Goal: Task Accomplishment & Management: Manage account settings

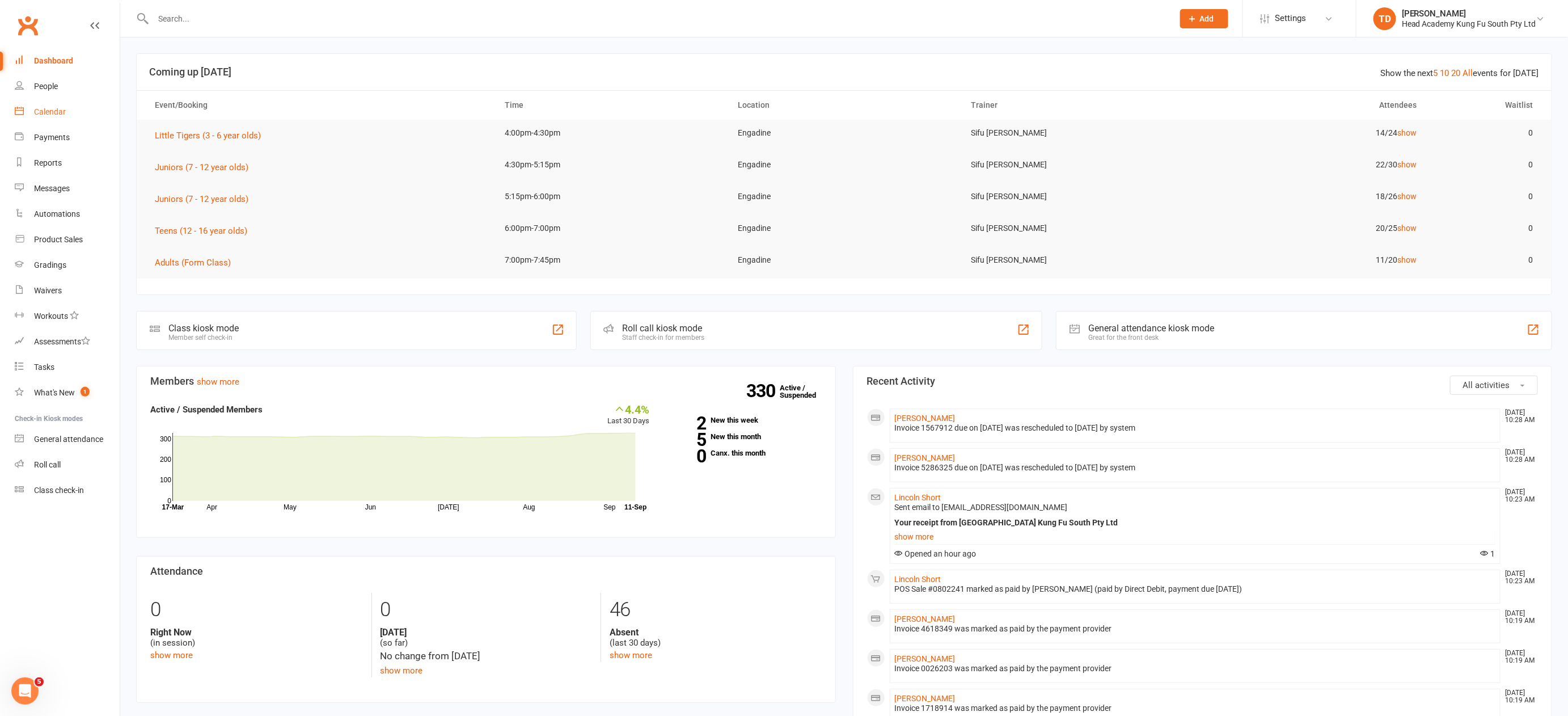
click at [50, 113] on div "Calendar" at bounding box center [50, 111] width 32 height 9
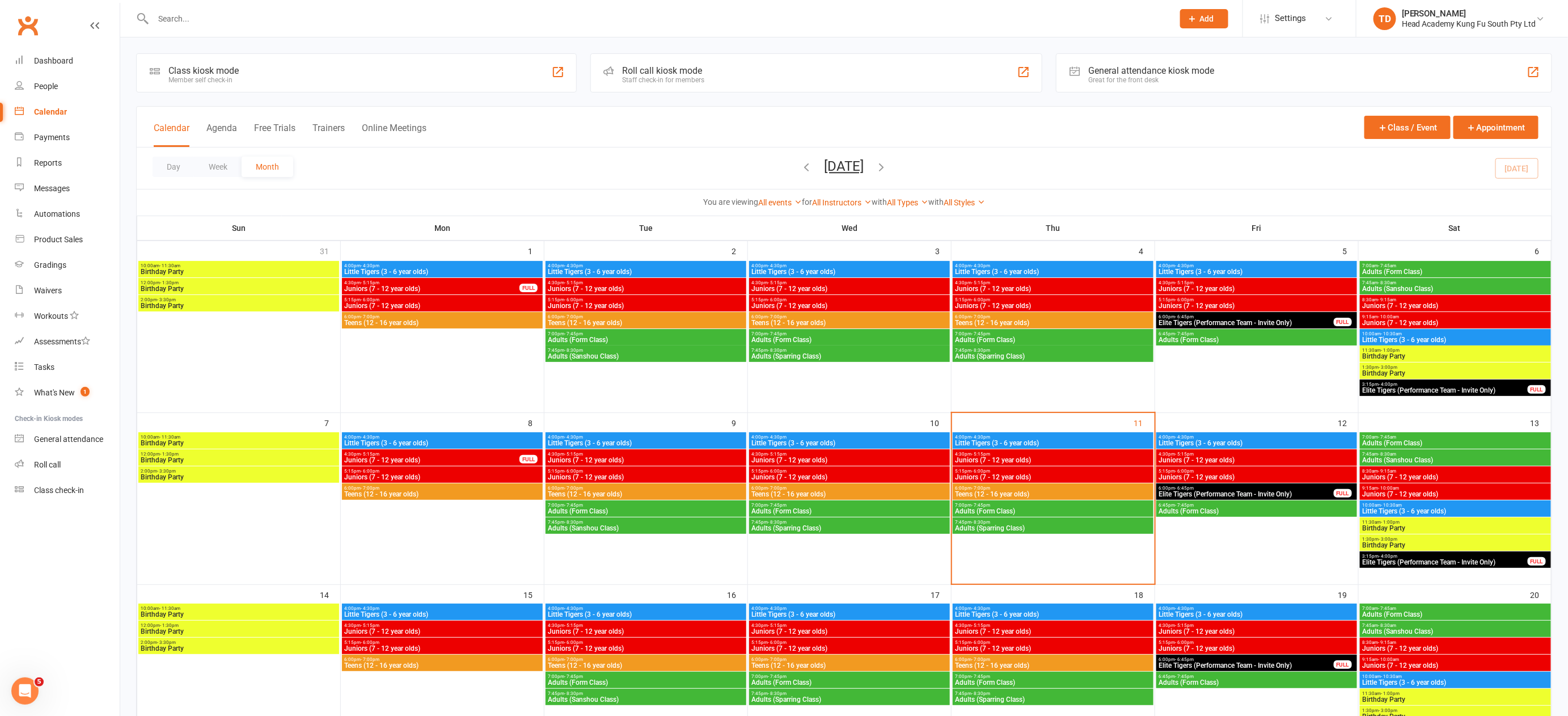
click at [888, 165] on icon "button" at bounding box center [882, 166] width 12 height 12
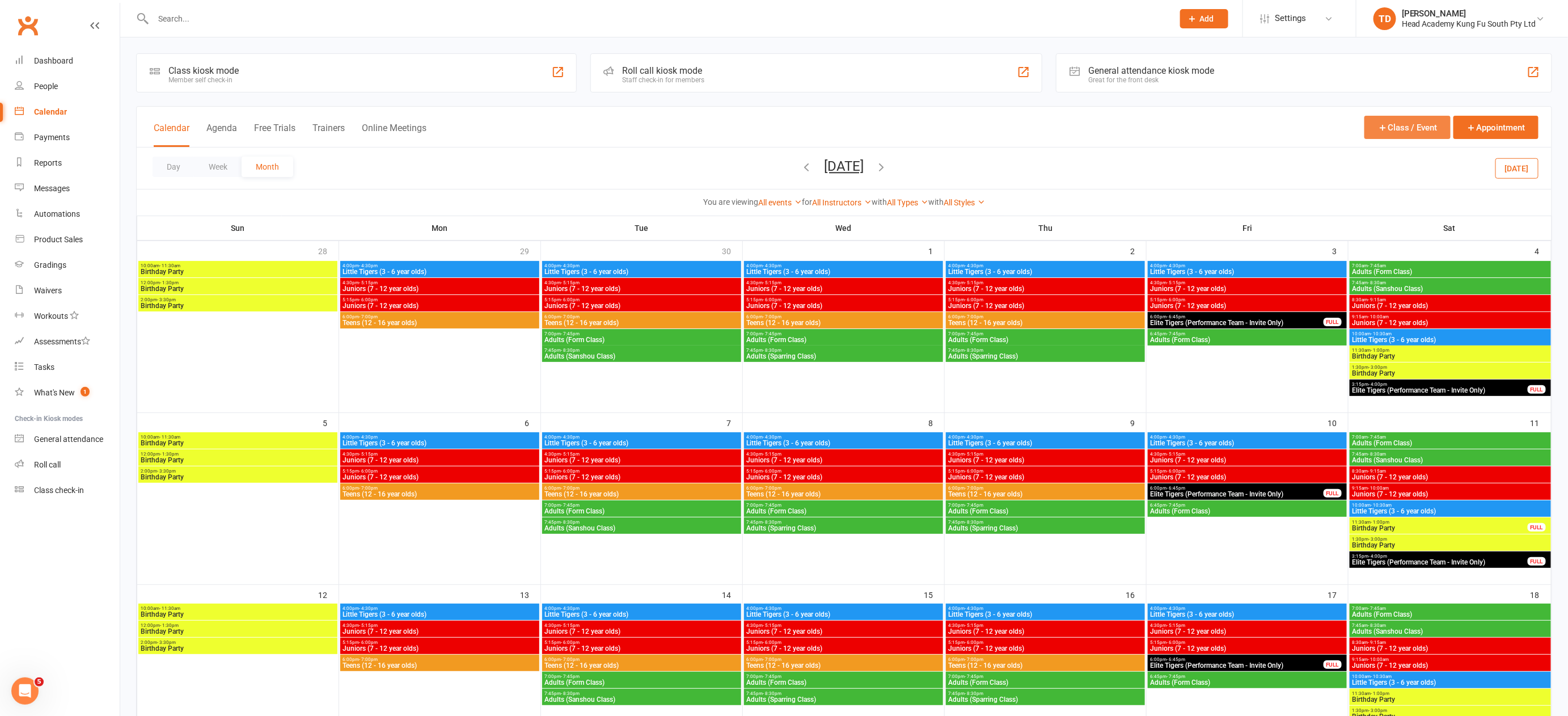
click at [1405, 129] on button "Class / Event" at bounding box center [1407, 127] width 86 height 23
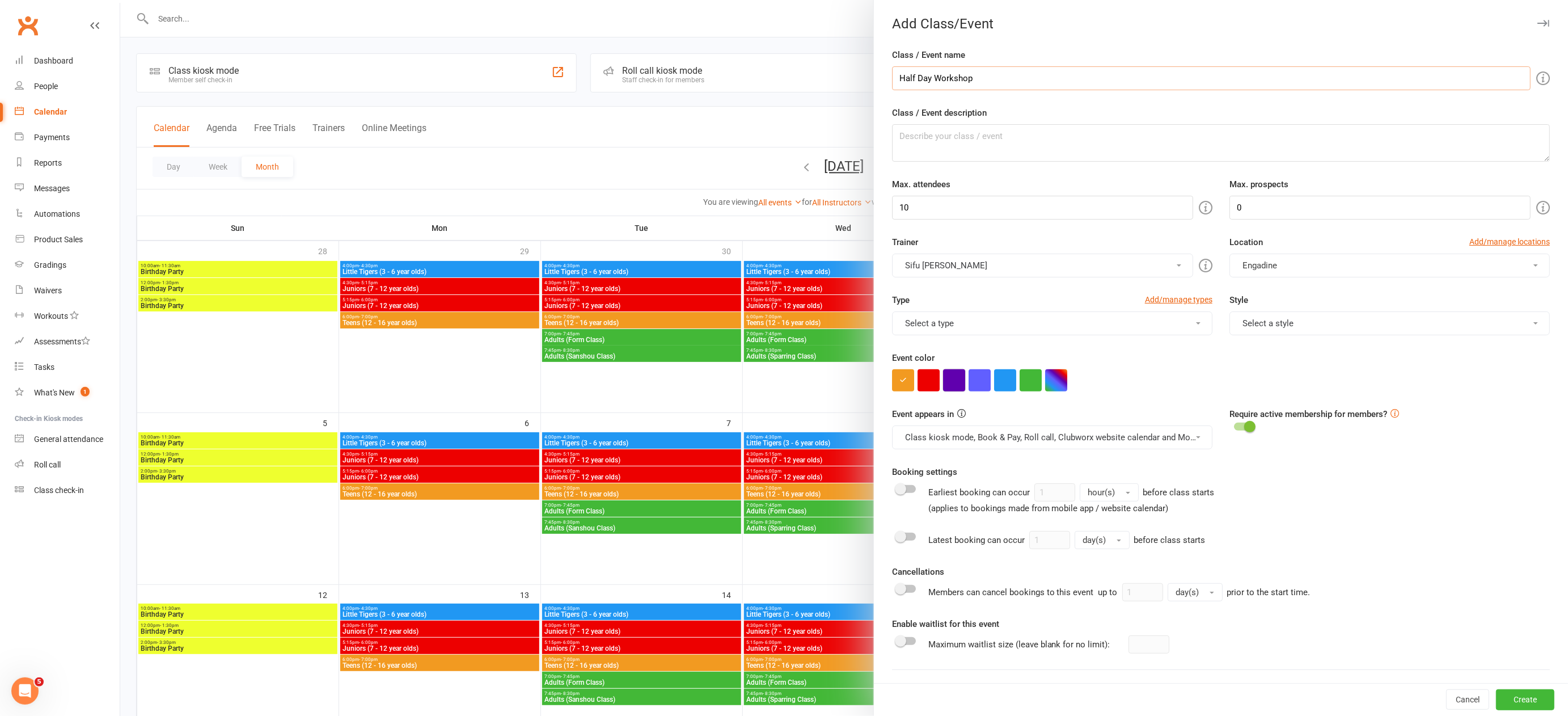
type input "Half Day Workshop"
click at [949, 381] on button "button" at bounding box center [954, 380] width 22 height 22
drag, startPoint x: 1247, startPoint y: 203, endPoint x: 1210, endPoint y: 204, distance: 37.0
click at [1221, 204] on div "Max. prospects 0" at bounding box center [1389, 199] width 337 height 42
type input "30"
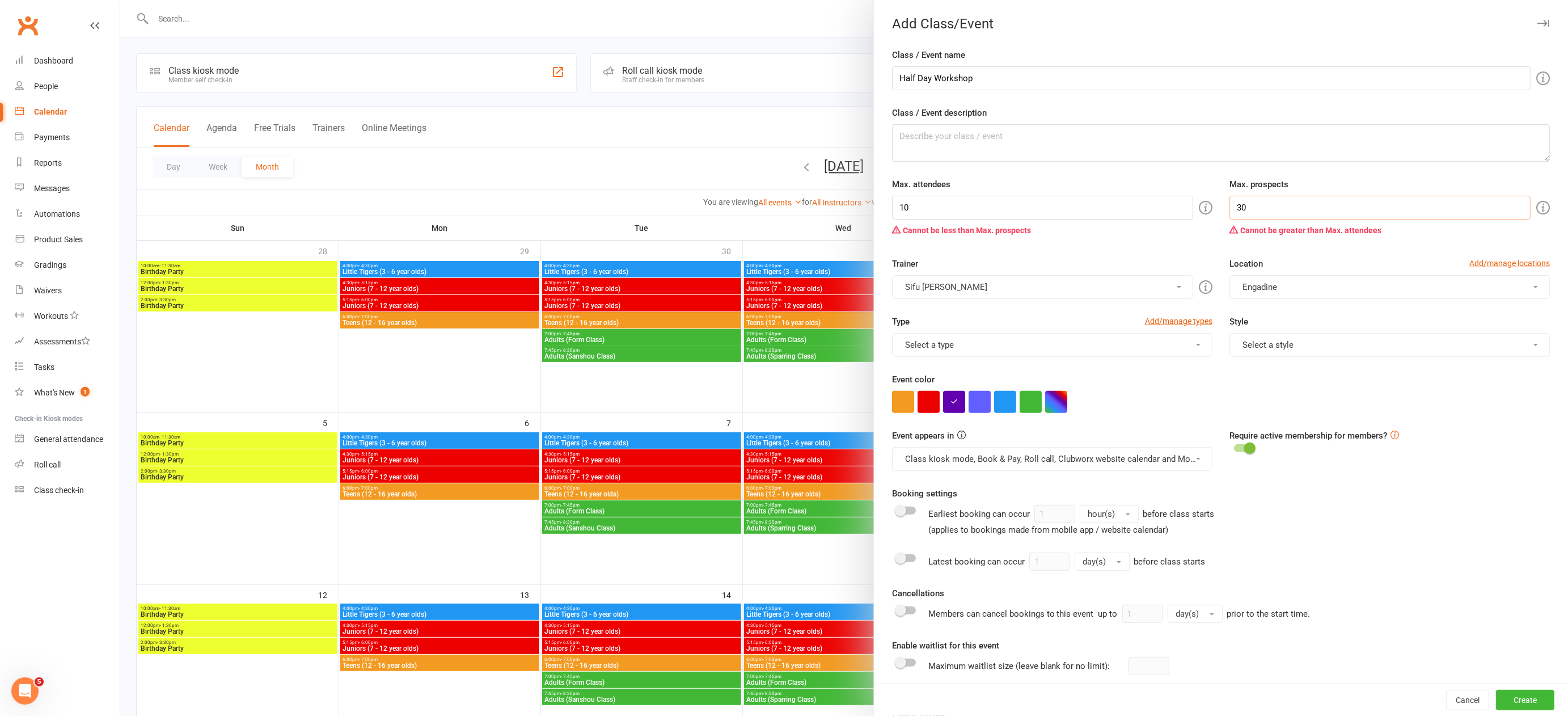
drag, startPoint x: 1248, startPoint y: 202, endPoint x: 1202, endPoint y: 202, distance: 46.0
click at [1202, 202] on div "Max. attendees 10 Cannot be less than Max. prospects Max. prospects 30 Cannot b…" at bounding box center [1221, 209] width 675 height 63
drag, startPoint x: 902, startPoint y: 205, endPoint x: 889, endPoint y: 205, distance: 13.0
click at [892, 205] on input "10" at bounding box center [1042, 208] width 301 height 24
type input "30"
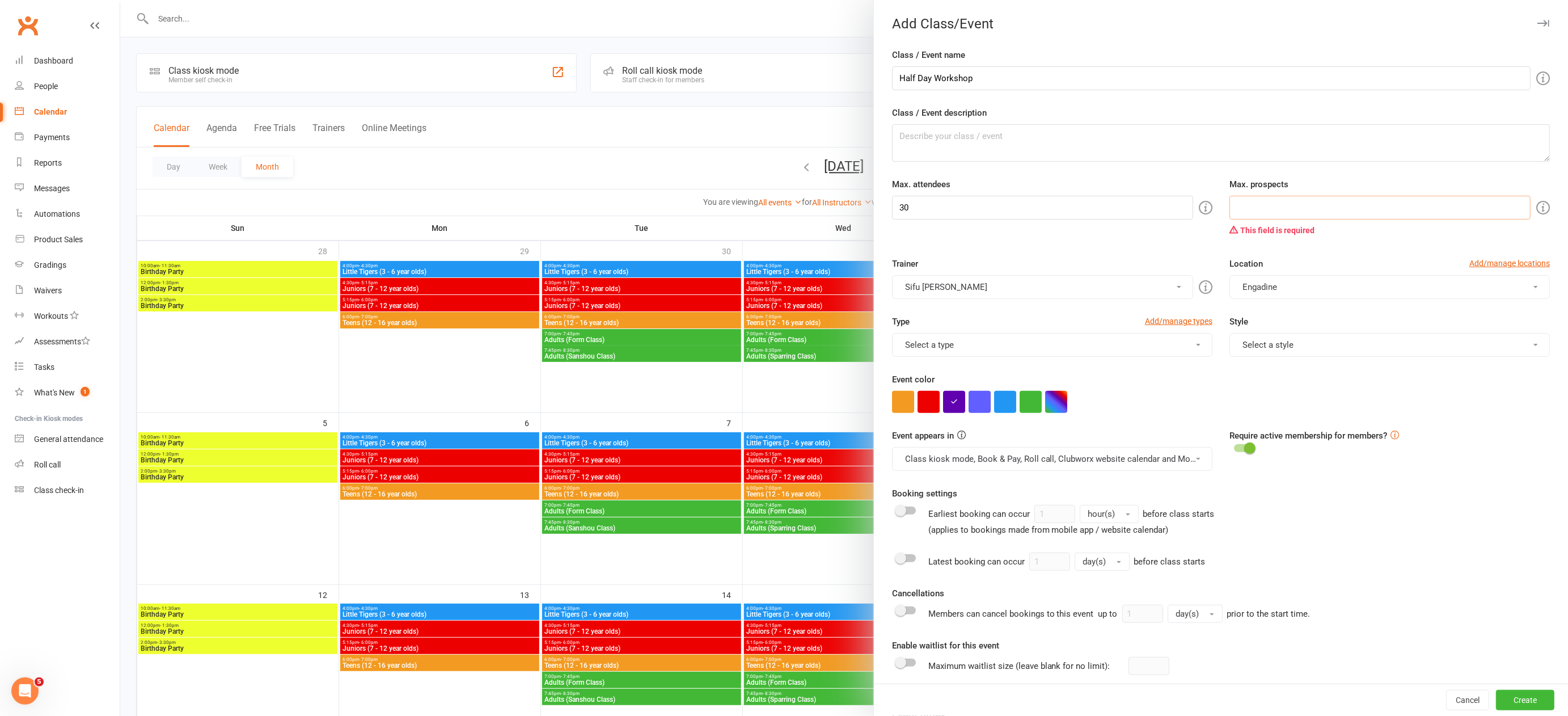
click at [1240, 209] on input "number" at bounding box center [1380, 208] width 301 height 24
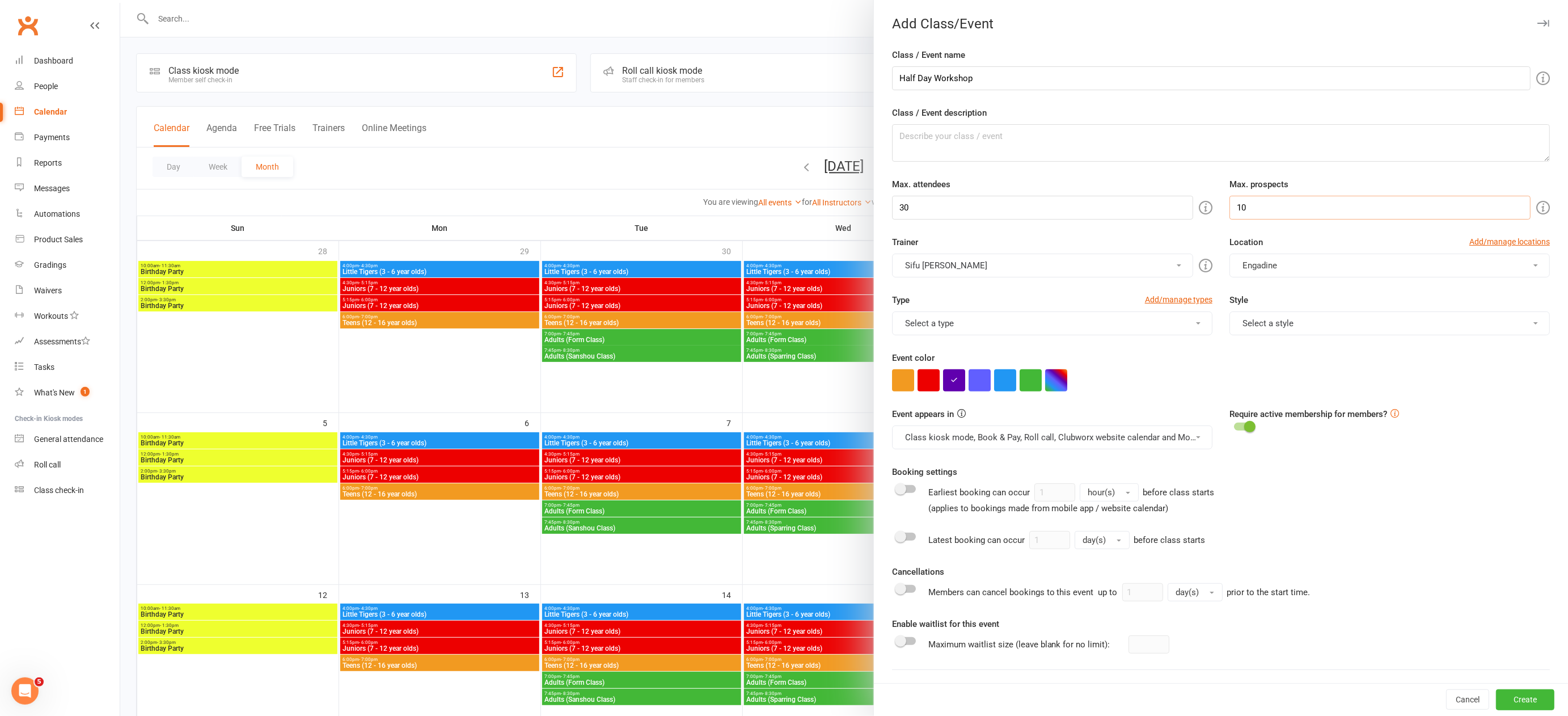
type input "10"
click at [1133, 266] on button "Sifu [PERSON_NAME]" at bounding box center [1042, 265] width 301 height 24
click at [1176, 264] on span at bounding box center [1179, 265] width 4 height 2
drag, startPoint x: 1165, startPoint y: 262, endPoint x: 1200, endPoint y: 261, distance: 35.0
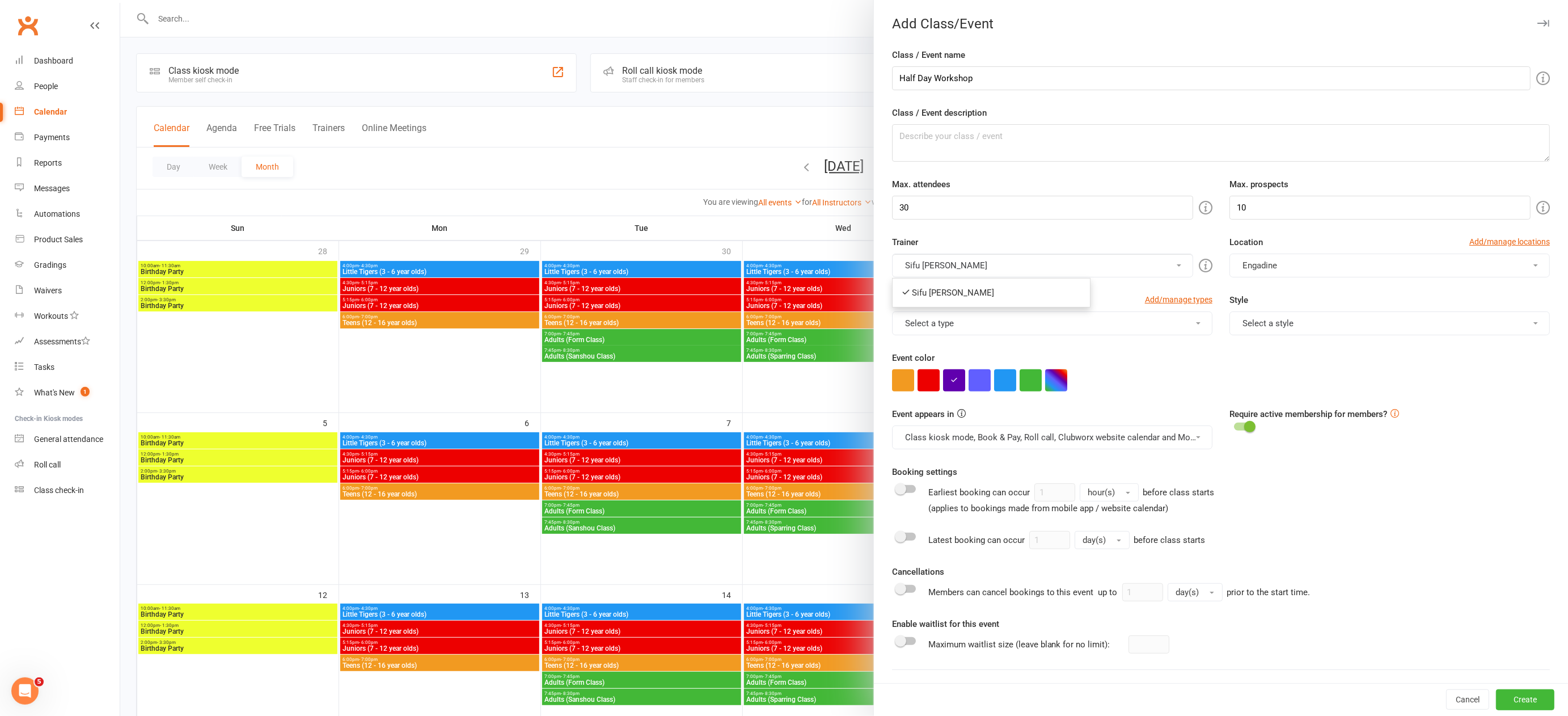
click at [1176, 264] on span at bounding box center [1179, 265] width 4 height 2
click at [1199, 263] on icon at bounding box center [1205, 265] width 14 height 14
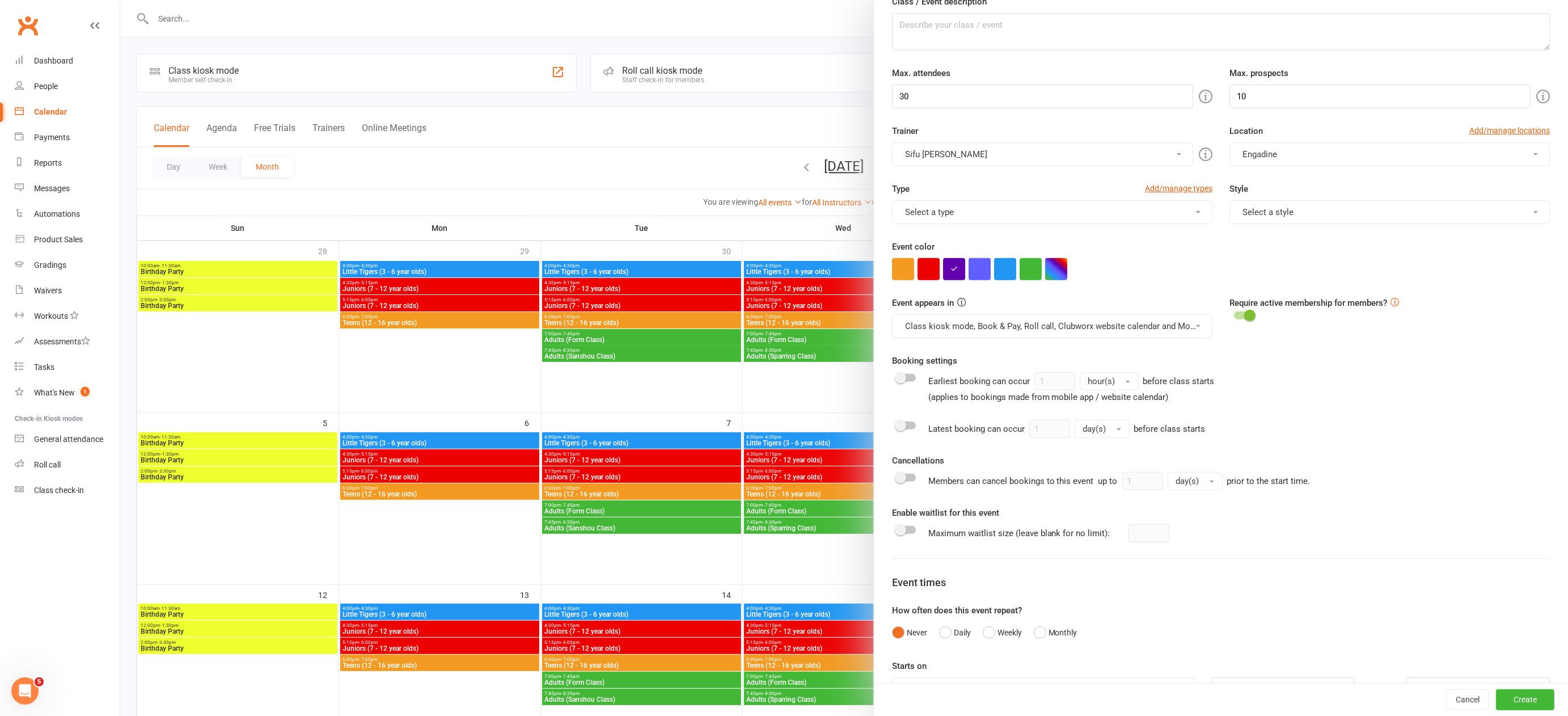
scroll to position [143, 0]
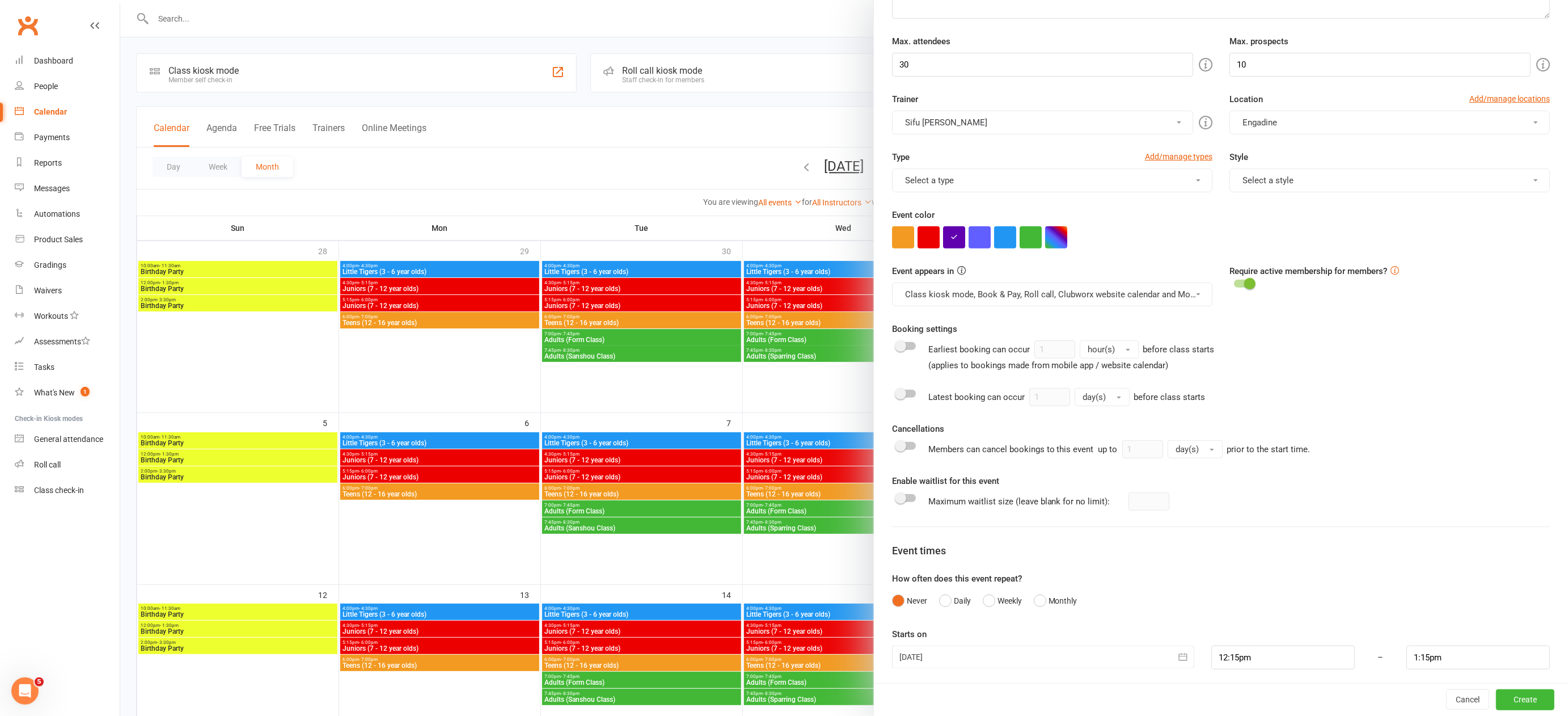
click at [1177, 651] on icon "button" at bounding box center [1183, 657] width 12 height 12
click at [1085, 543] on icon "button" at bounding box center [1089, 546] width 8 height 9
click at [1033, 584] on span "02" at bounding box center [1037, 589] width 9 height 9
type input "[DATE]"
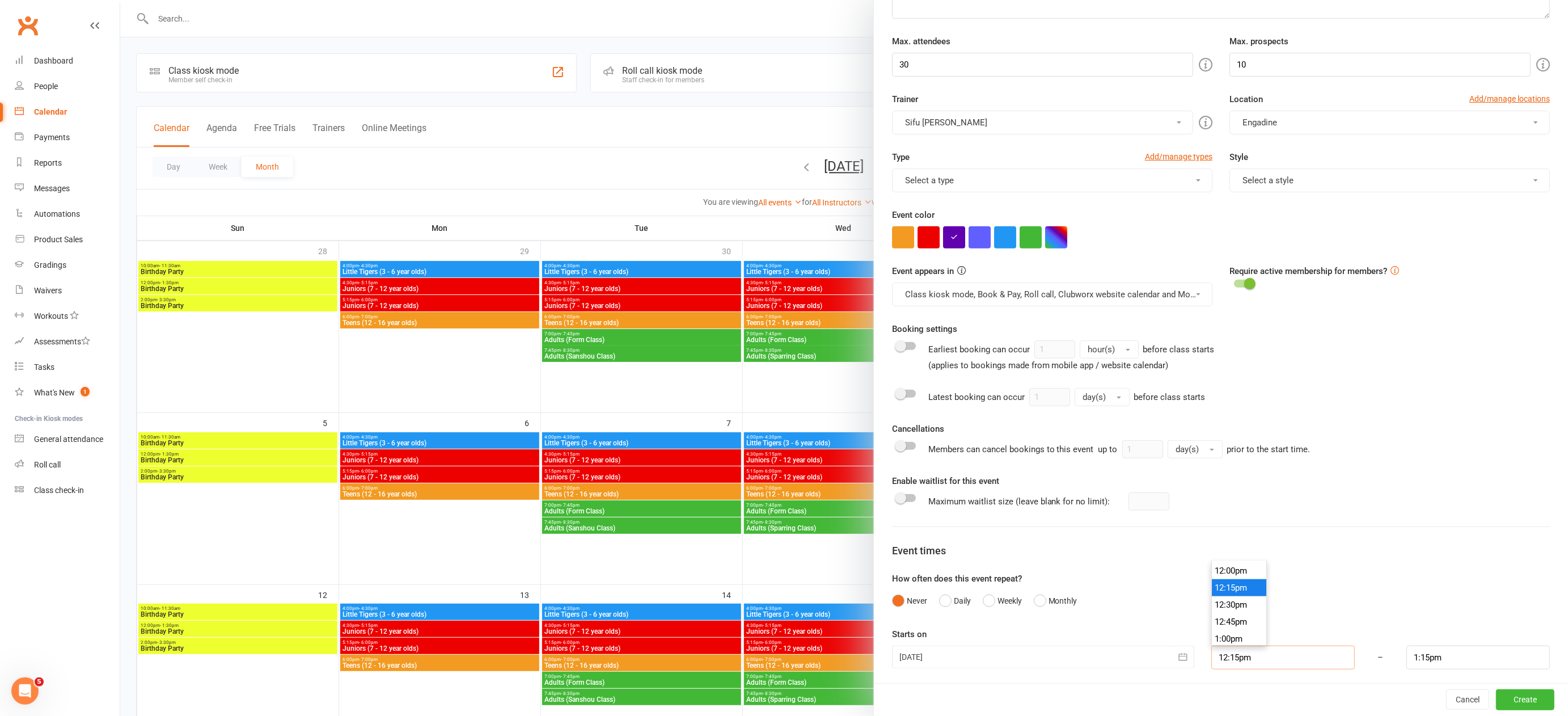
drag, startPoint x: 1240, startPoint y: 650, endPoint x: 1202, endPoint y: 651, distance: 38.0
click at [1211, 651] on input "12:15pm" at bounding box center [1283, 657] width 143 height 24
type input "9:00am"
click at [1215, 574] on li "9:00am" at bounding box center [1239, 579] width 55 height 17
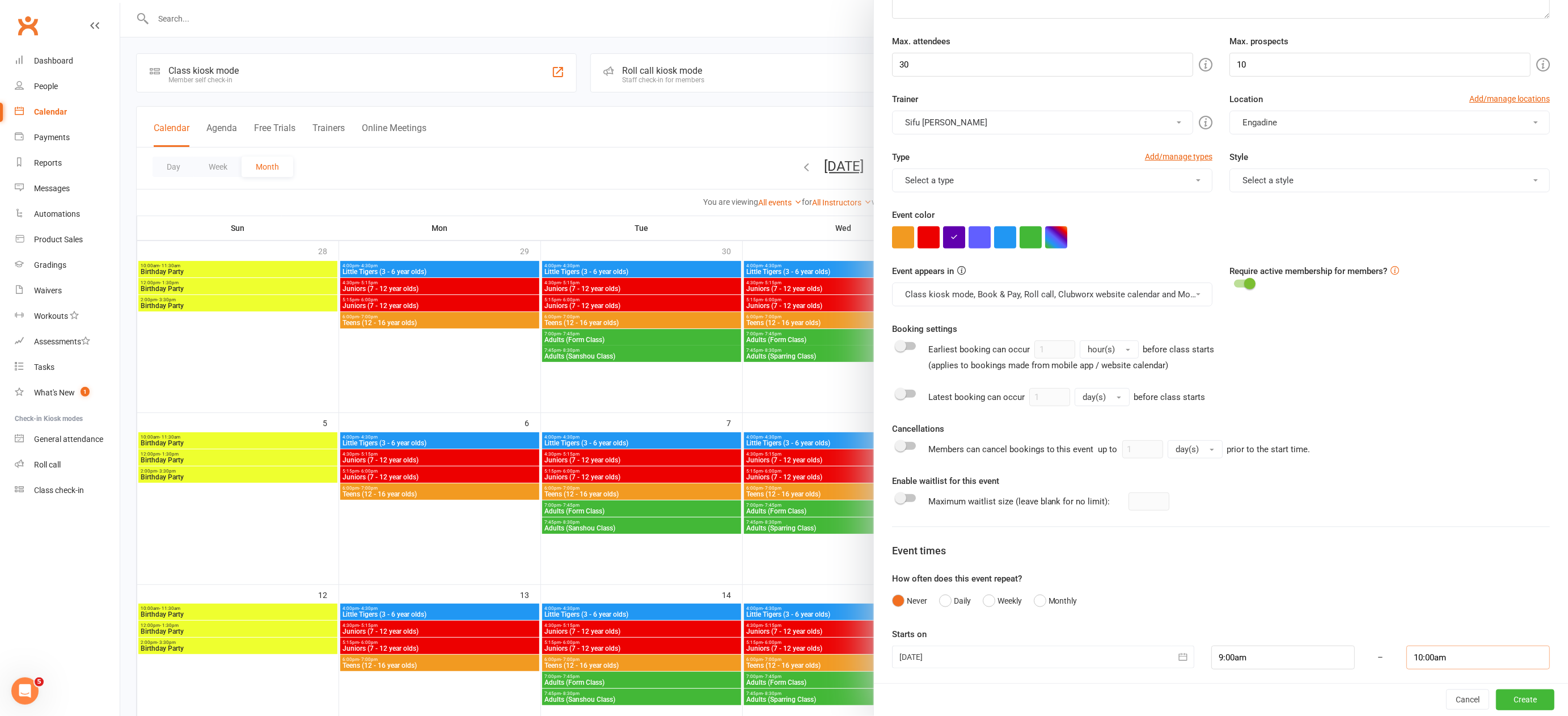
click at [1433, 650] on input "10:00am" at bounding box center [1478, 657] width 143 height 24
type input "12:00pm"
click at [1430, 611] on li "12:00pm" at bounding box center [1434, 617] width 55 height 17
click at [1509, 699] on button "Create" at bounding box center [1525, 700] width 58 height 20
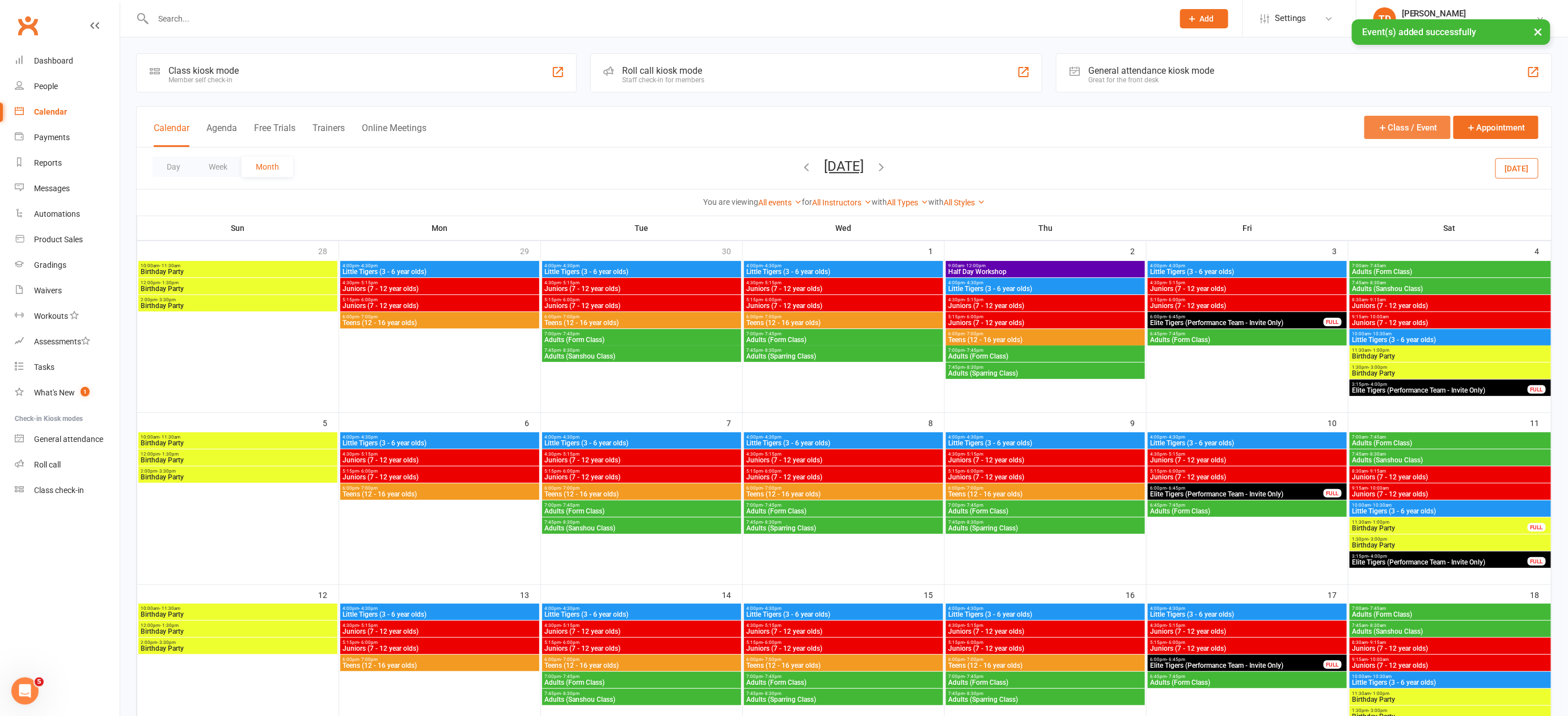
click at [1416, 124] on button "Class / Event" at bounding box center [1407, 127] width 86 height 23
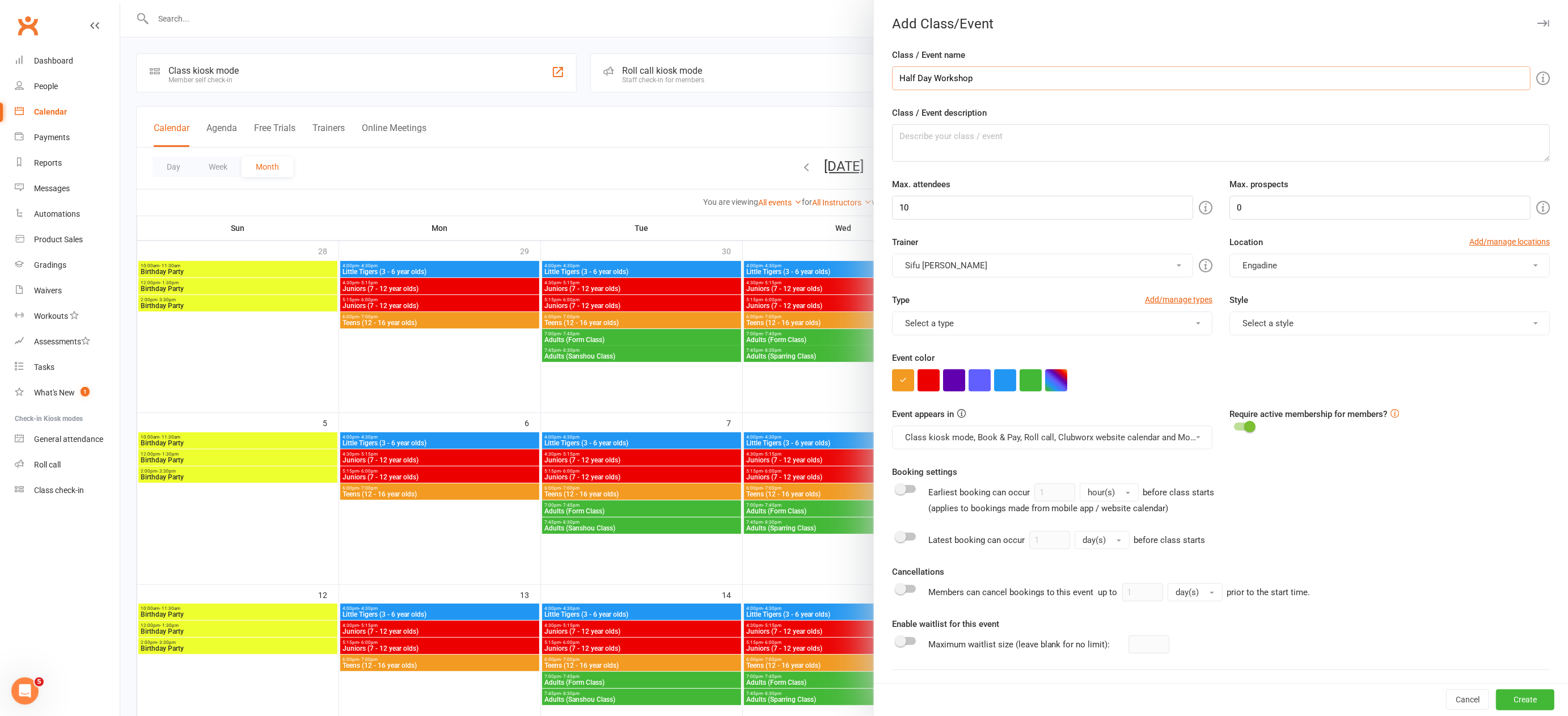
type input "Half Day Workshop"
drag, startPoint x: 912, startPoint y: 205, endPoint x: 892, endPoint y: 204, distance: 20.0
click at [892, 204] on input "10" at bounding box center [1042, 208] width 301 height 24
type input "30"
drag, startPoint x: 1245, startPoint y: 206, endPoint x: 1195, endPoint y: 204, distance: 50.0
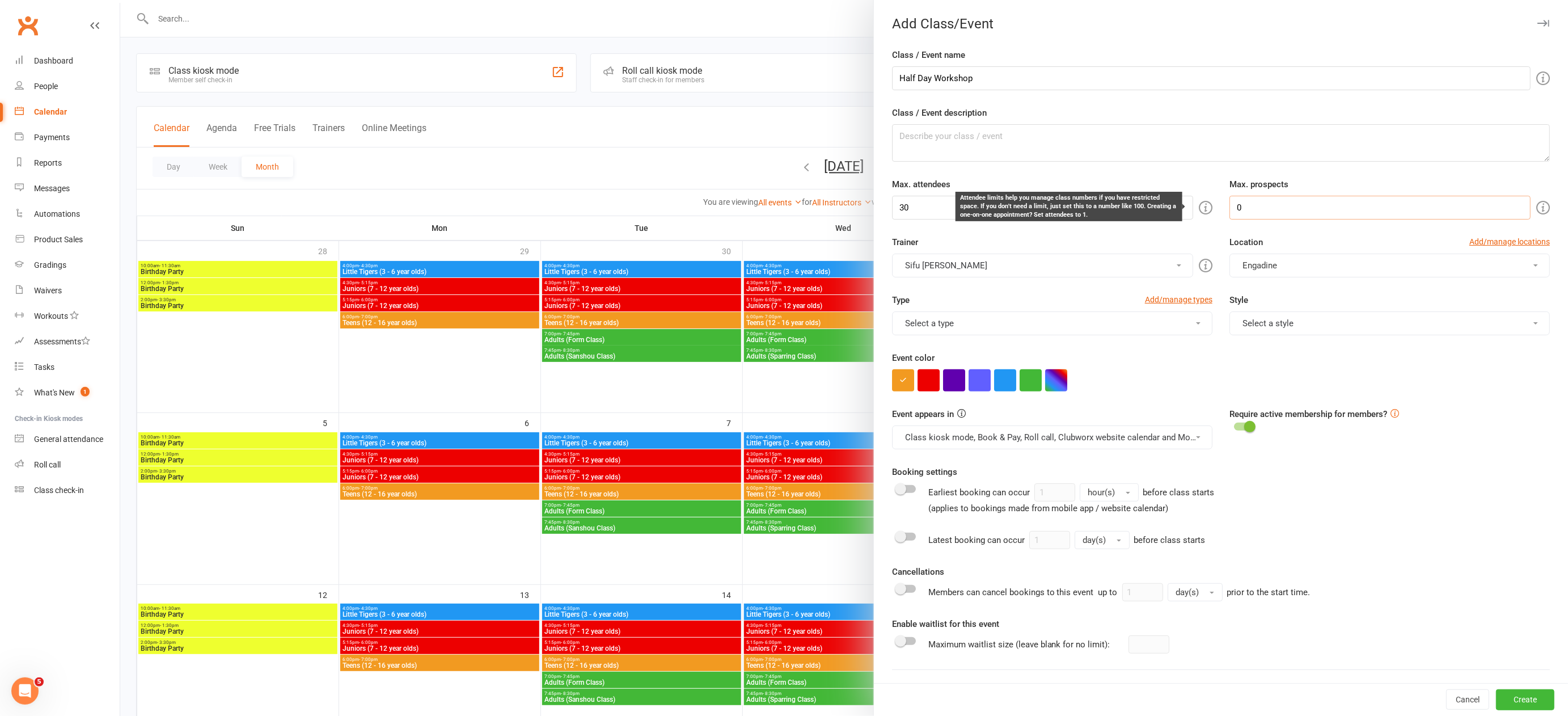
click at [1195, 204] on div "Max. attendees 30 Max. prospects 0" at bounding box center [1221, 199] width 675 height 42
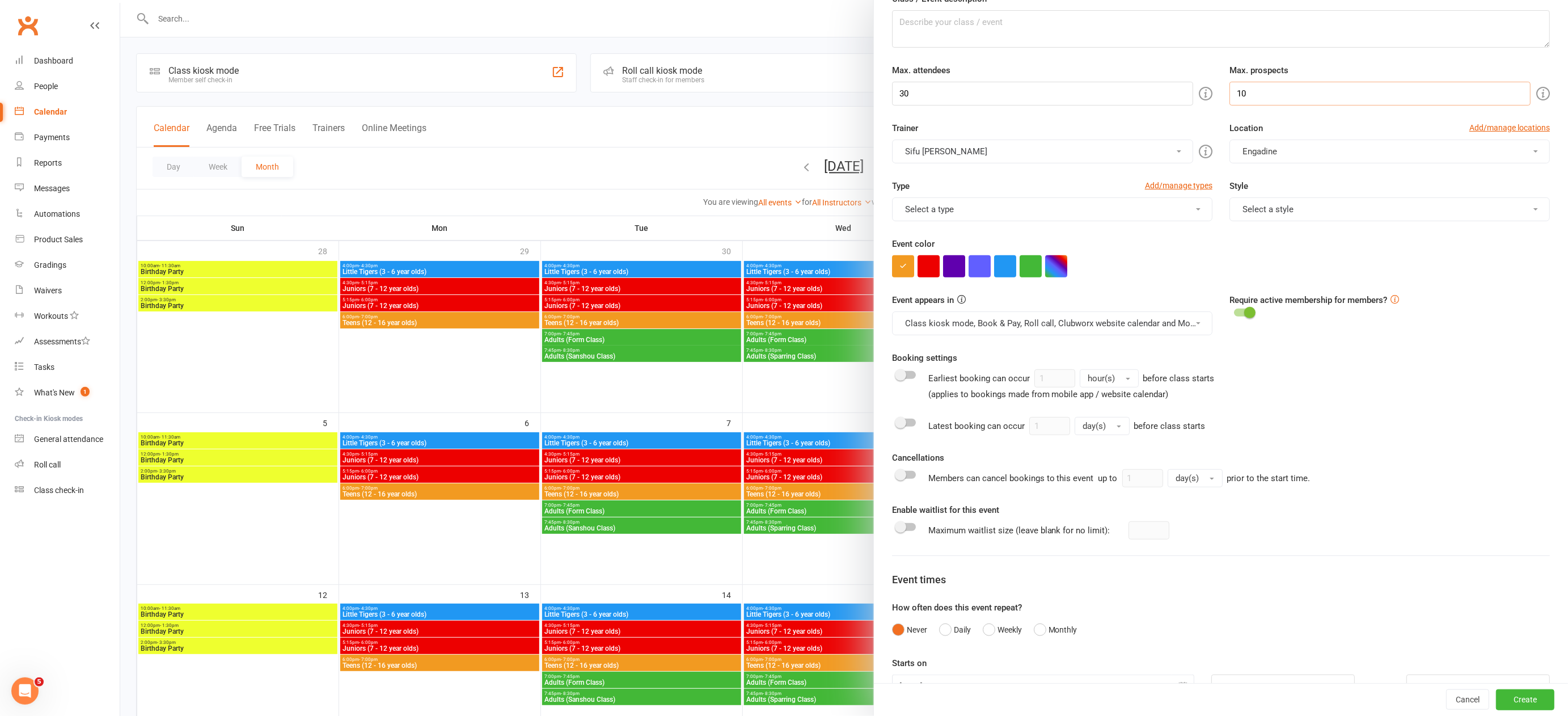
scroll to position [143, 0]
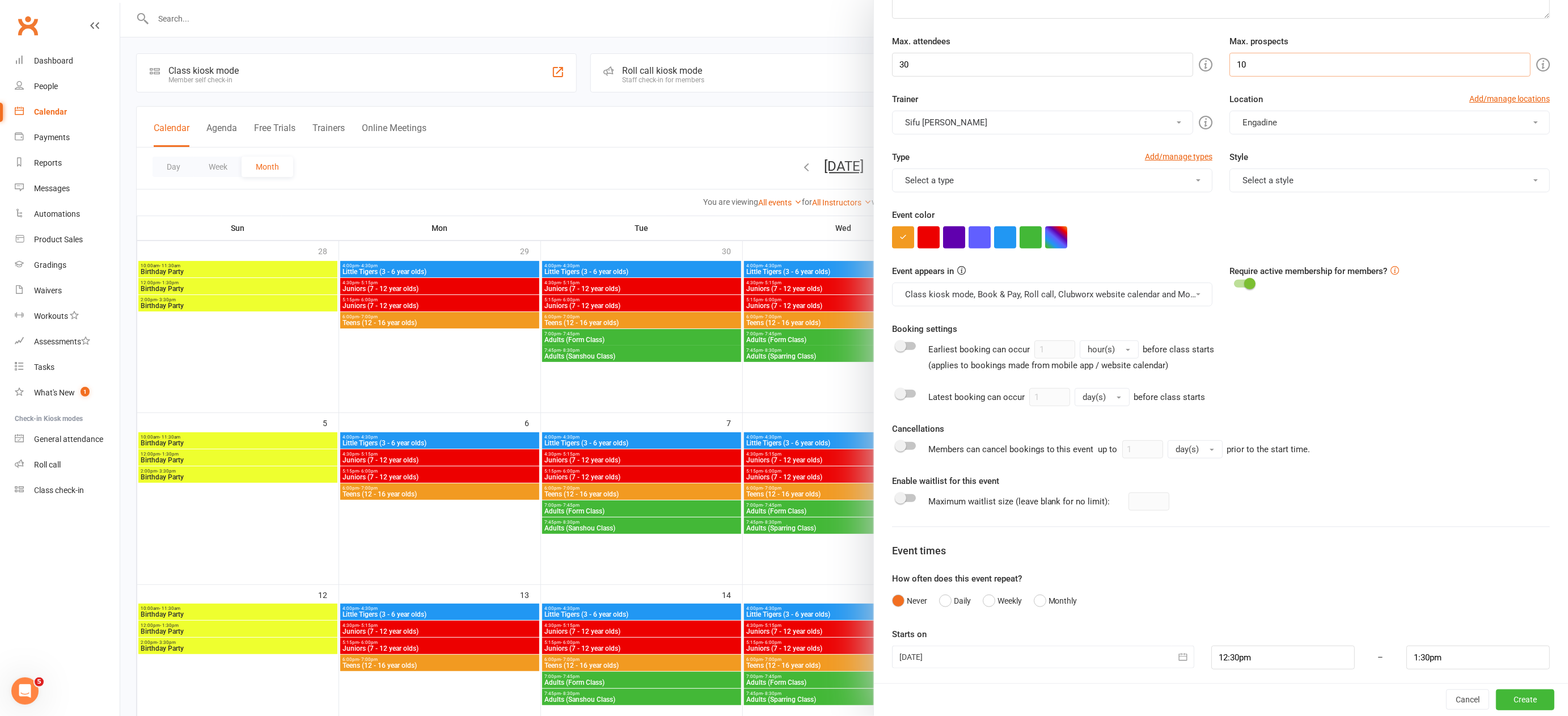
type input "10"
click at [1177, 651] on icon "button" at bounding box center [1183, 657] width 12 height 12
click at [1085, 541] on icon "button" at bounding box center [1089, 546] width 8 height 9
click at [1058, 584] on span "03" at bounding box center [1063, 589] width 9 height 9
type input "[DATE]"
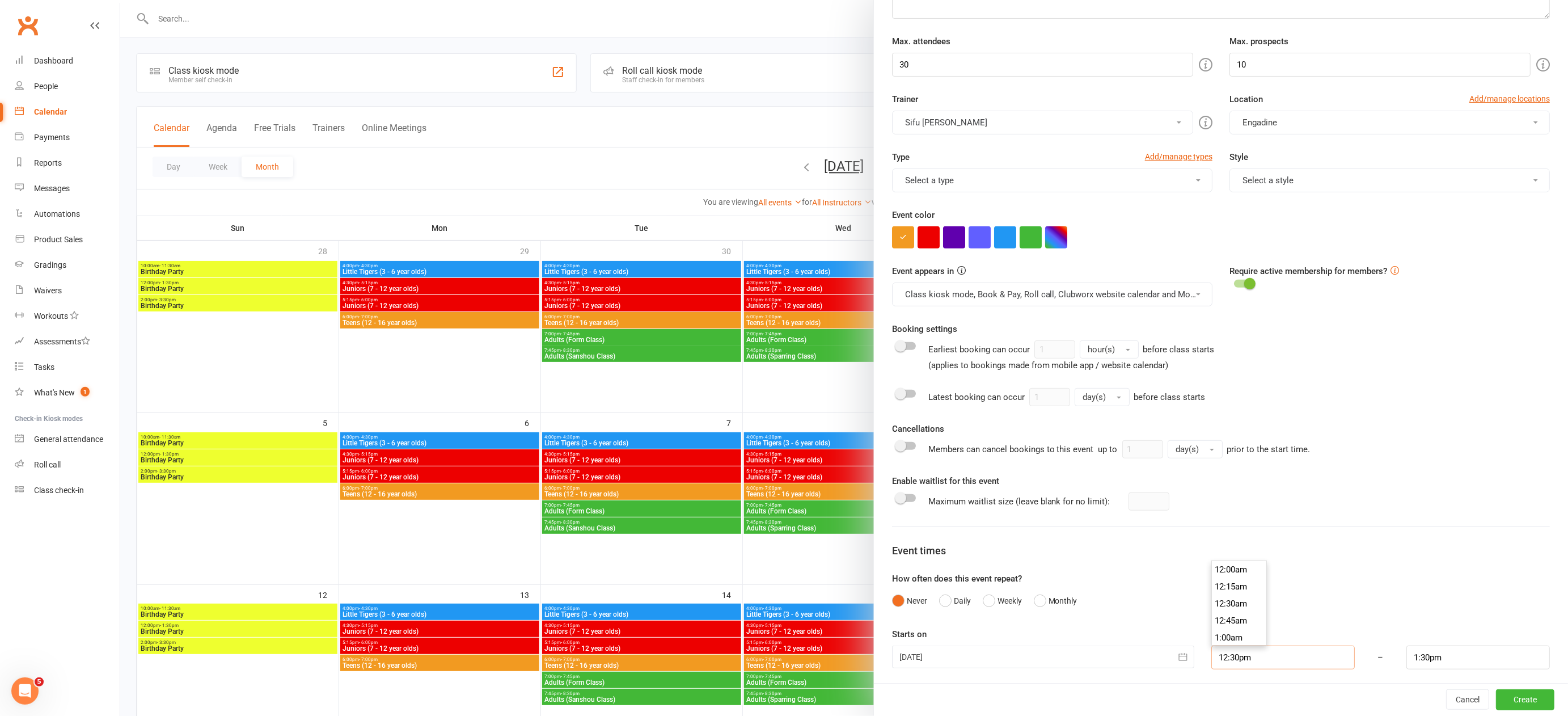
scroll to position [833, 0]
drag, startPoint x: 1246, startPoint y: 652, endPoint x: 1215, endPoint y: 642, distance: 32.6
click at [1211, 653] on input "12:30pm" at bounding box center [1283, 657] width 143 height 24
type input "9:00am"
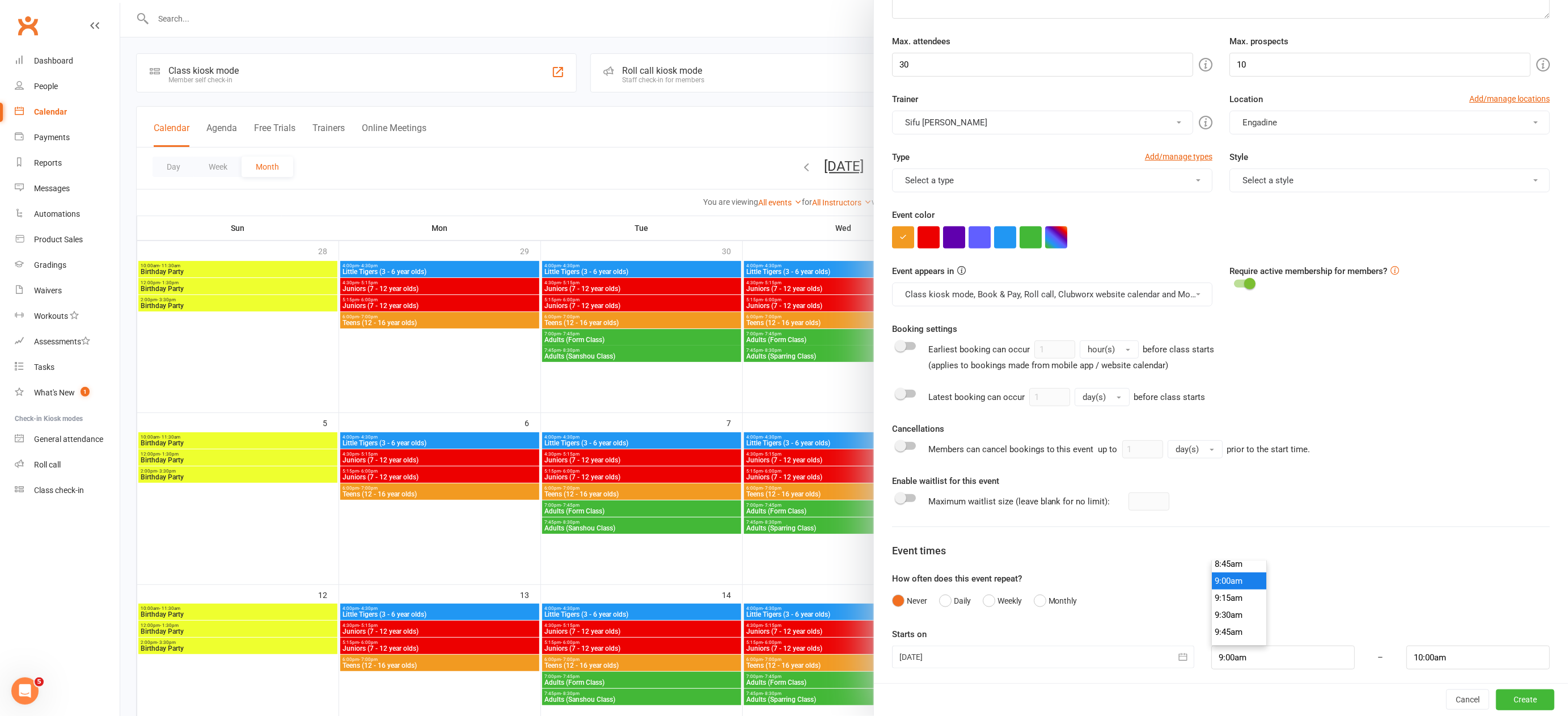
click at [1224, 581] on li "9:00am" at bounding box center [1239, 581] width 55 height 17
click at [1440, 662] on input "10:00am" at bounding box center [1478, 657] width 143 height 24
type input "12:00pm"
click at [1407, 574] on li "12:00pm" at bounding box center [1434, 578] width 55 height 17
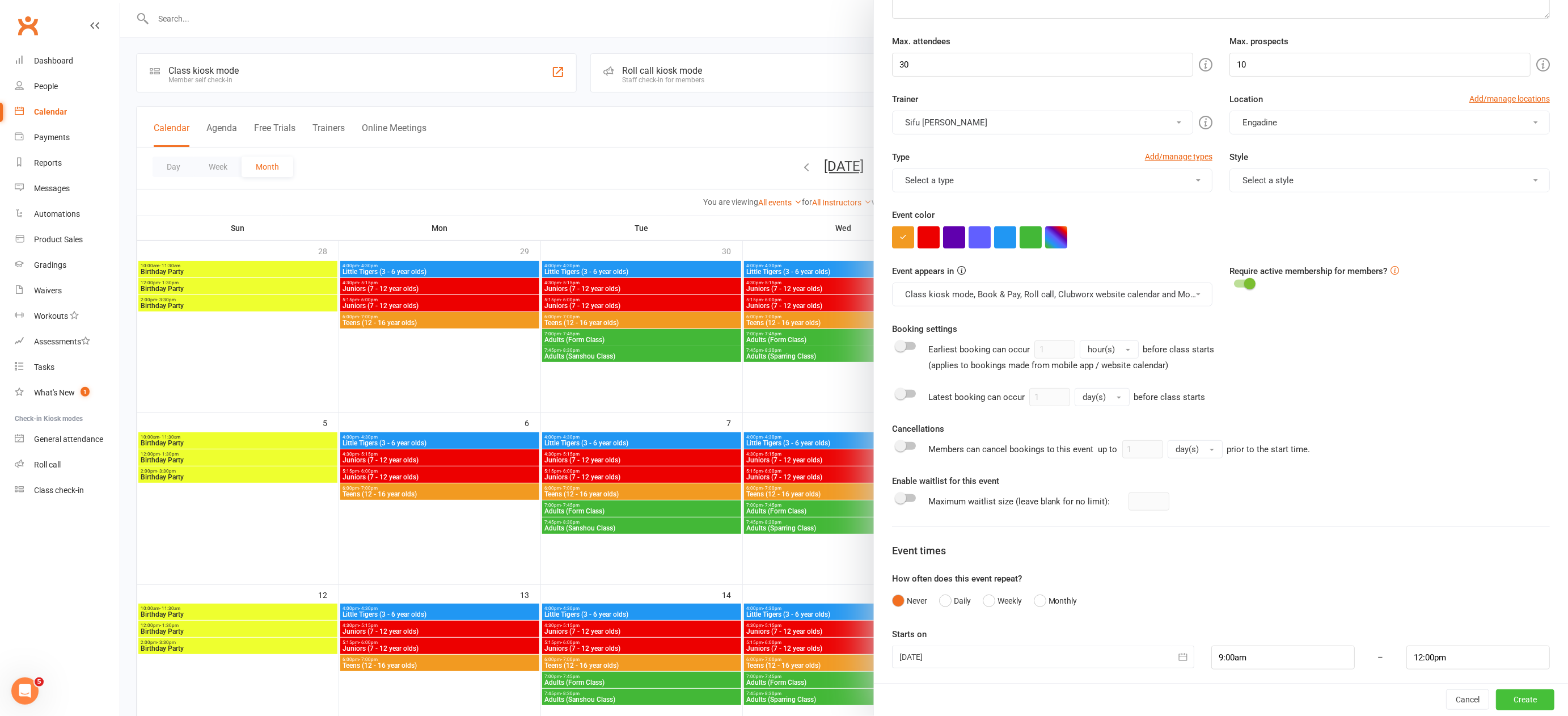
click at [1502, 699] on button "Create" at bounding box center [1525, 700] width 58 height 20
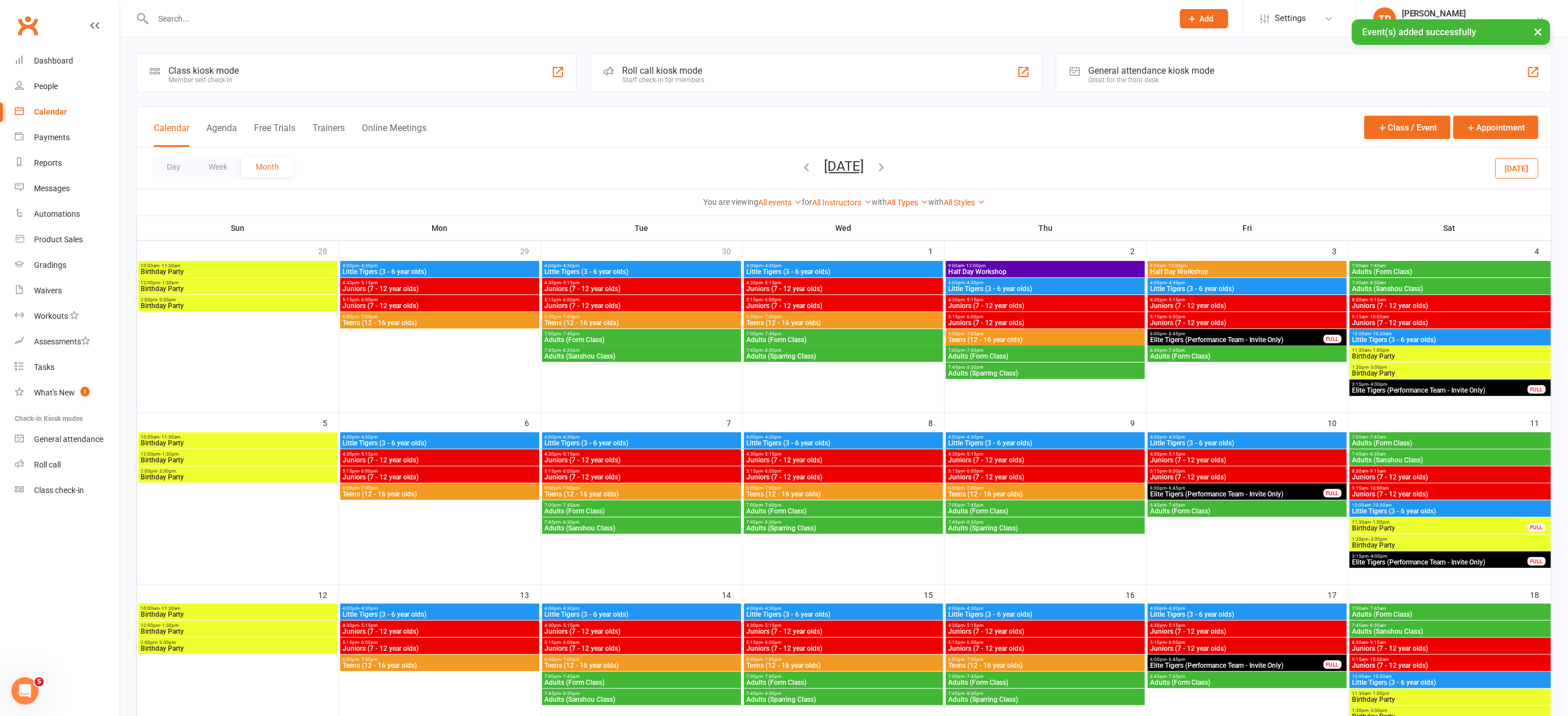
click at [1264, 263] on span "9:00am - 12:00pm" at bounding box center [1247, 265] width 194 height 5
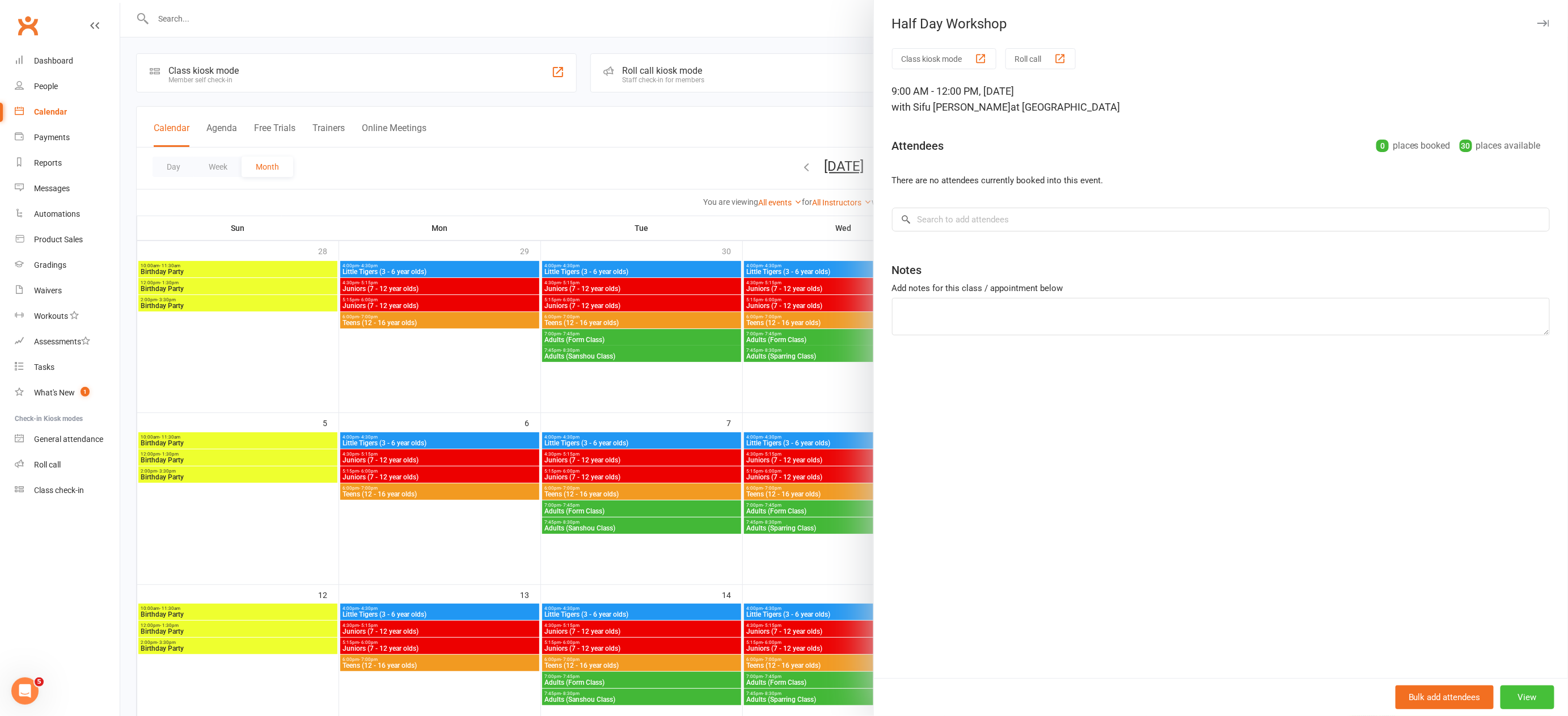
click at [1513, 697] on button "View" at bounding box center [1527, 697] width 54 height 24
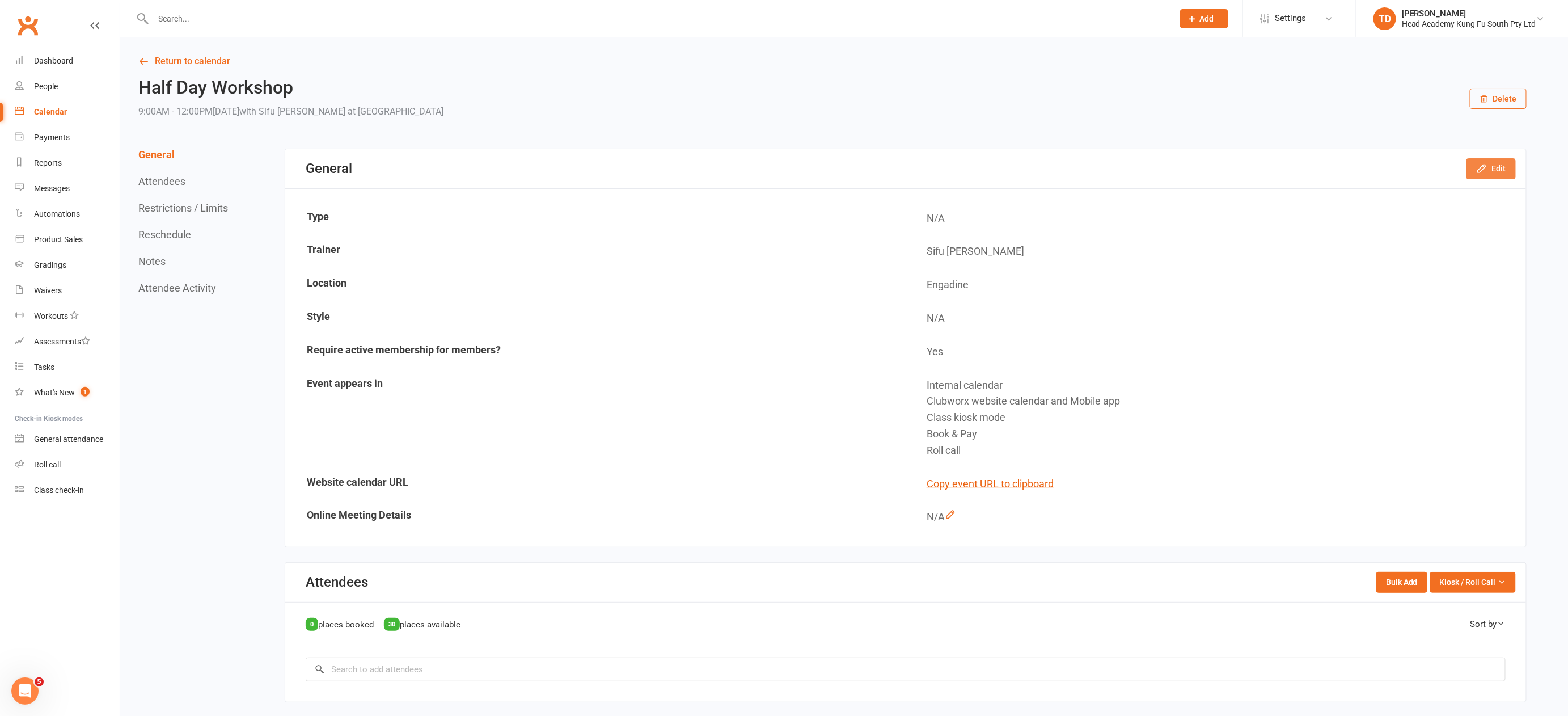
click at [1502, 171] on button "Edit" at bounding box center [1491, 168] width 50 height 20
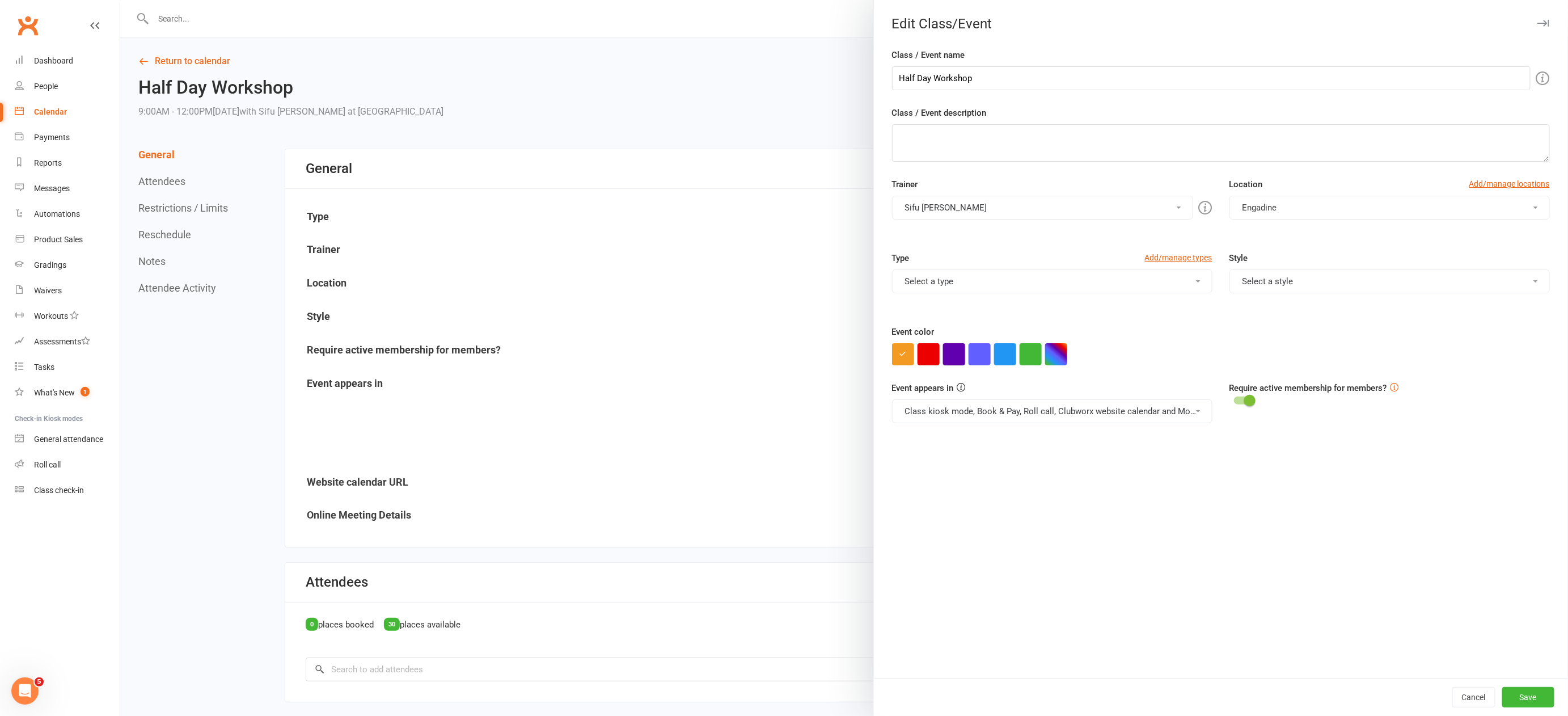
click at [946, 348] on button "button" at bounding box center [954, 354] width 22 height 22
click at [1524, 697] on button "Save" at bounding box center [1529, 697] width 52 height 20
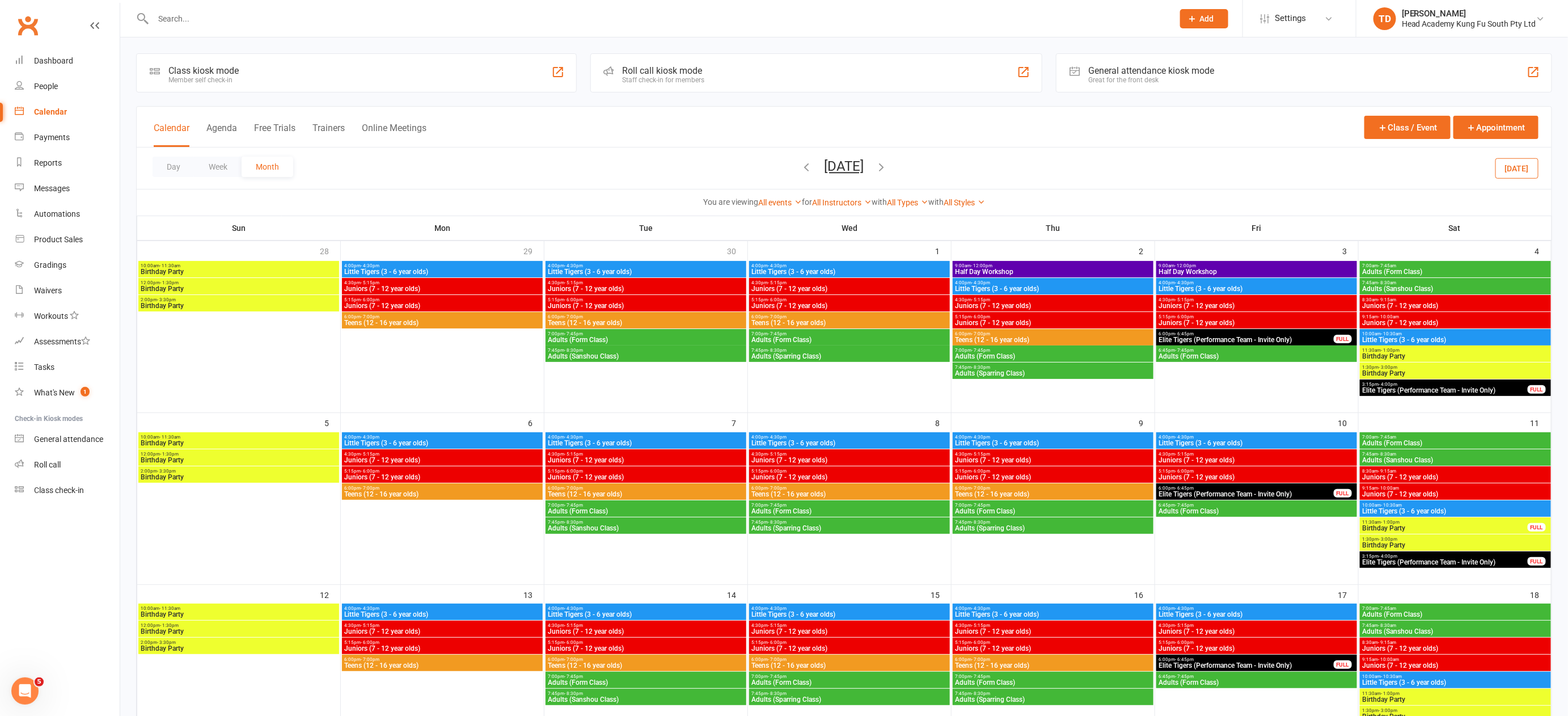
click at [981, 268] on span "Half Day Workshop" at bounding box center [1053, 271] width 197 height 7
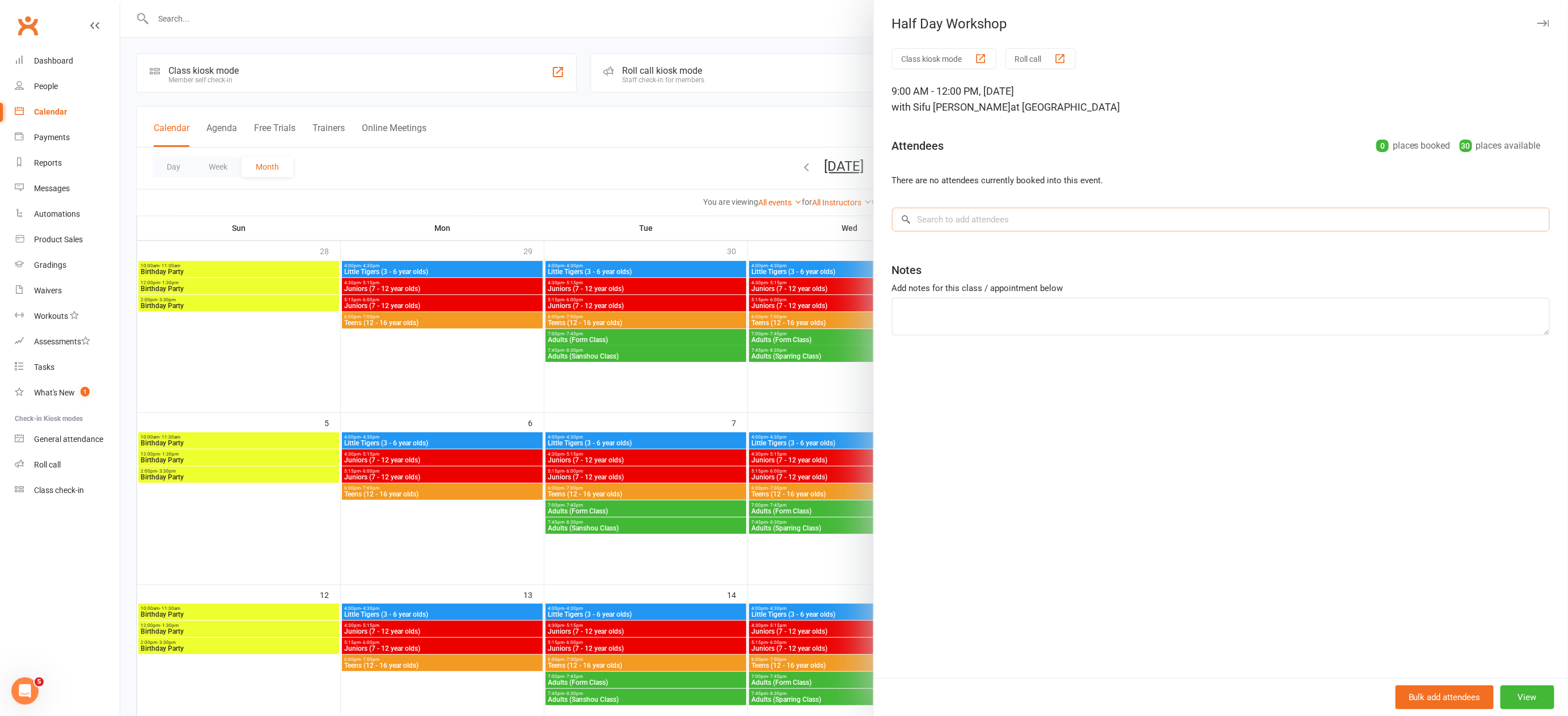
click at [965, 218] on input "search" at bounding box center [1221, 219] width 658 height 24
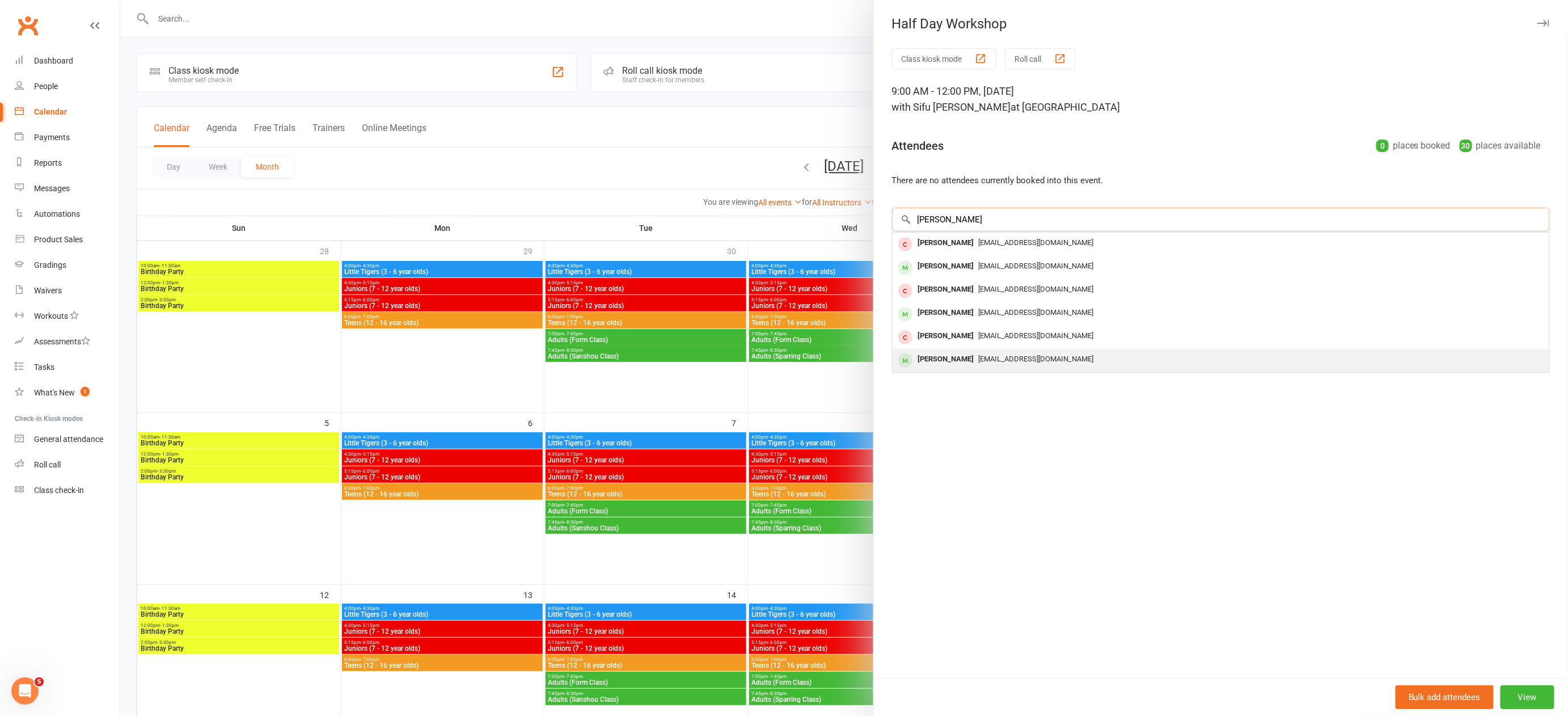
type input "[PERSON_NAME]"
click at [979, 358] on span "[EMAIL_ADDRESS][DOMAIN_NAME]" at bounding box center [1037, 359] width 115 height 9
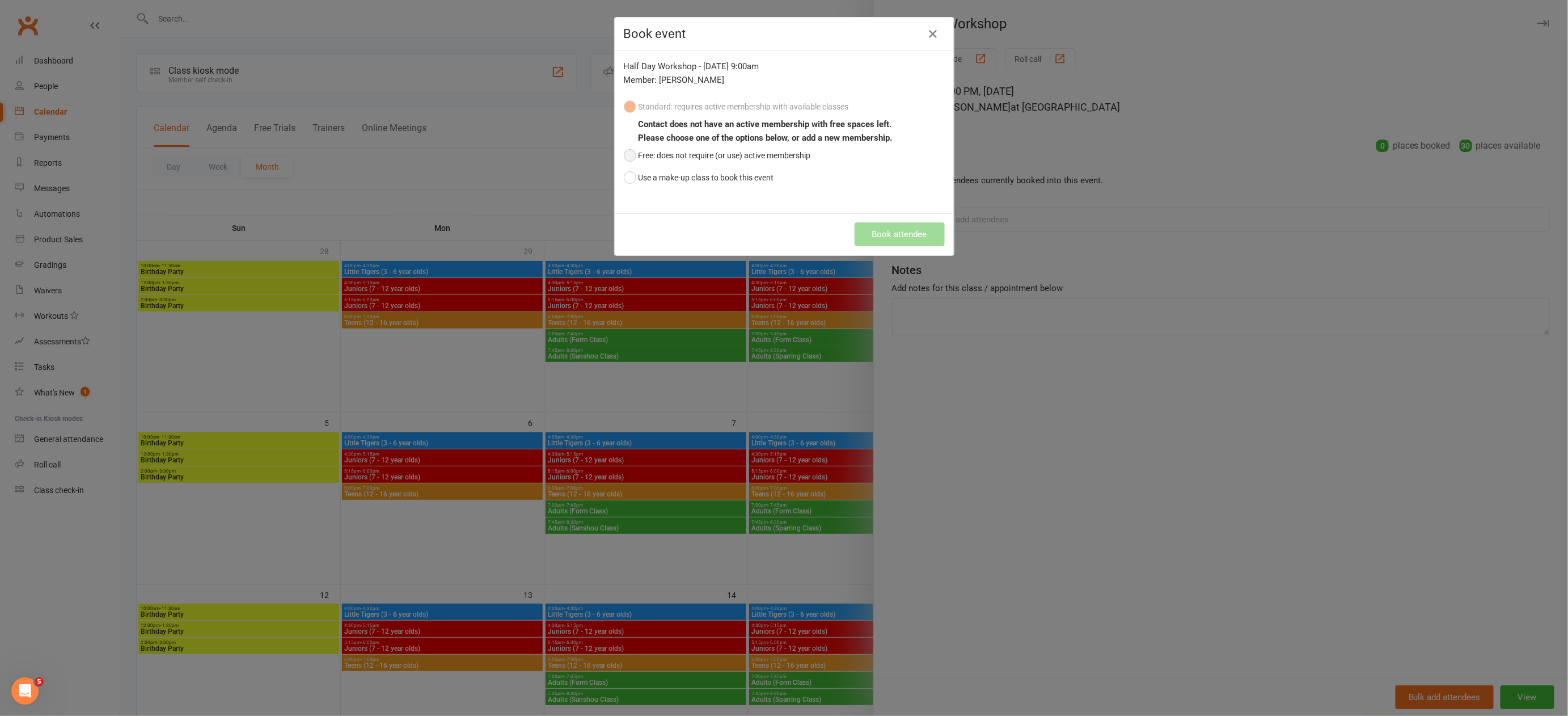
click at [628, 155] on button "Free: does not require (or use) active membership" at bounding box center [717, 156] width 187 height 22
click at [890, 234] on button "Book attendee" at bounding box center [900, 234] width 90 height 24
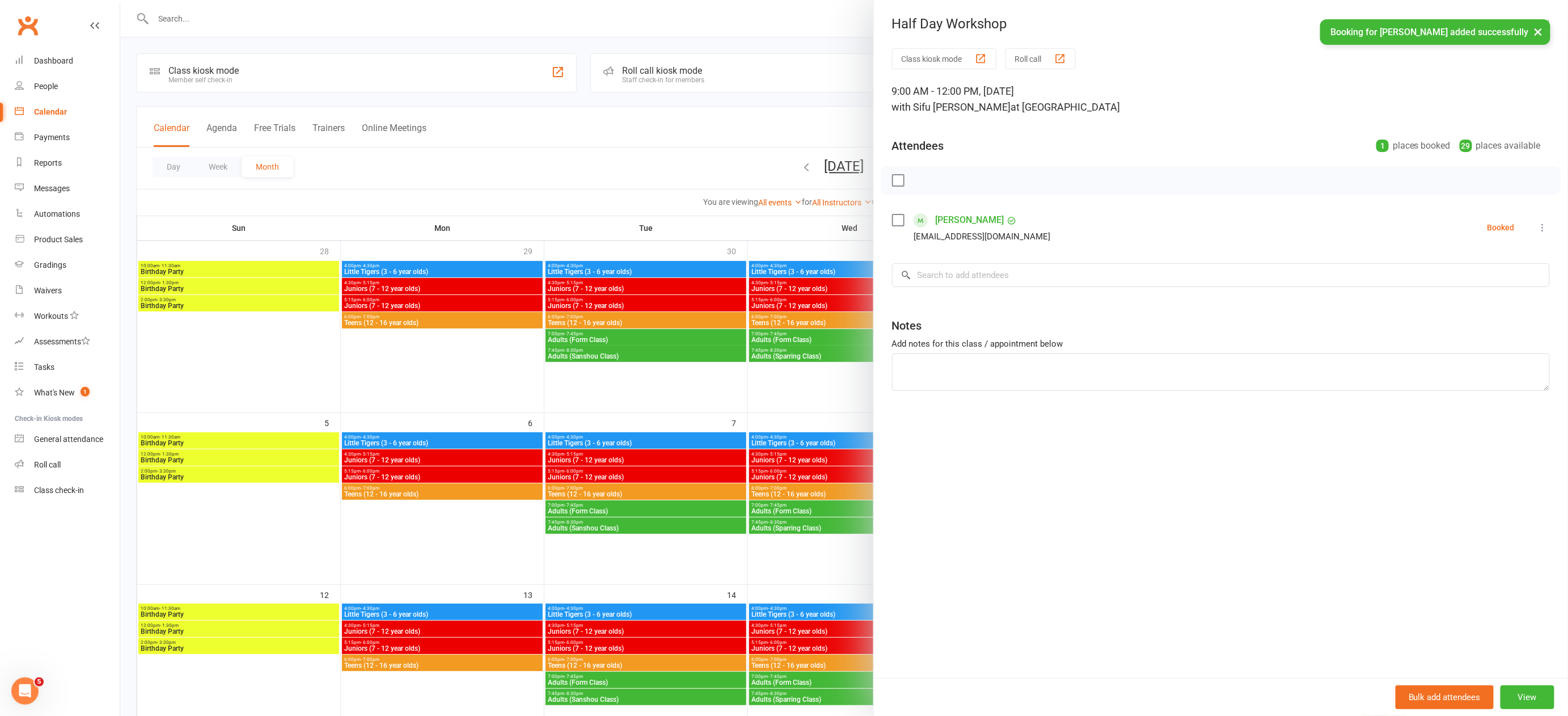
click at [769, 412] on div at bounding box center [844, 358] width 1448 height 716
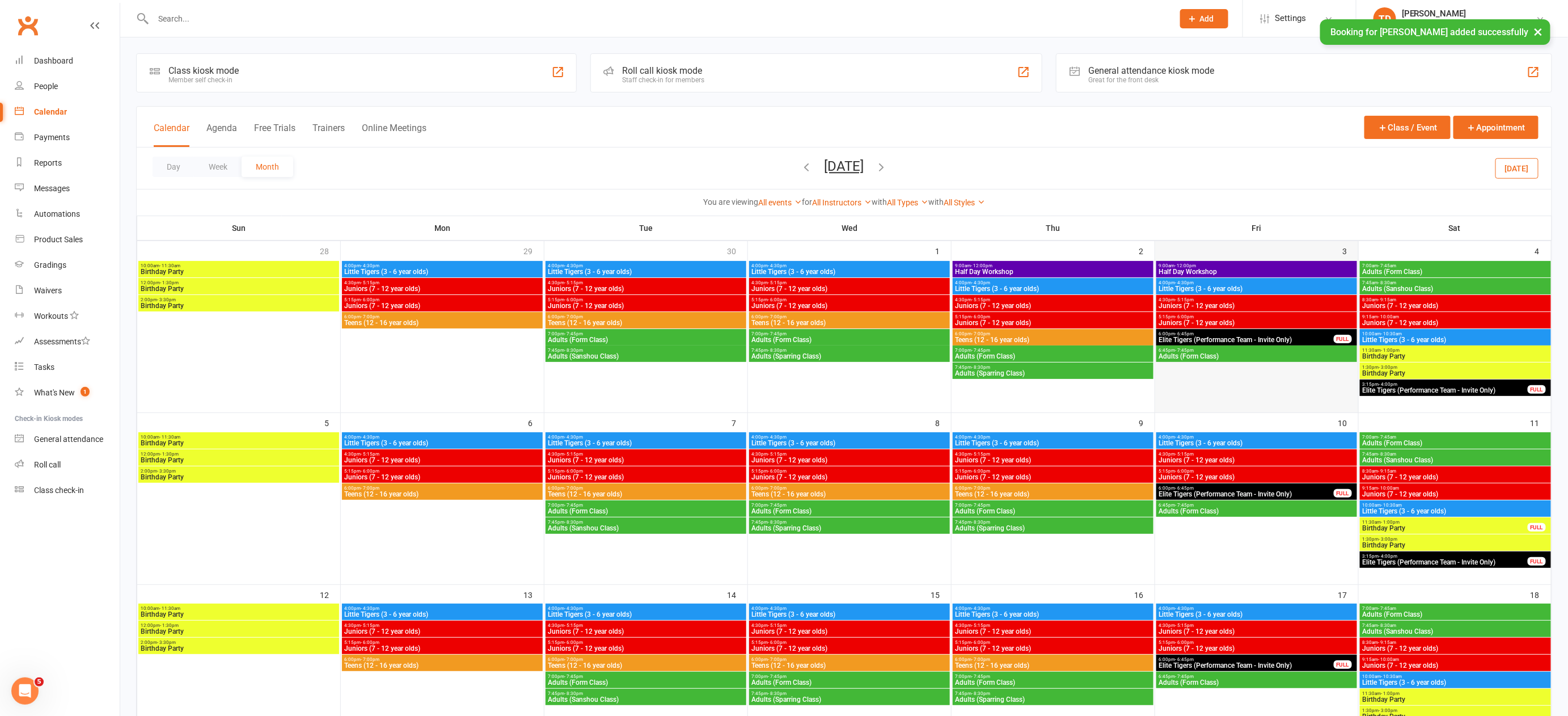
click at [1262, 260] on div at bounding box center [1256, 329] width 203 height 138
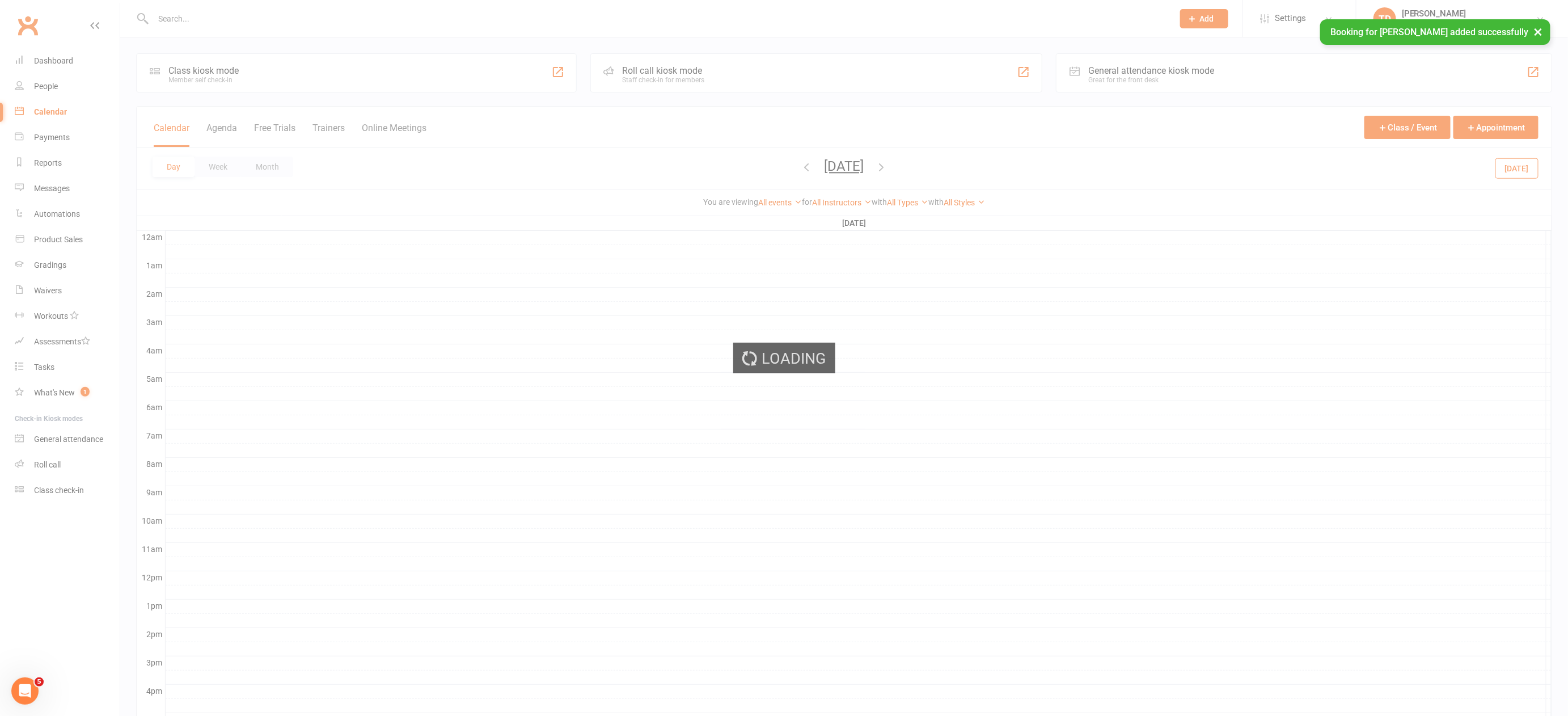
click at [1262, 259] on div "Loading" at bounding box center [784, 358] width 1568 height 716
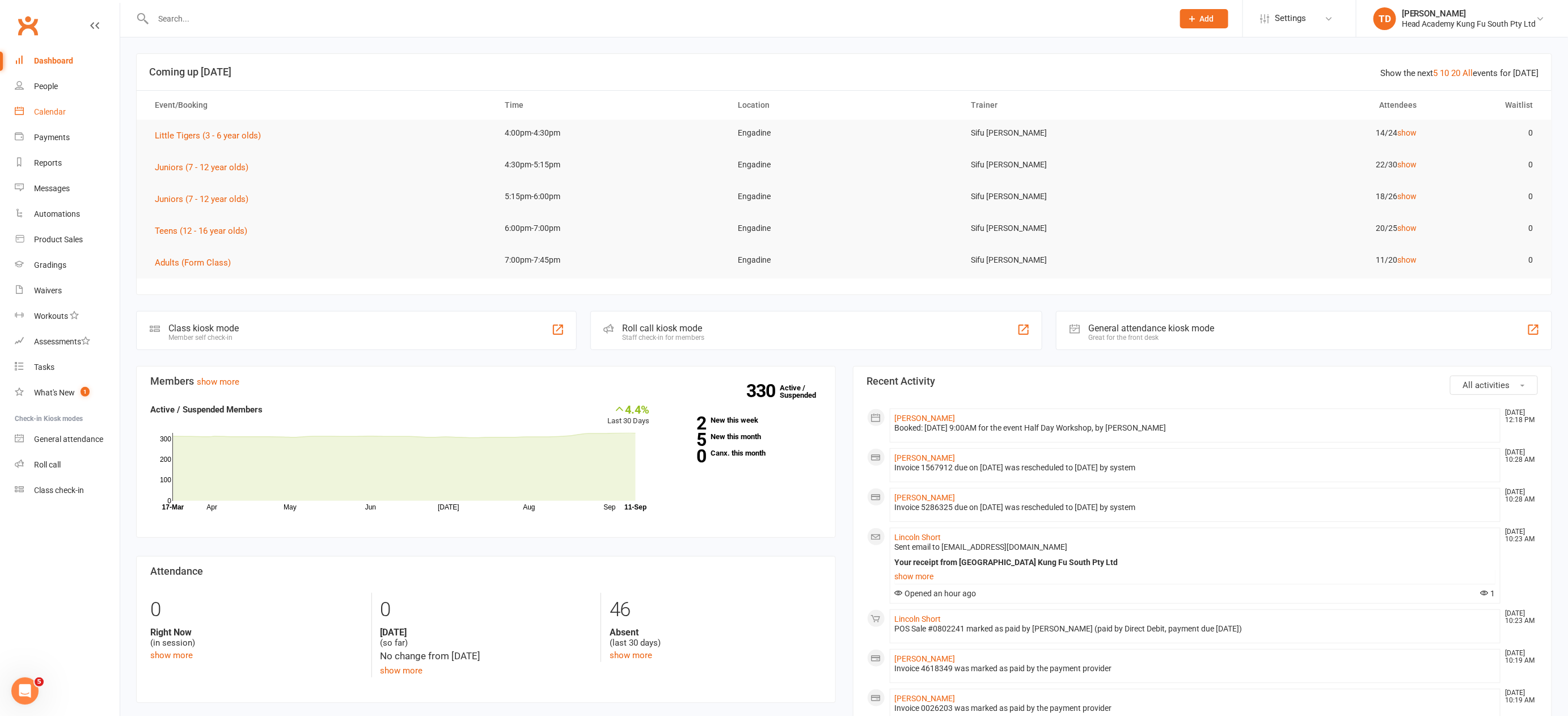
click at [60, 110] on div "Calendar" at bounding box center [50, 111] width 32 height 9
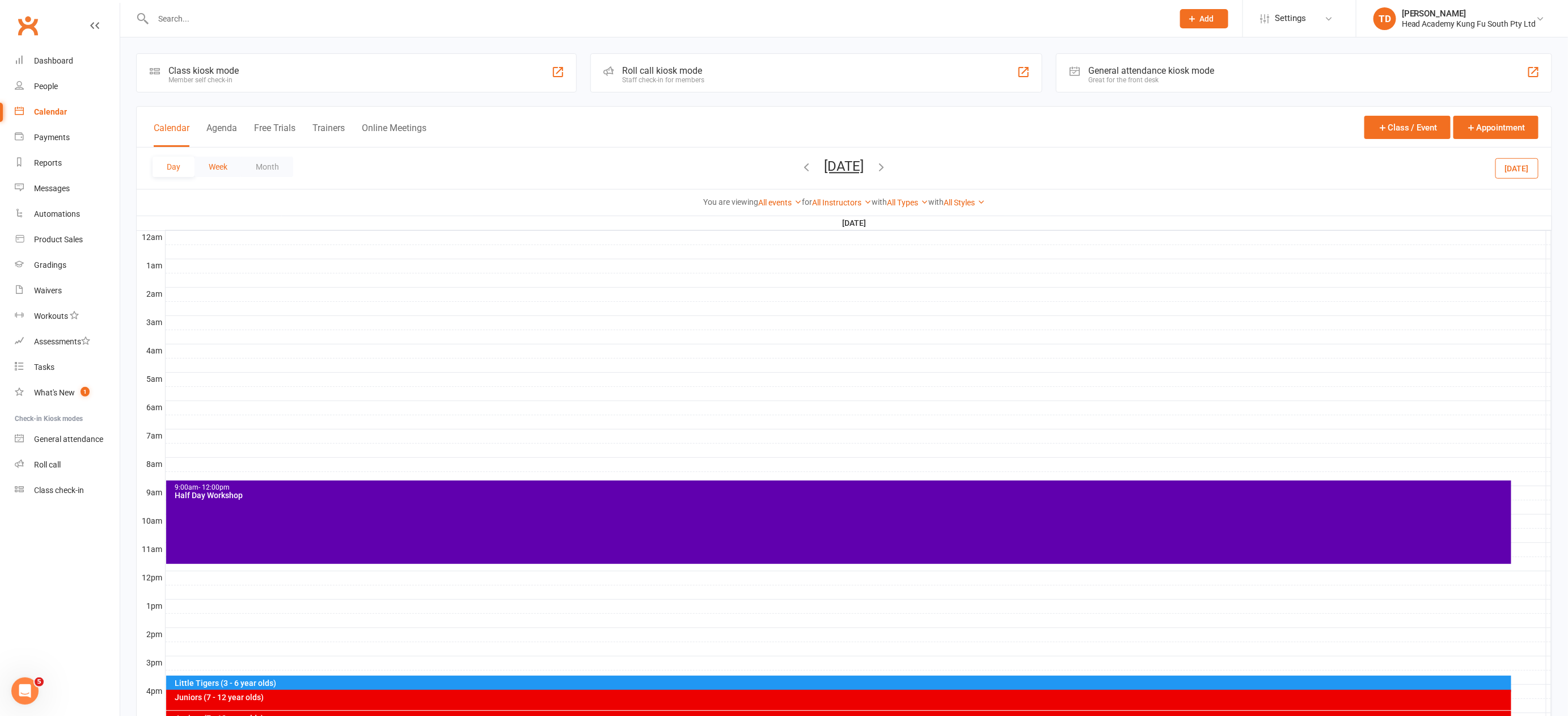
click at [225, 165] on button "Week" at bounding box center [218, 167] width 47 height 20
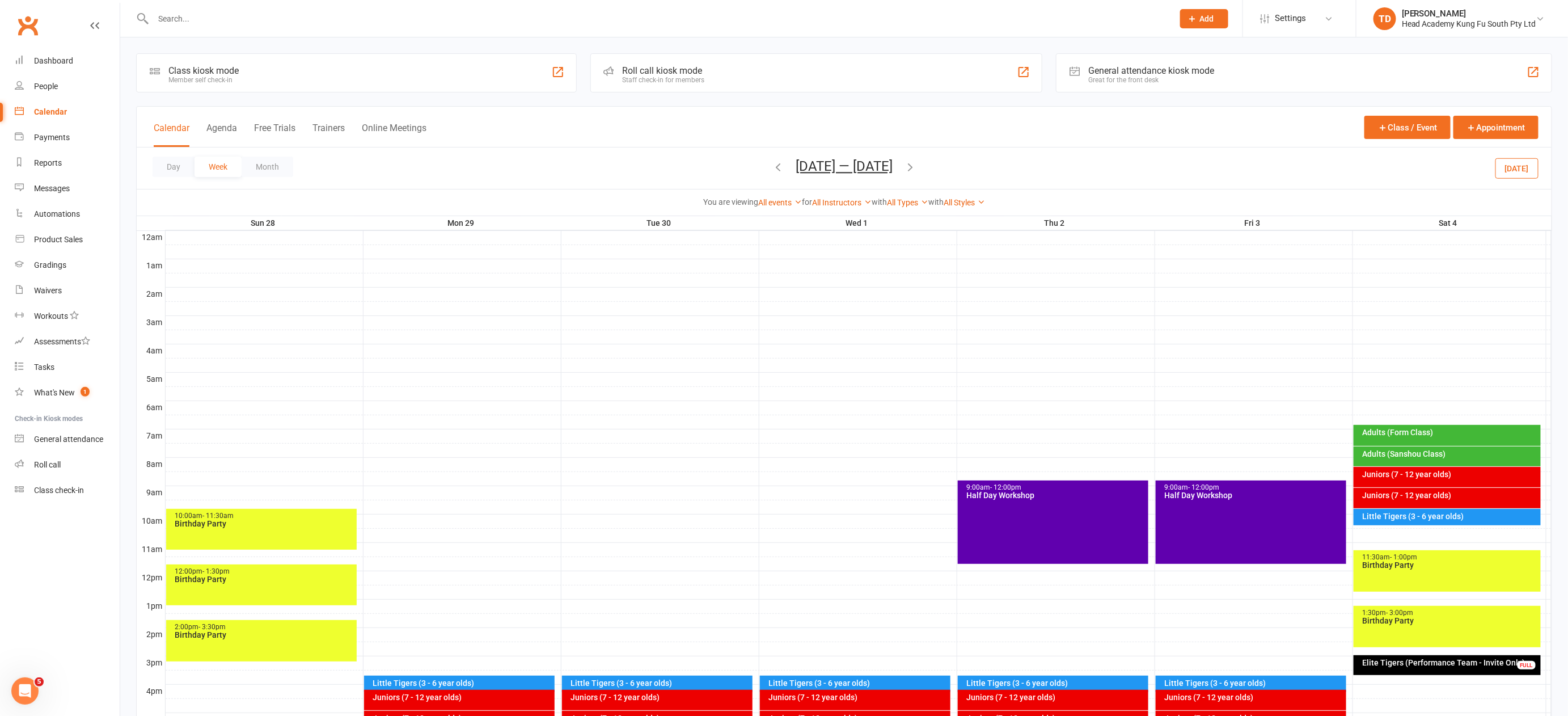
click at [1249, 517] on div "9:00am - 12:00pm Half Day Workshop" at bounding box center [1251, 522] width 191 height 84
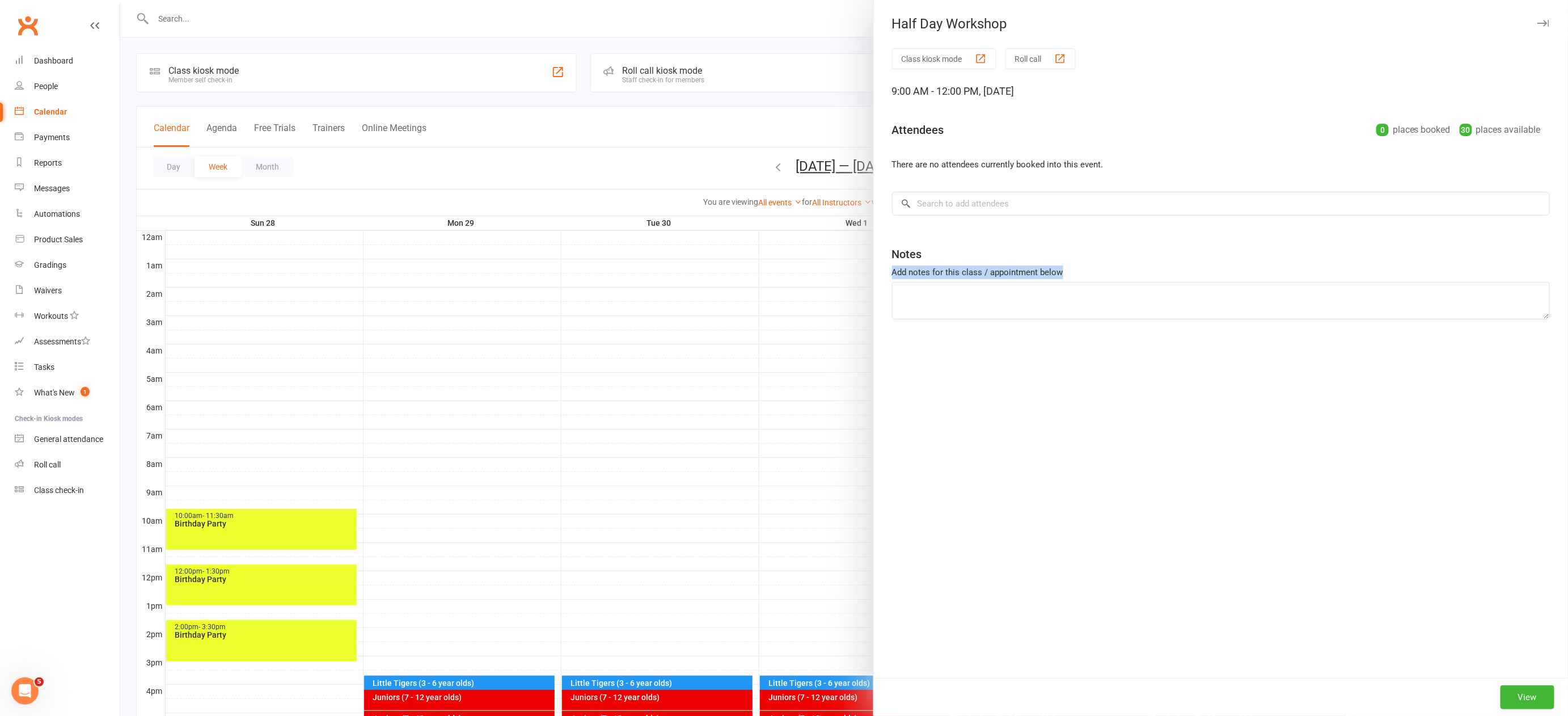
click at [1249, 517] on div "Class kiosk mode Roll call 9:00 AM - 12:00 PM, [DATE] Attendees 0 places booked…" at bounding box center [1220, 363] width 694 height 630
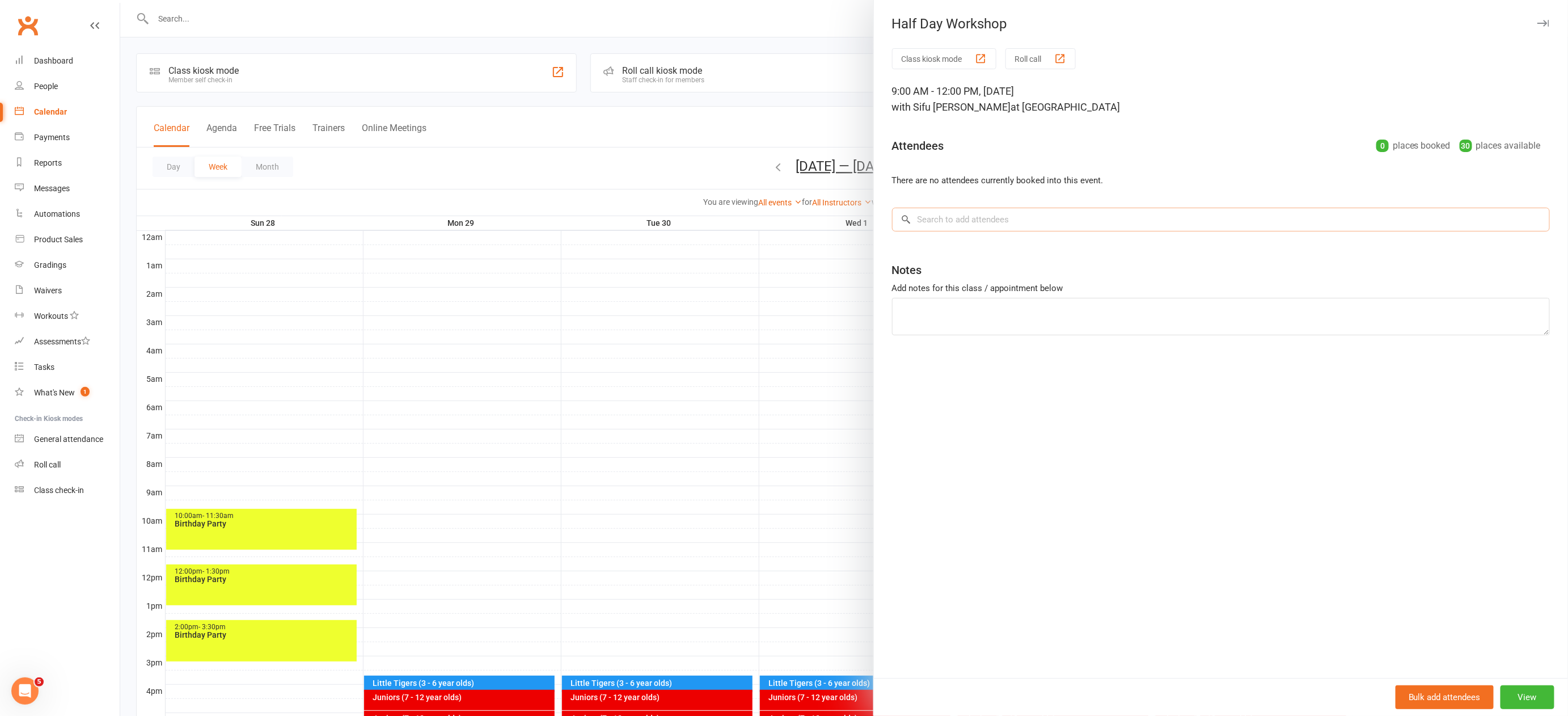
click at [964, 217] on input "search" at bounding box center [1221, 219] width 658 height 24
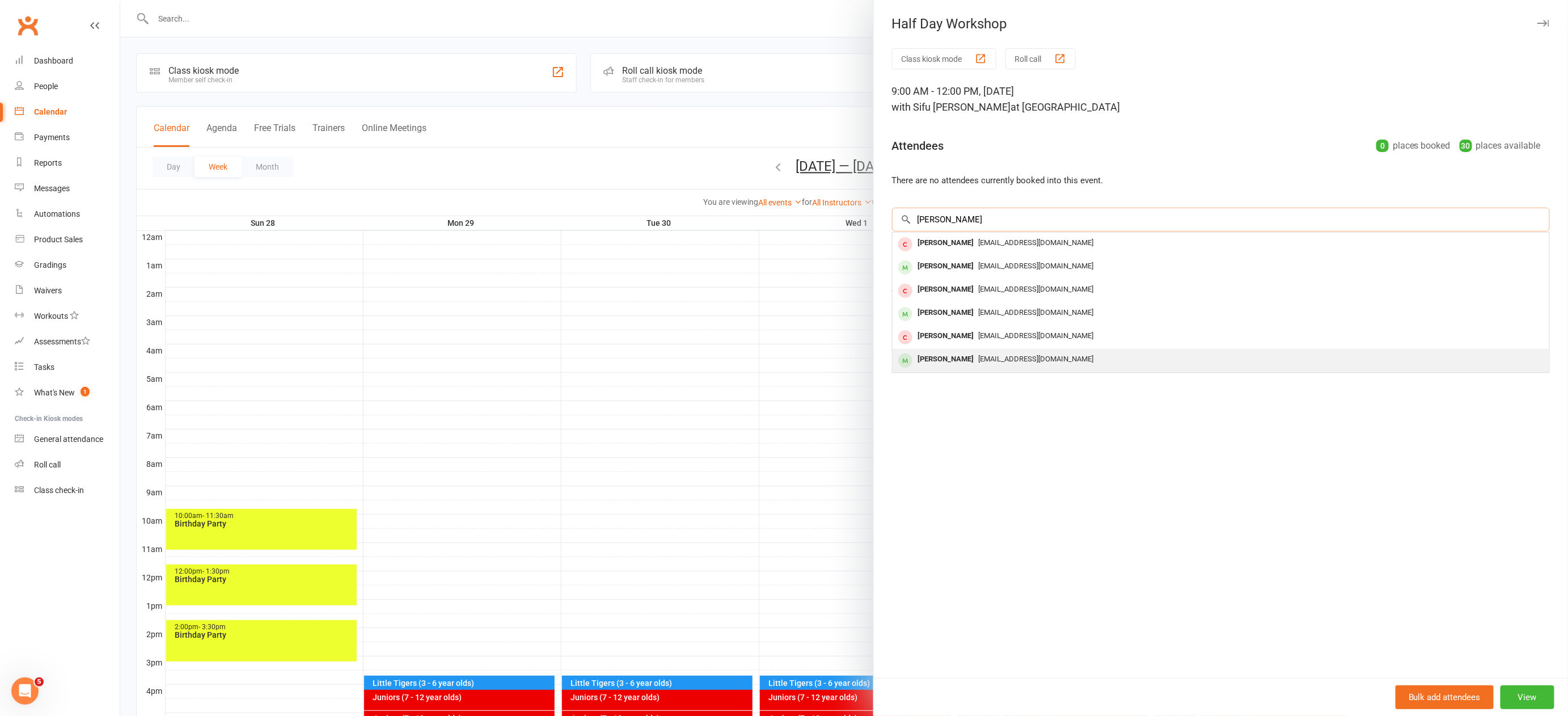
type input "[PERSON_NAME]"
click at [988, 355] on span "[EMAIL_ADDRESS][DOMAIN_NAME]" at bounding box center [1037, 359] width 115 height 9
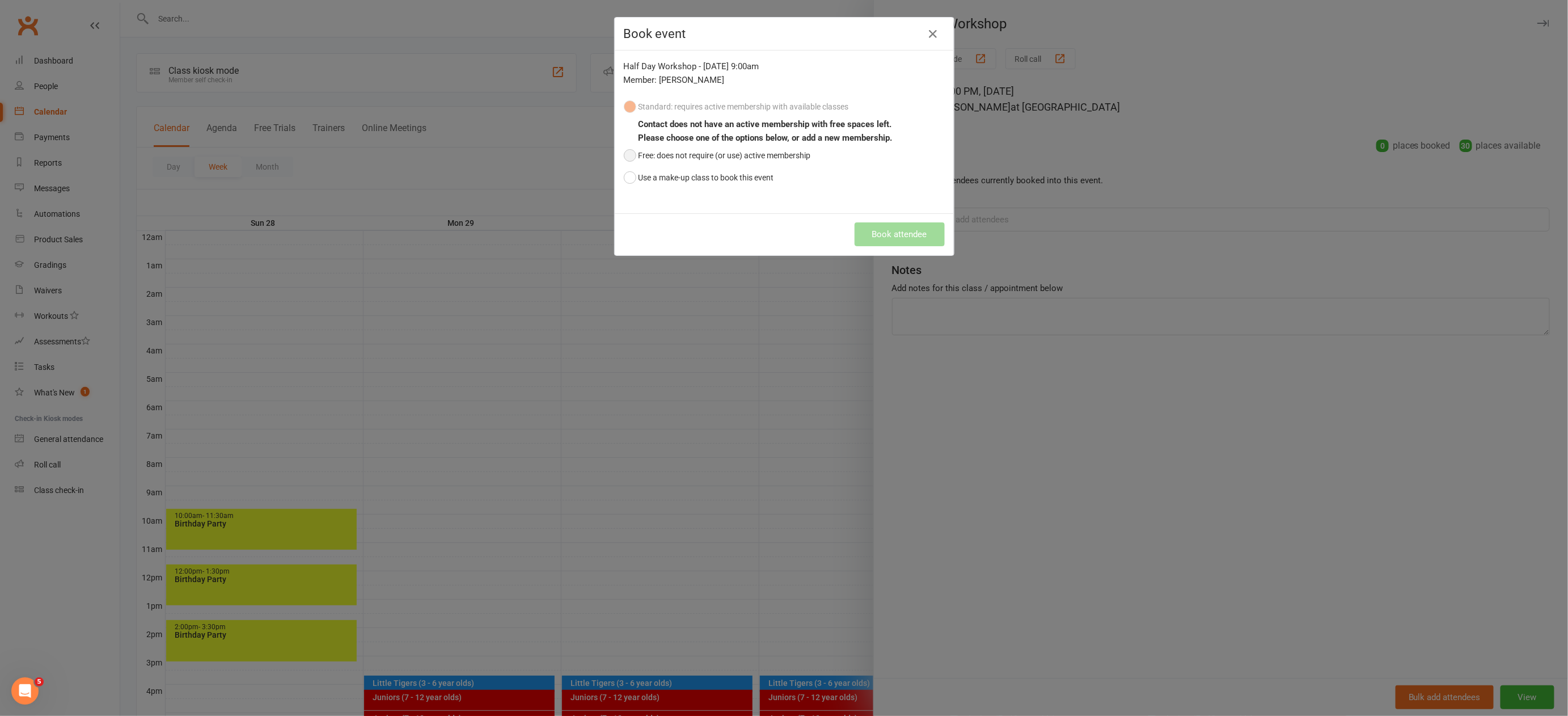
click at [627, 155] on button "Free: does not require (or use) active membership" at bounding box center [717, 156] width 187 height 22
click at [920, 227] on button "Book attendee" at bounding box center [900, 234] width 90 height 24
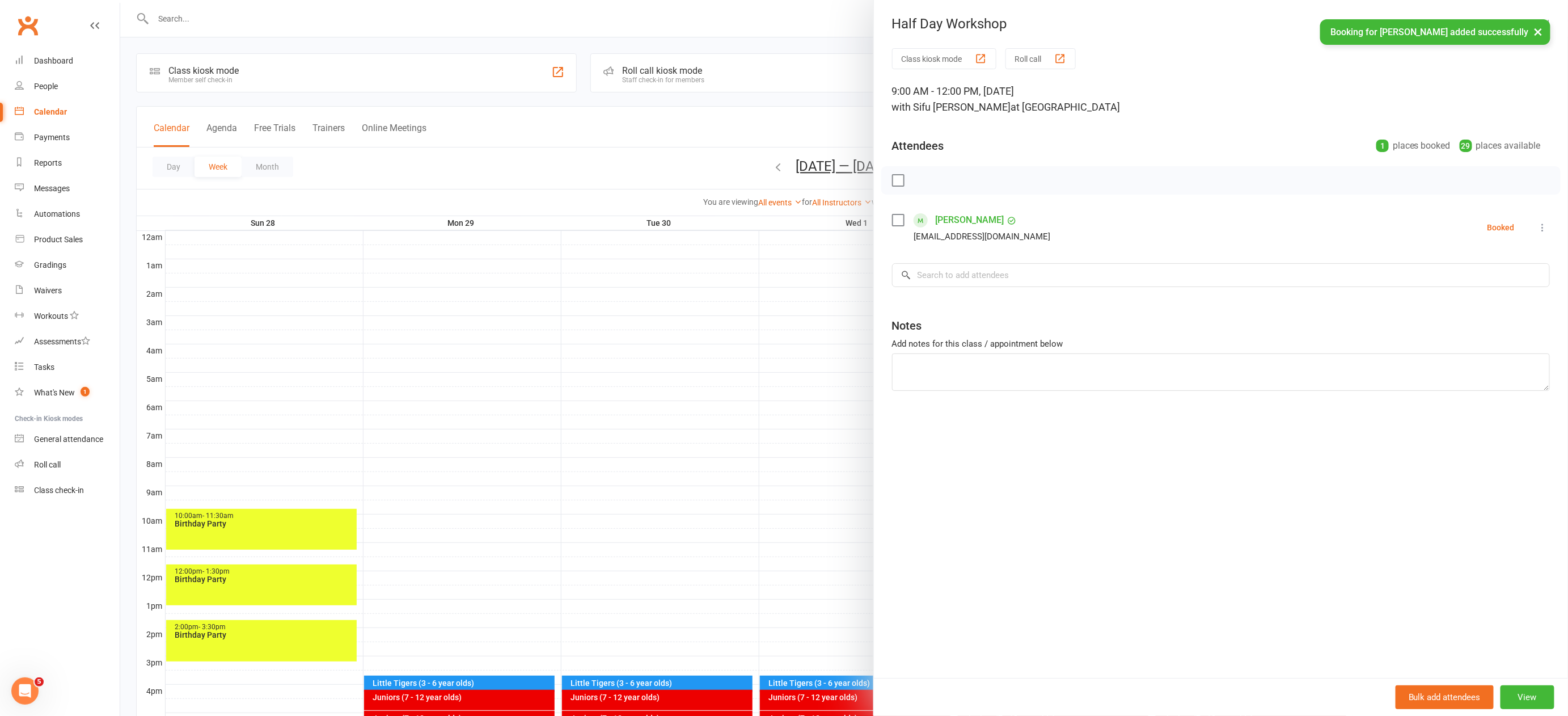
click at [628, 394] on div at bounding box center [844, 358] width 1448 height 716
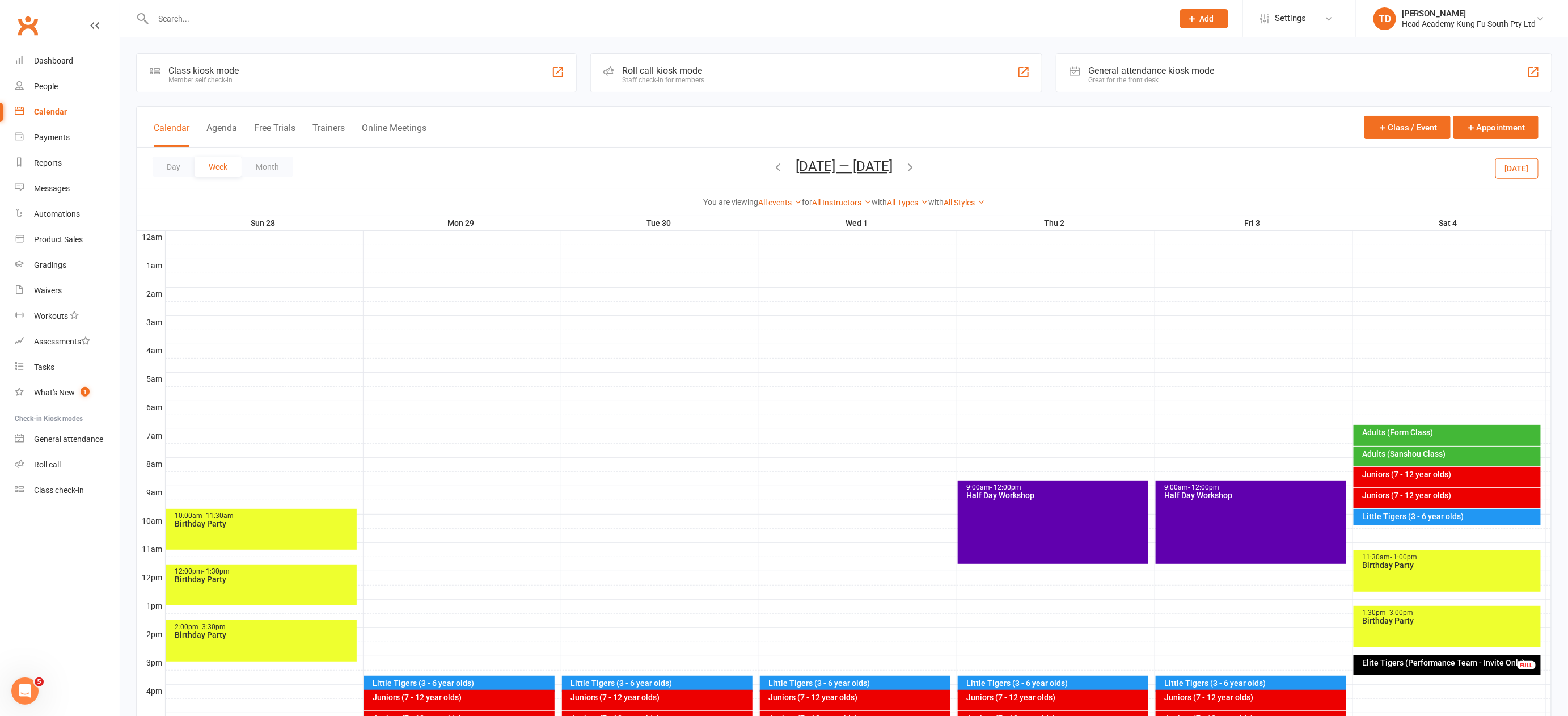
click at [181, 17] on input "text" at bounding box center [657, 19] width 1015 height 16
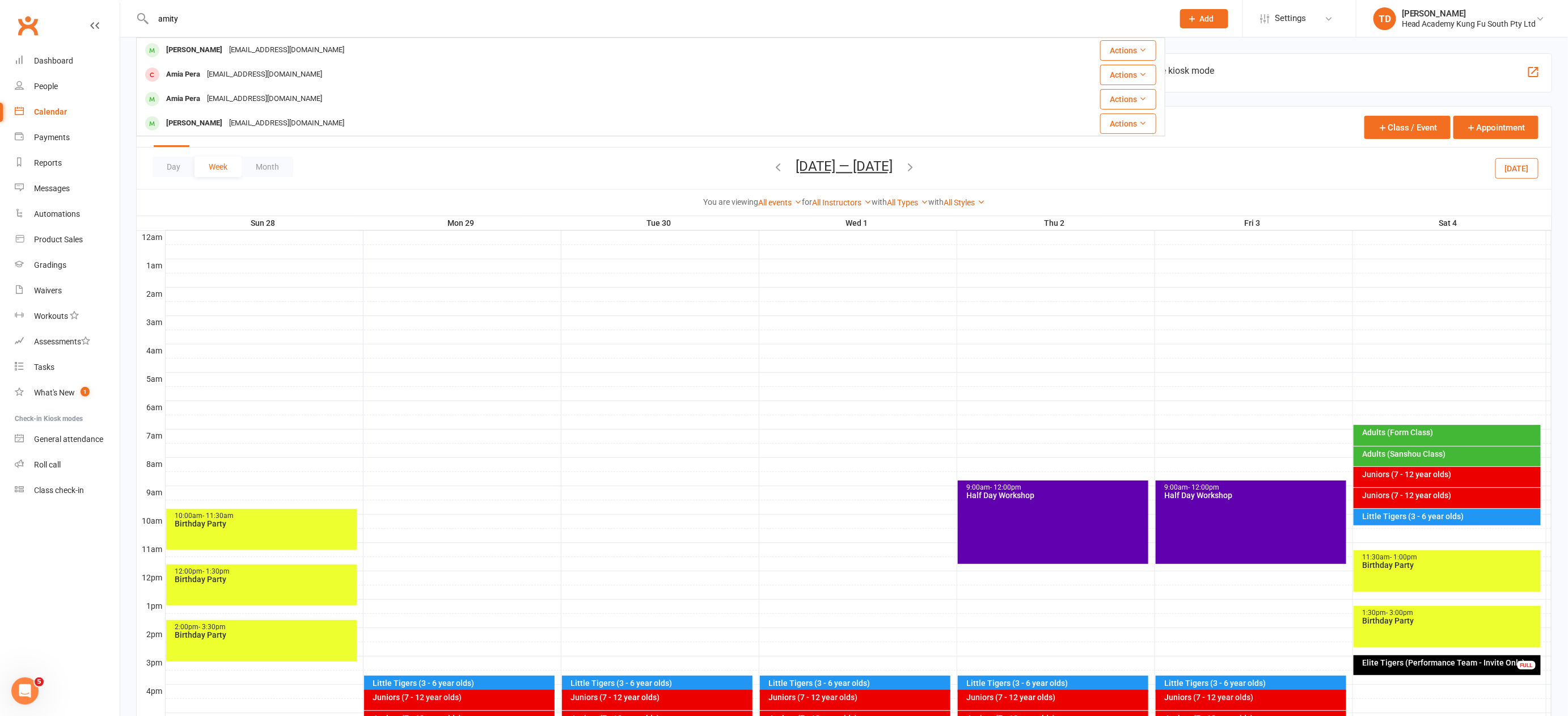
type input "amity"
click at [55, 109] on div "Calendar" at bounding box center [50, 111] width 33 height 9
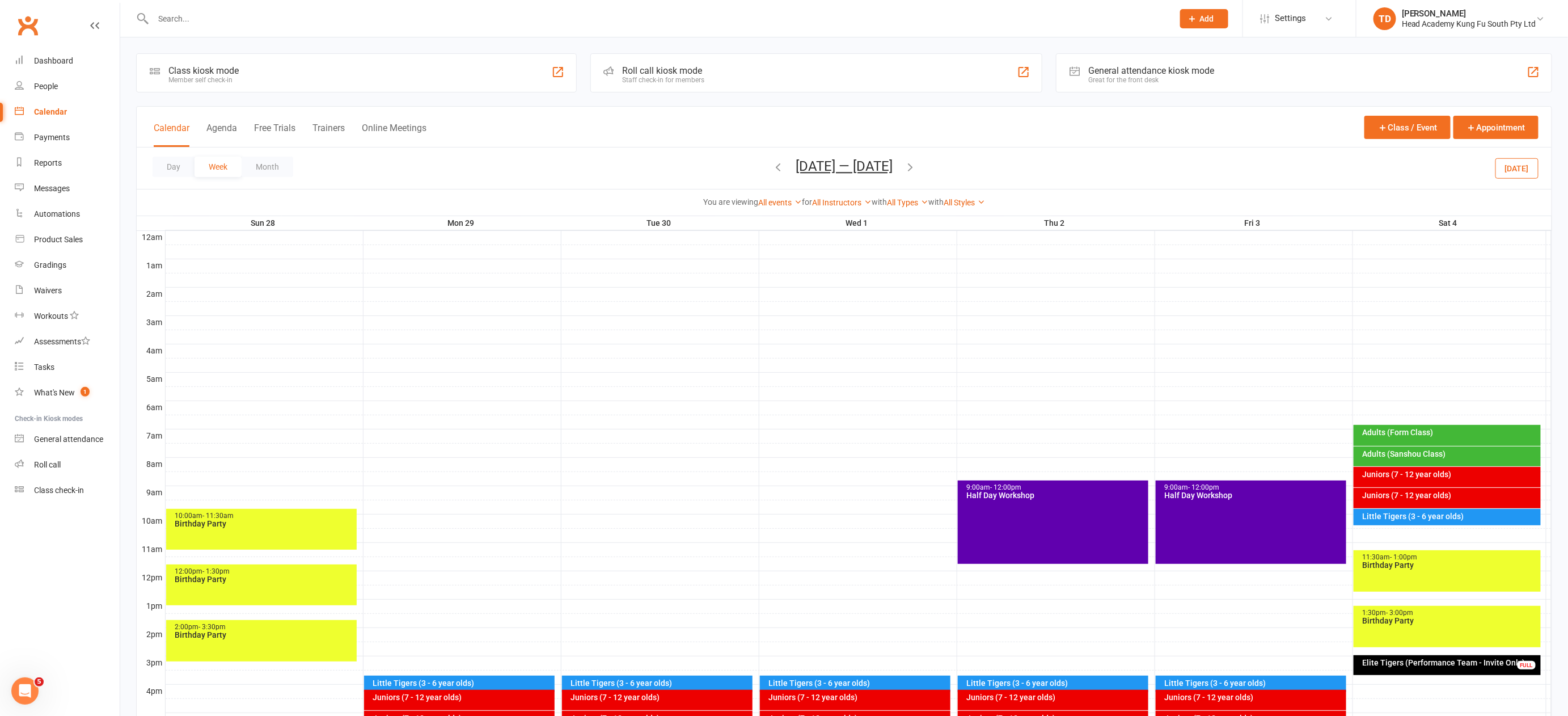
click at [61, 113] on div "Calendar" at bounding box center [50, 111] width 33 height 9
click at [264, 165] on button "Month" at bounding box center [267, 167] width 52 height 20
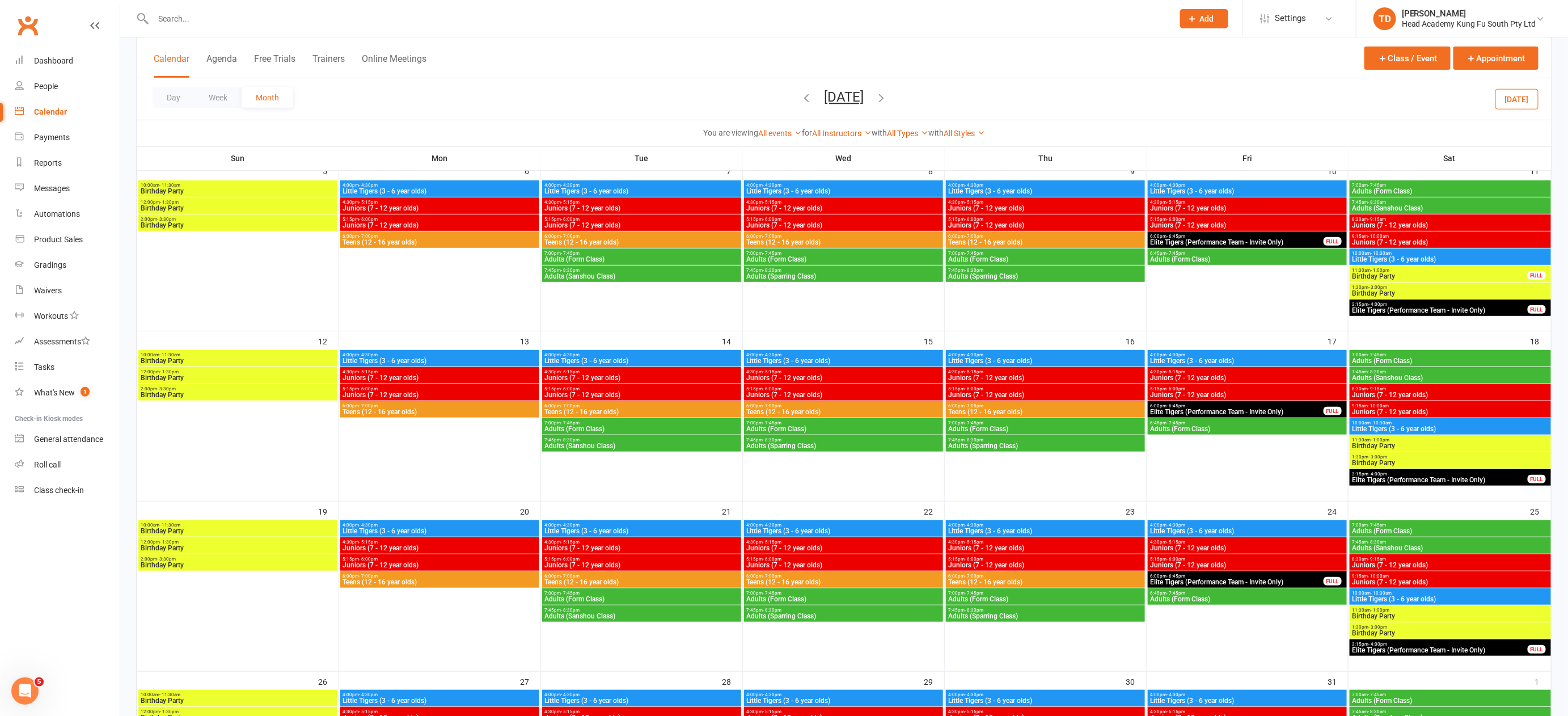
scroll to position [235, 0]
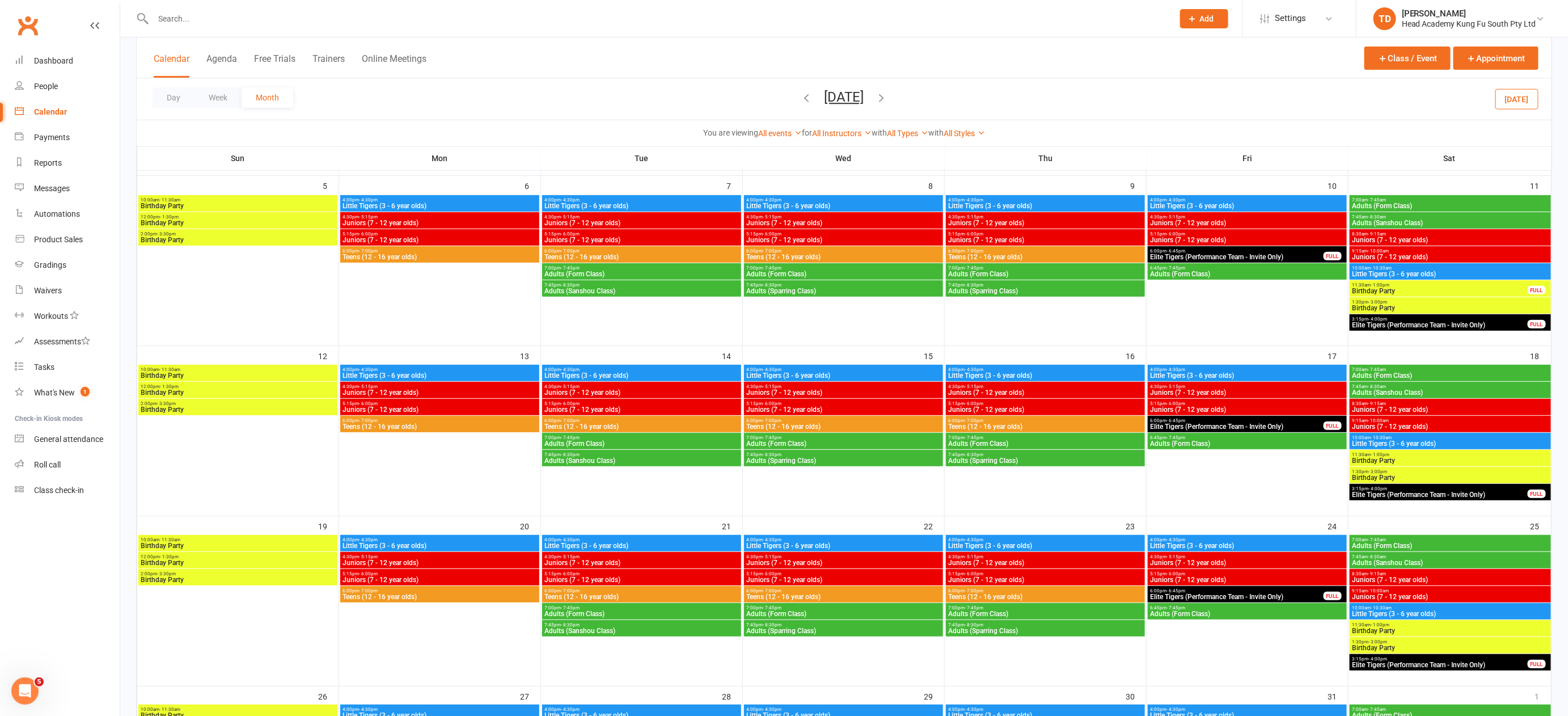
click at [801, 98] on icon "button" at bounding box center [807, 97] width 12 height 12
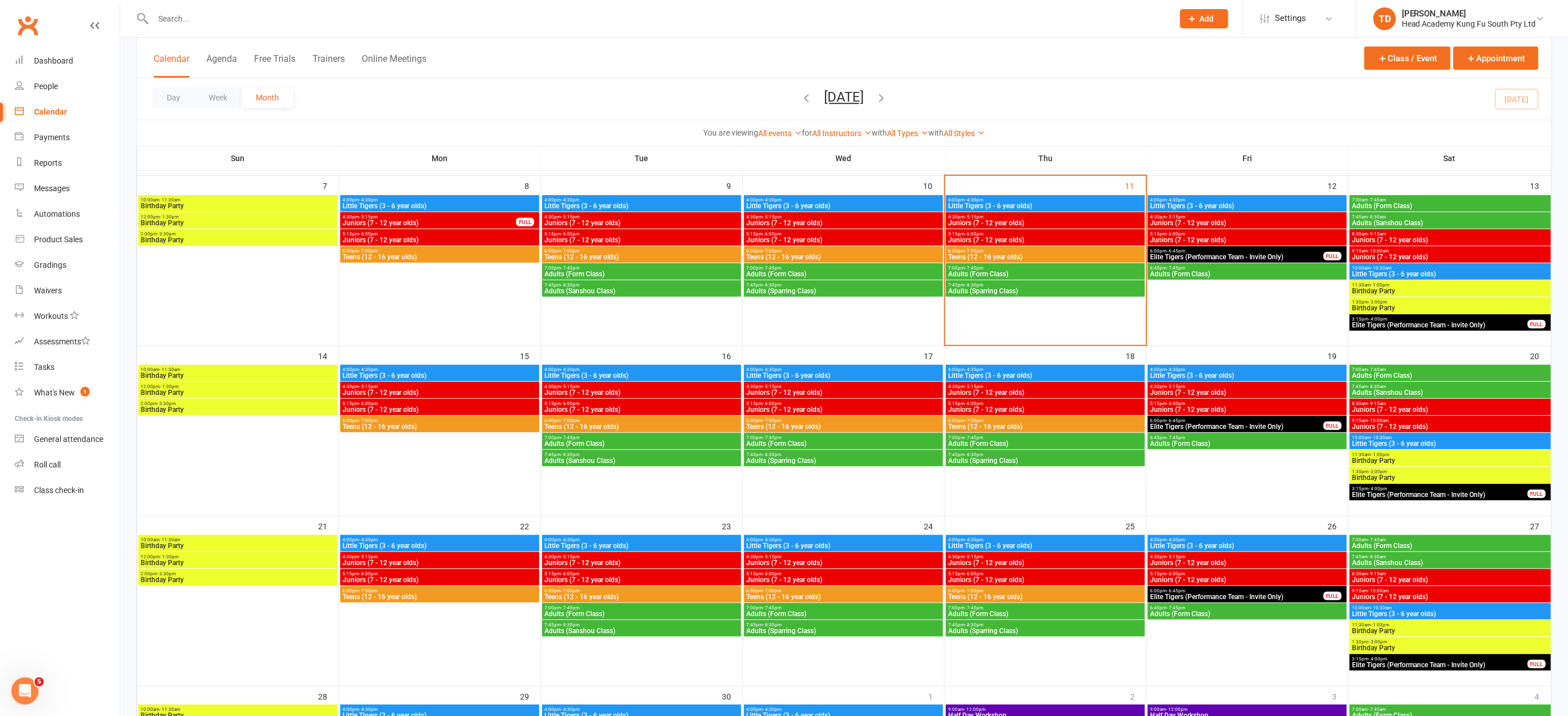
click at [1257, 200] on span "4:00pm - 4:30pm" at bounding box center [1247, 200] width 194 height 5
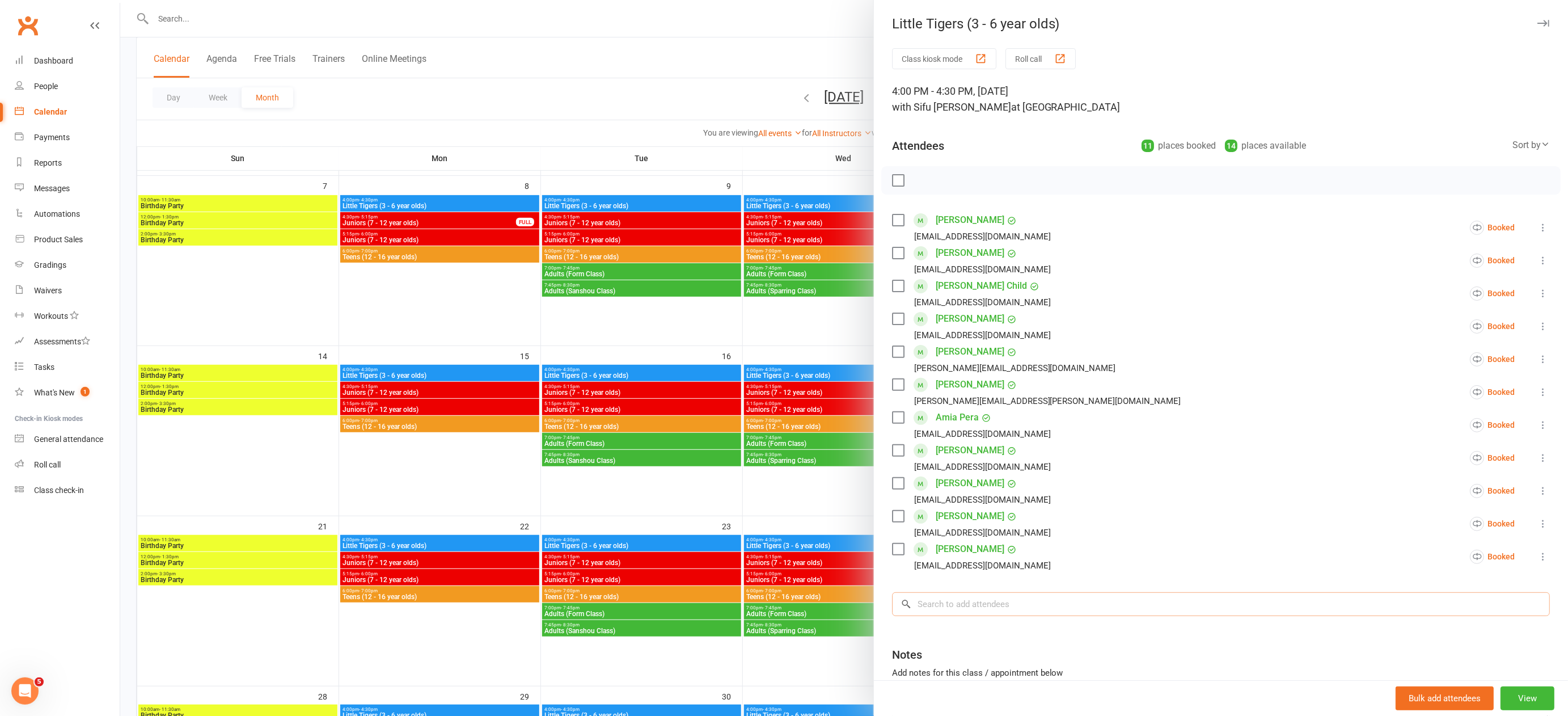
click at [987, 602] on input "search" at bounding box center [1221, 604] width 658 height 24
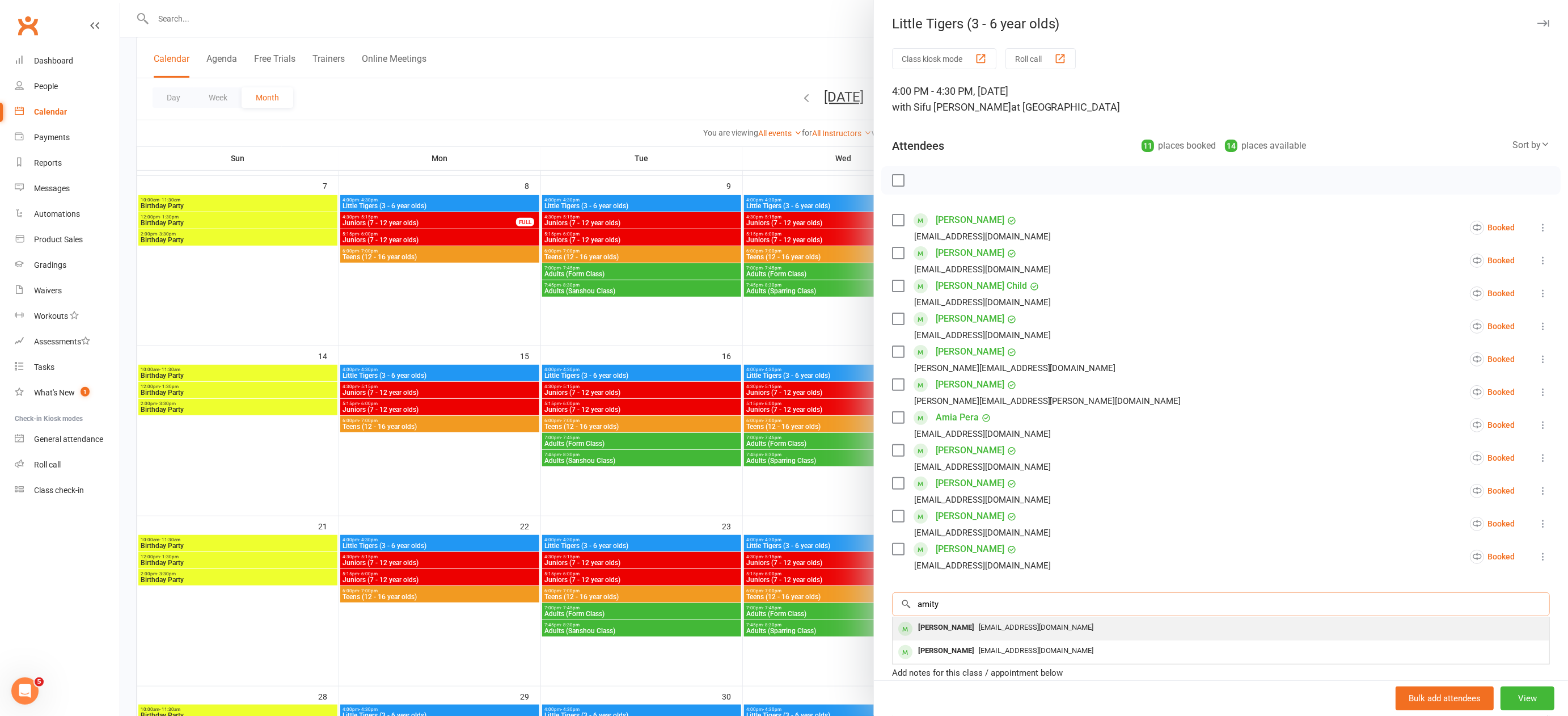
type input "amity"
click at [1002, 626] on span "[EMAIL_ADDRESS][DOMAIN_NAME]" at bounding box center [1037, 627] width 115 height 9
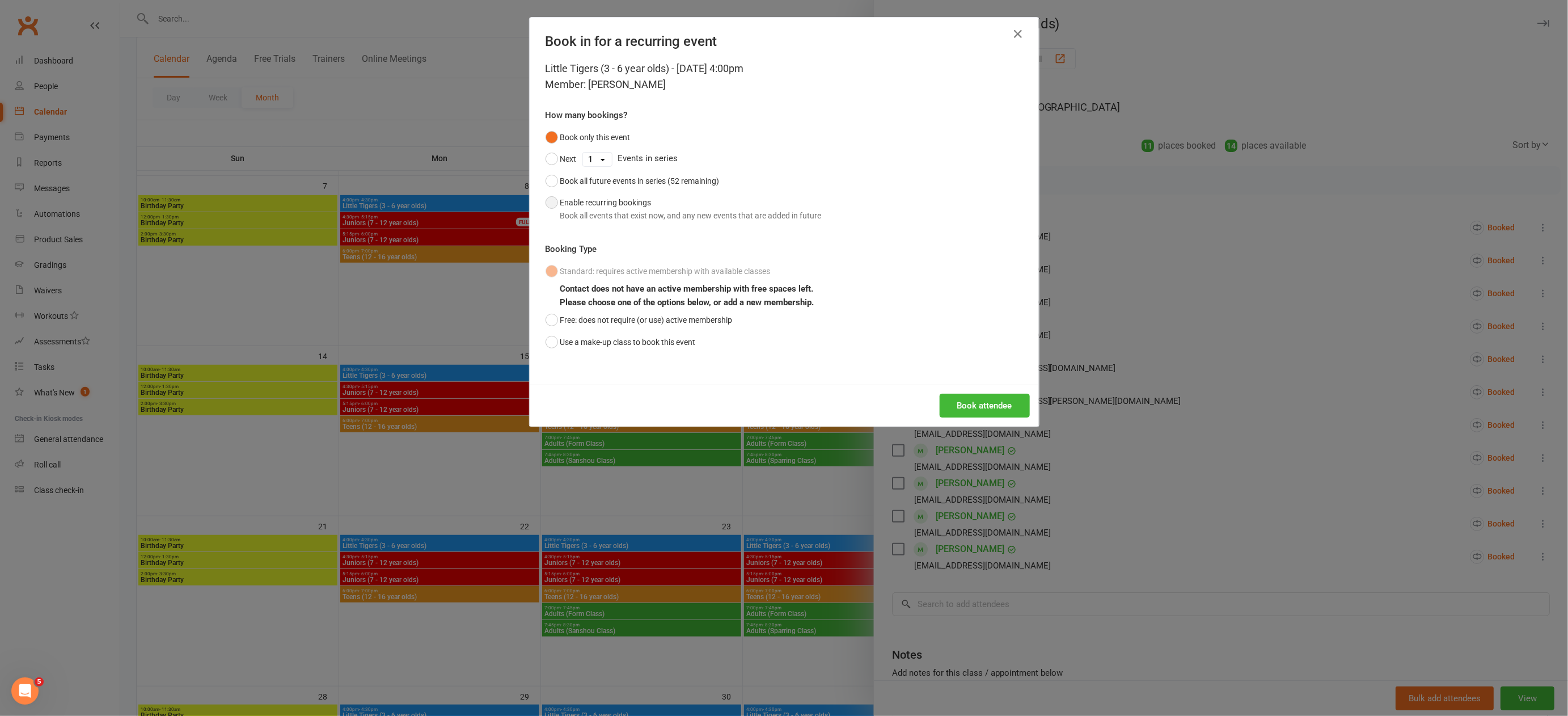
click at [549, 205] on button "Enable recurring bookings Book all events that exist now, and any new events th…" at bounding box center [683, 209] width 276 height 35
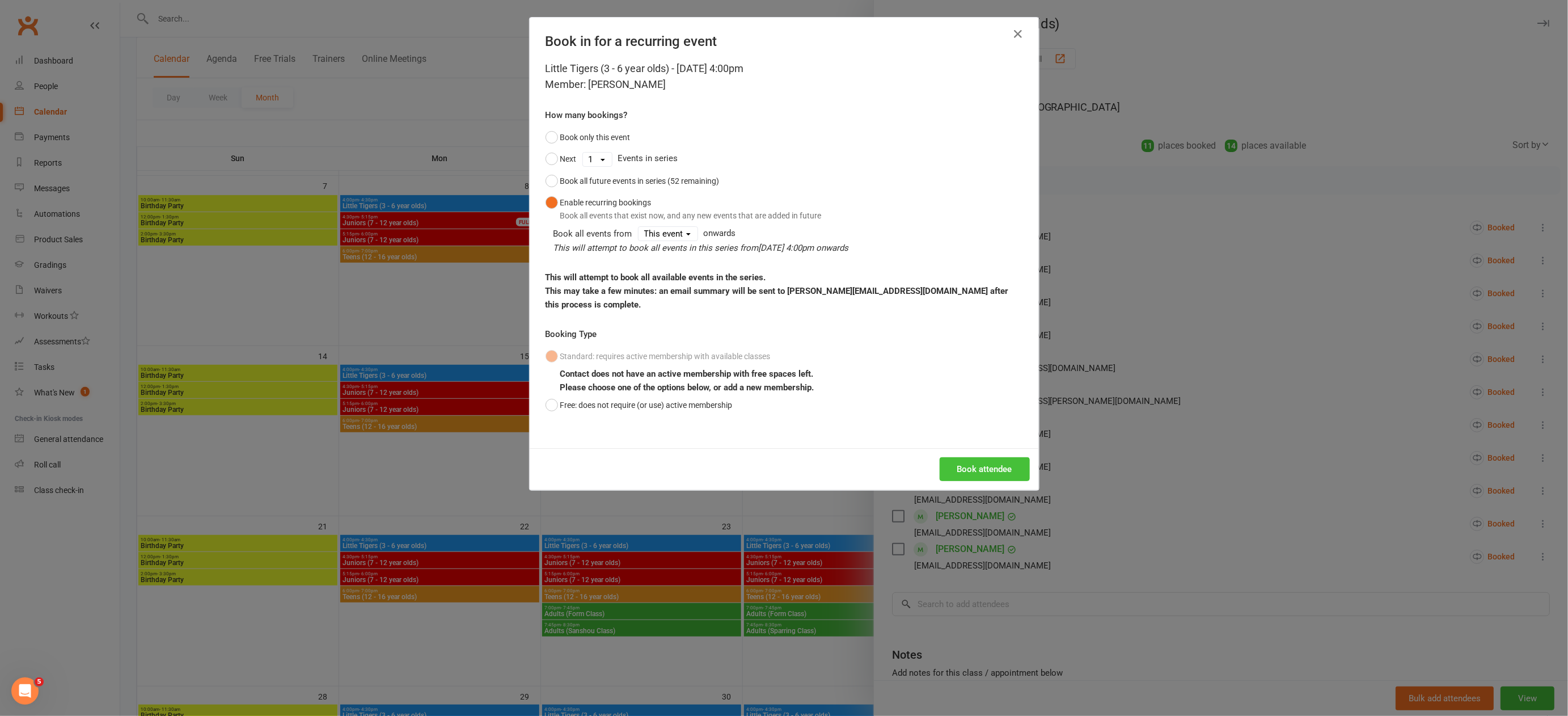
click at [967, 457] on button "Book attendee" at bounding box center [985, 469] width 90 height 24
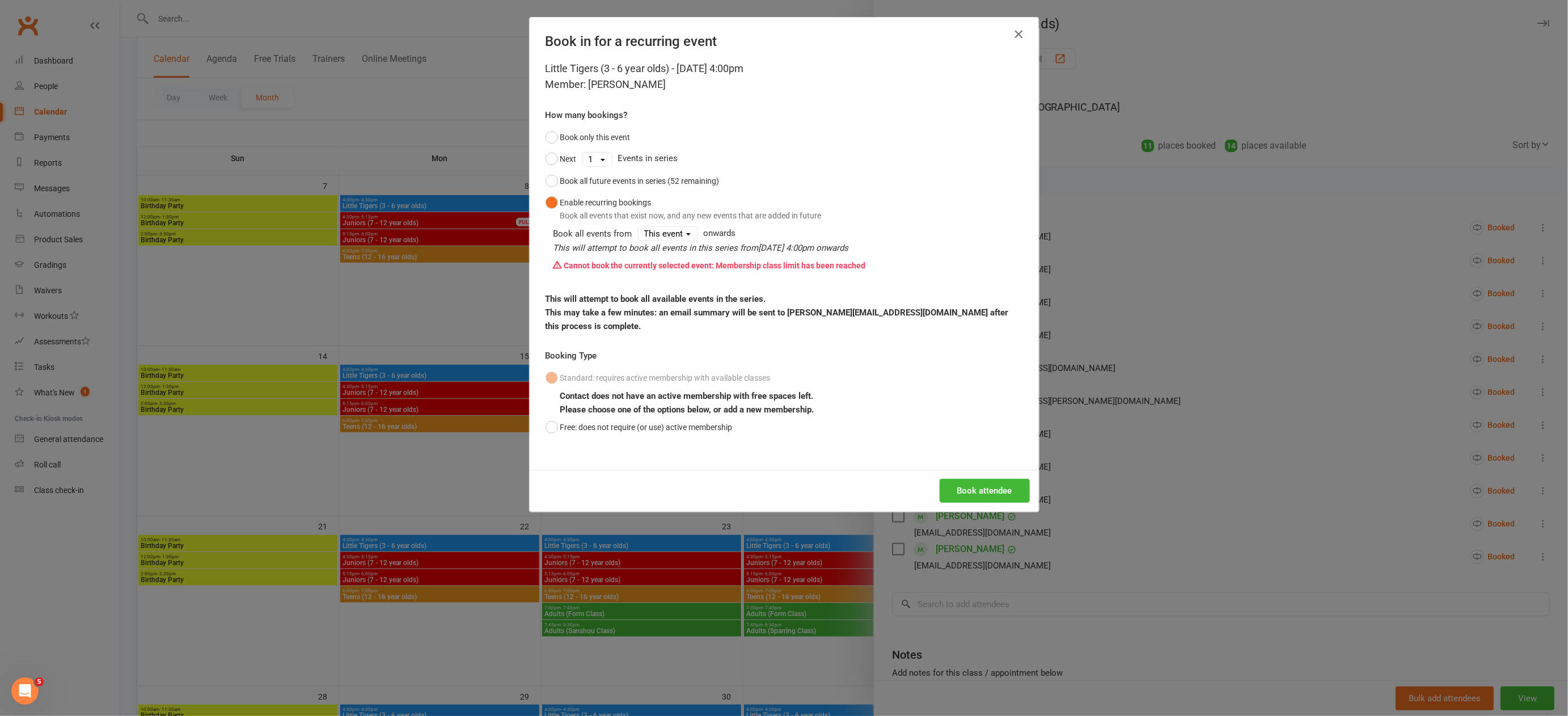
drag, startPoint x: 1012, startPoint y: 33, endPoint x: 1010, endPoint y: 72, distance: 39.1
click at [1012, 33] on icon "button" at bounding box center [1018, 34] width 14 height 14
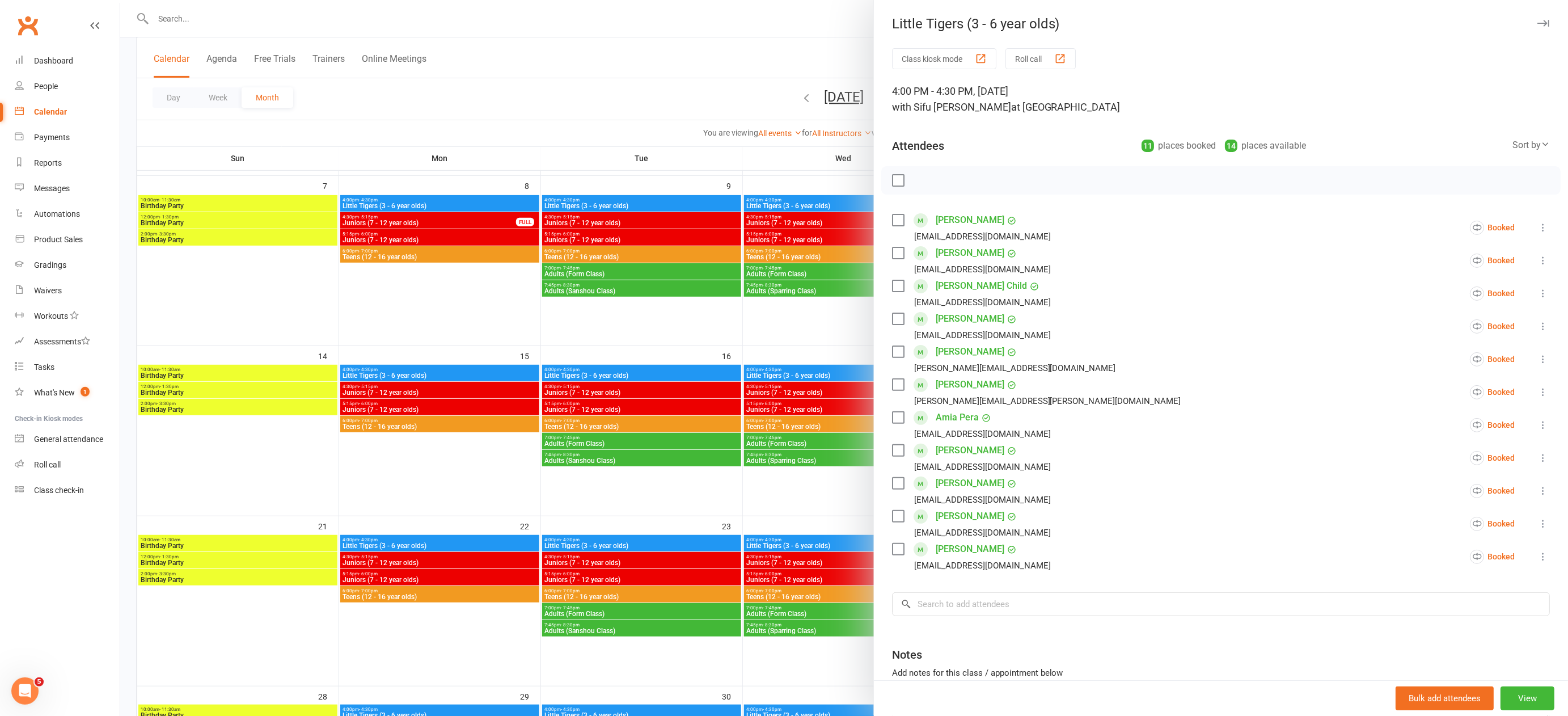
click at [775, 501] on div at bounding box center [844, 358] width 1448 height 716
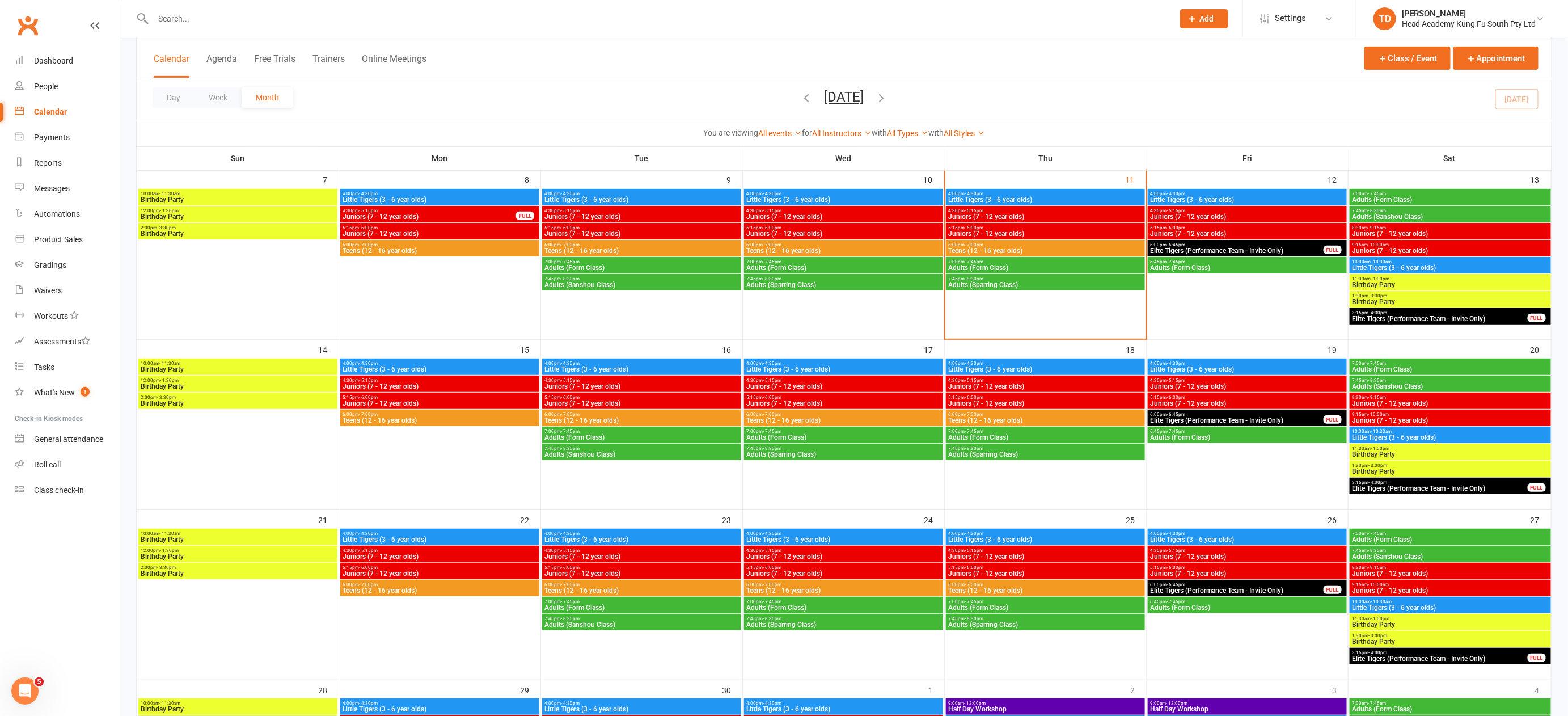
click at [1173, 197] on span "Little Tigers (3 - 6 year olds)" at bounding box center [1247, 200] width 194 height 7
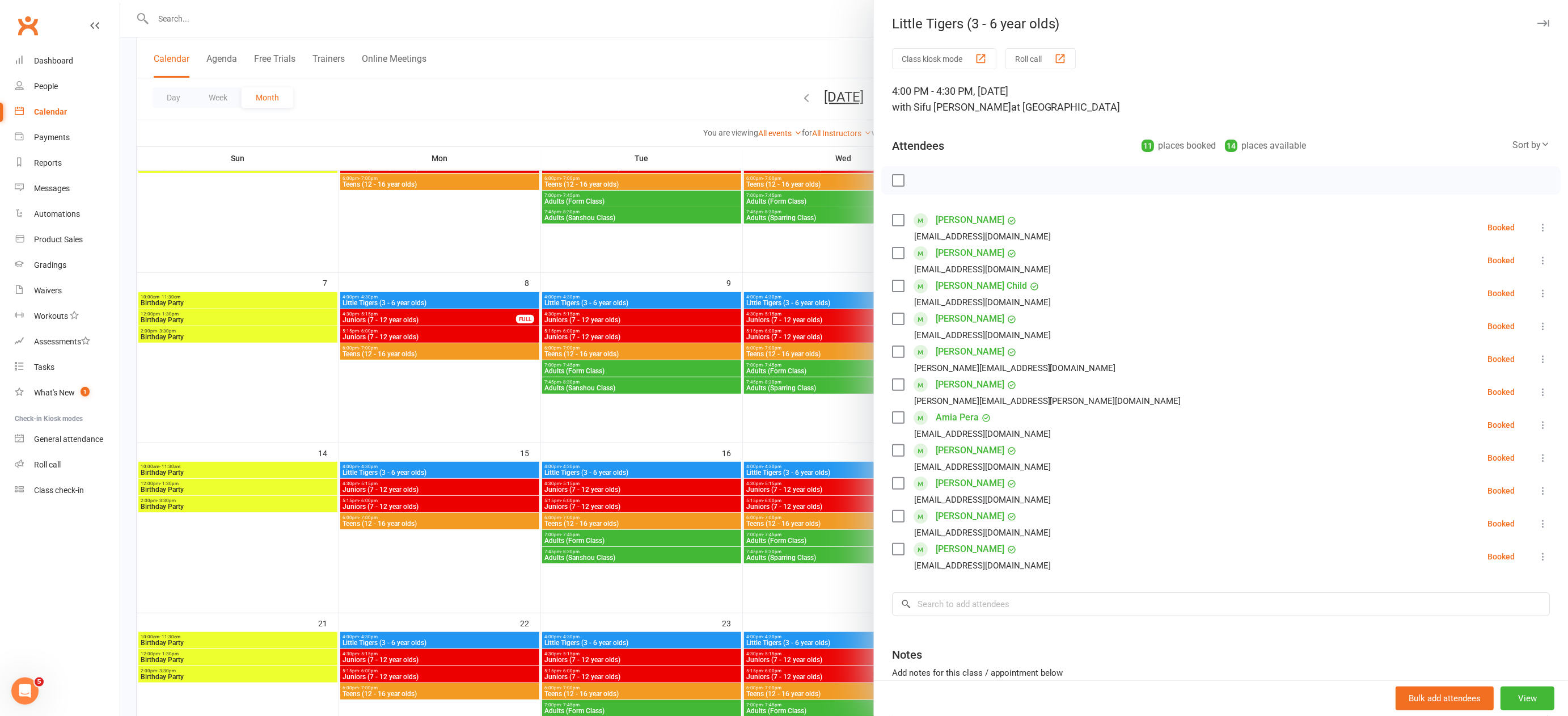
scroll to position [135, 0]
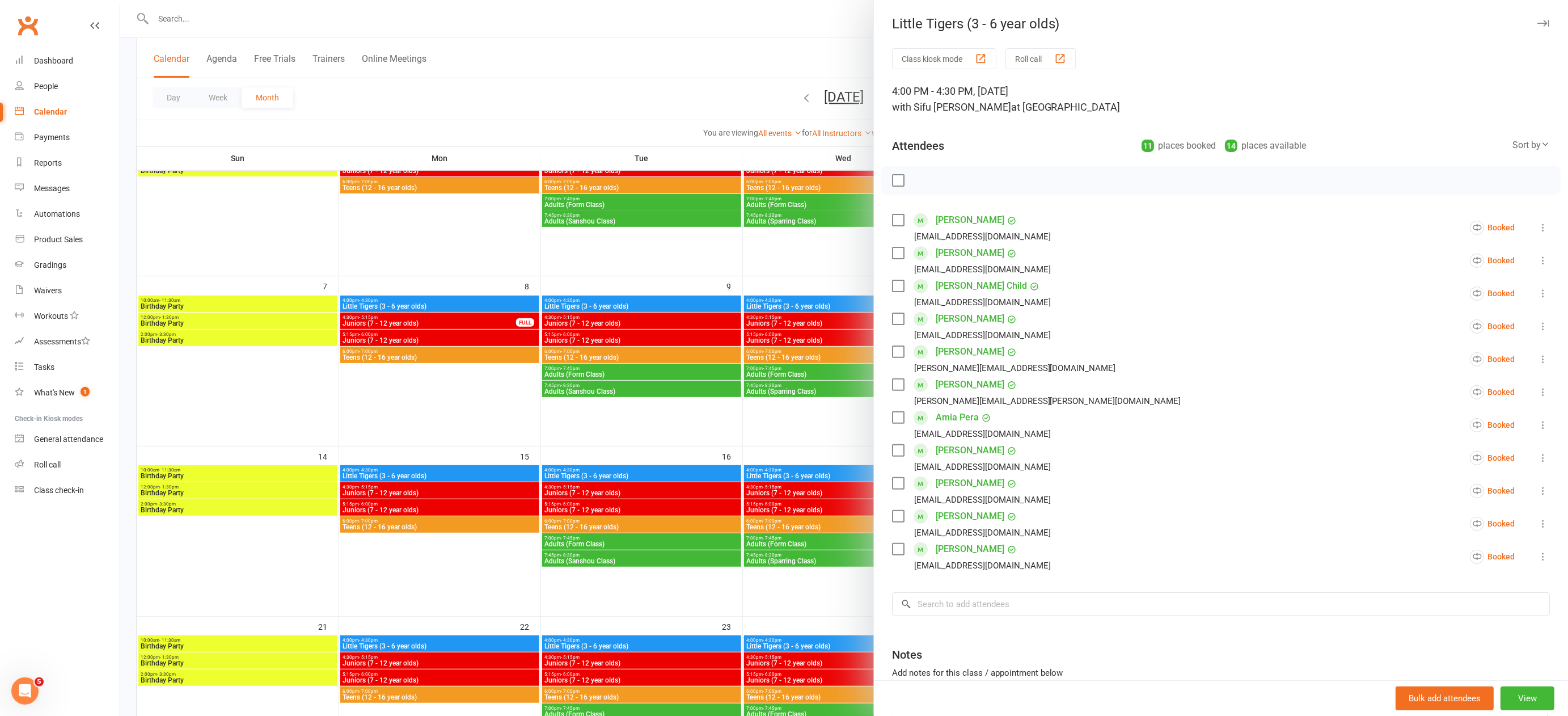
click at [734, 251] on div at bounding box center [844, 358] width 1448 height 716
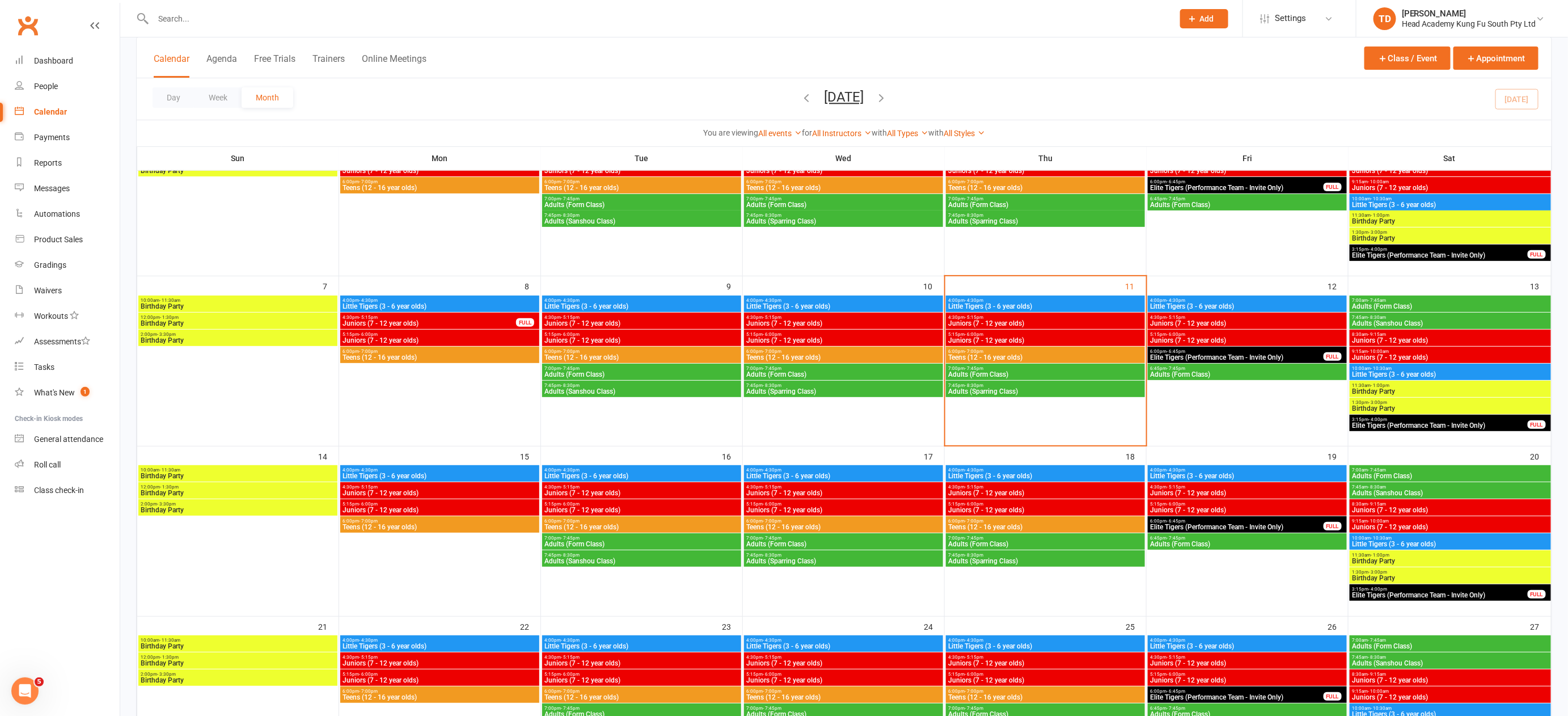
click at [1242, 303] on span "Little Tigers (3 - 6 year olds)" at bounding box center [1247, 306] width 194 height 7
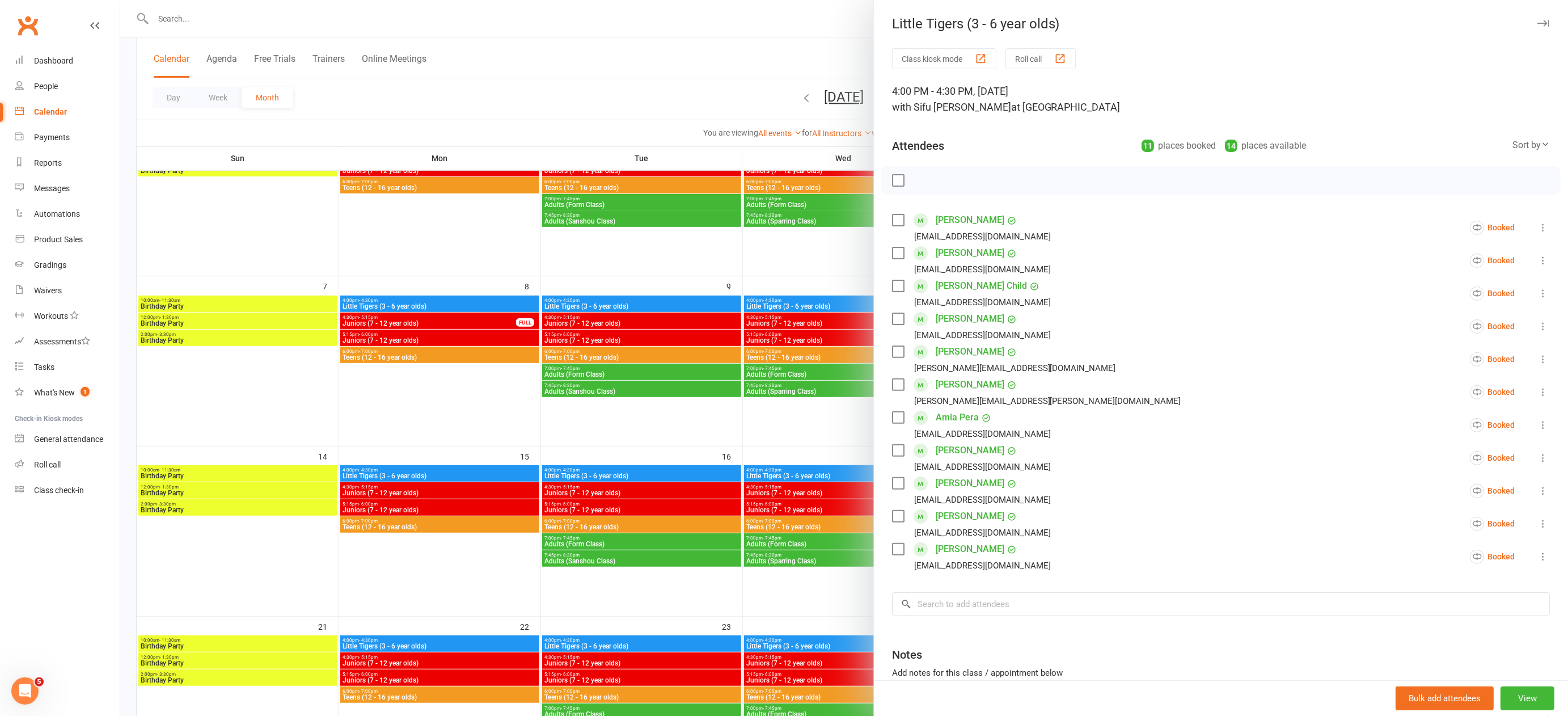
click at [711, 264] on div at bounding box center [844, 358] width 1448 height 716
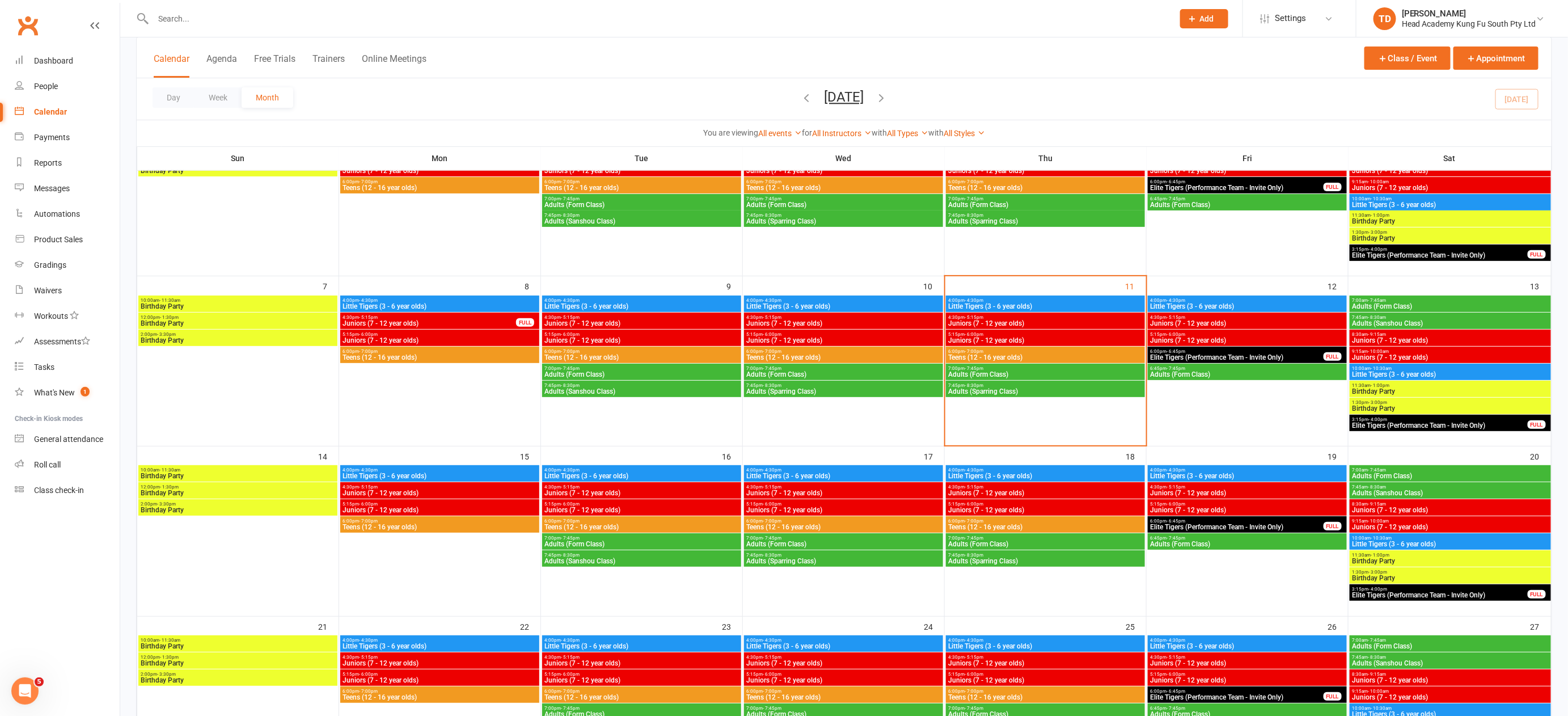
click at [438, 304] on span "Little Tigers (3 - 6 year olds)" at bounding box center [440, 306] width 194 height 7
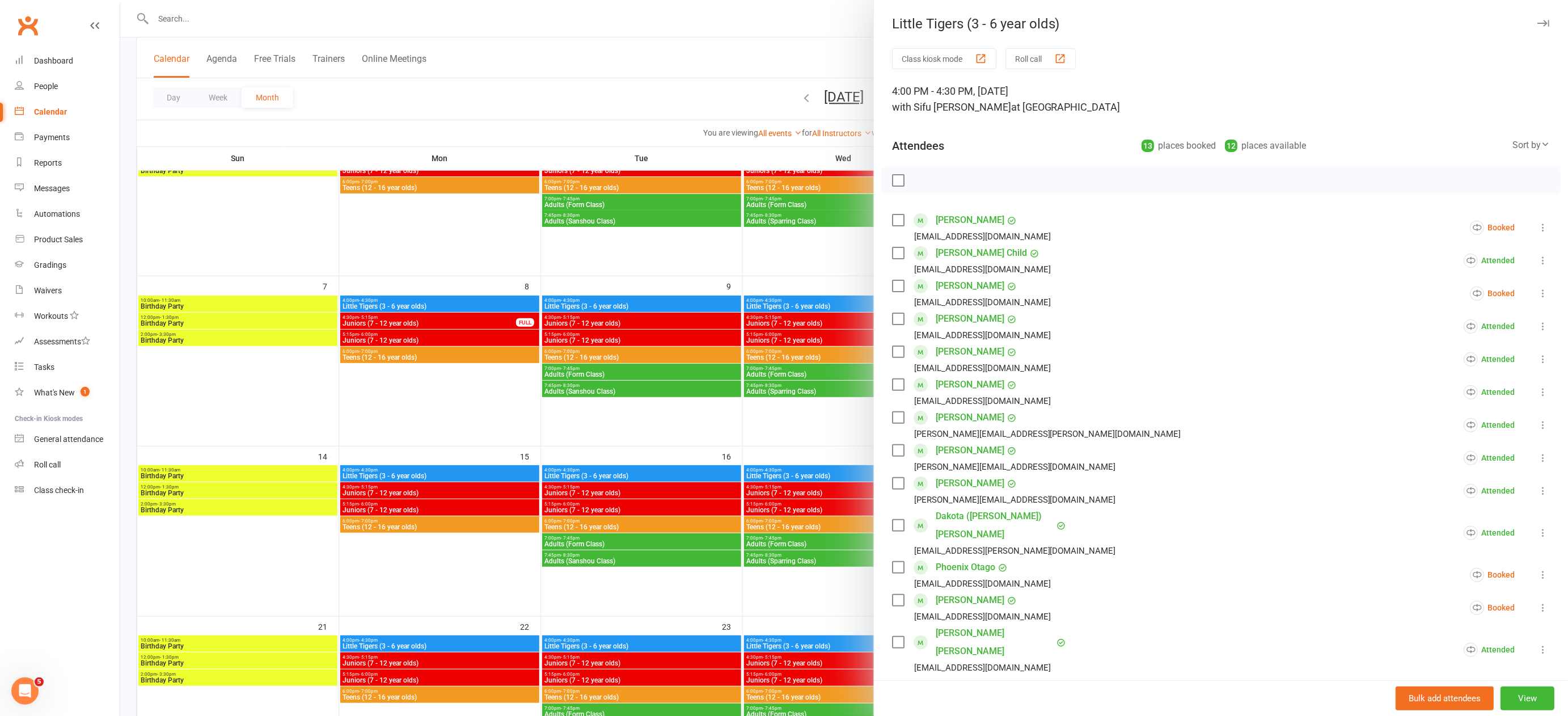
click at [592, 292] on div at bounding box center [844, 358] width 1448 height 716
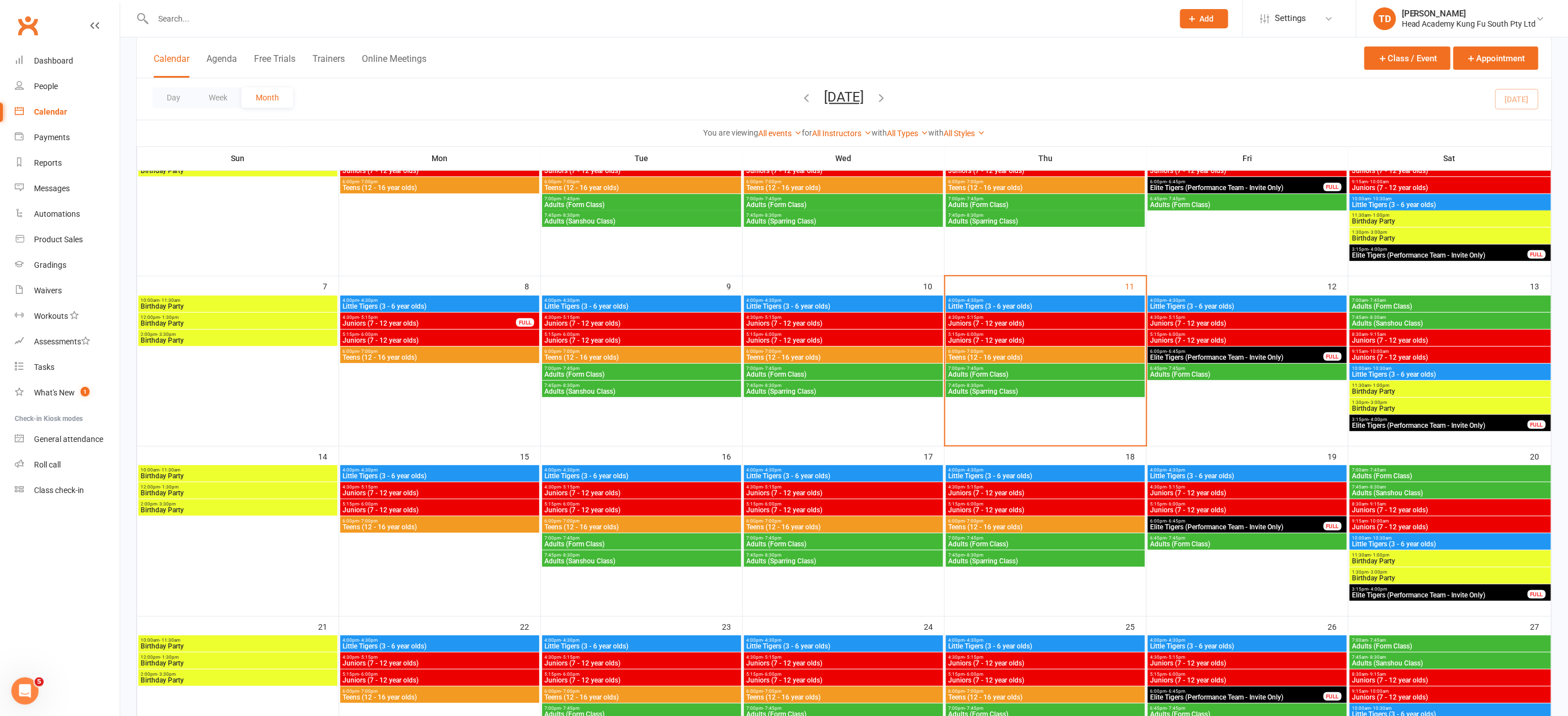
click at [598, 304] on span "Little Tigers (3 - 6 year olds)" at bounding box center [641, 306] width 194 height 7
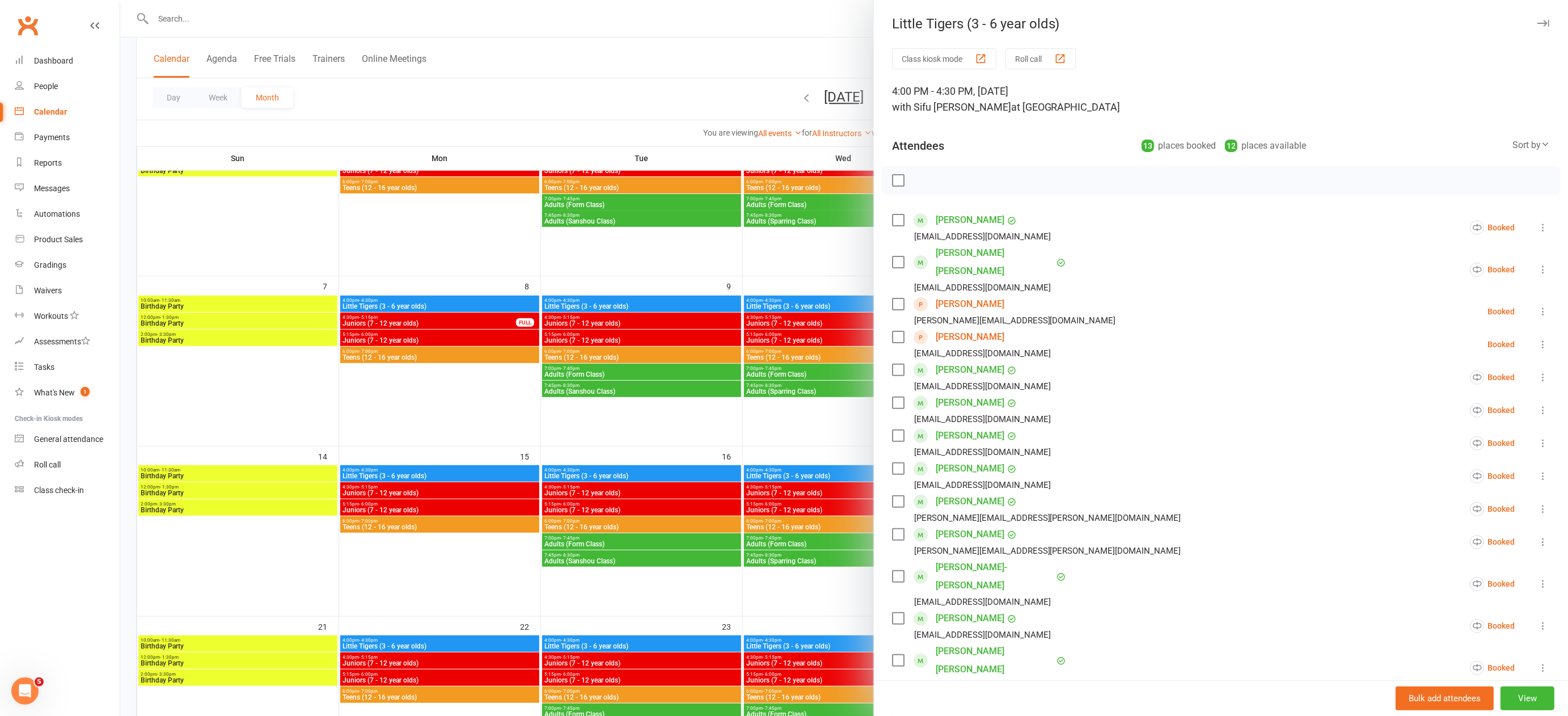
click at [469, 476] on div at bounding box center [844, 358] width 1448 height 716
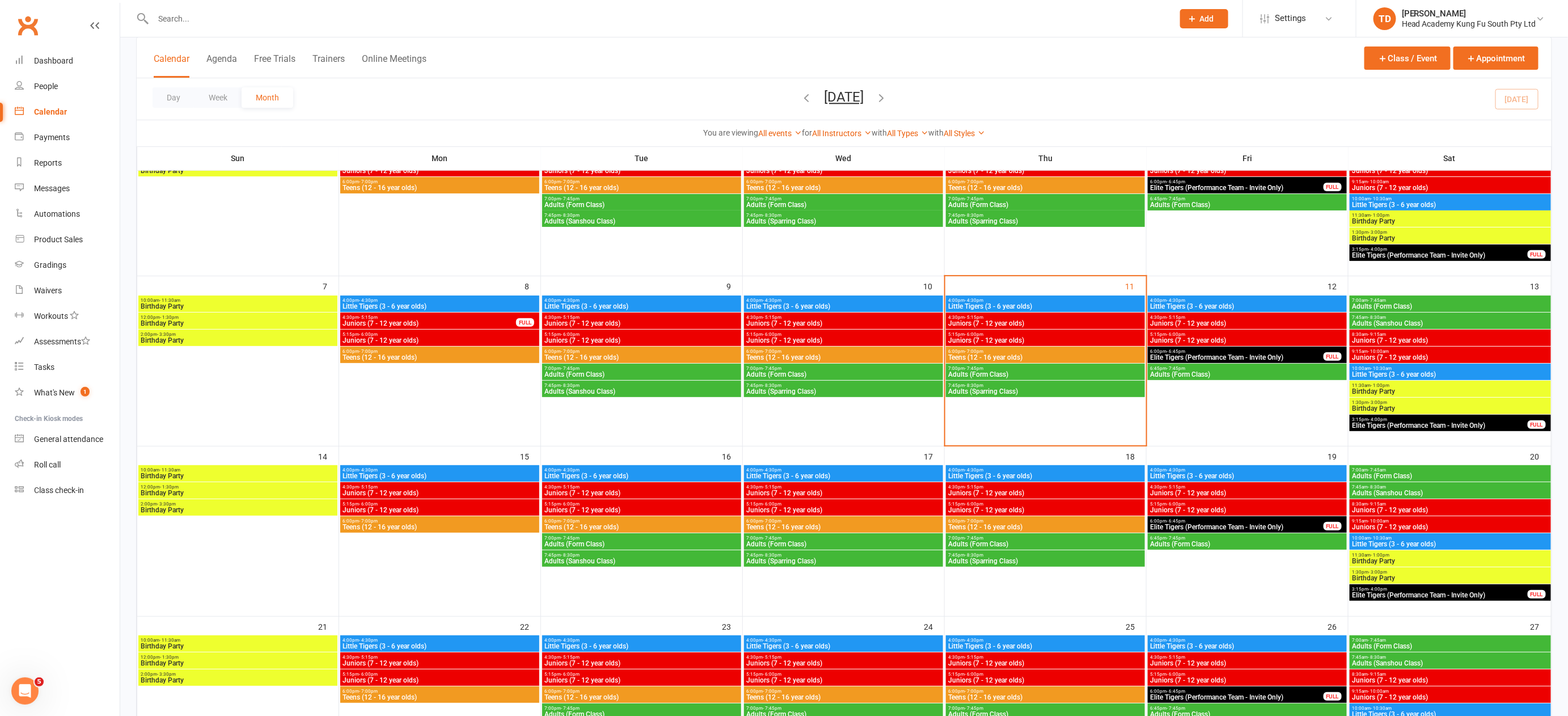
click at [469, 476] on span "Little Tigers (3 - 6 year olds)" at bounding box center [440, 476] width 194 height 7
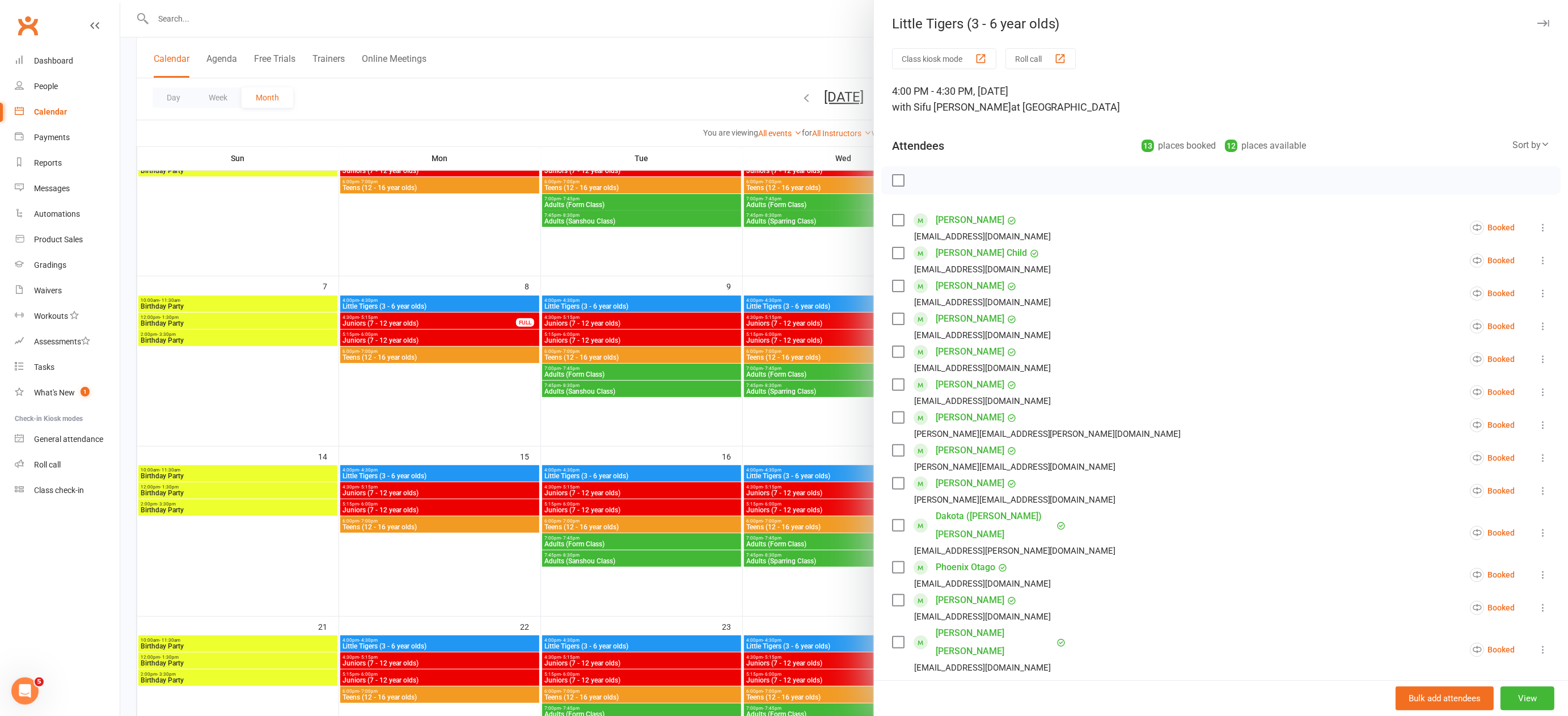
click at [609, 471] on div at bounding box center [844, 358] width 1448 height 716
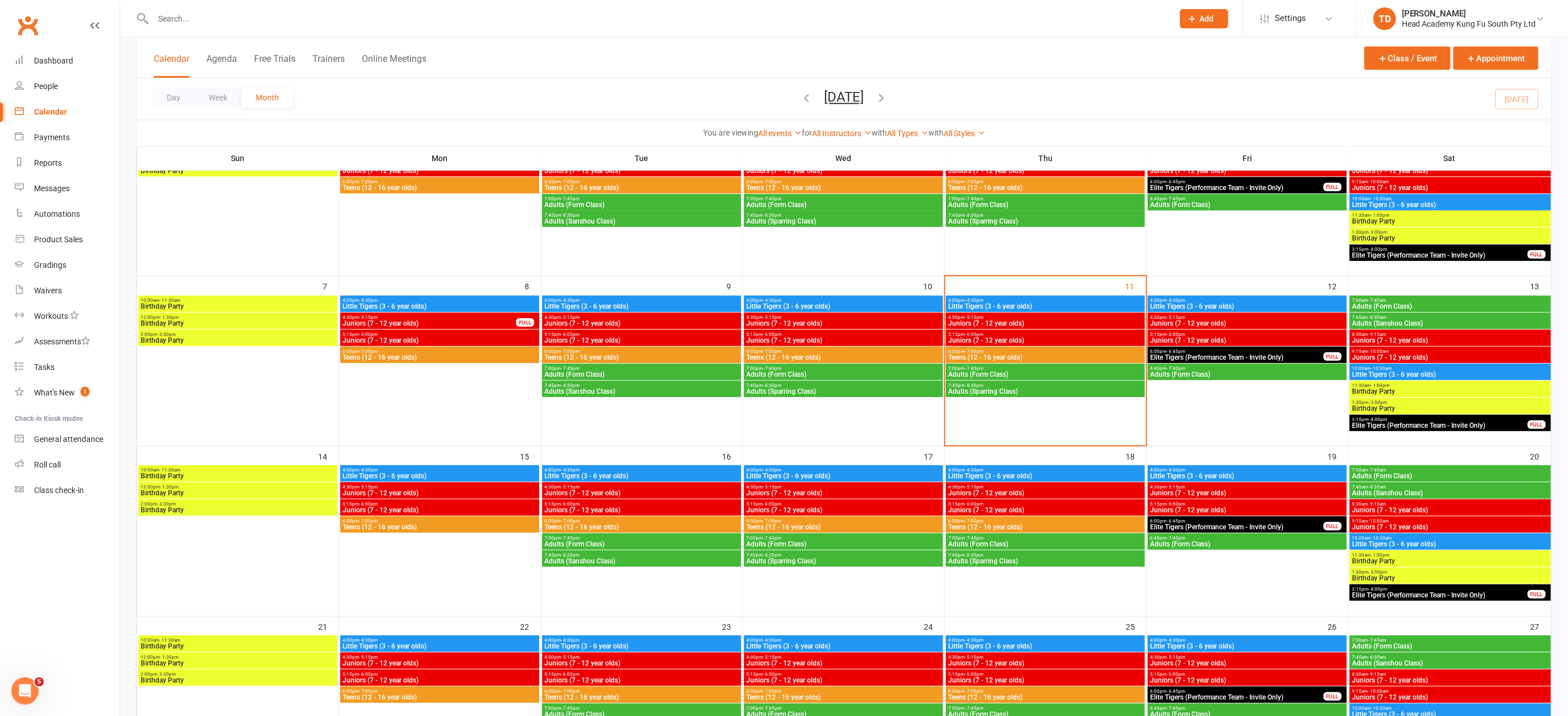
click at [609, 473] on span "Little Tigers (3 - 6 year olds)" at bounding box center [641, 476] width 194 height 7
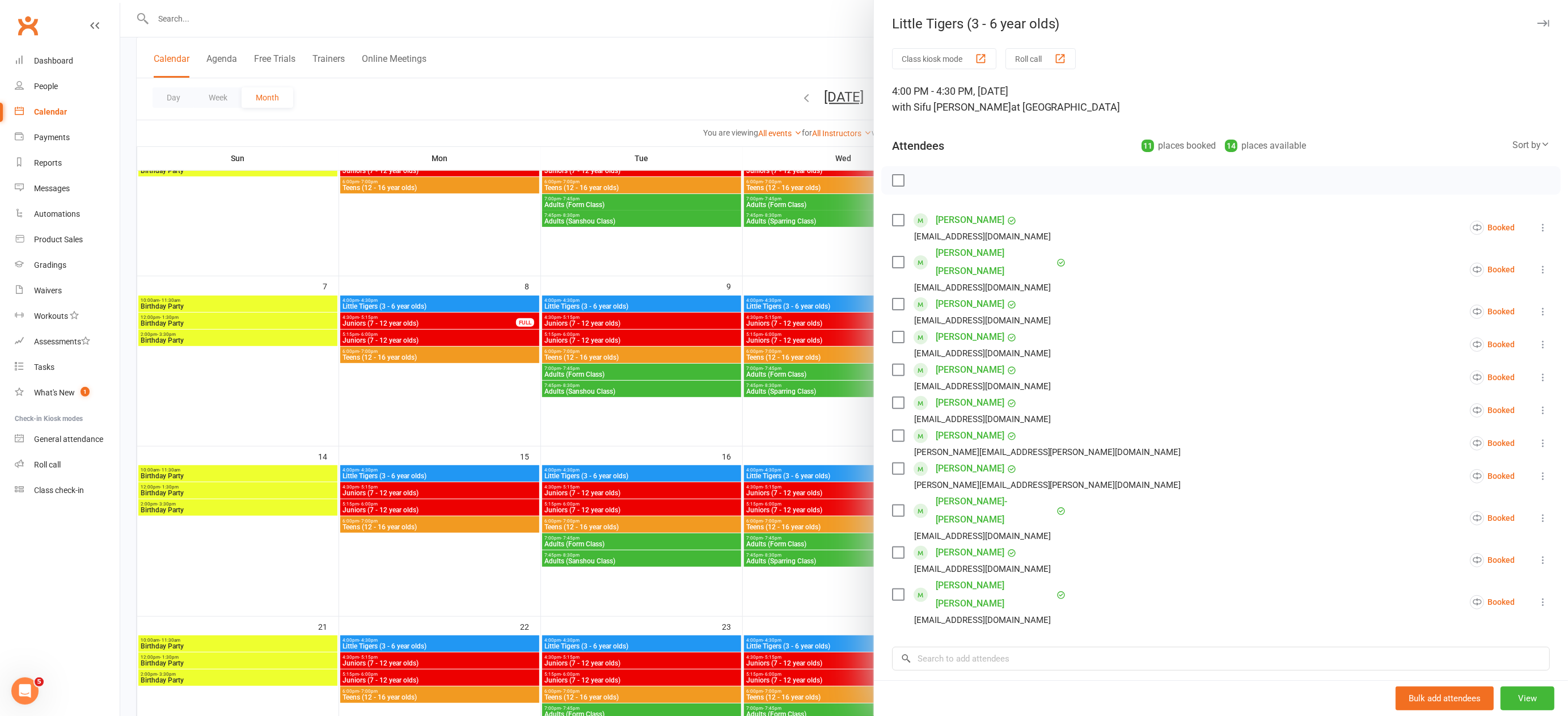
click at [787, 439] on div at bounding box center [844, 358] width 1448 height 716
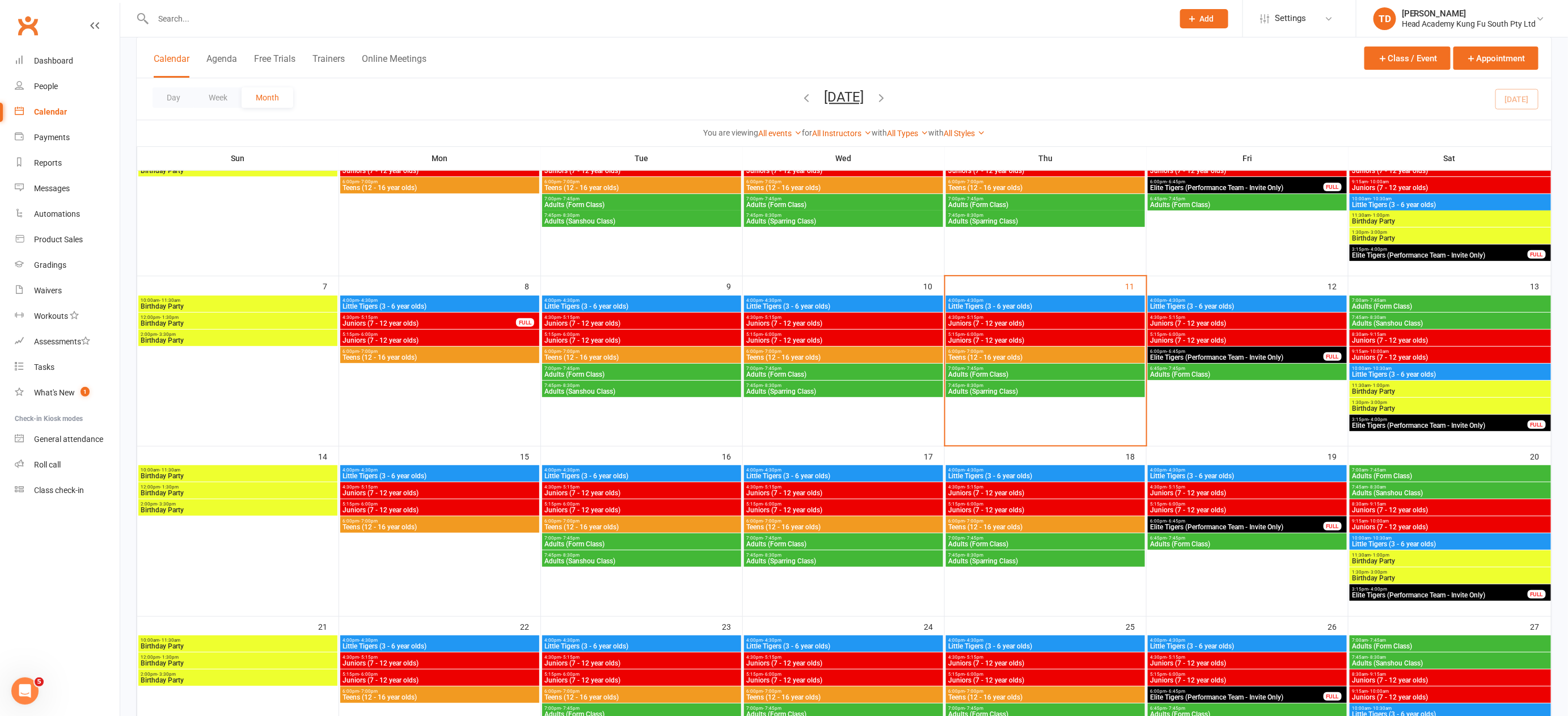
click at [856, 471] on span "4:00pm - 4:30pm" at bounding box center [843, 470] width 194 height 5
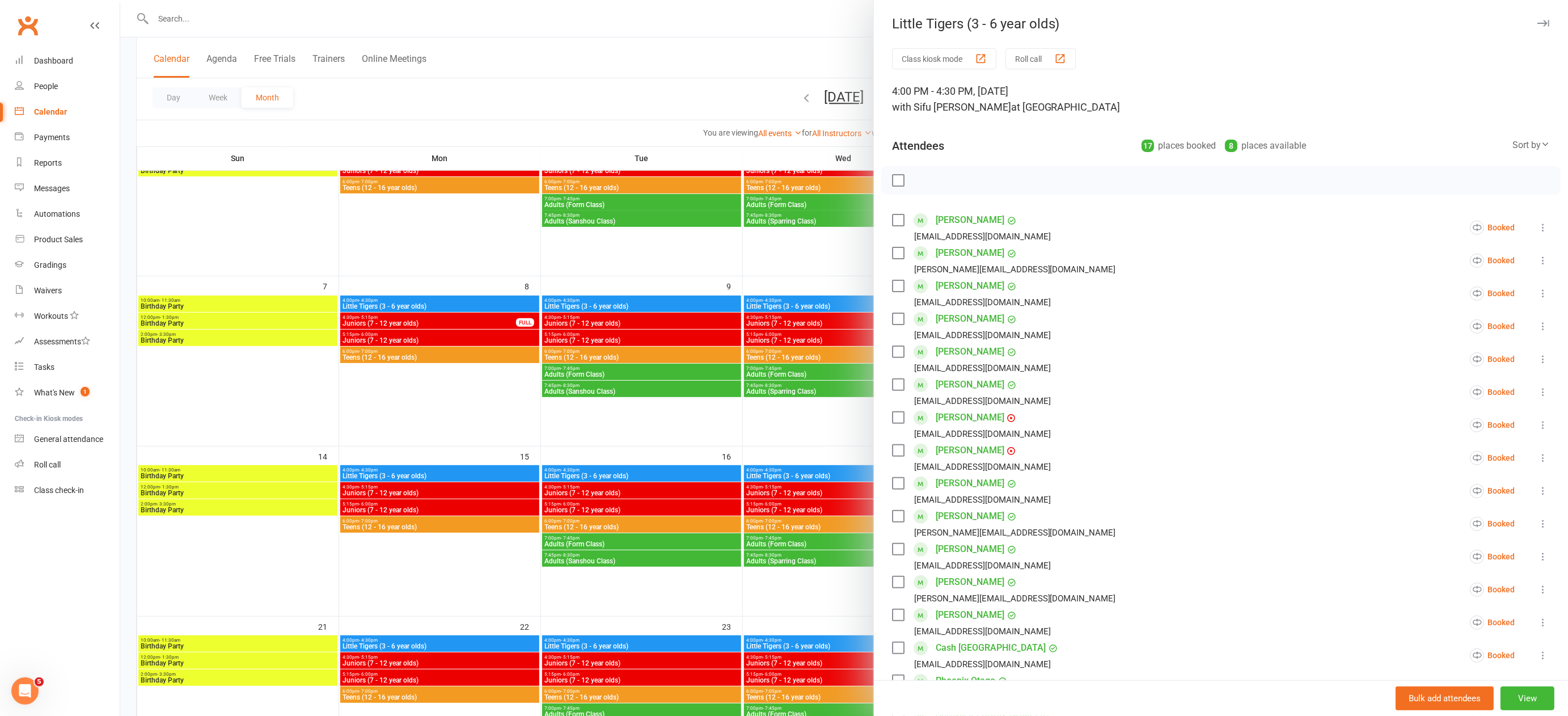
click at [798, 438] on div at bounding box center [844, 358] width 1448 height 716
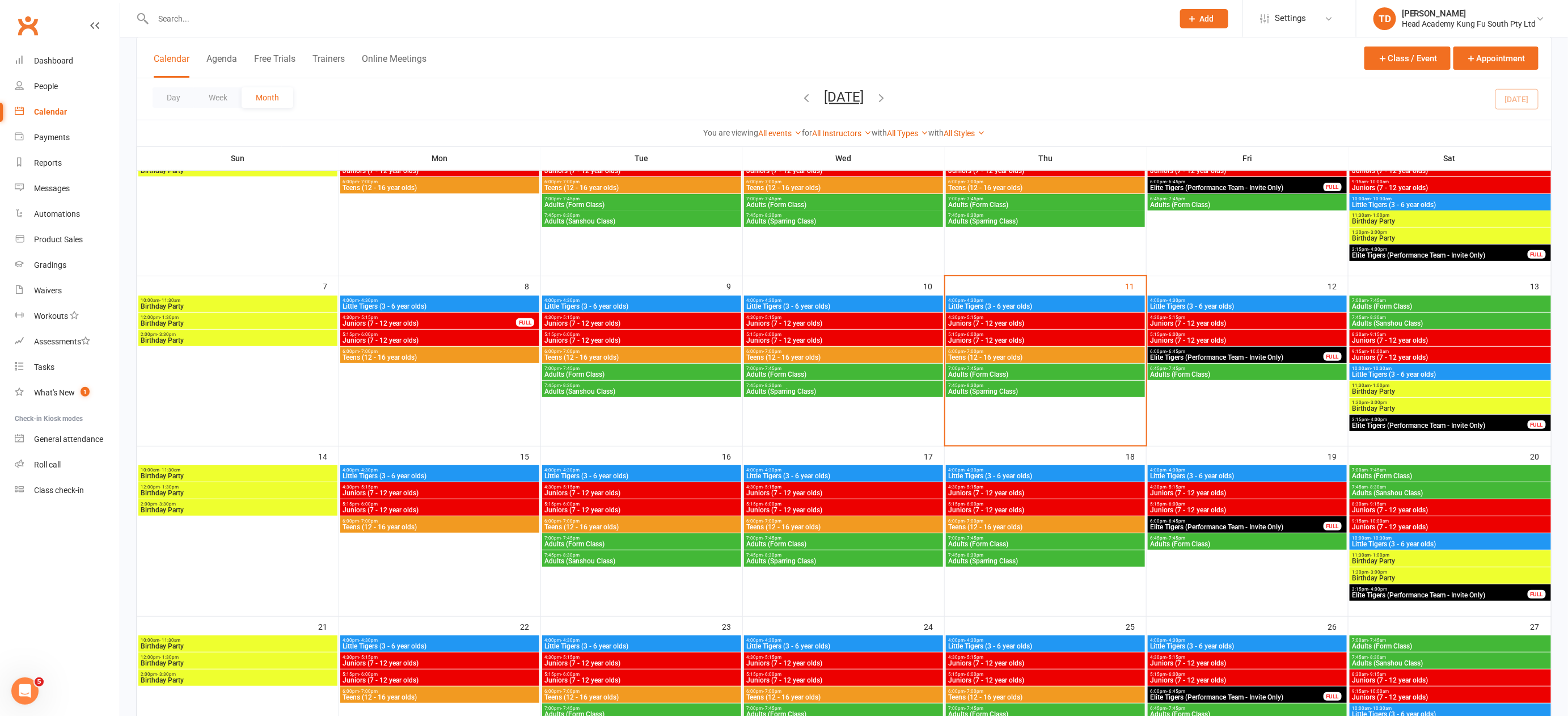
click at [1027, 468] on span "4:00pm - 4:30pm" at bounding box center [1045, 470] width 194 height 5
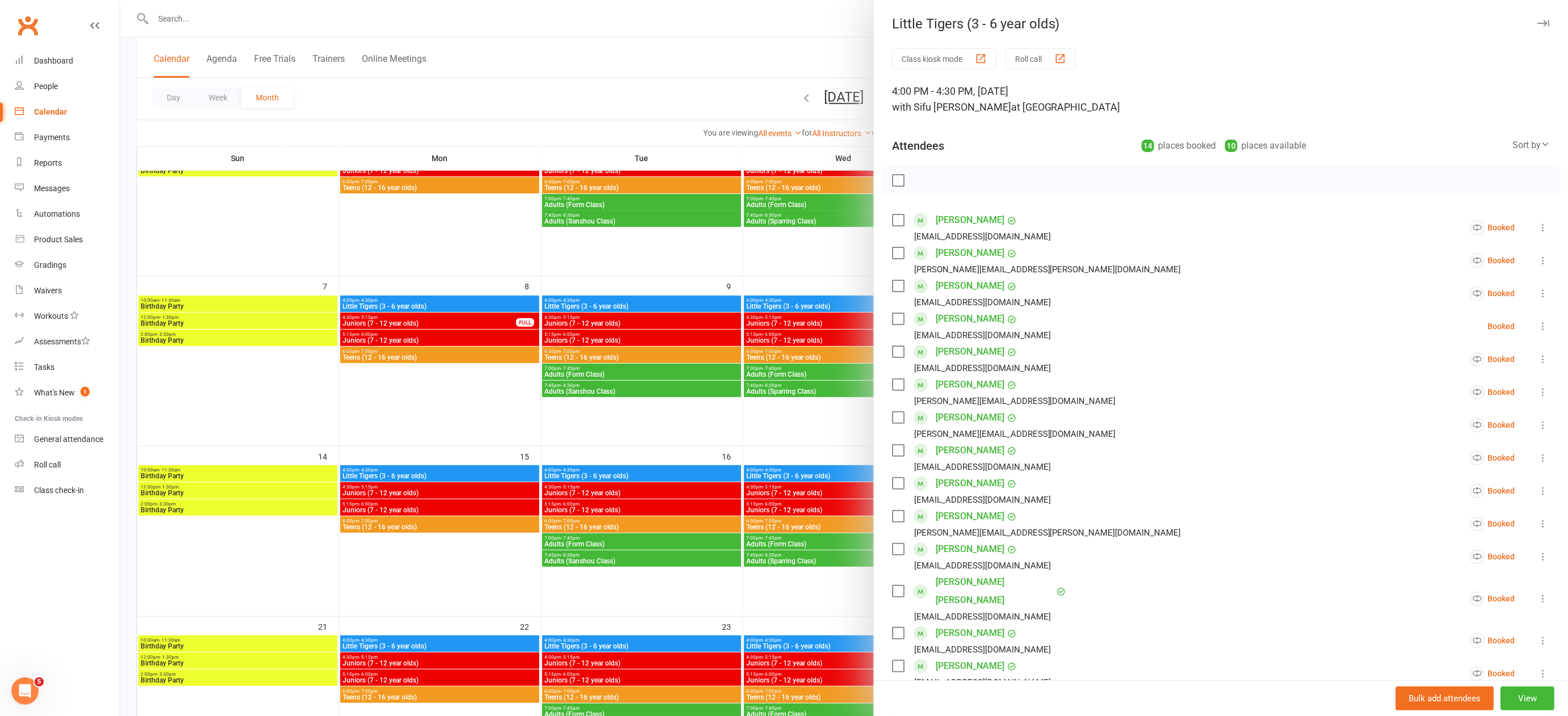
click at [799, 435] on div at bounding box center [844, 358] width 1448 height 716
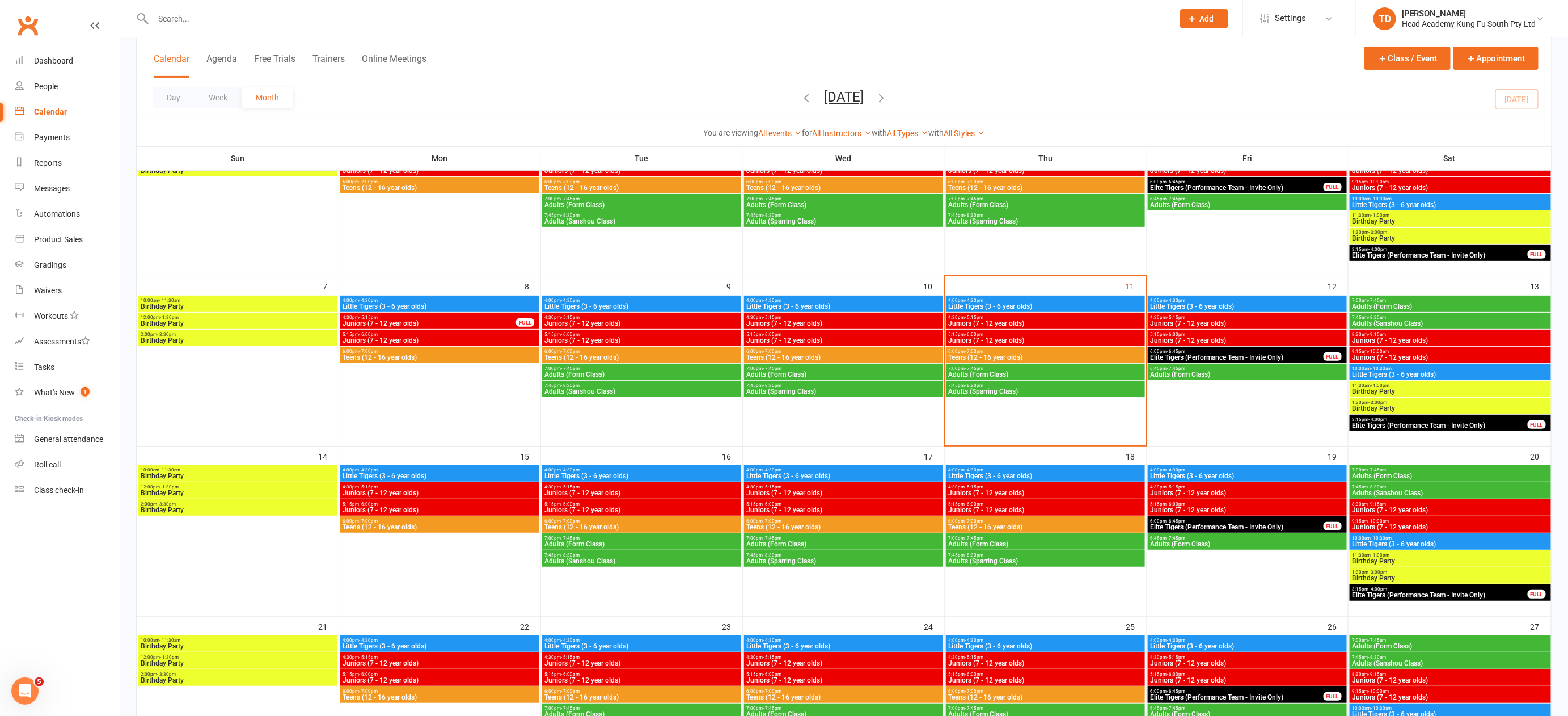
click at [1192, 470] on span "4:00pm - 4:30pm" at bounding box center [1247, 470] width 194 height 5
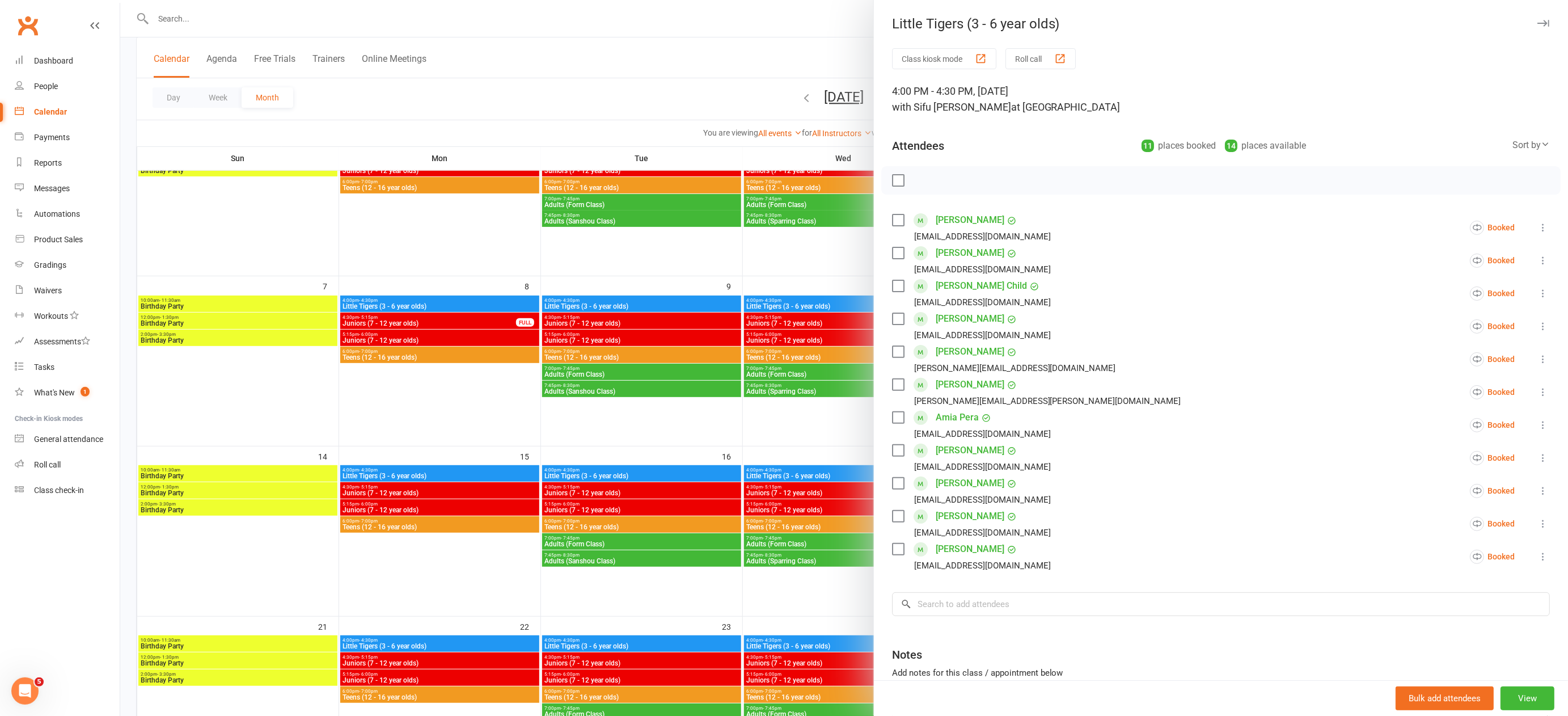
drag, startPoint x: 796, startPoint y: 441, endPoint x: 900, endPoint y: 475, distance: 109.4
click at [799, 441] on div at bounding box center [844, 358] width 1448 height 716
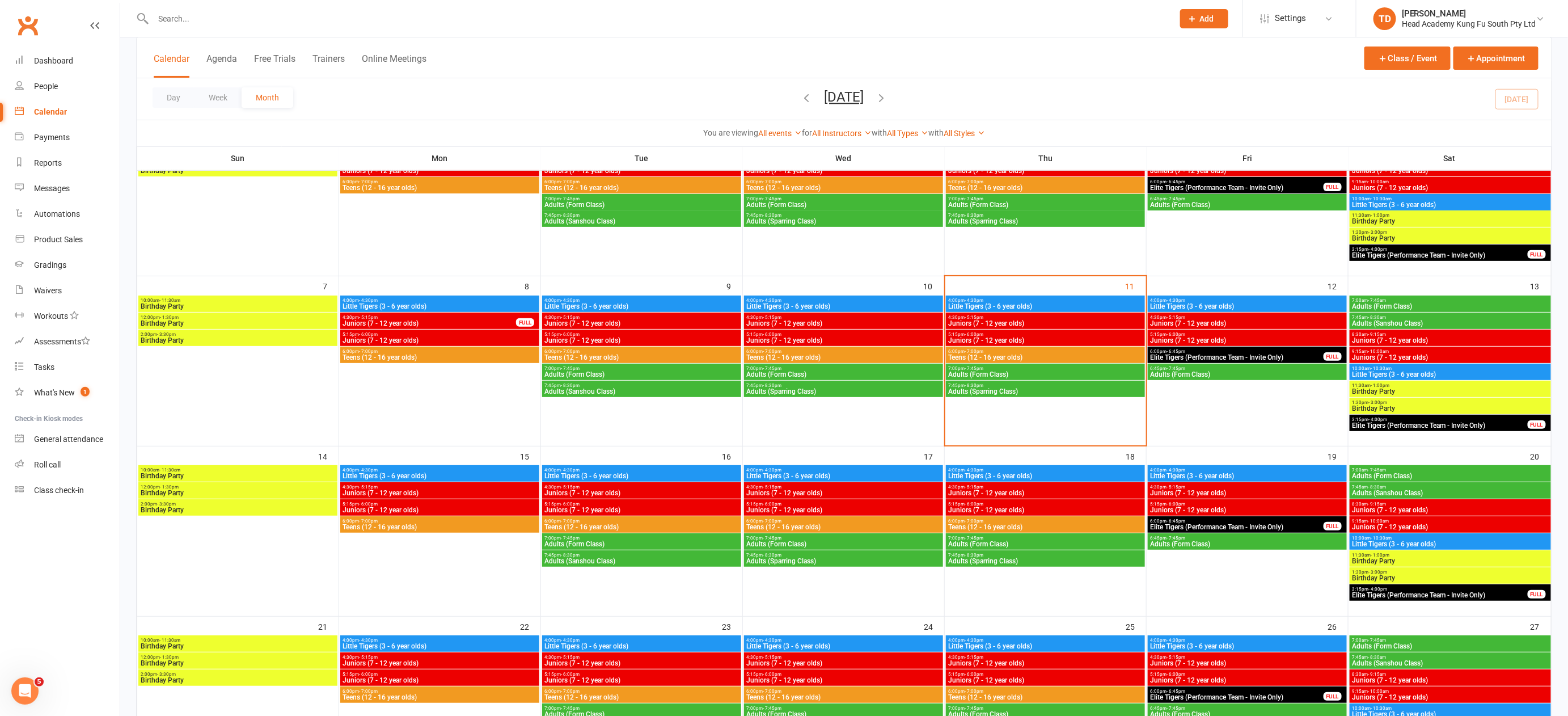
click at [1405, 540] on span "Little Tigers (3 - 6 year olds)" at bounding box center [1450, 543] width 197 height 7
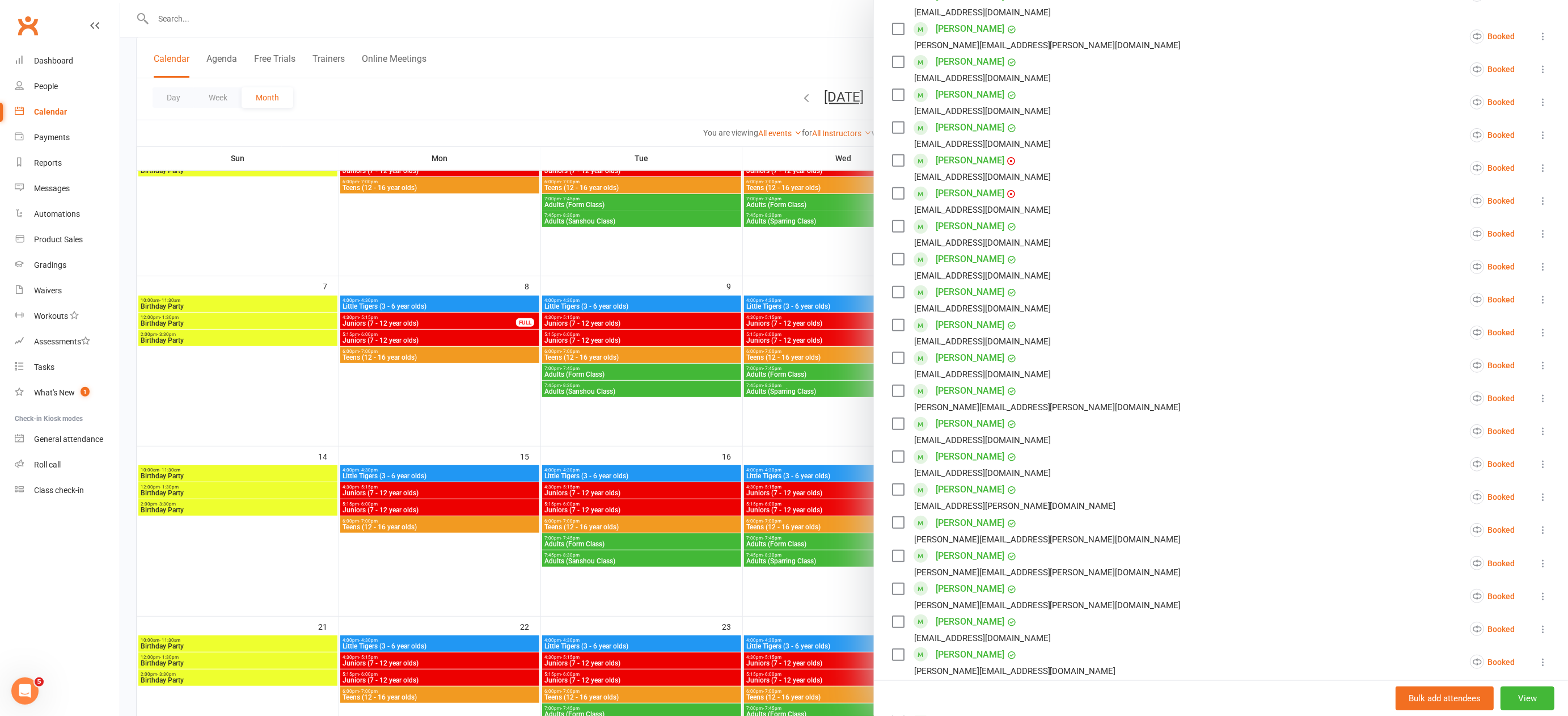
scroll to position [237, 0]
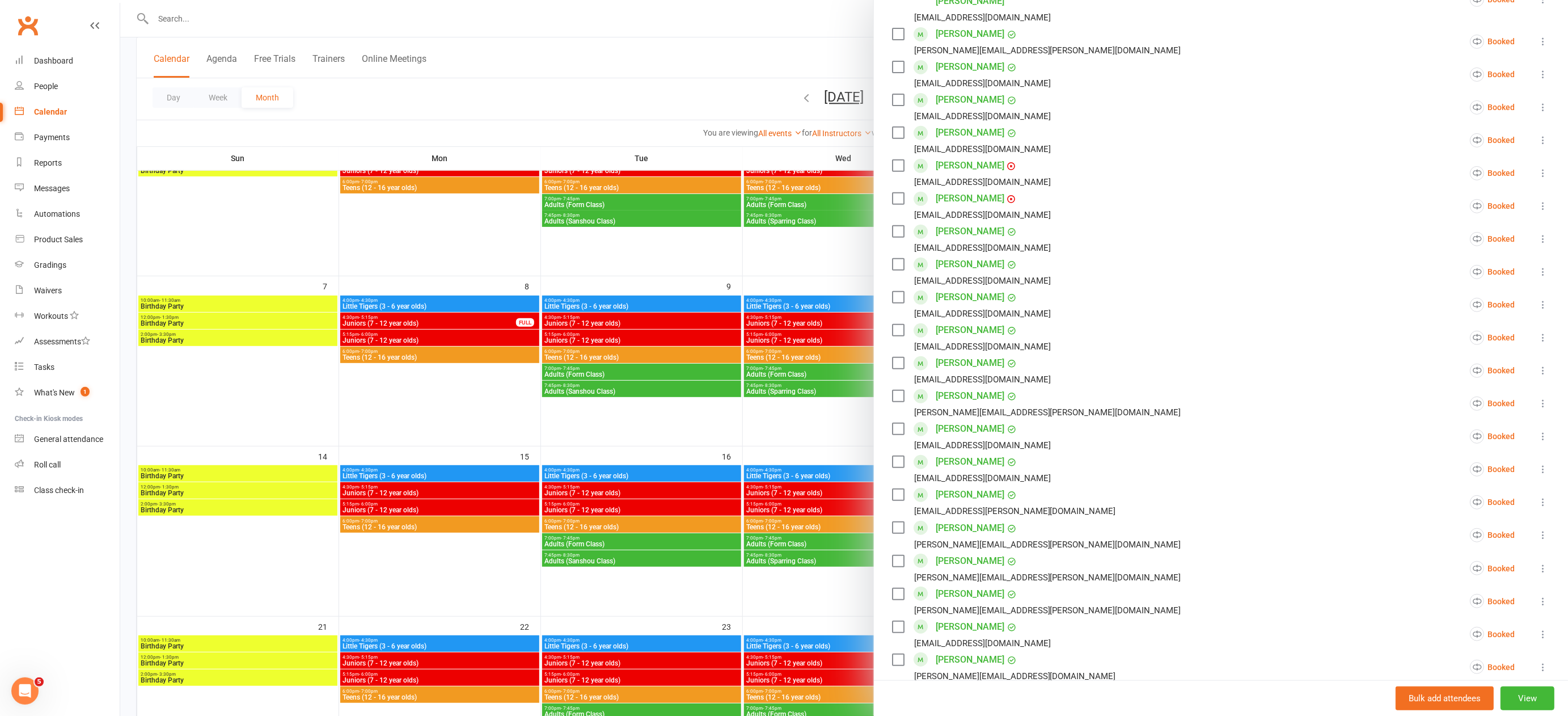
click at [186, 18] on div at bounding box center [844, 358] width 1448 height 716
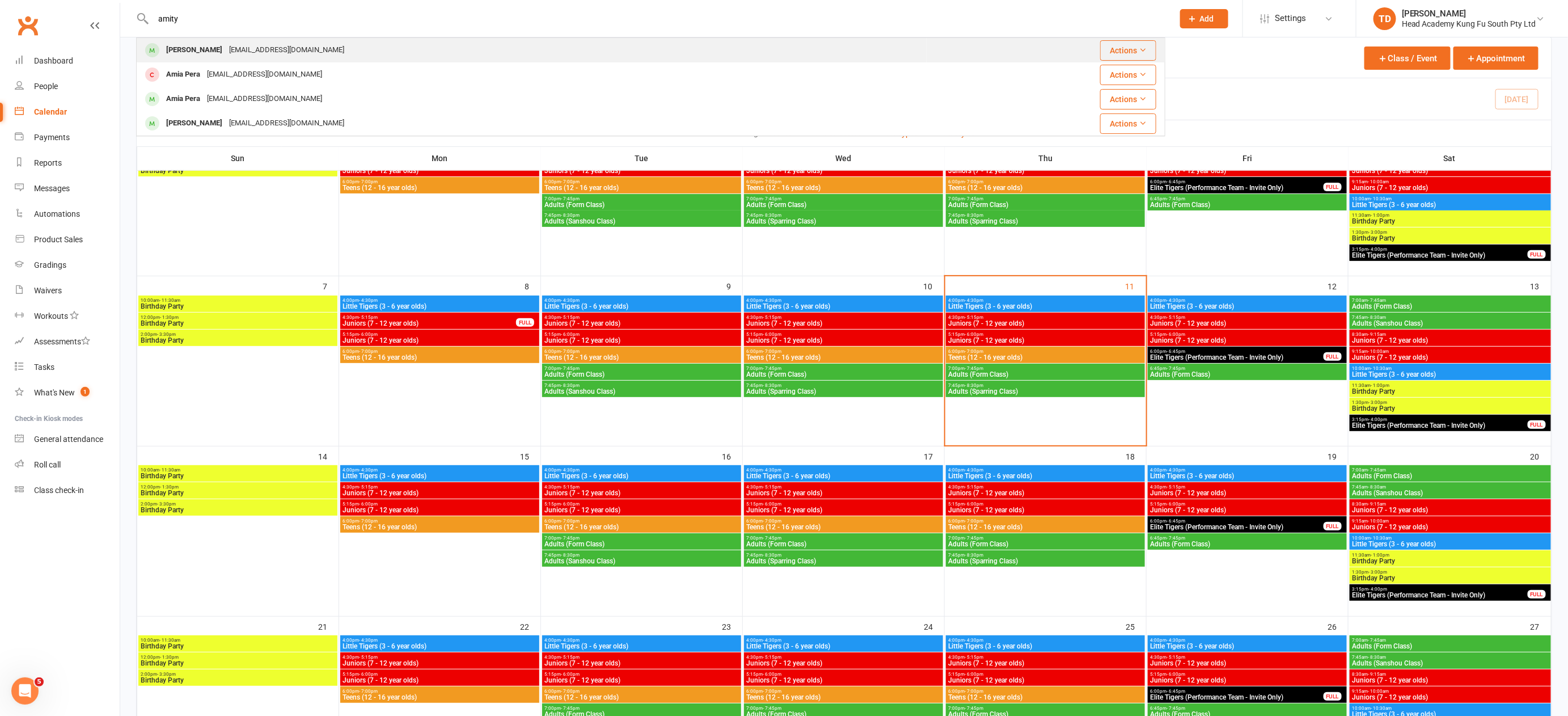
type input "amity"
click at [196, 55] on div "[PERSON_NAME]" at bounding box center [194, 50] width 63 height 17
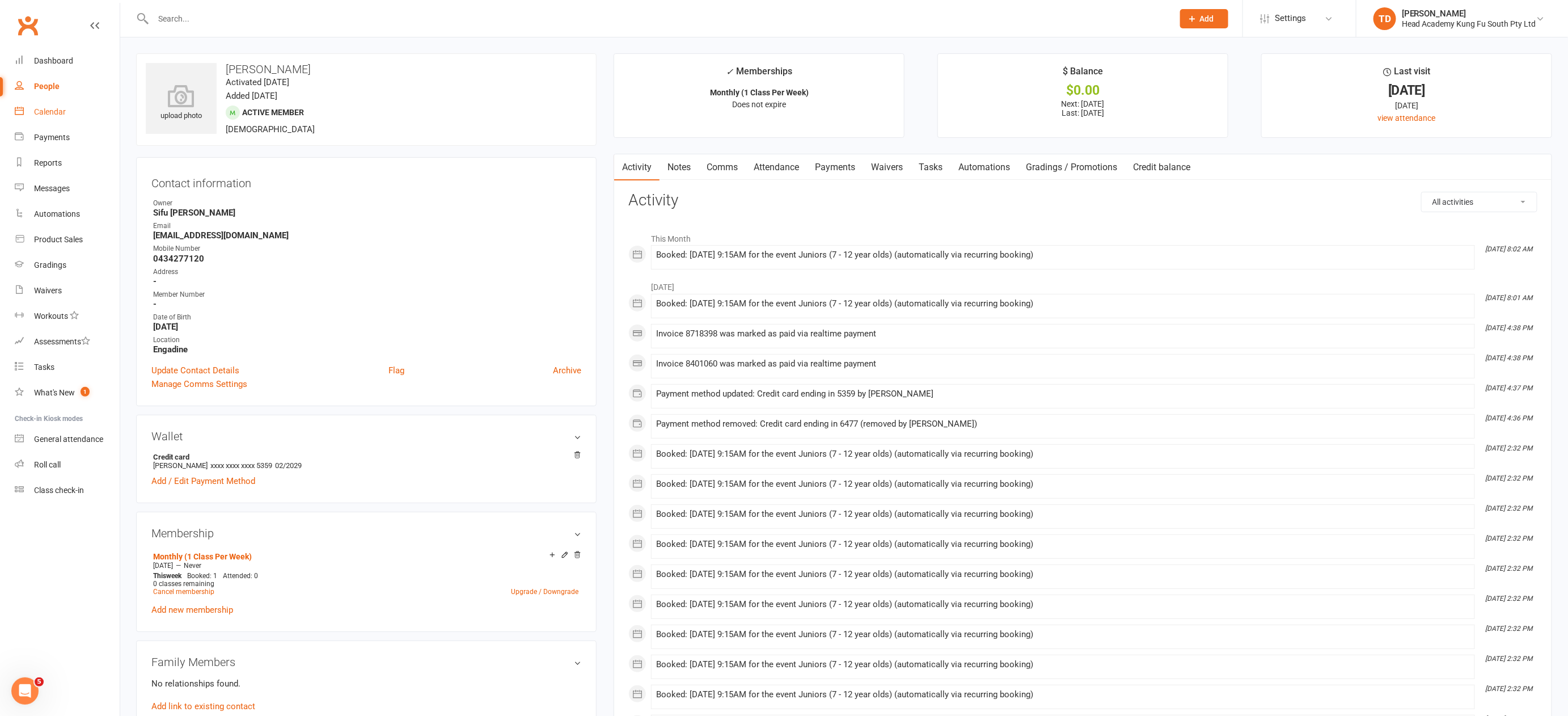
click at [37, 113] on div "Calendar" at bounding box center [50, 111] width 32 height 9
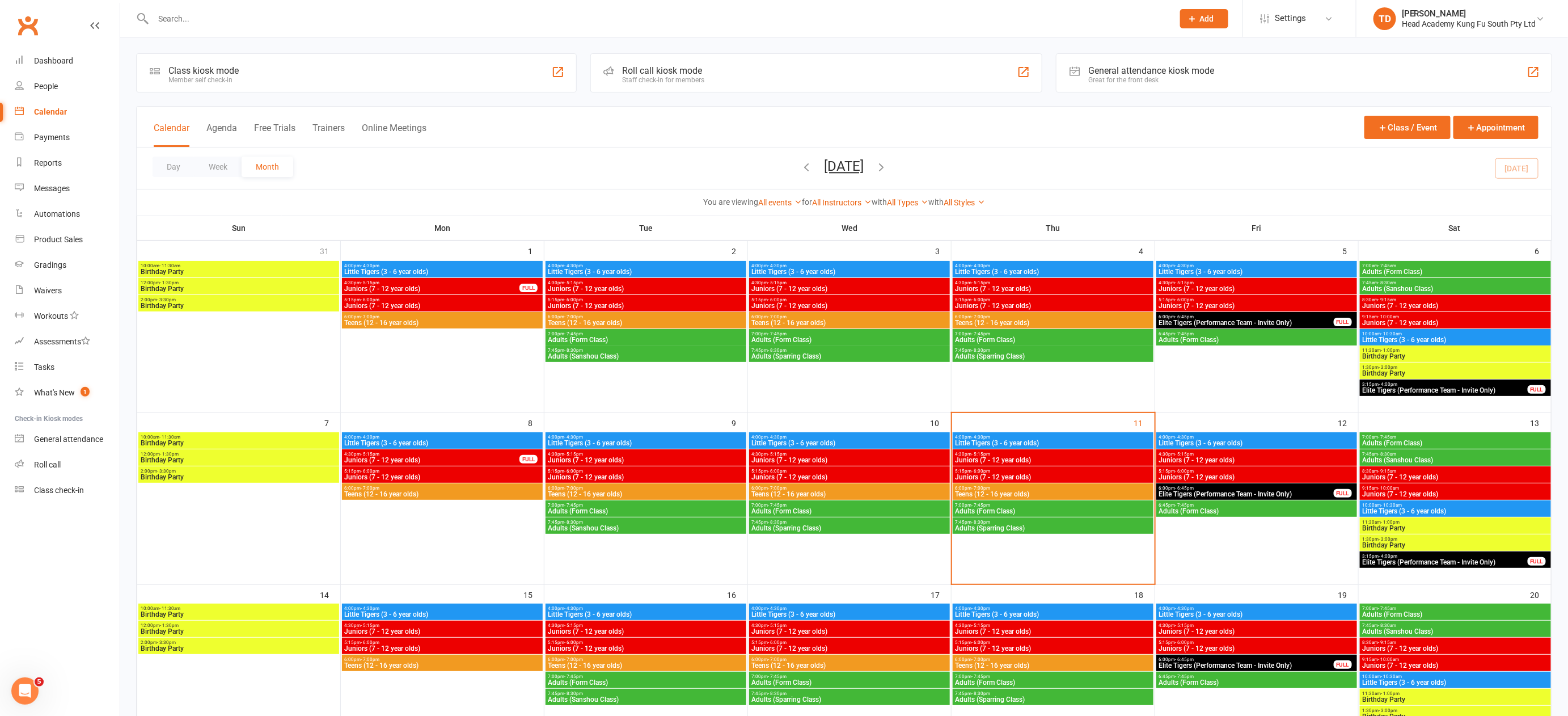
click at [1276, 442] on span "Little Tigers (3 - 6 year olds)" at bounding box center [1256, 443] width 197 height 7
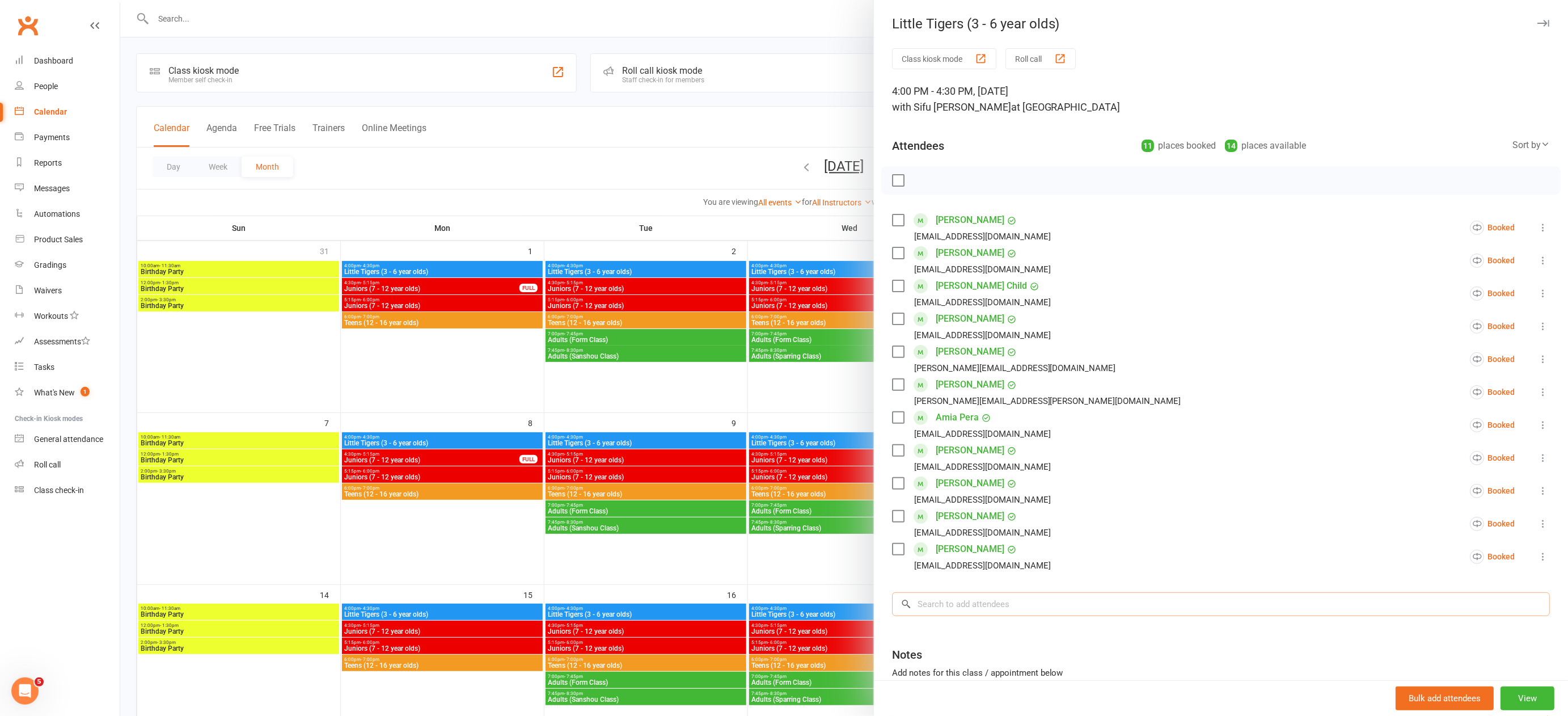
click at [1052, 605] on input "search" at bounding box center [1221, 604] width 658 height 24
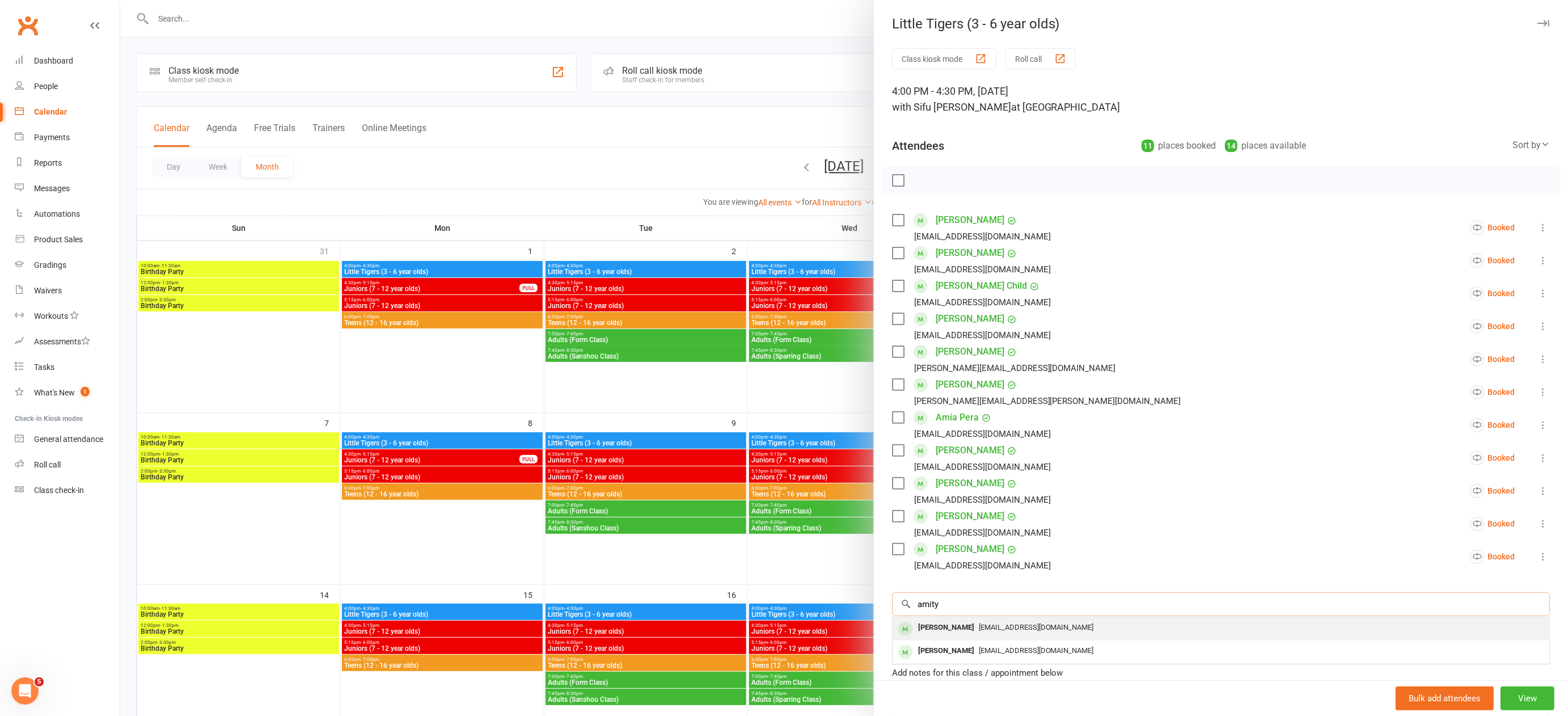
type input "amity"
click at [1037, 626] on span "[EMAIL_ADDRESS][DOMAIN_NAME]" at bounding box center [1037, 627] width 115 height 9
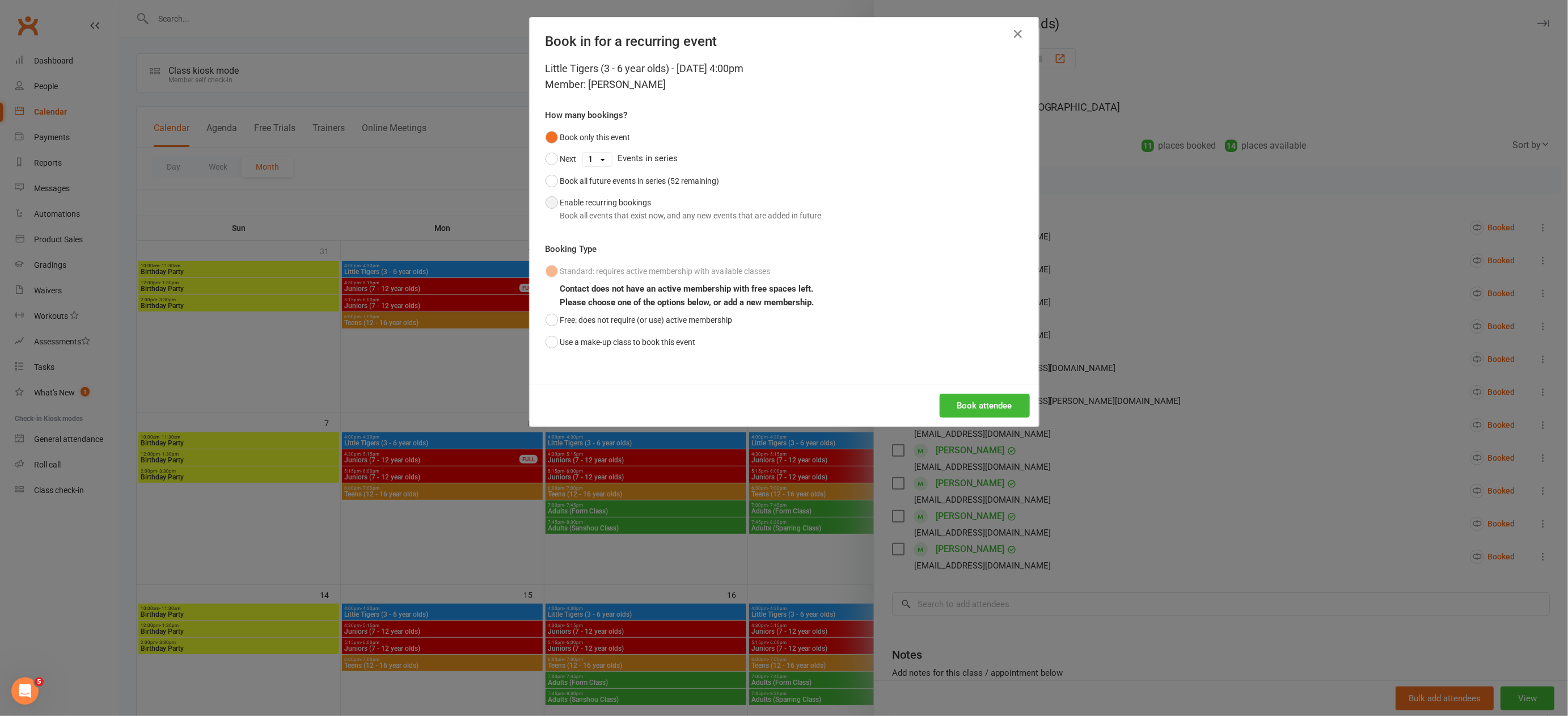
click at [545, 199] on button "Enable recurring bookings Book all events that exist now, and any new events th…" at bounding box center [683, 209] width 276 height 35
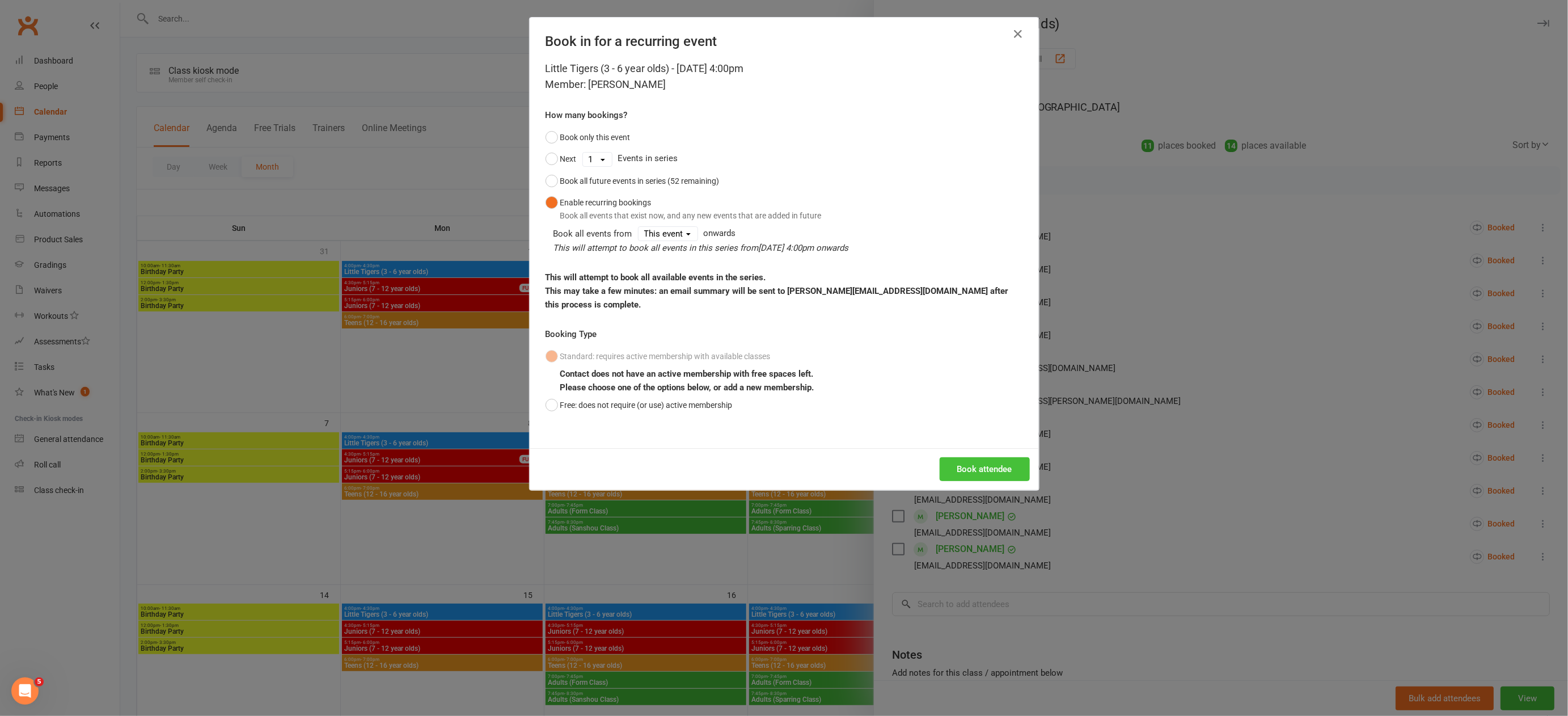
click at [967, 457] on button "Book attendee" at bounding box center [985, 469] width 90 height 24
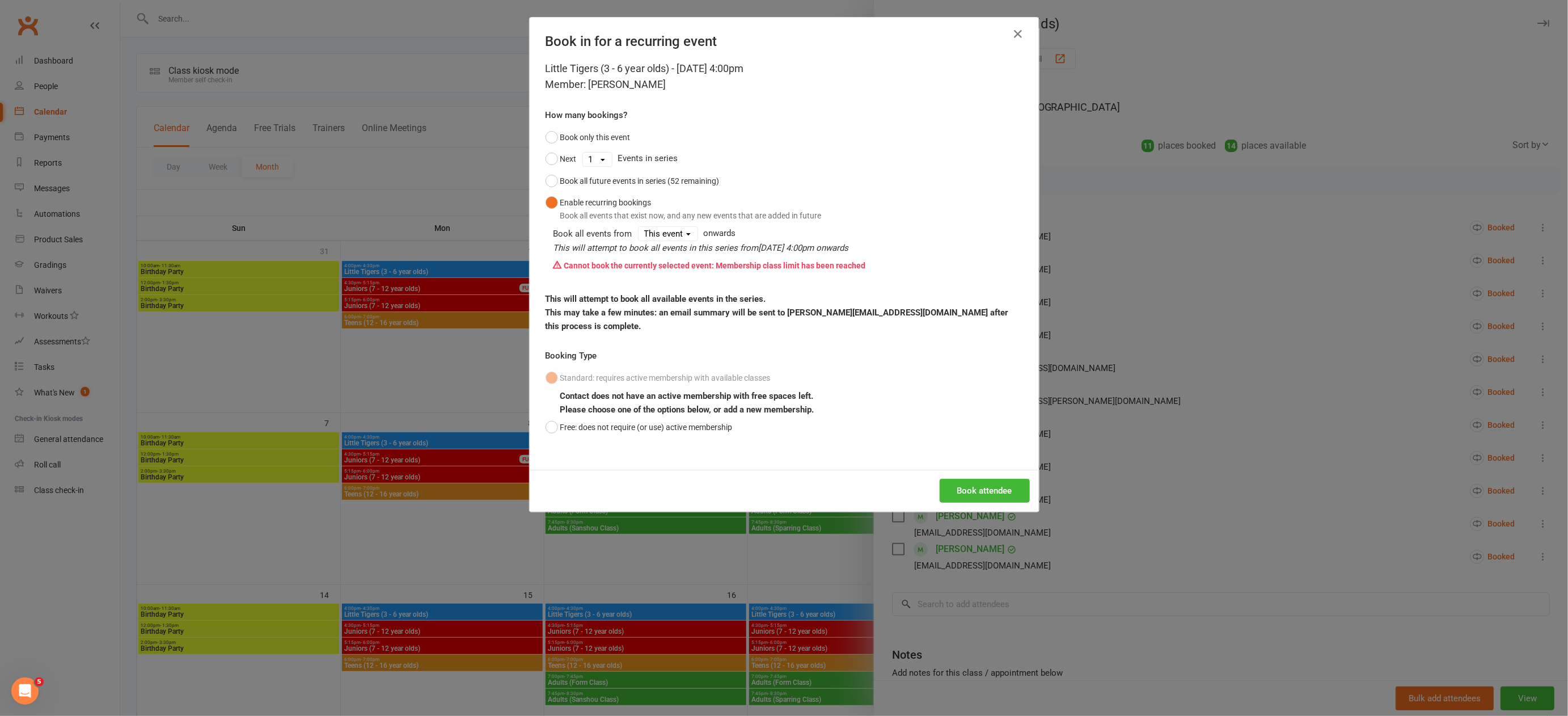
click at [429, 154] on div "Book in for a recurring event Little Tigers (3 - 6 year olds) - [DATE] 4:00pm M…" at bounding box center [784, 358] width 1568 height 716
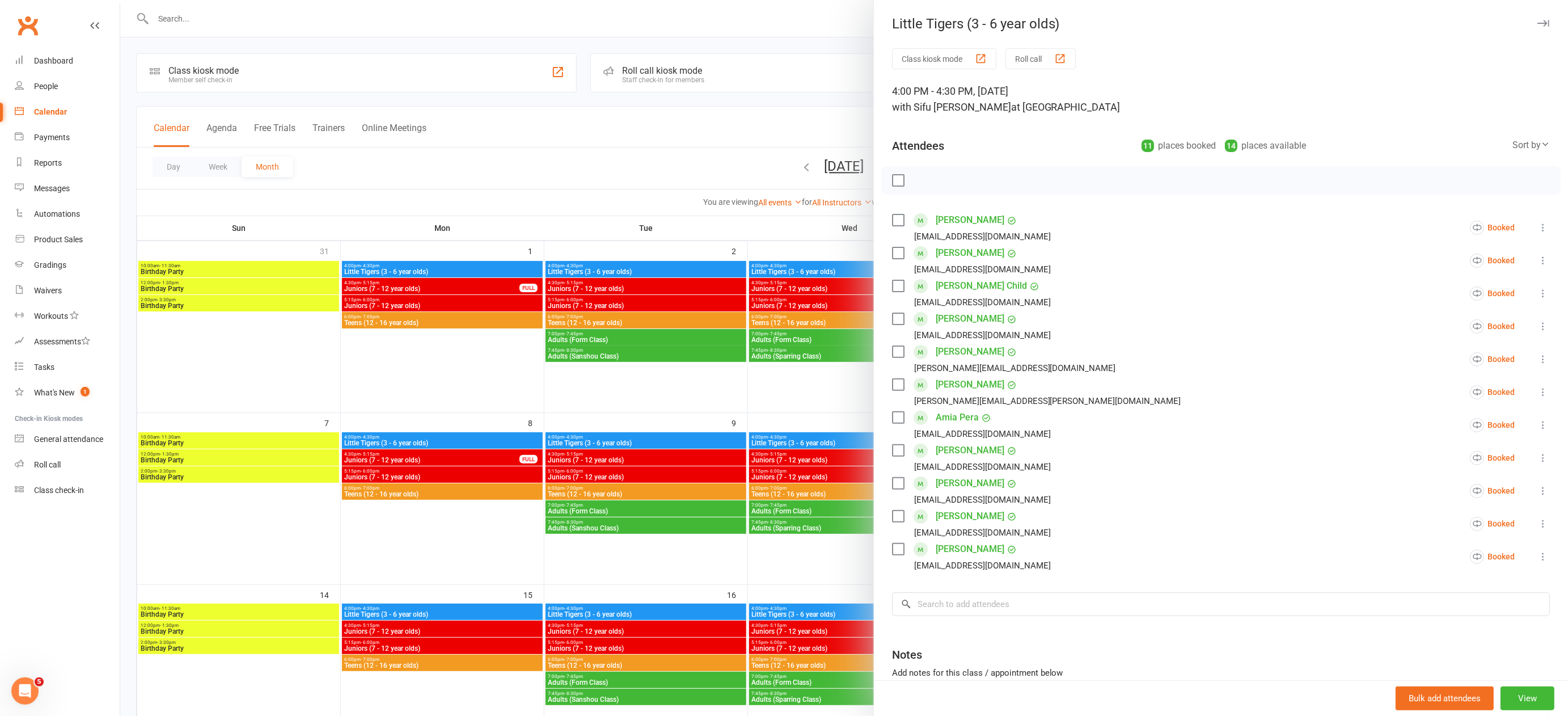
click at [186, 15] on div at bounding box center [844, 358] width 1448 height 716
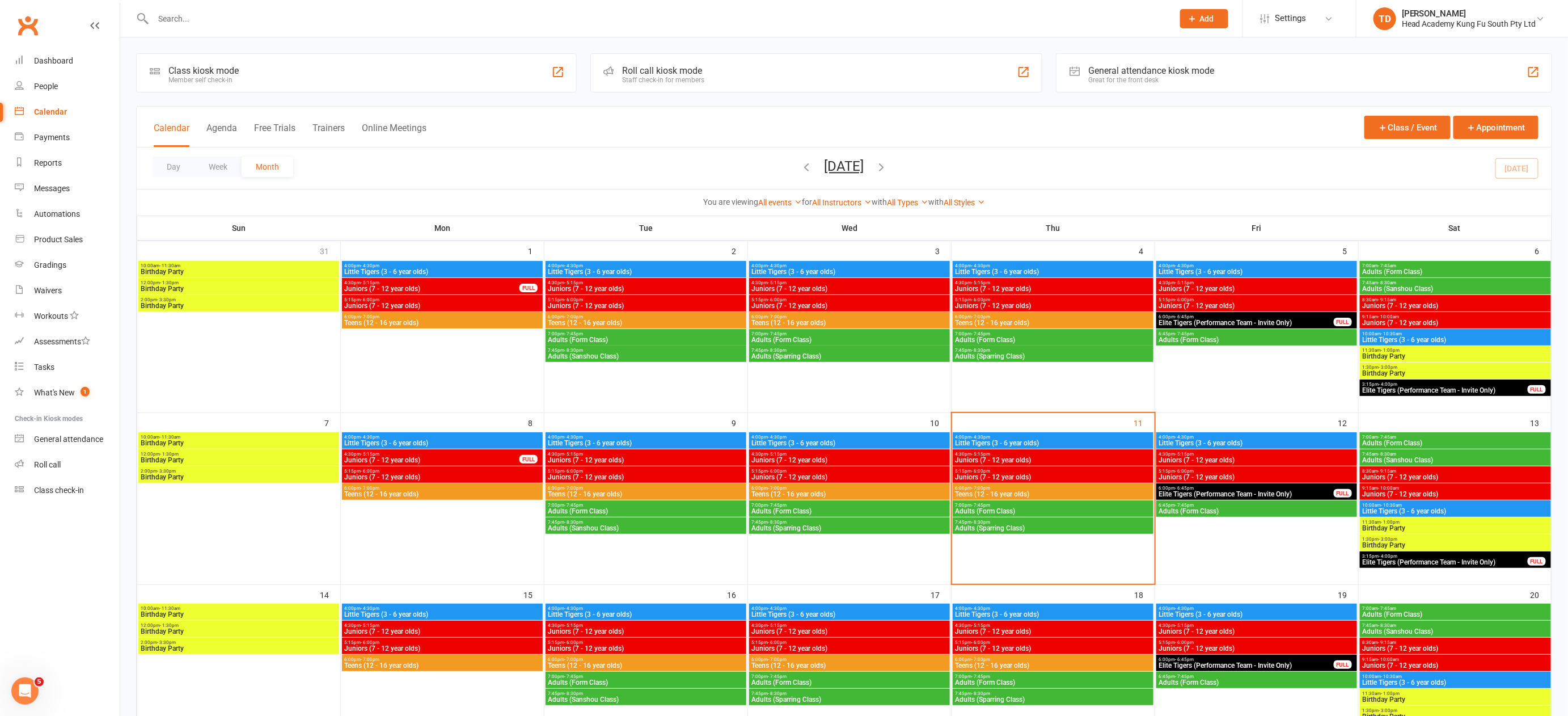
click at [185, 19] on input "text" at bounding box center [657, 19] width 1015 height 16
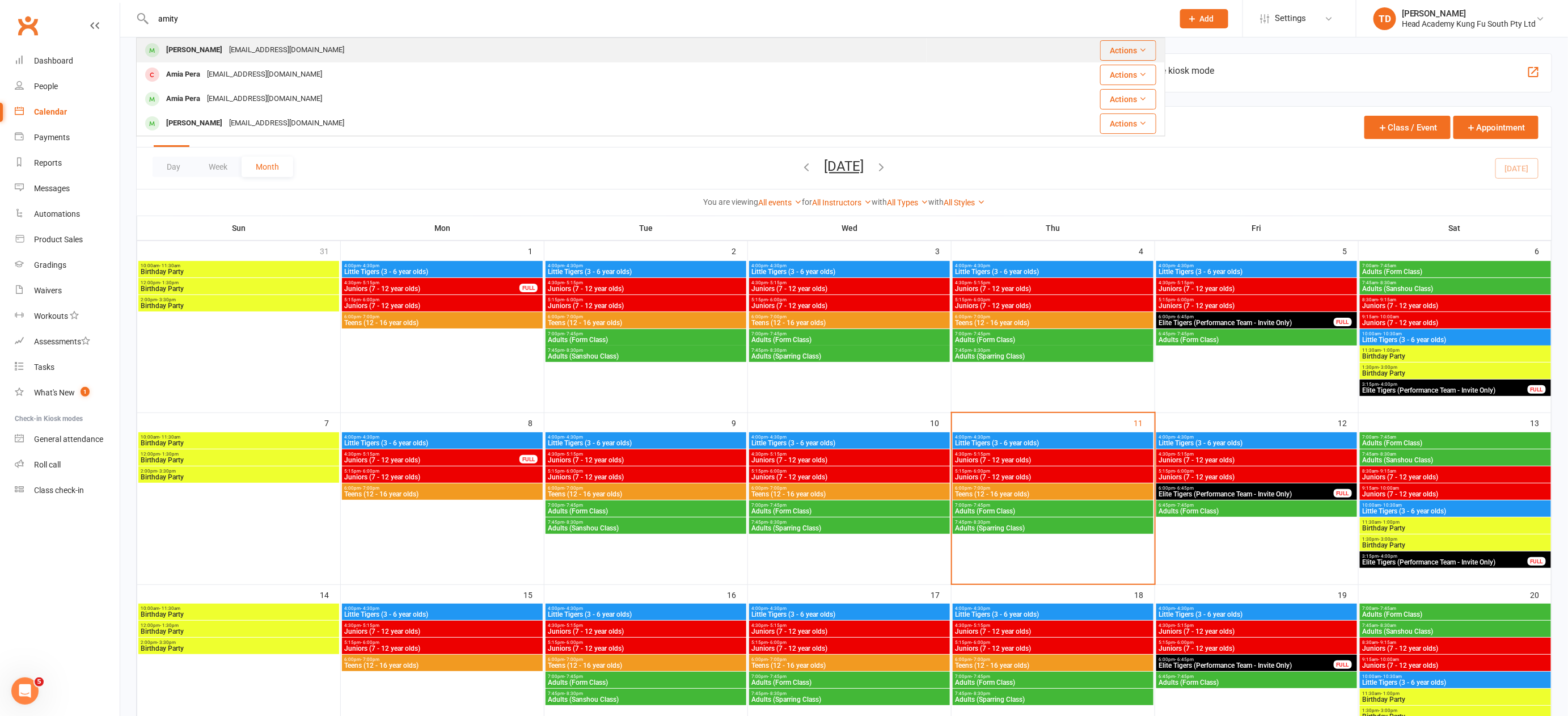
type input "amity"
click at [210, 49] on div "[PERSON_NAME]" at bounding box center [194, 50] width 63 height 17
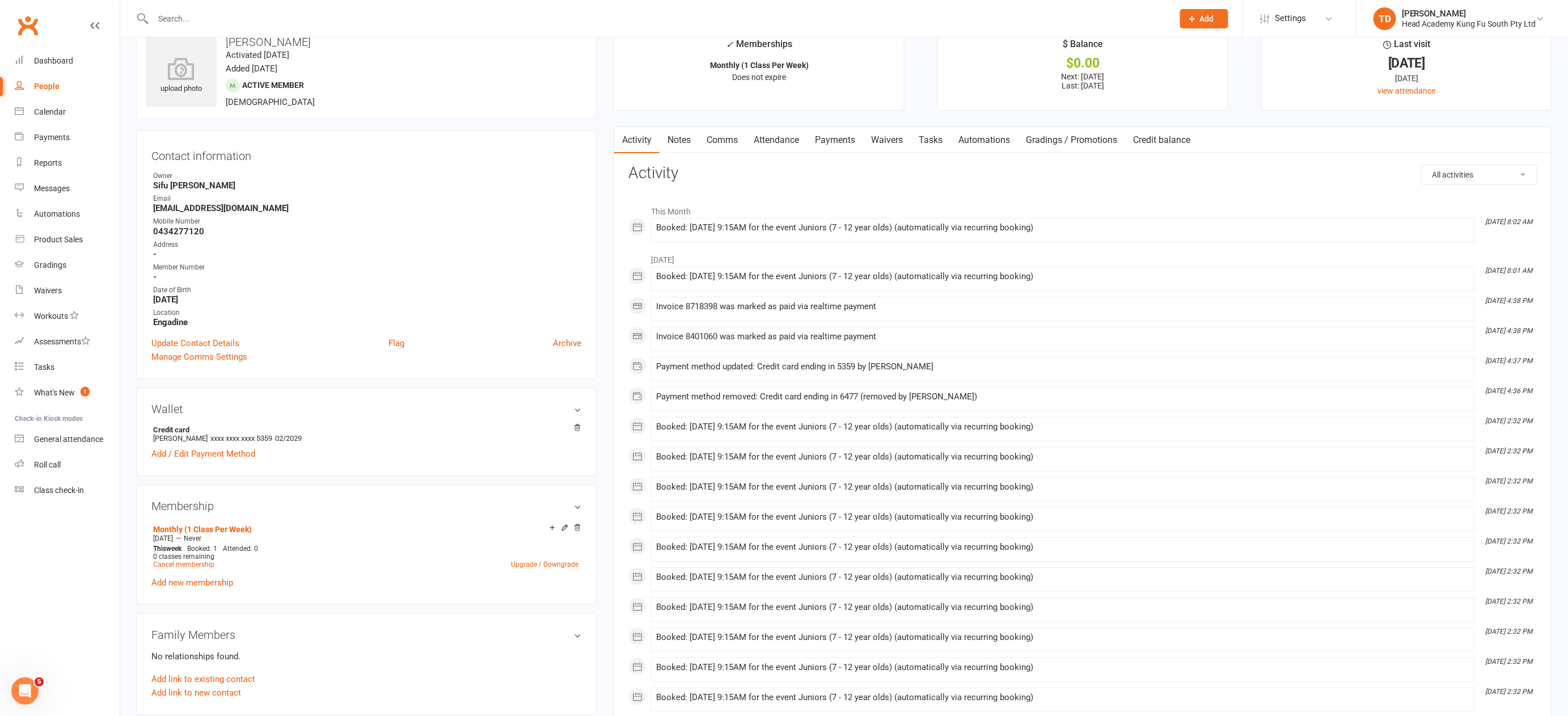
scroll to position [35, 0]
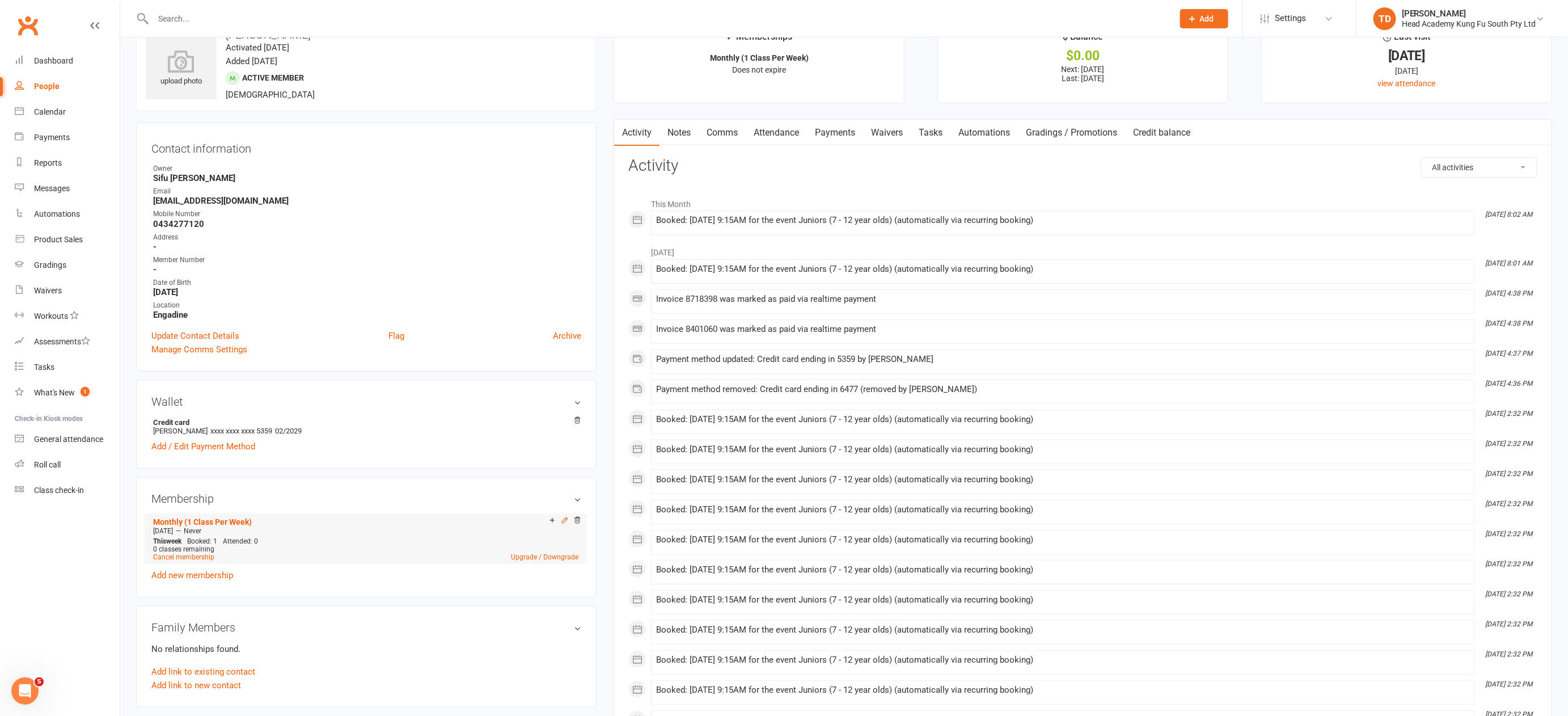
click at [565, 518] on icon at bounding box center [564, 520] width 8 height 8
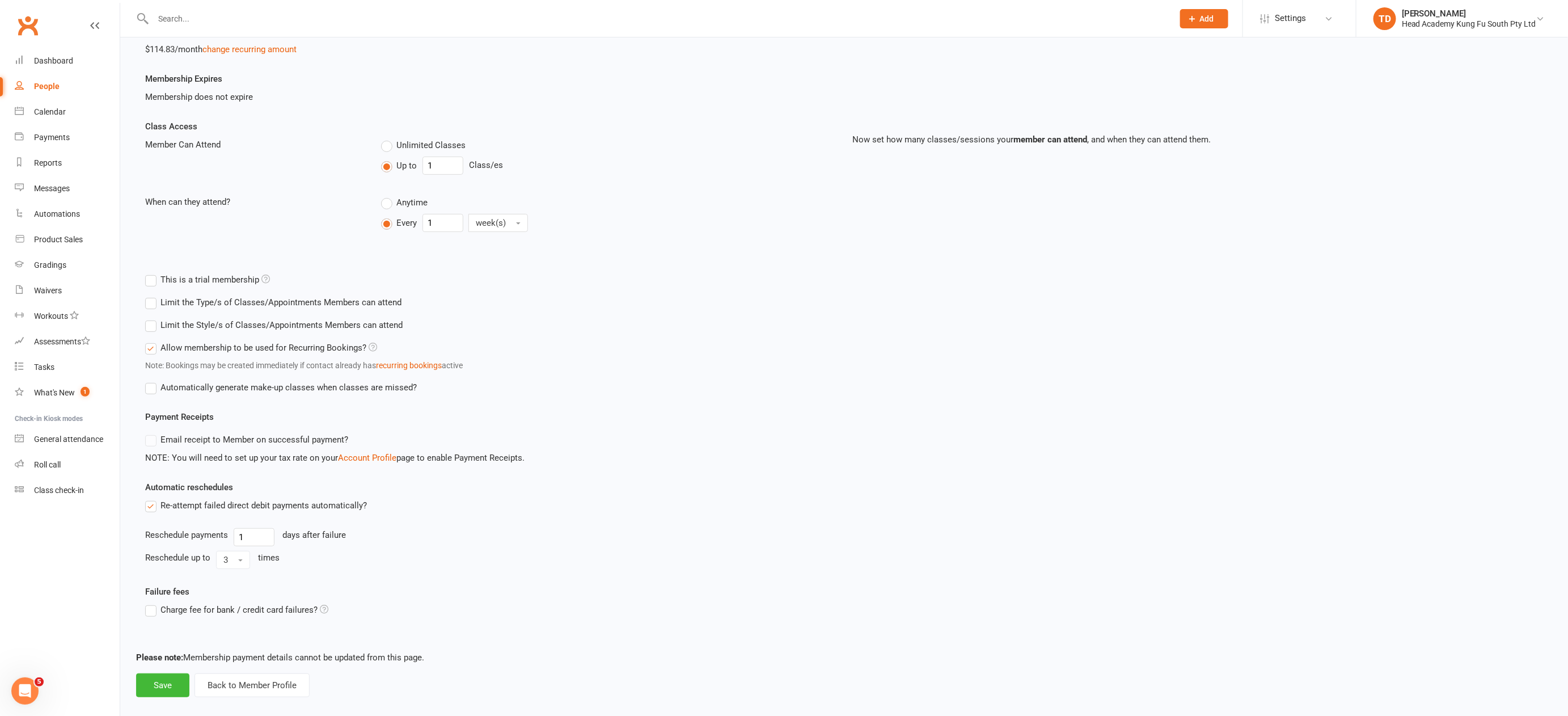
scroll to position [192, 0]
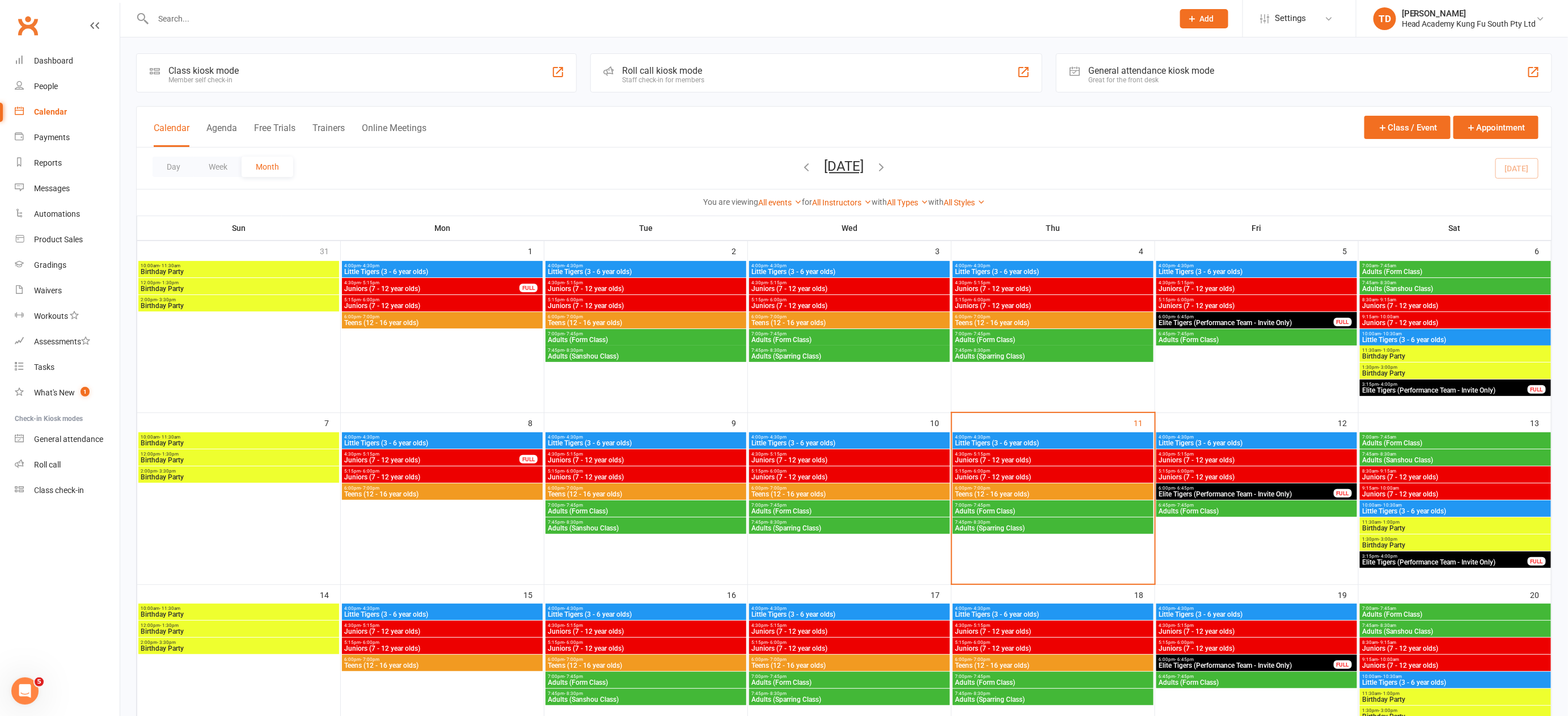
click at [1250, 265] on span "4:00pm - 4:30pm" at bounding box center [1256, 265] width 197 height 5
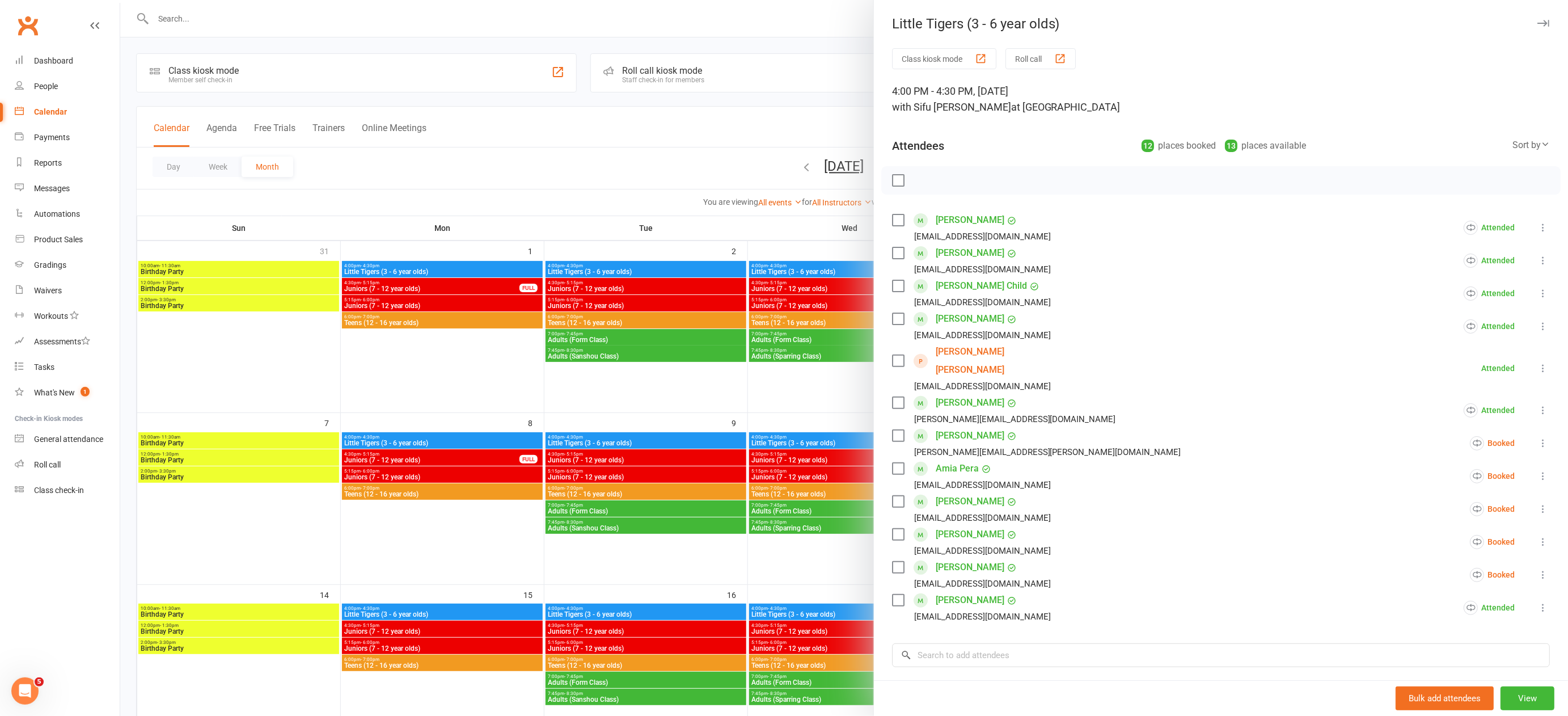
click at [793, 402] on div at bounding box center [844, 358] width 1448 height 716
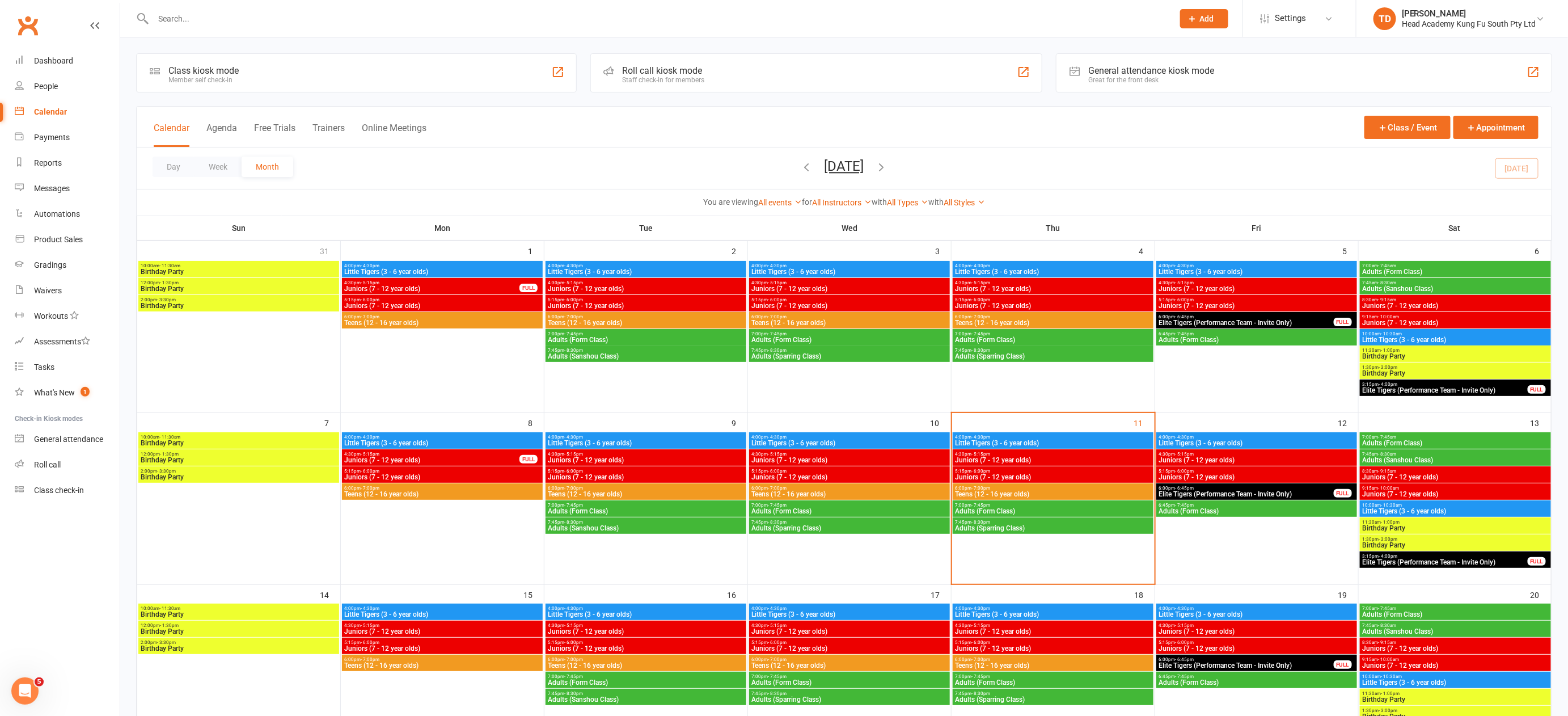
click at [1443, 331] on span "10:00am - 10:30am" at bounding box center [1455, 334] width 186 height 5
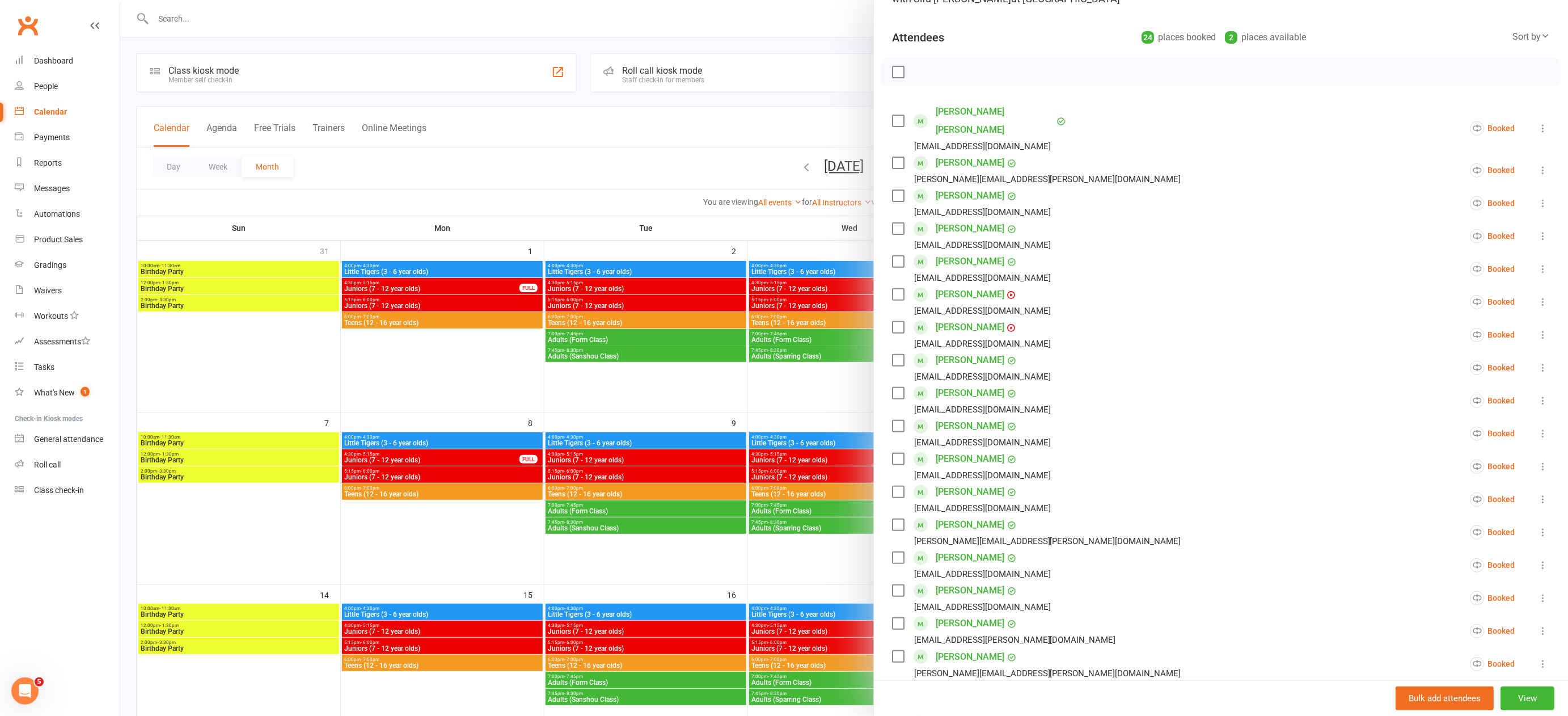
scroll to position [109, 0]
click at [686, 546] on div at bounding box center [844, 358] width 1448 height 716
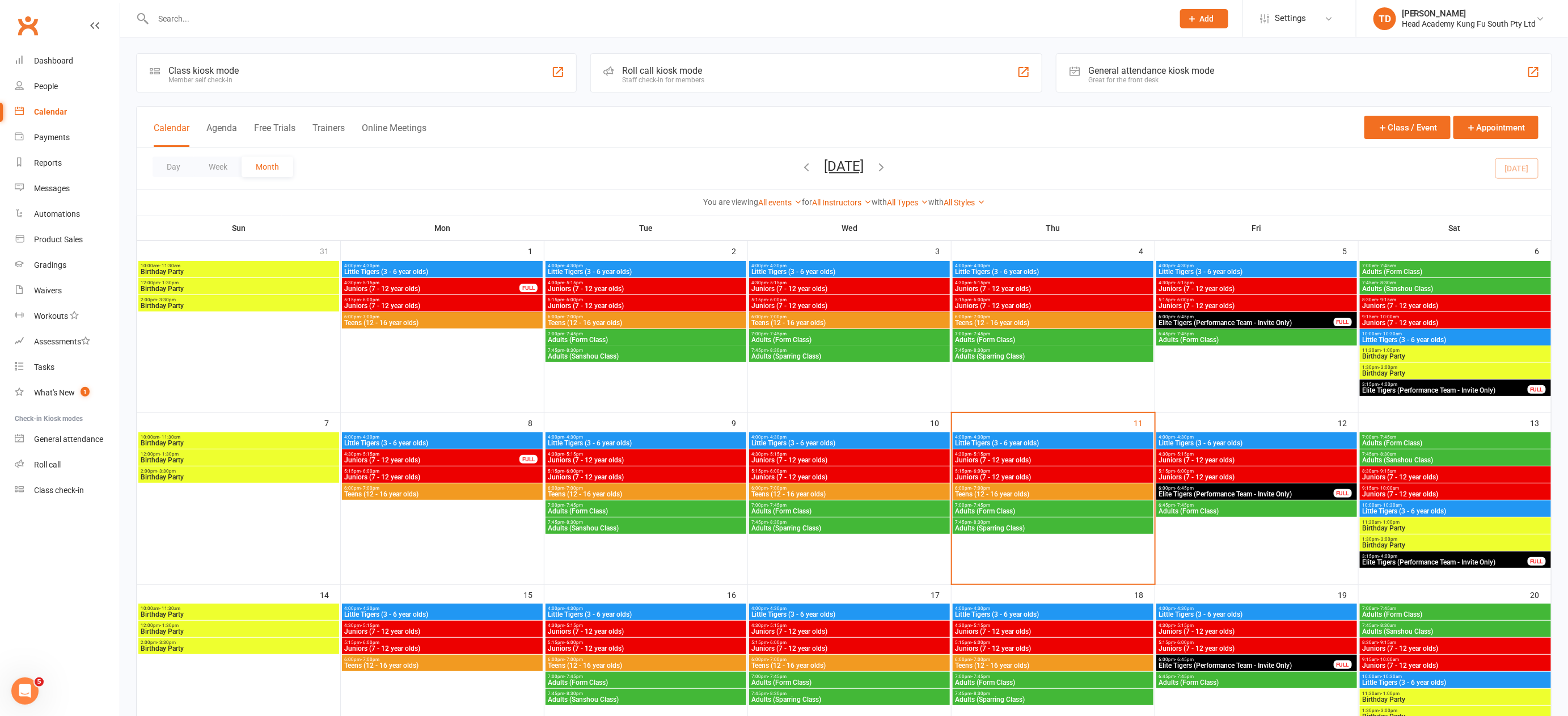
scroll to position [1, 0]
click at [215, 24] on input "text" at bounding box center [657, 19] width 1015 height 16
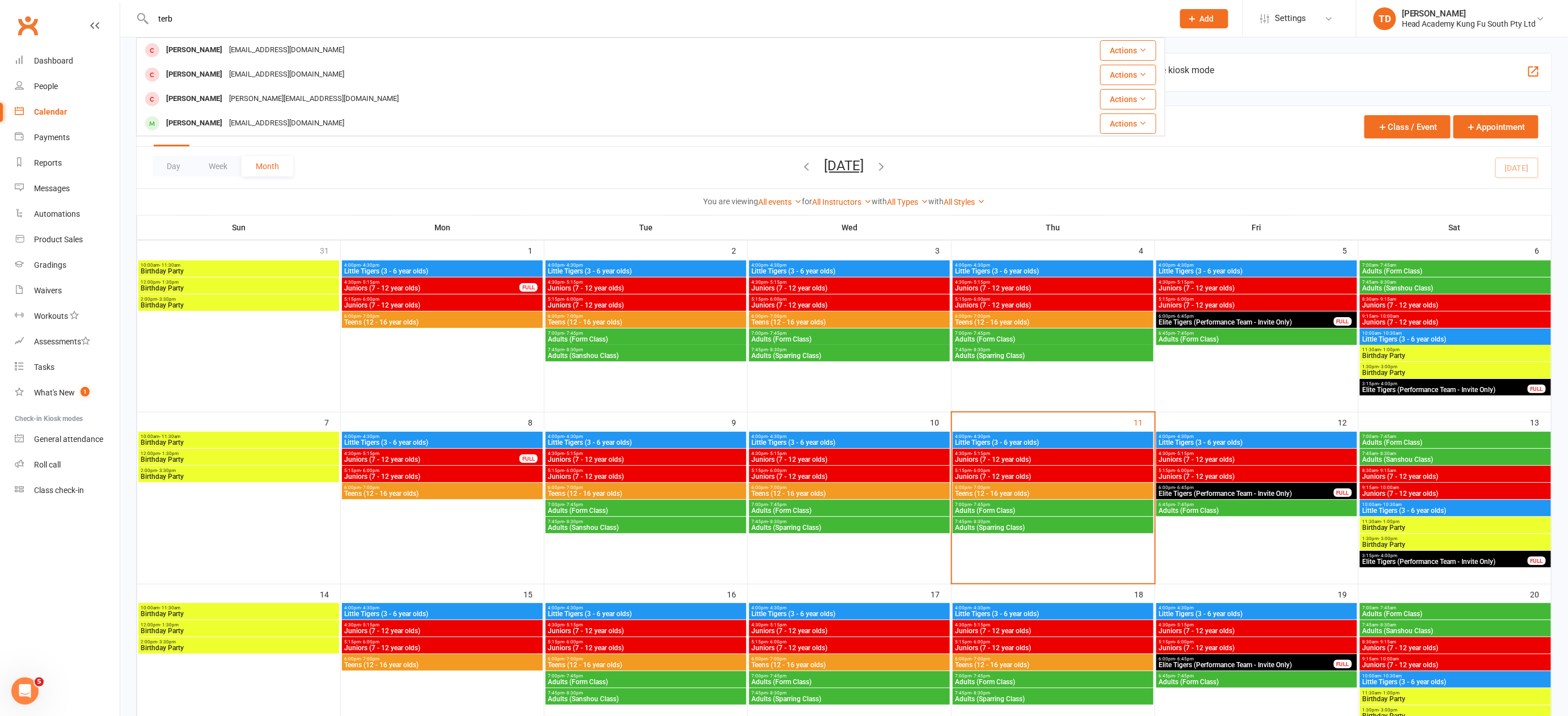
type input "terb"
click at [132, 202] on div "Class kiosk mode Member self check-in Roll call kiosk mode Staff check-in for m…" at bounding box center [844, 663] width 1448 height 1251
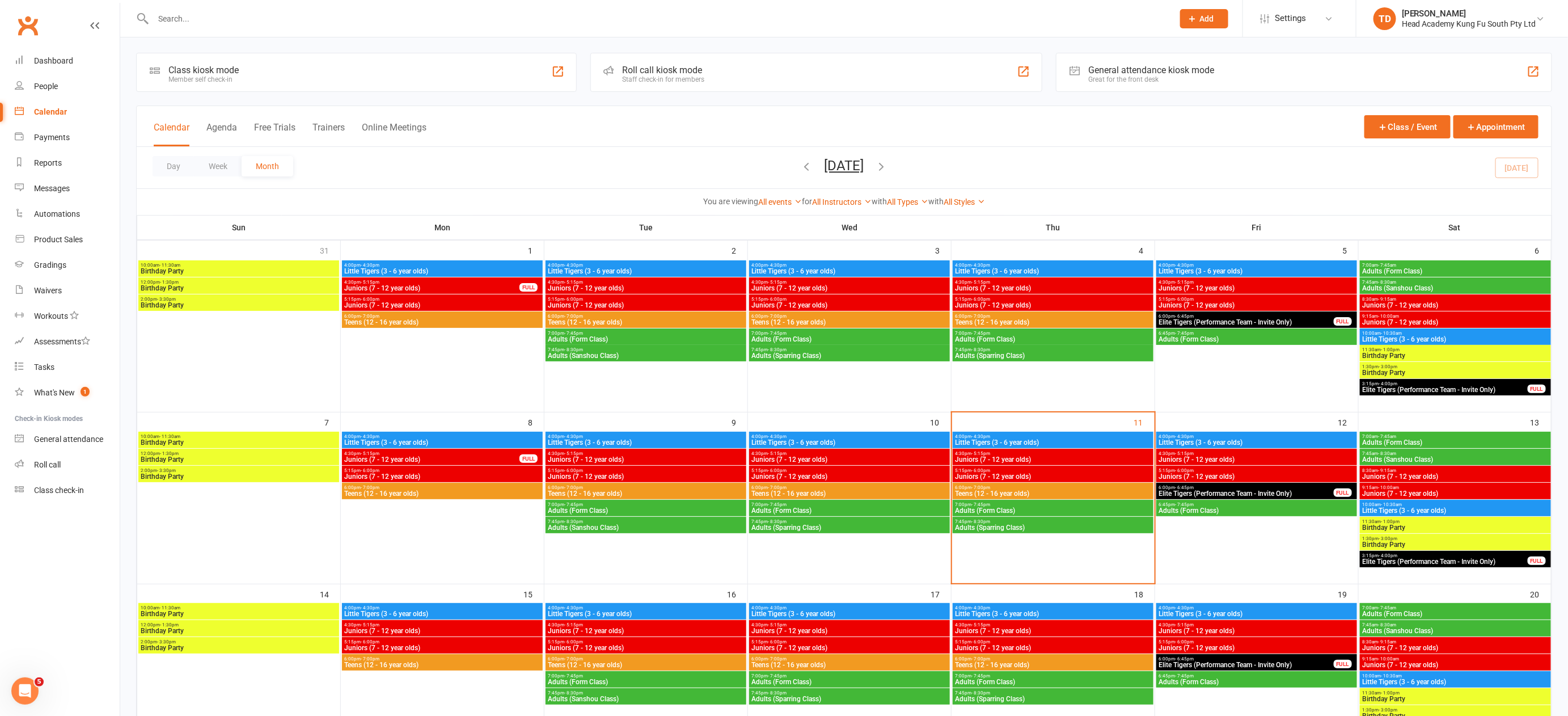
click at [1446, 333] on span "10:00am - 10:30am" at bounding box center [1455, 333] width 186 height 5
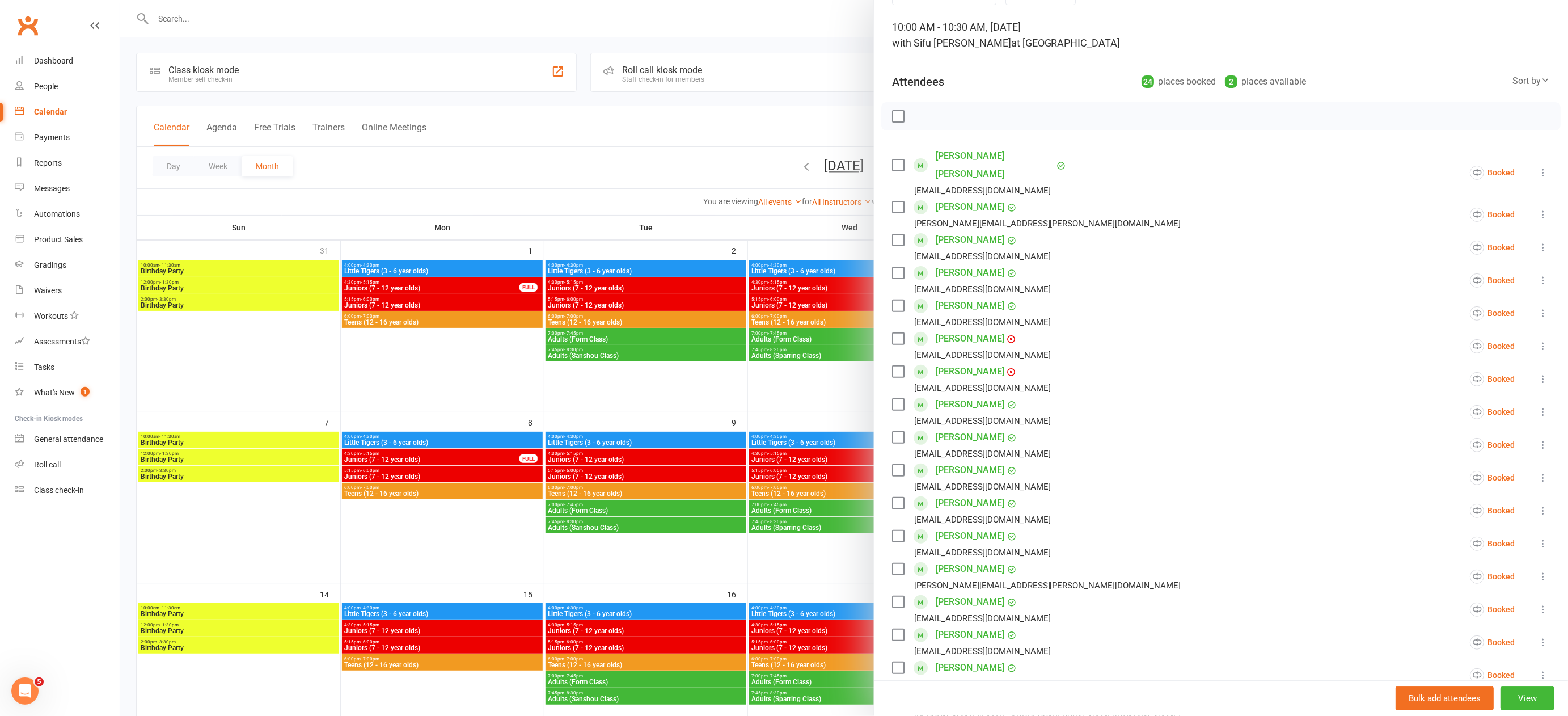
scroll to position [63, 0]
click at [819, 391] on div at bounding box center [844, 358] width 1448 height 716
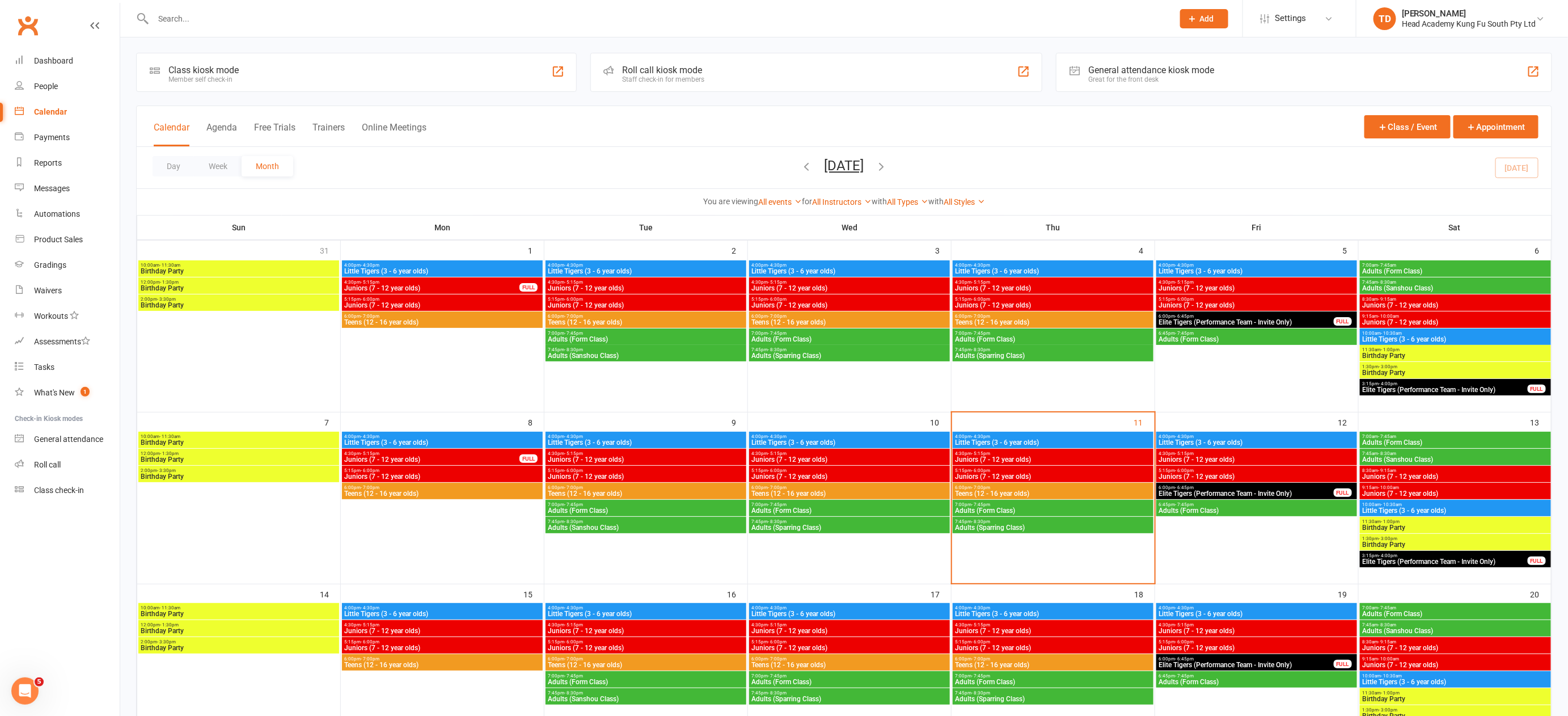
click at [1387, 320] on span "Juniors (7 - 12 year olds)" at bounding box center [1455, 322] width 186 height 7
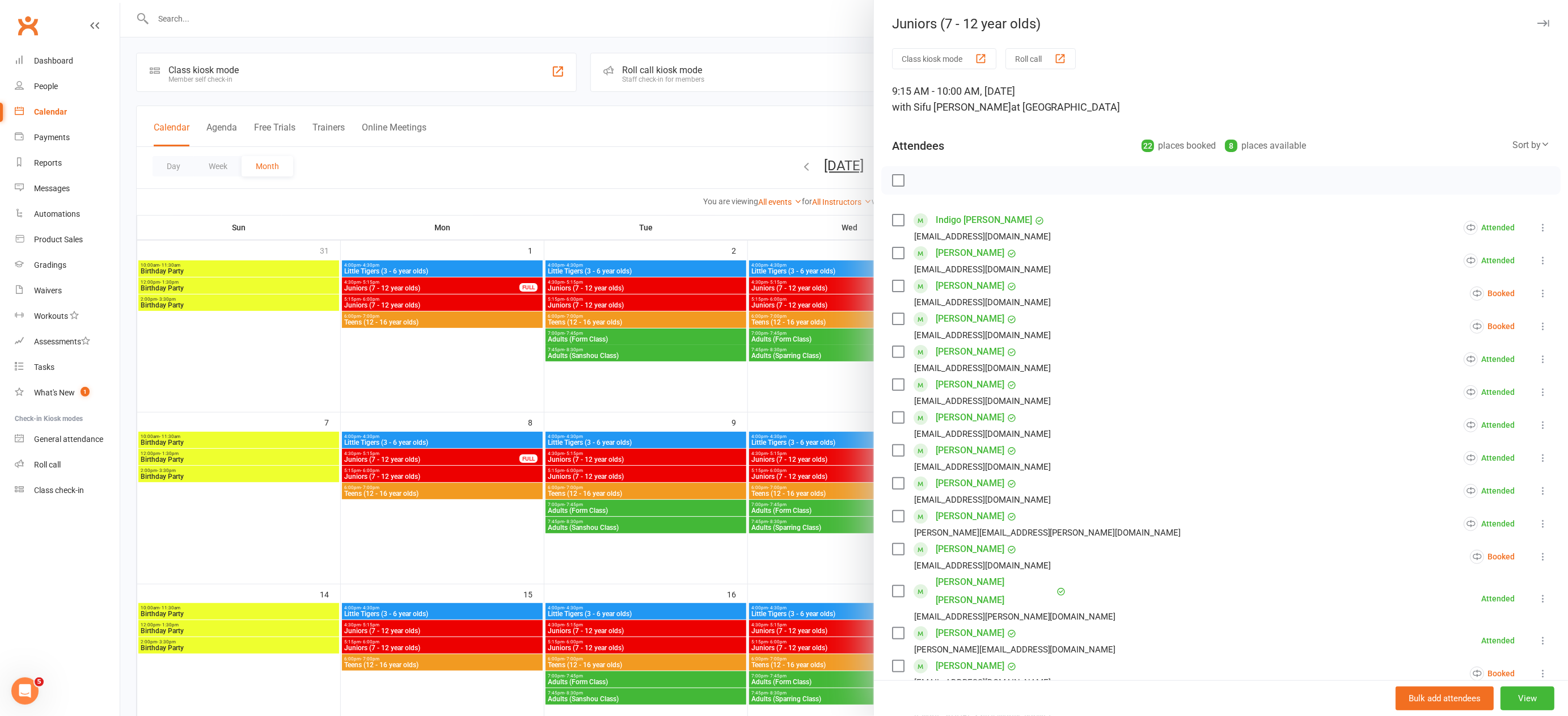
drag, startPoint x: 714, startPoint y: 376, endPoint x: 742, endPoint y: 388, distance: 30.5
click at [714, 376] on div at bounding box center [844, 358] width 1448 height 716
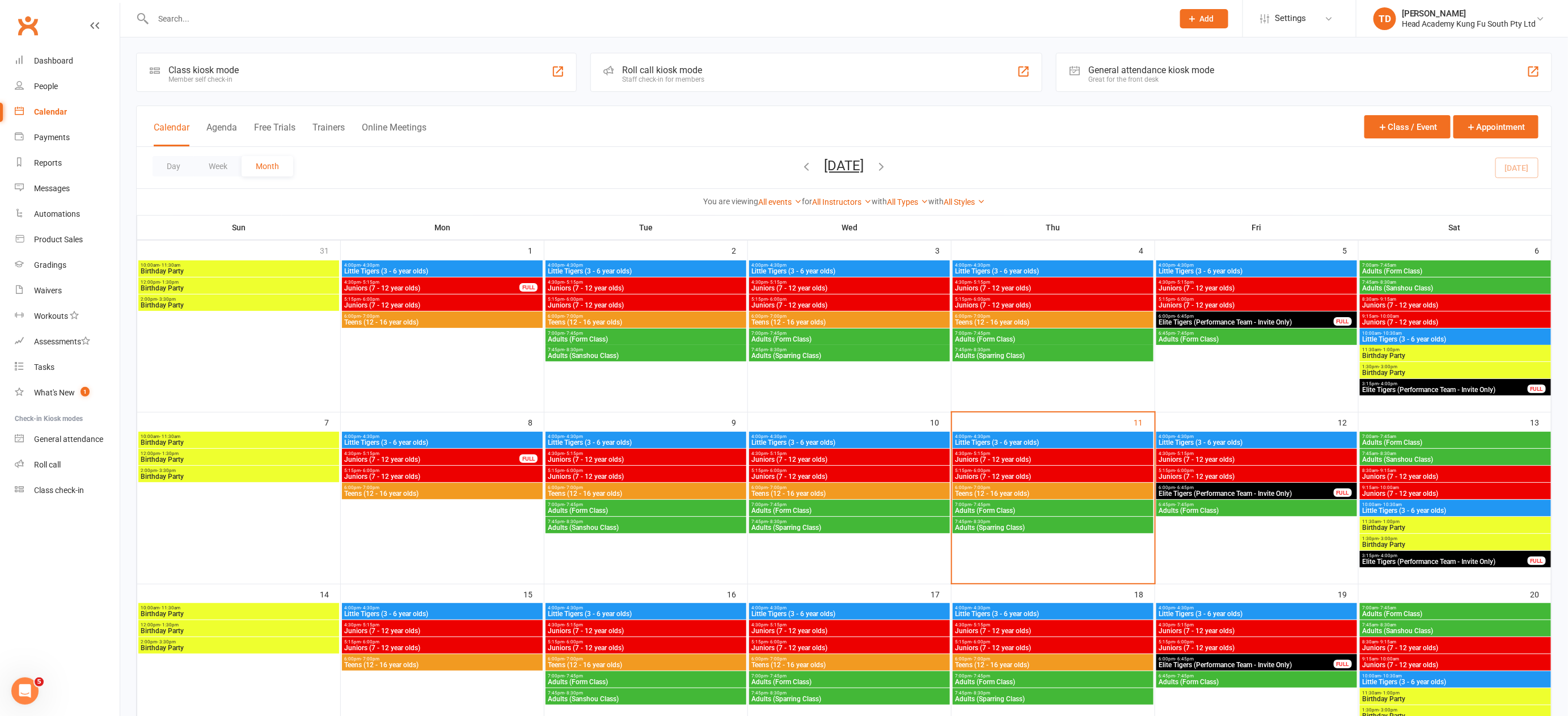
click at [1422, 490] on span "Juniors (7 - 12 year olds)" at bounding box center [1455, 493] width 186 height 7
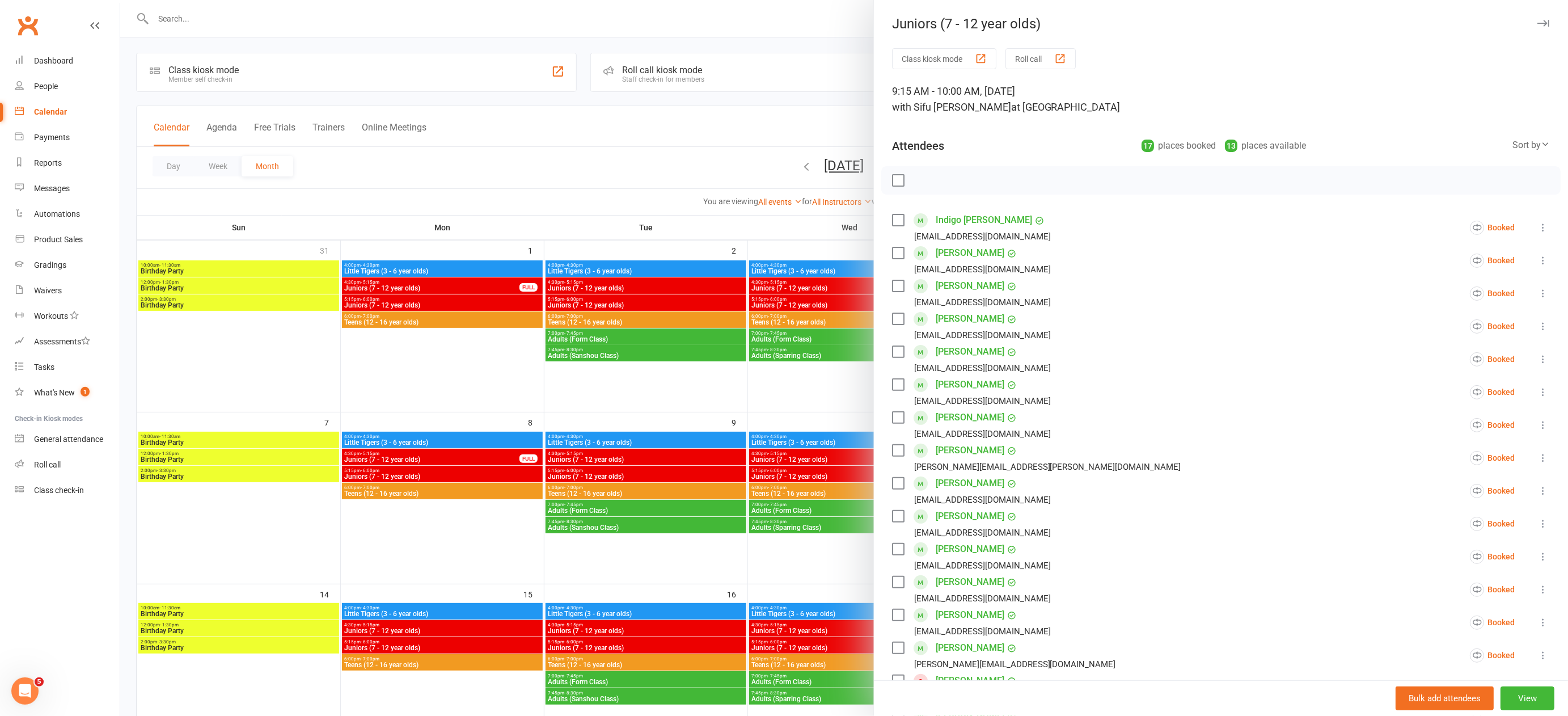
click at [1537, 227] on icon at bounding box center [1543, 228] width 12 height 12
click at [1441, 275] on link "Remove" at bounding box center [1476, 272] width 148 height 23
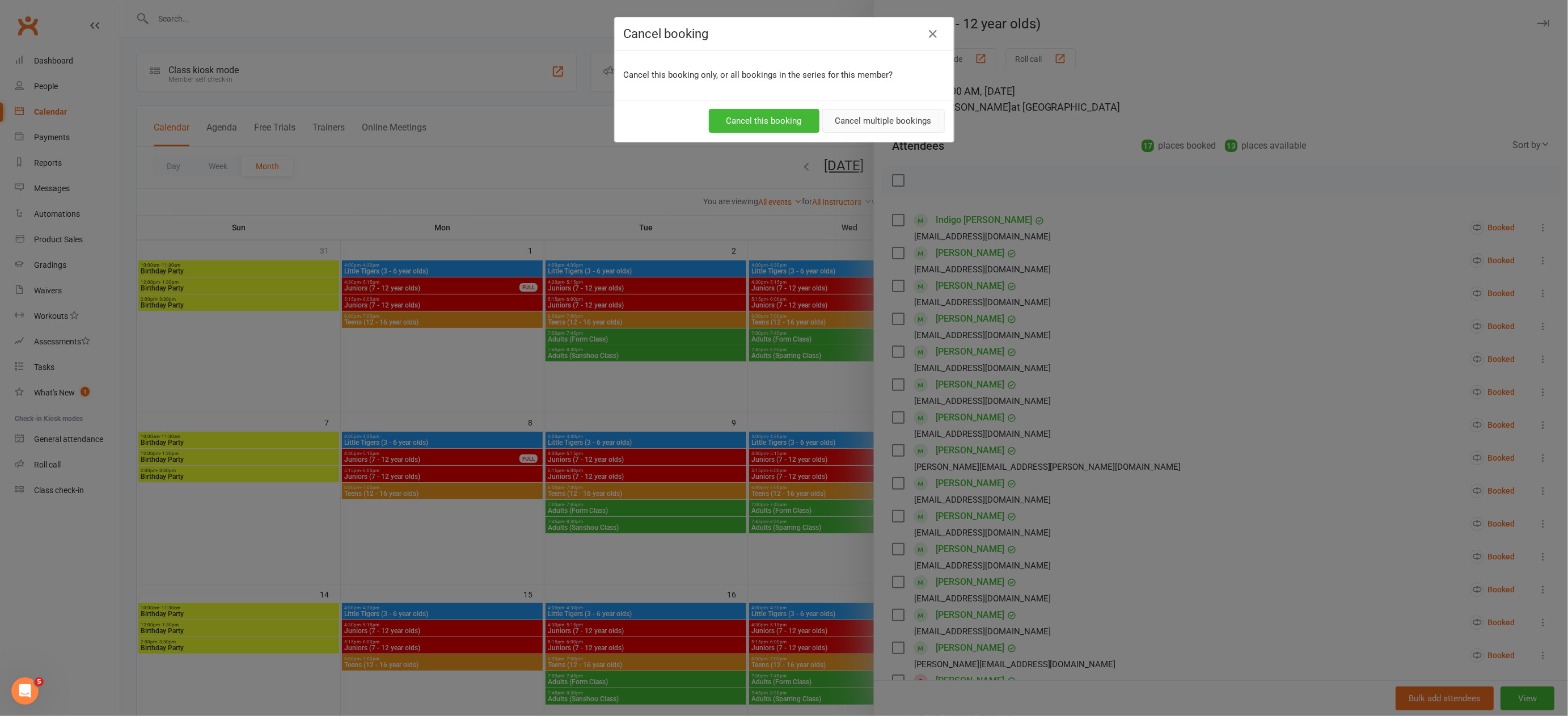
click at [884, 119] on button "Cancel multiple bookings" at bounding box center [884, 121] width 122 height 24
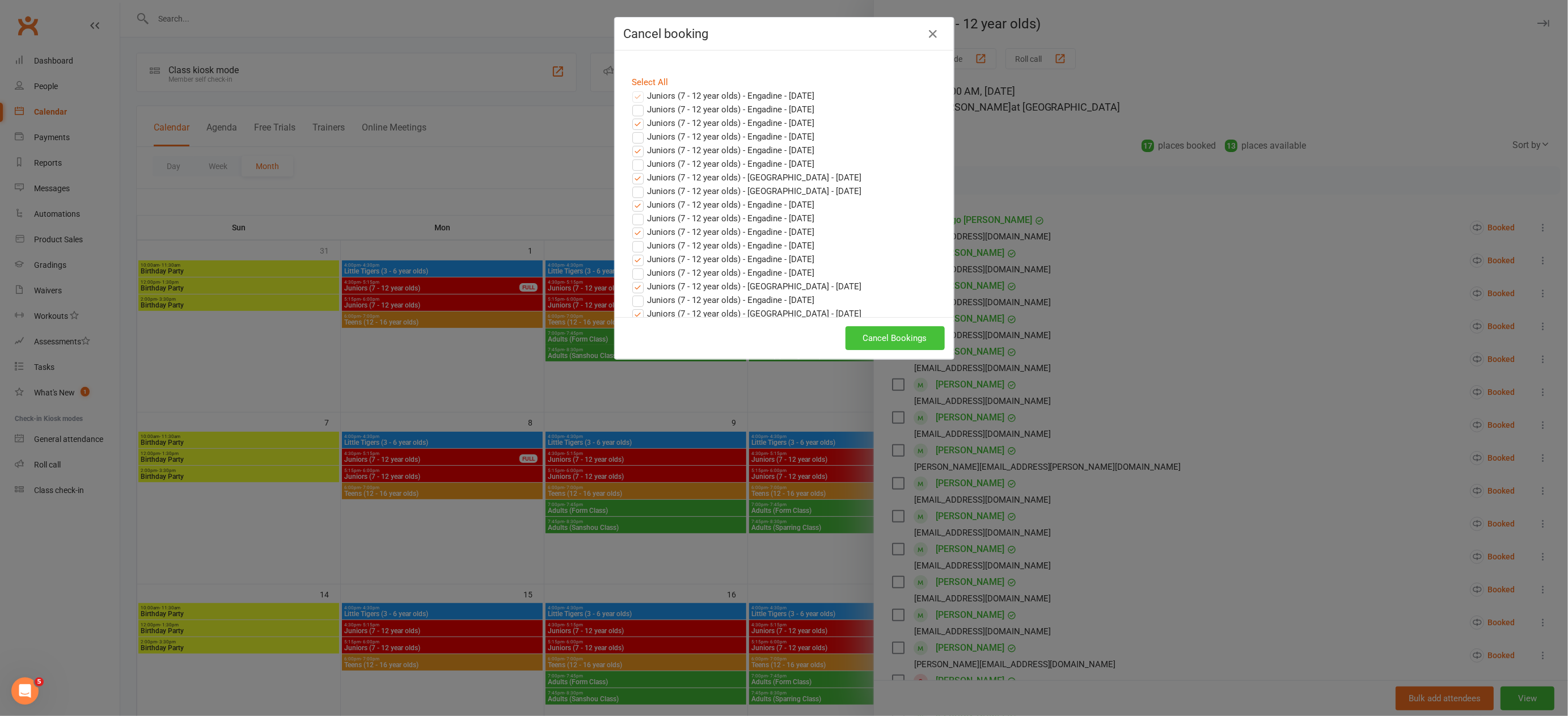
click at [903, 339] on button "Cancel Bookings" at bounding box center [895, 338] width 99 height 24
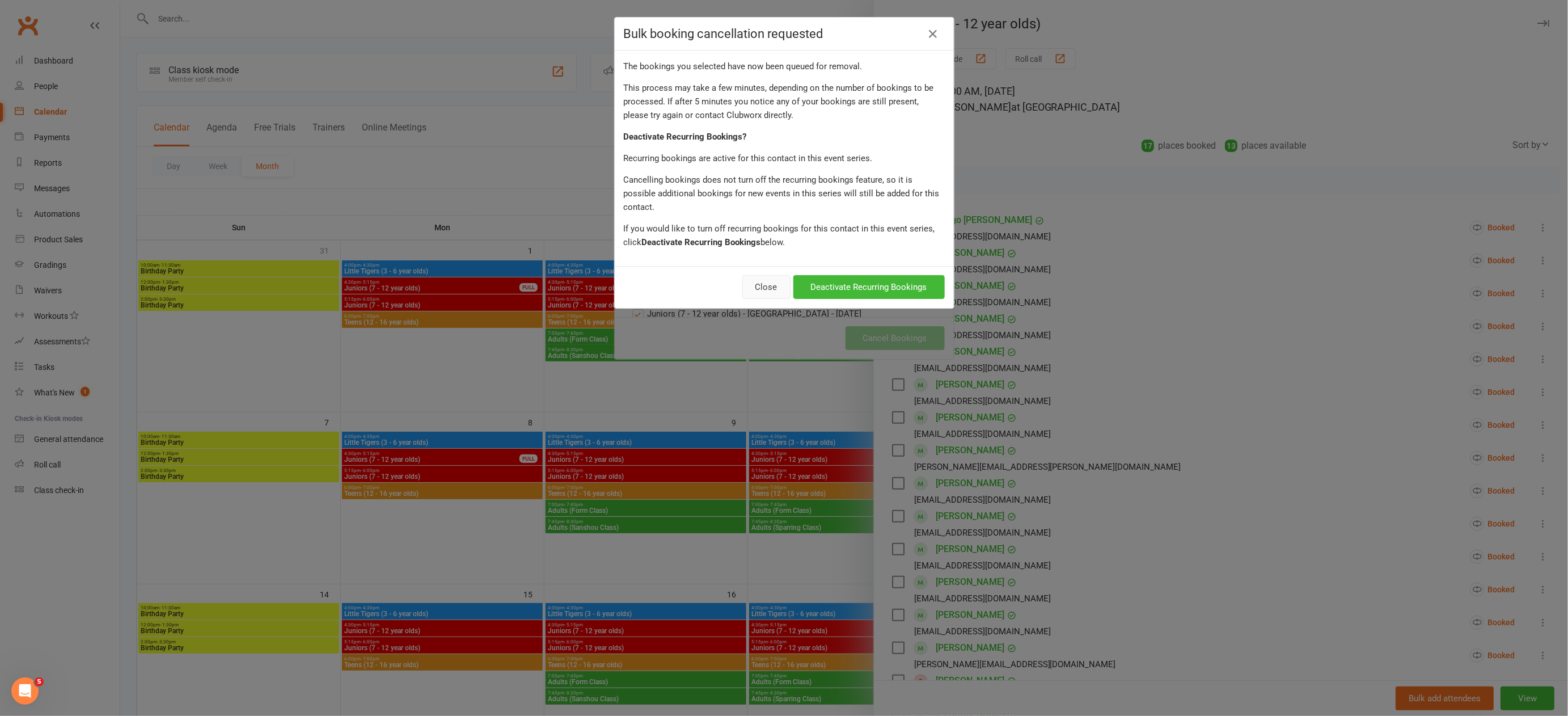
click at [769, 275] on button "Close" at bounding box center [767, 287] width 48 height 24
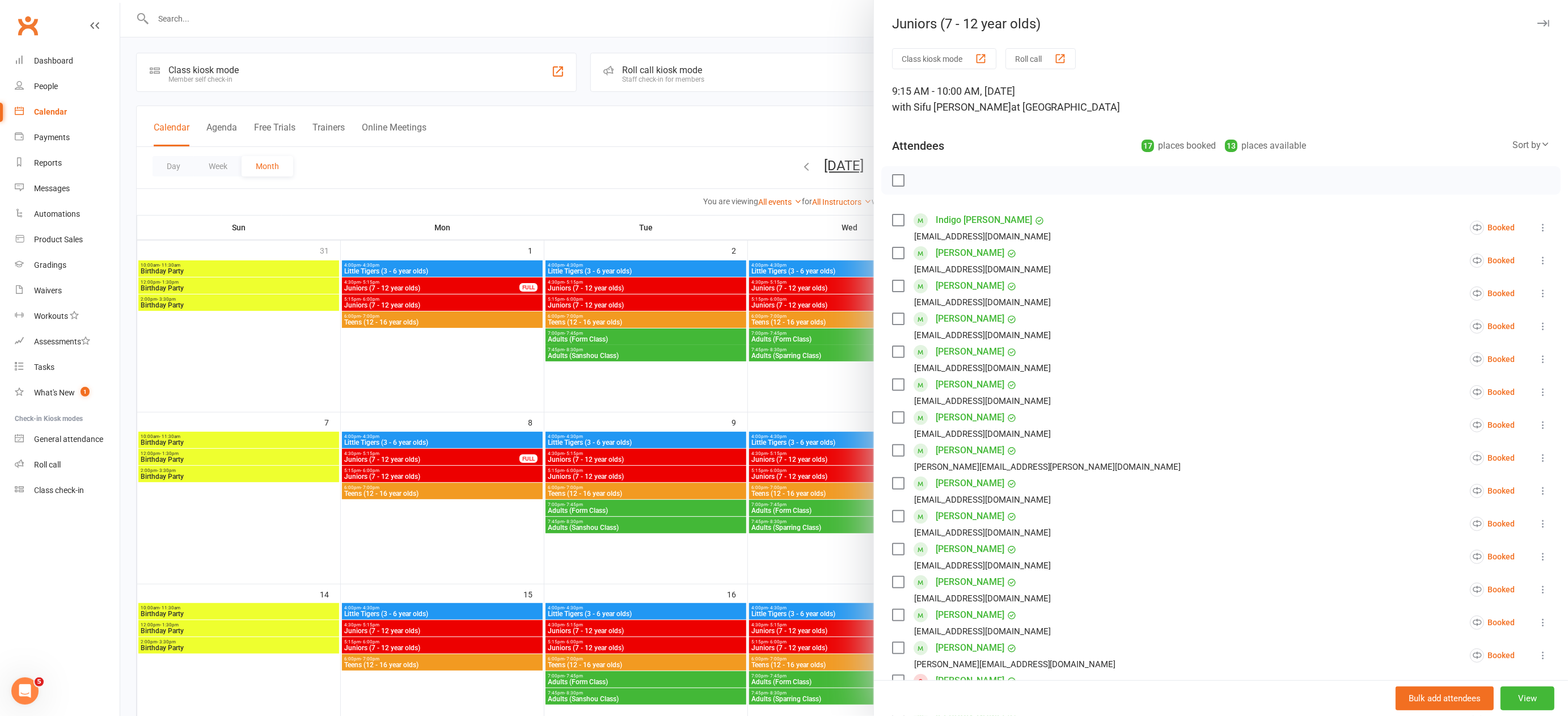
click at [803, 382] on div at bounding box center [844, 358] width 1448 height 716
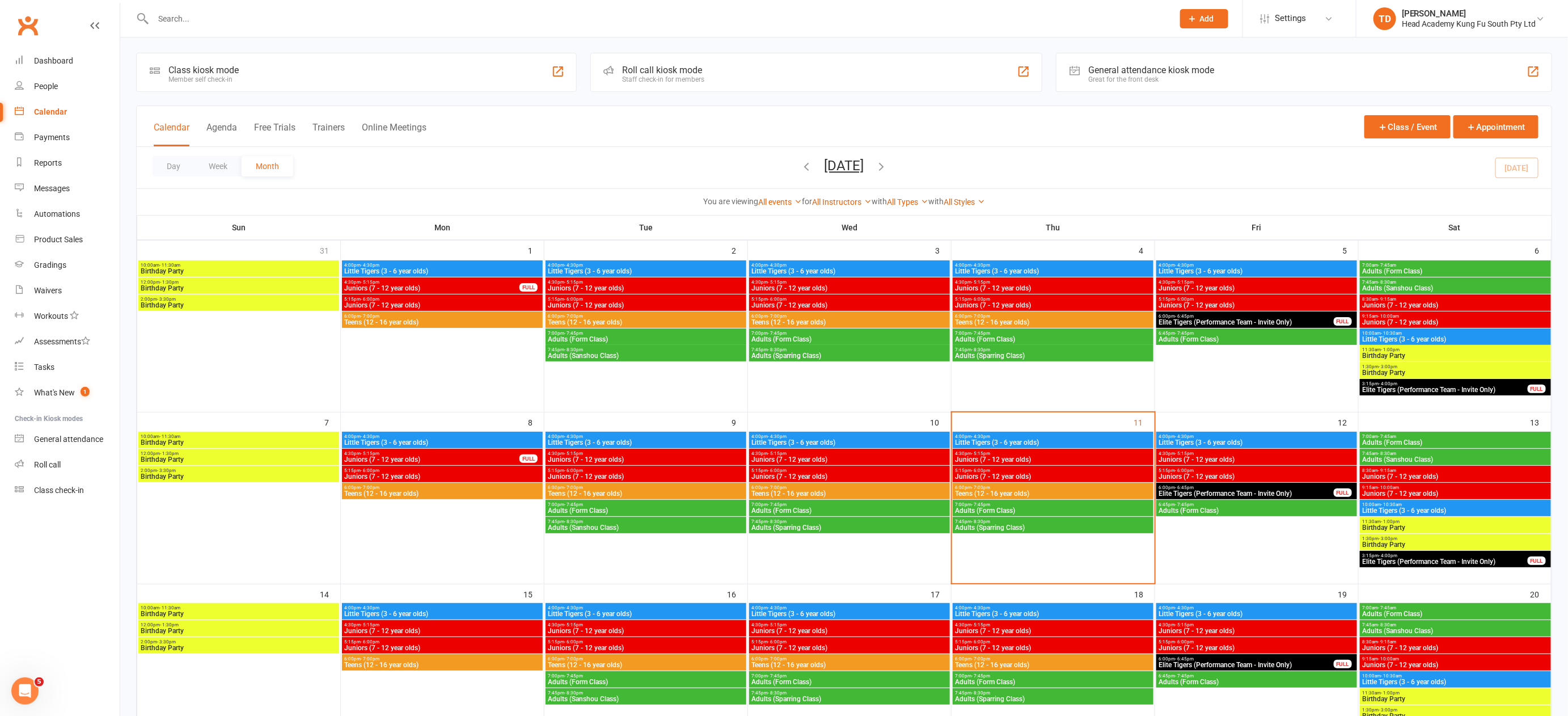
click at [569, 625] on span "- 5:15pm" at bounding box center [574, 625] width 19 height 5
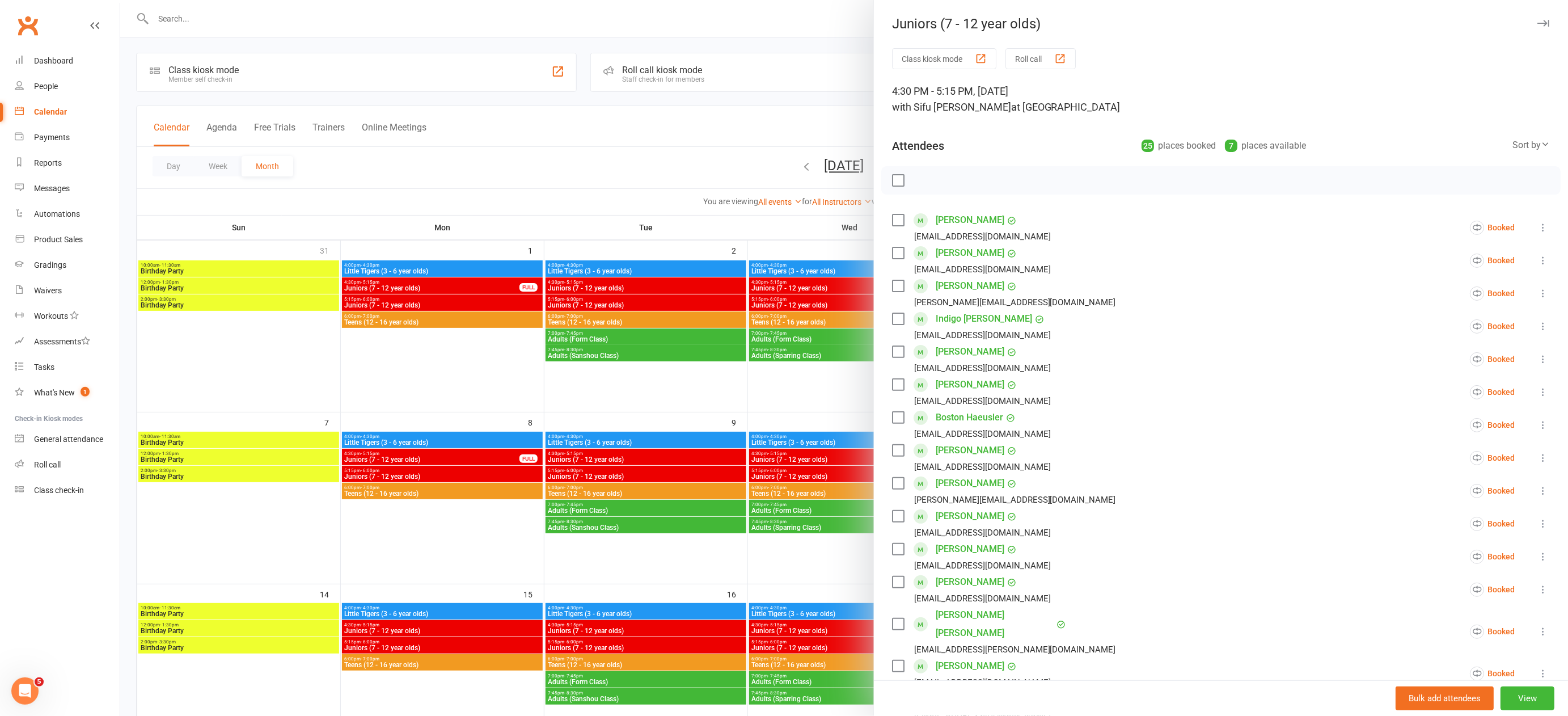
click at [579, 577] on div at bounding box center [844, 358] width 1448 height 716
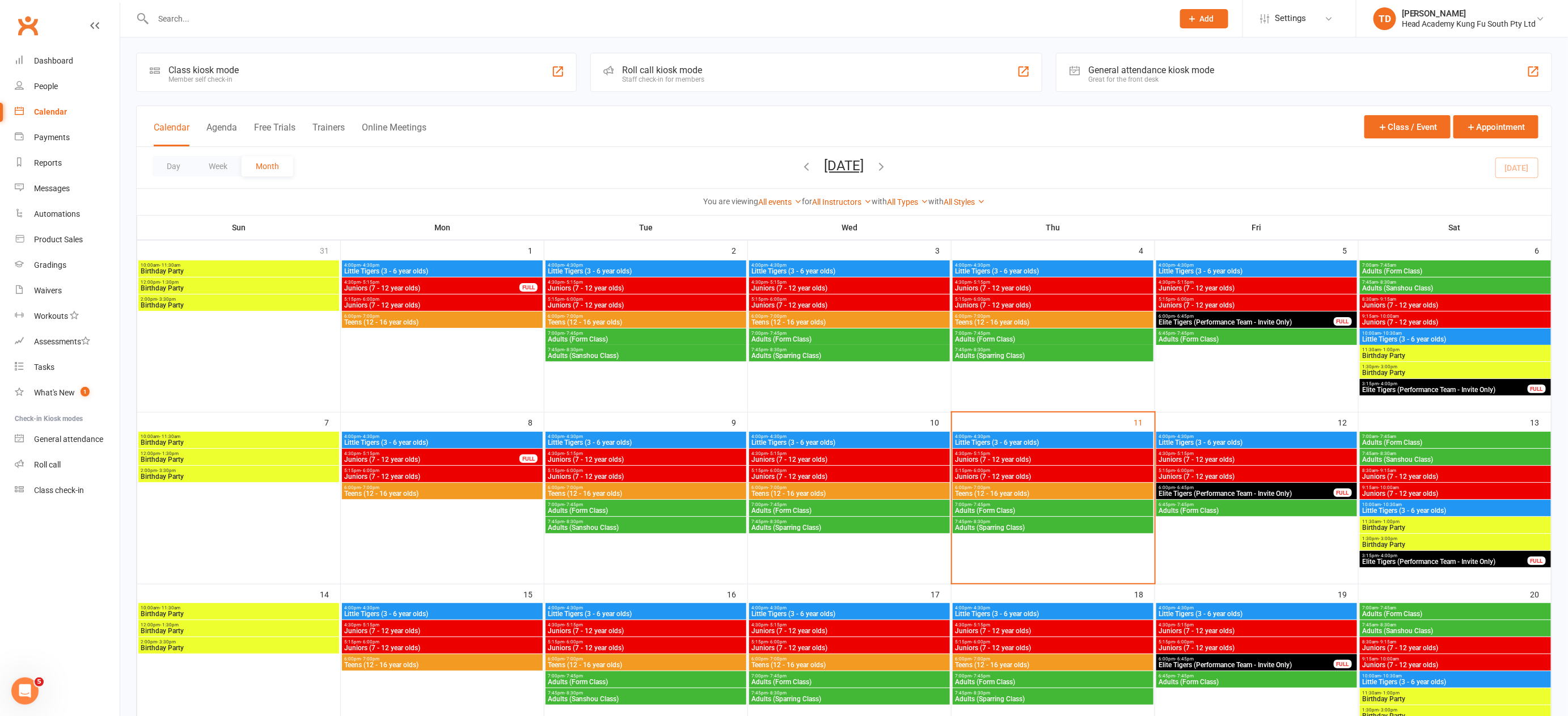
click at [1235, 628] on span "Juniors (7 - 12 year olds)" at bounding box center [1256, 631] width 197 height 7
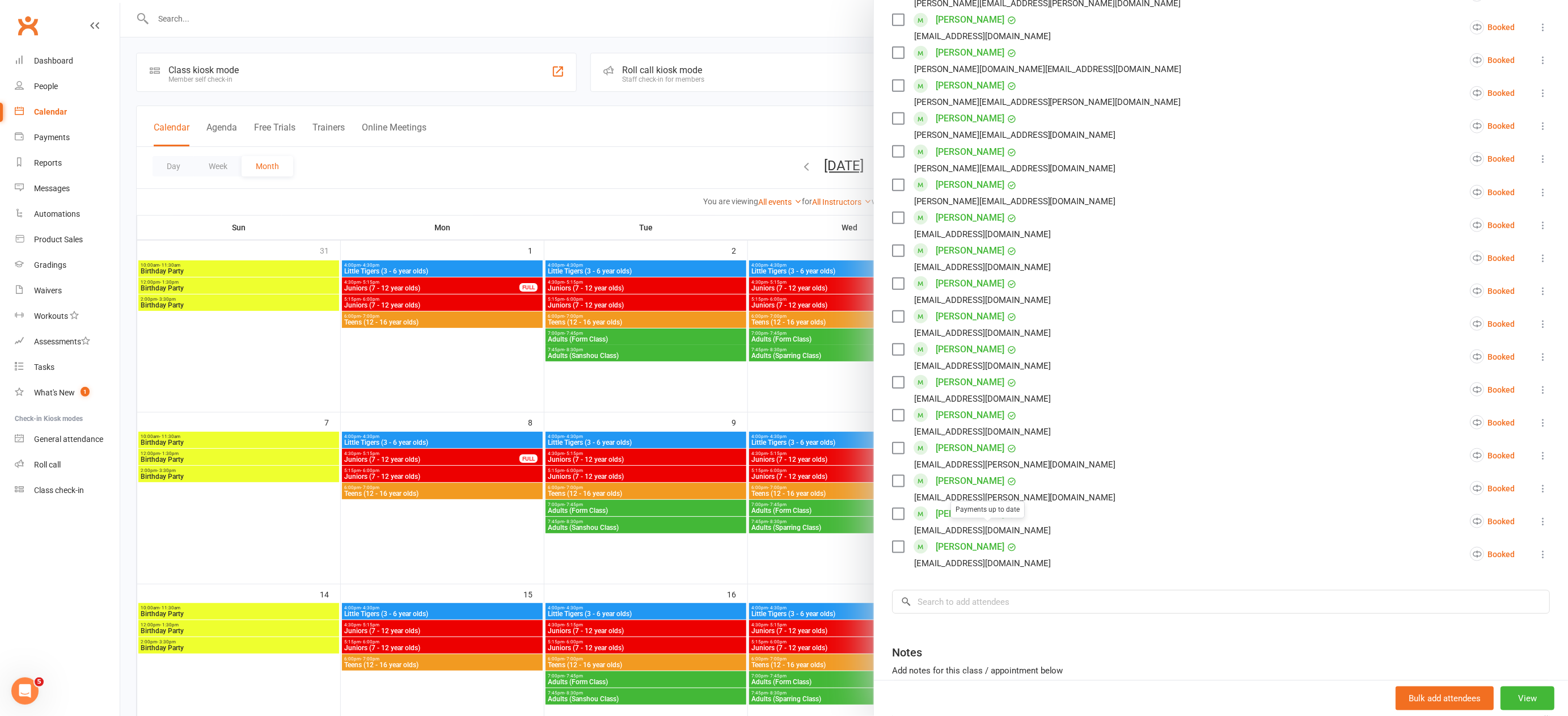
scroll to position [687, 0]
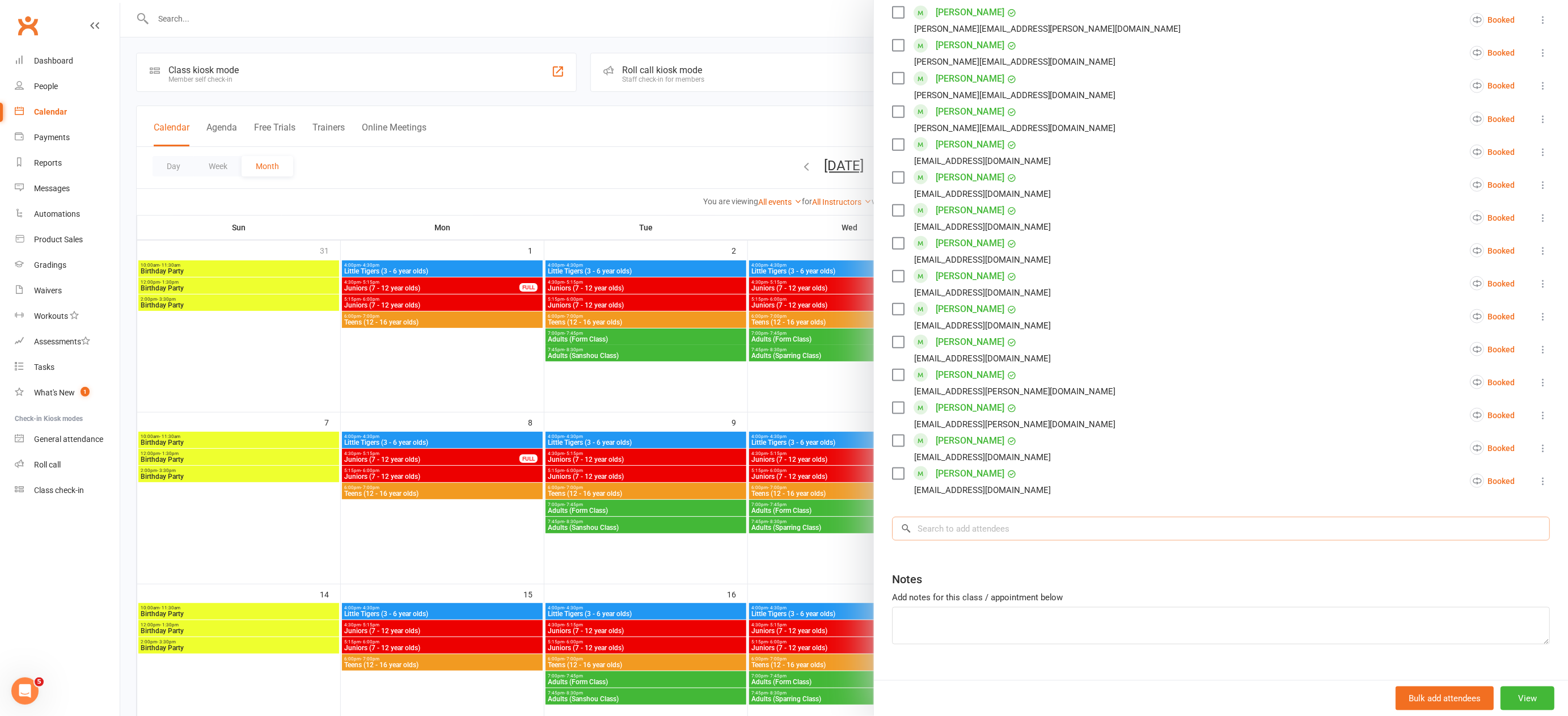
click at [944, 517] on input "search" at bounding box center [1221, 529] width 658 height 24
type input "buyers"
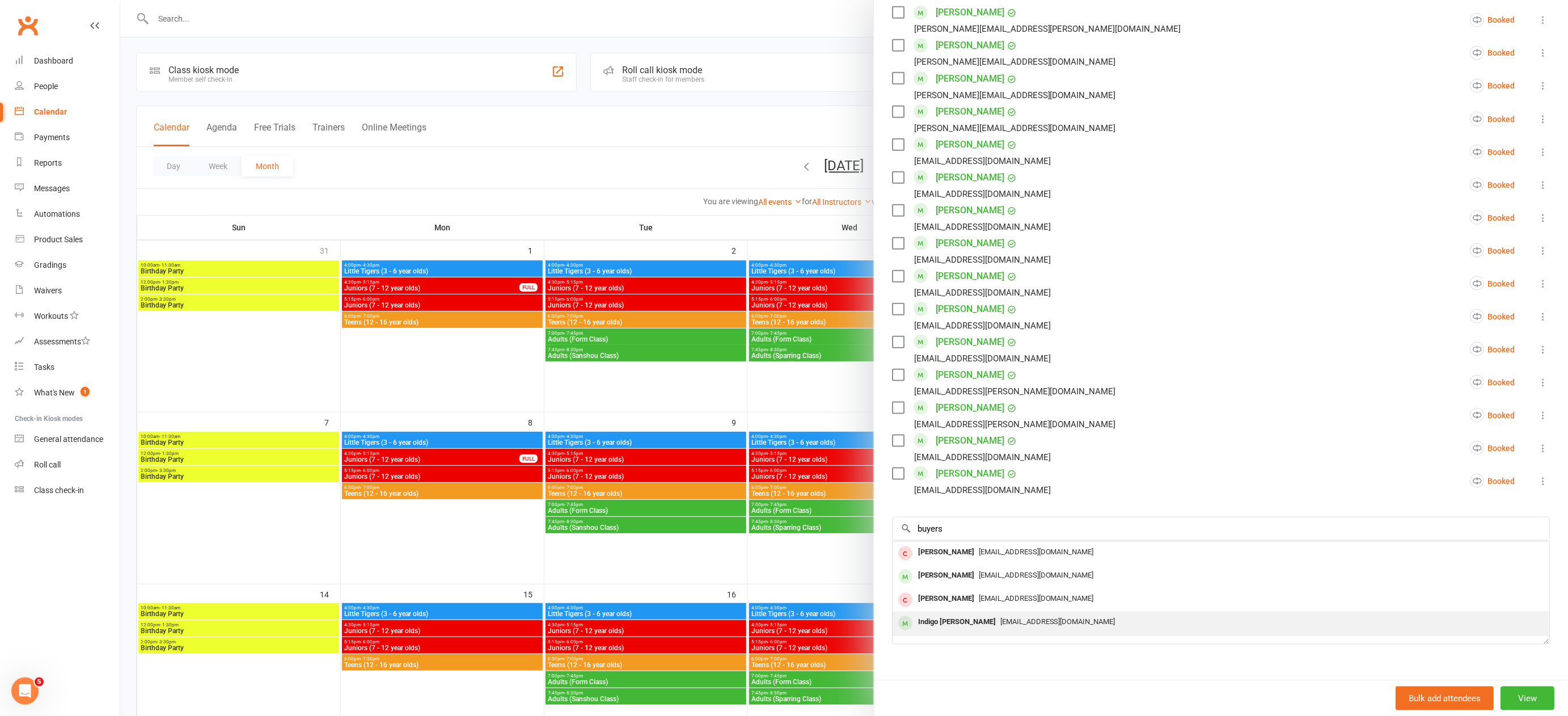
click at [951, 614] on div "Indigo [PERSON_NAME]" at bounding box center [957, 622] width 87 height 17
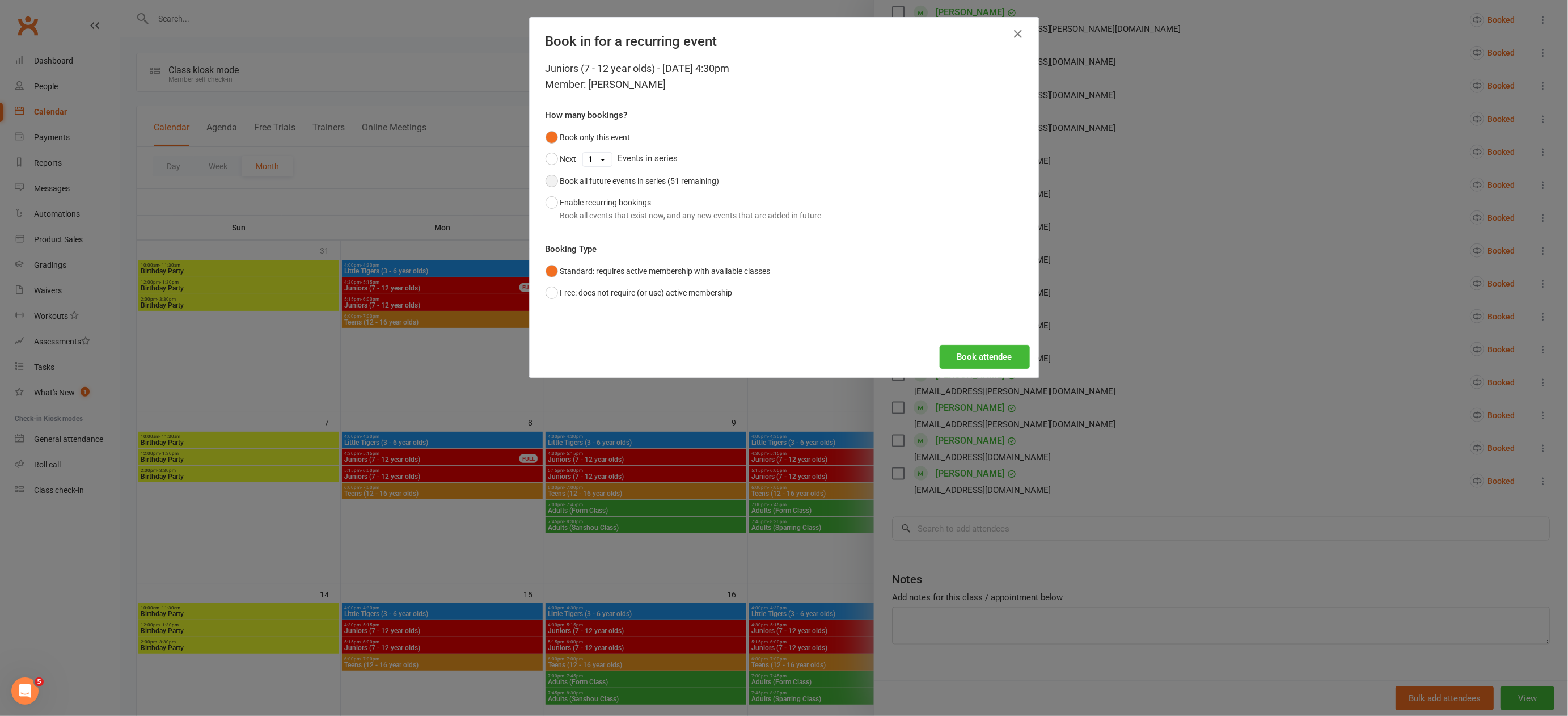
scroll to position [0, 0]
click at [548, 201] on button "Enable recurring bookings Book all events that exist now, and any new events th…" at bounding box center [683, 209] width 276 height 35
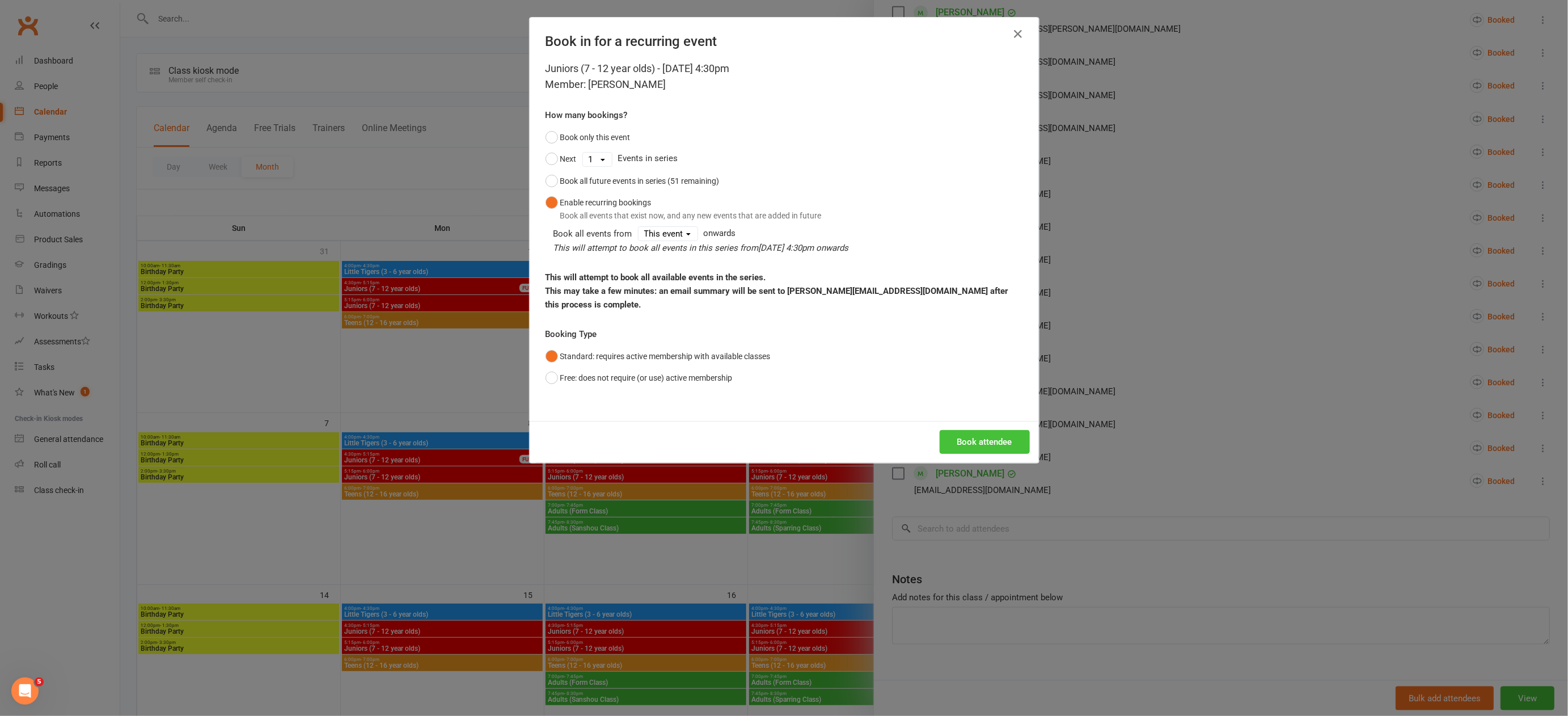
click at [978, 437] on button "Book attendee" at bounding box center [985, 441] width 90 height 24
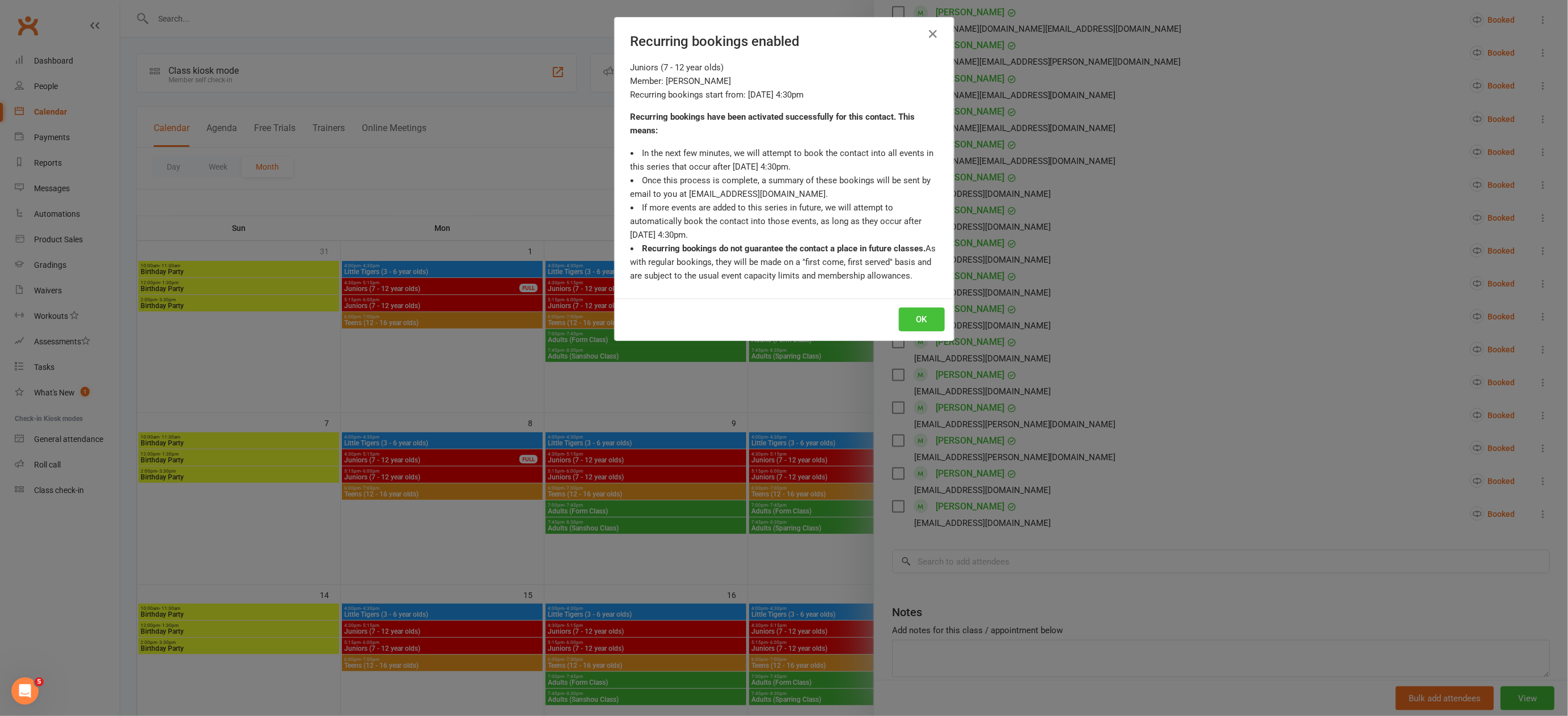
scroll to position [720, 0]
click at [924, 317] on button "OK" at bounding box center [922, 319] width 46 height 24
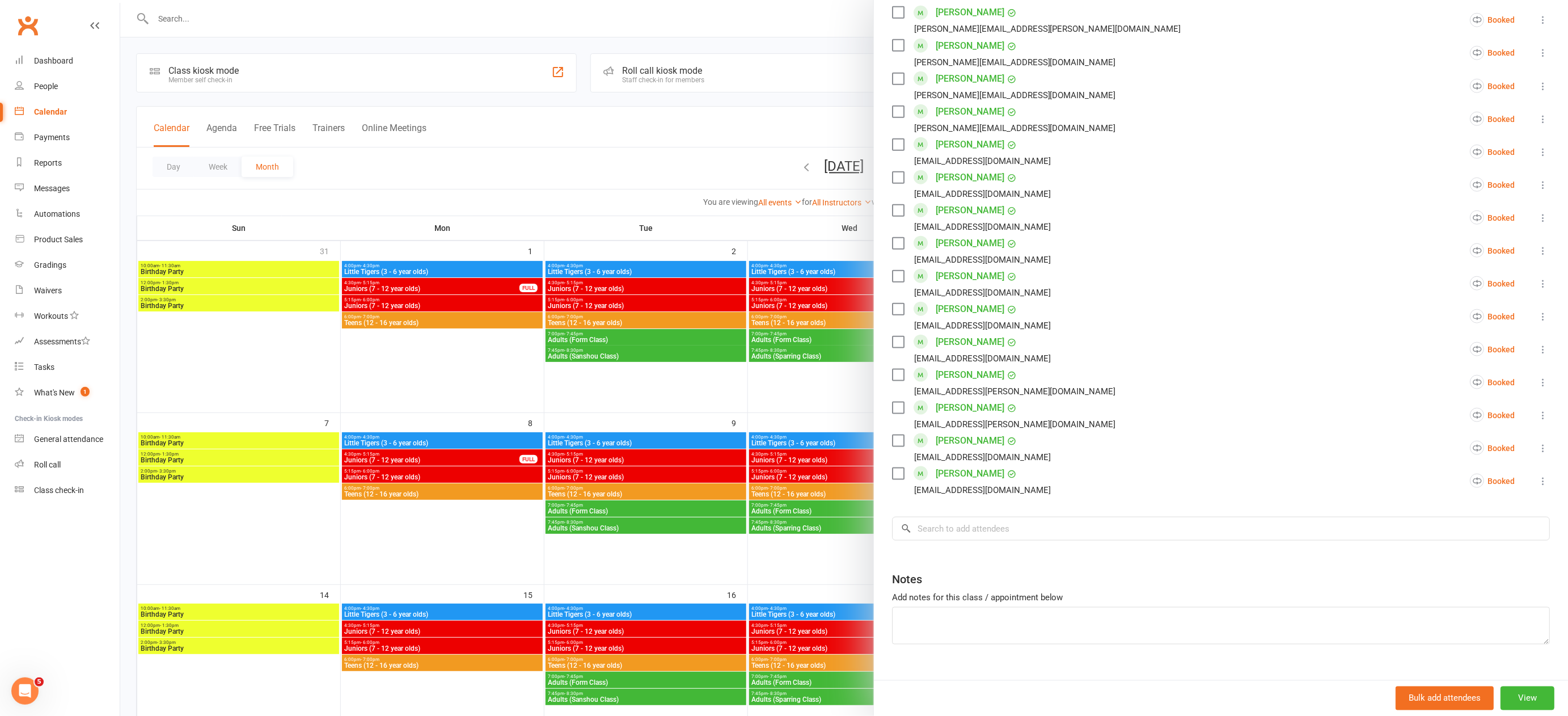
drag, startPoint x: 588, startPoint y: 147, endPoint x: 595, endPoint y: 143, distance: 8.1
click at [588, 147] on div at bounding box center [844, 358] width 1448 height 716
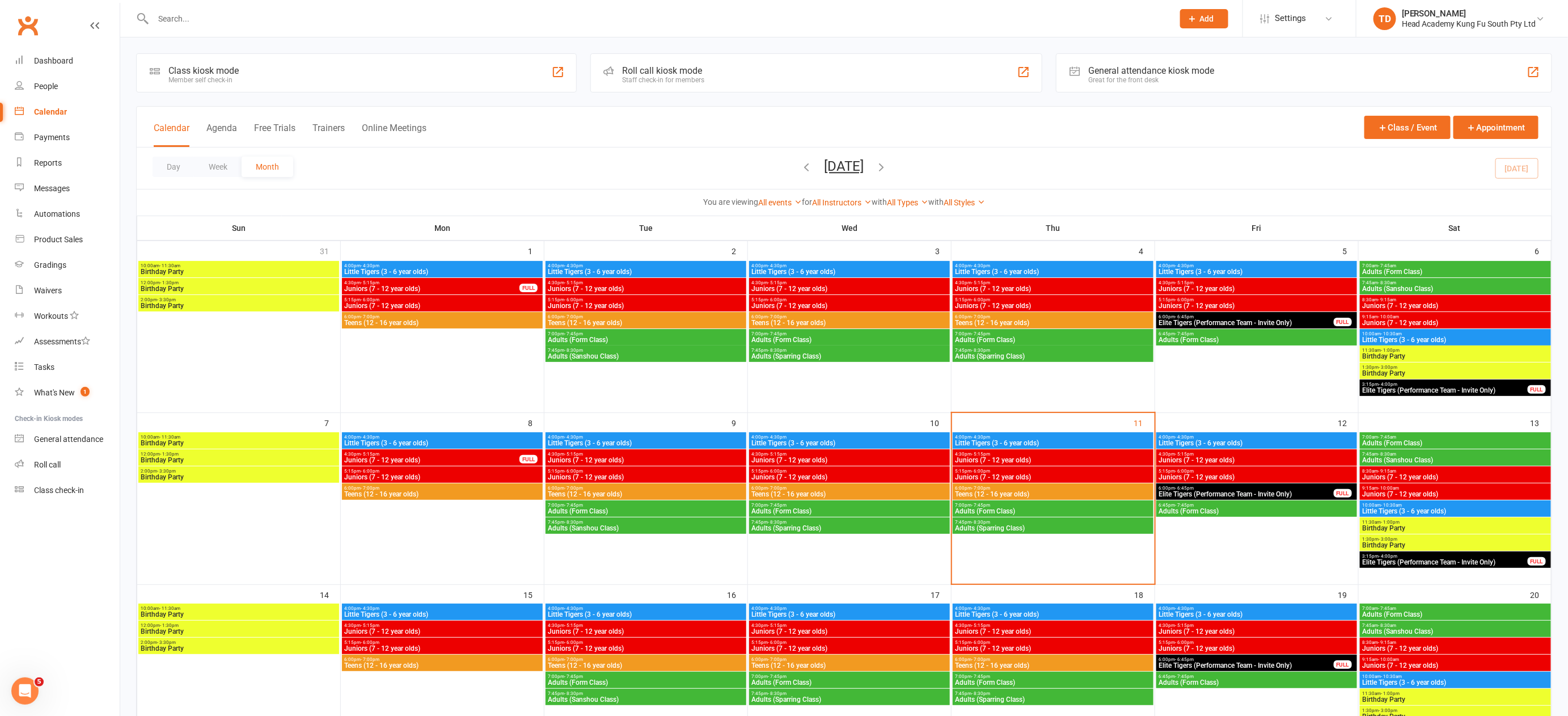
click at [1176, 442] on span "Little Tigers (3 - 6 year olds)" at bounding box center [1256, 443] width 197 height 7
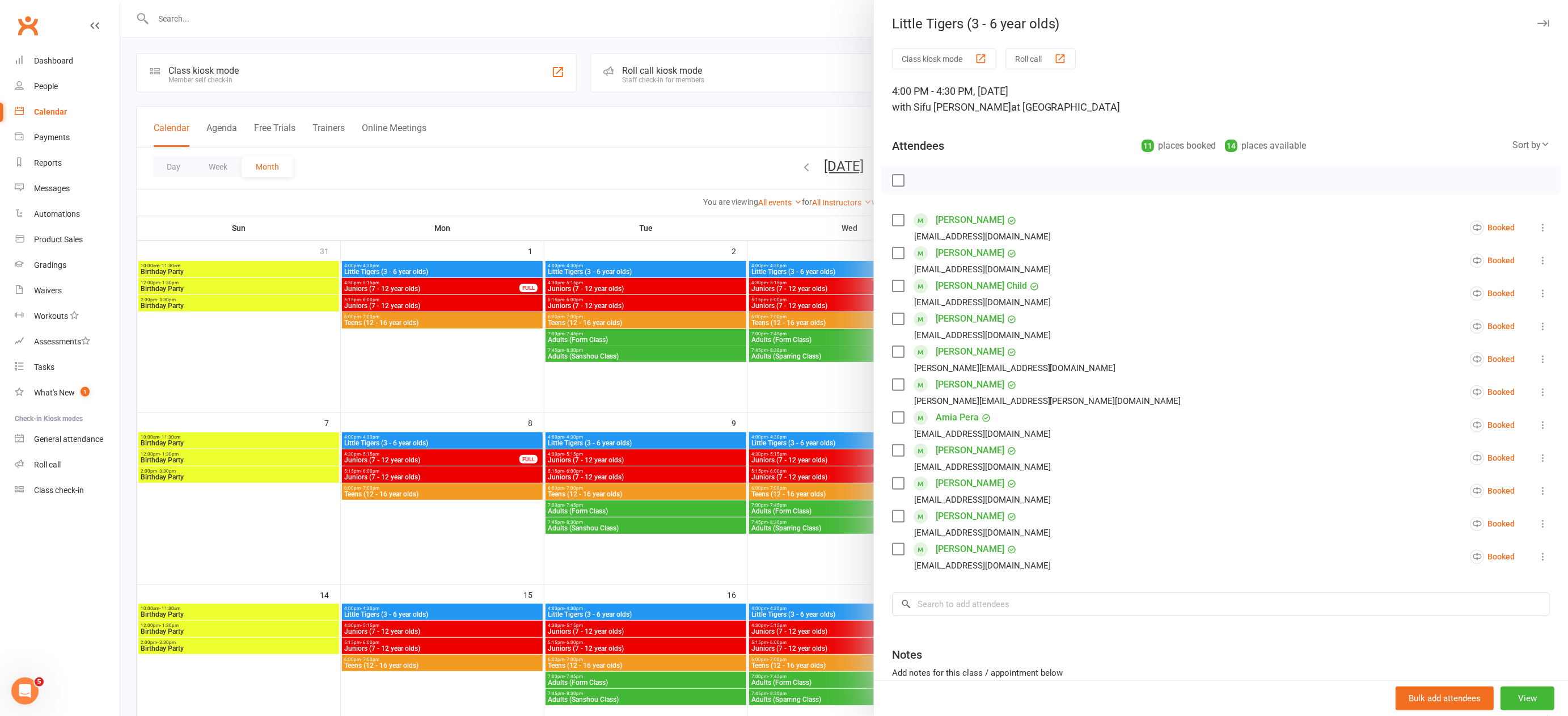
click at [580, 150] on div at bounding box center [844, 358] width 1448 height 716
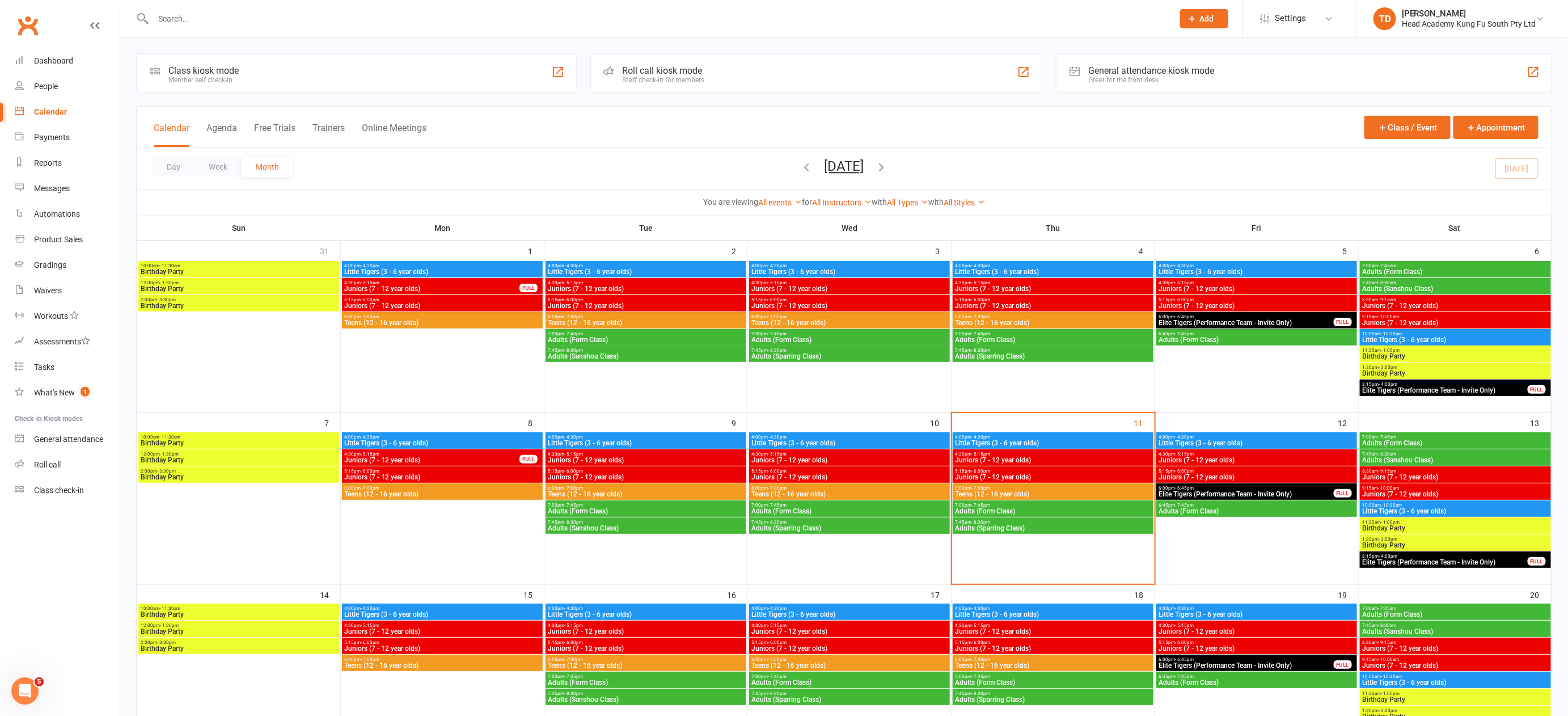
click at [1208, 457] on span "Juniors (7 - 12 year olds)" at bounding box center [1256, 460] width 197 height 7
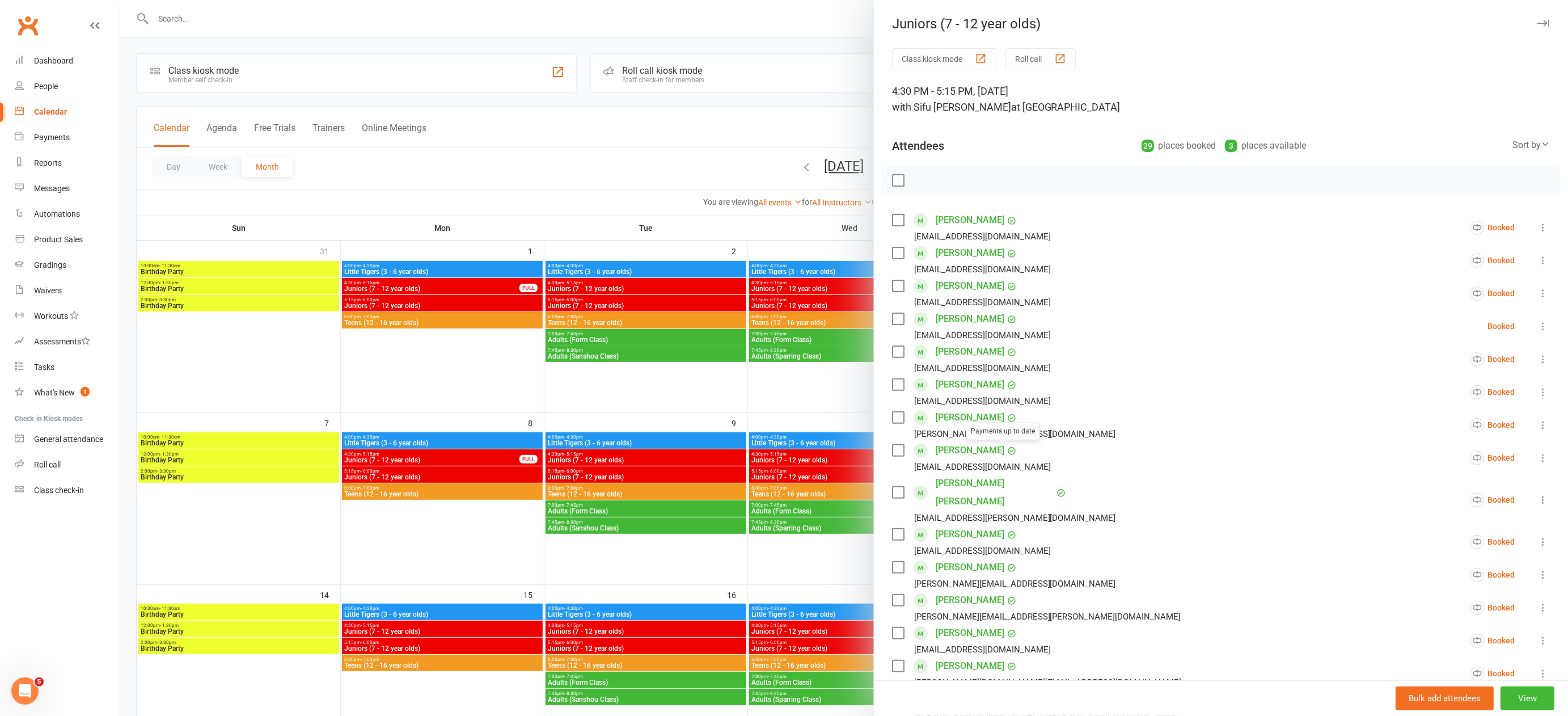
click at [684, 404] on div at bounding box center [844, 358] width 1448 height 716
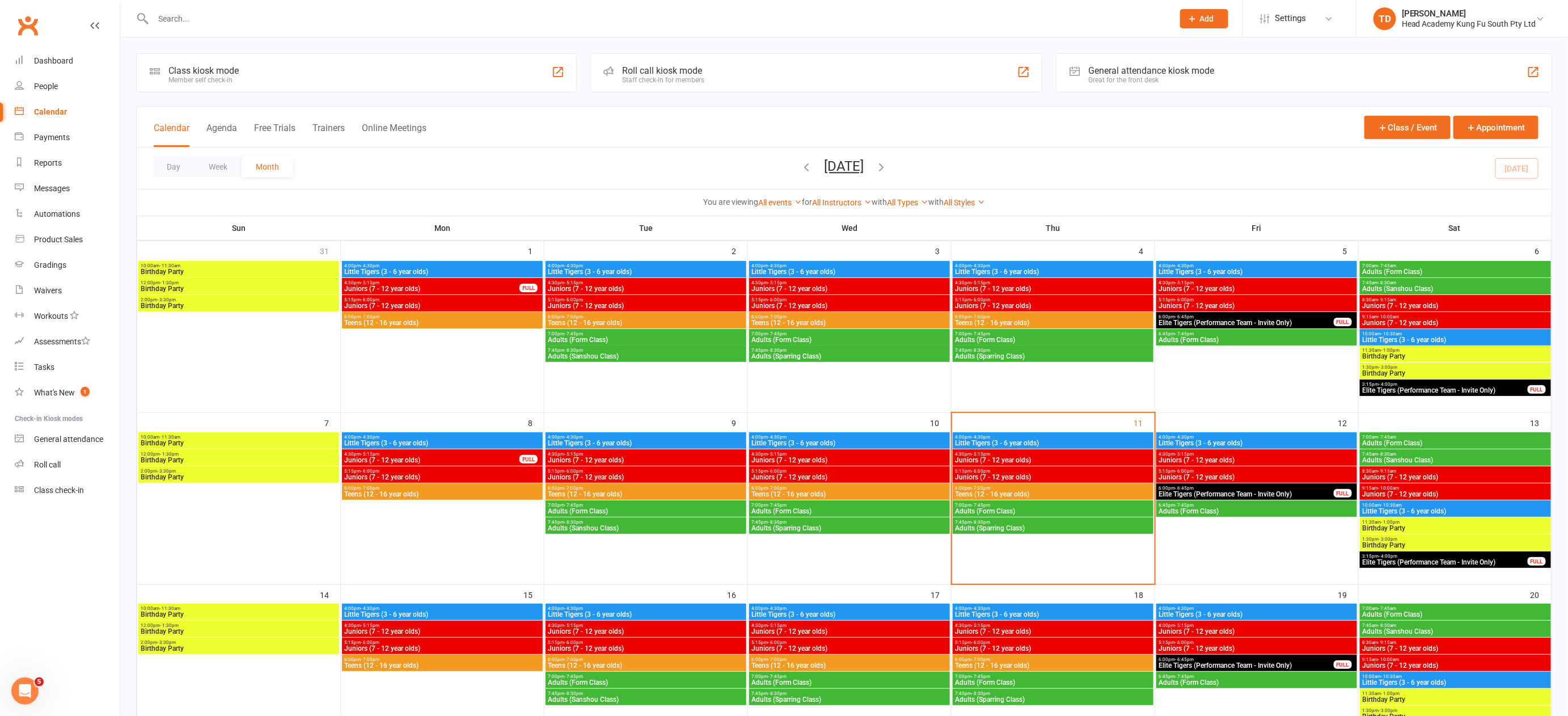
click at [1027, 458] on span "Juniors (7 - 12 year olds)" at bounding box center [1053, 460] width 197 height 7
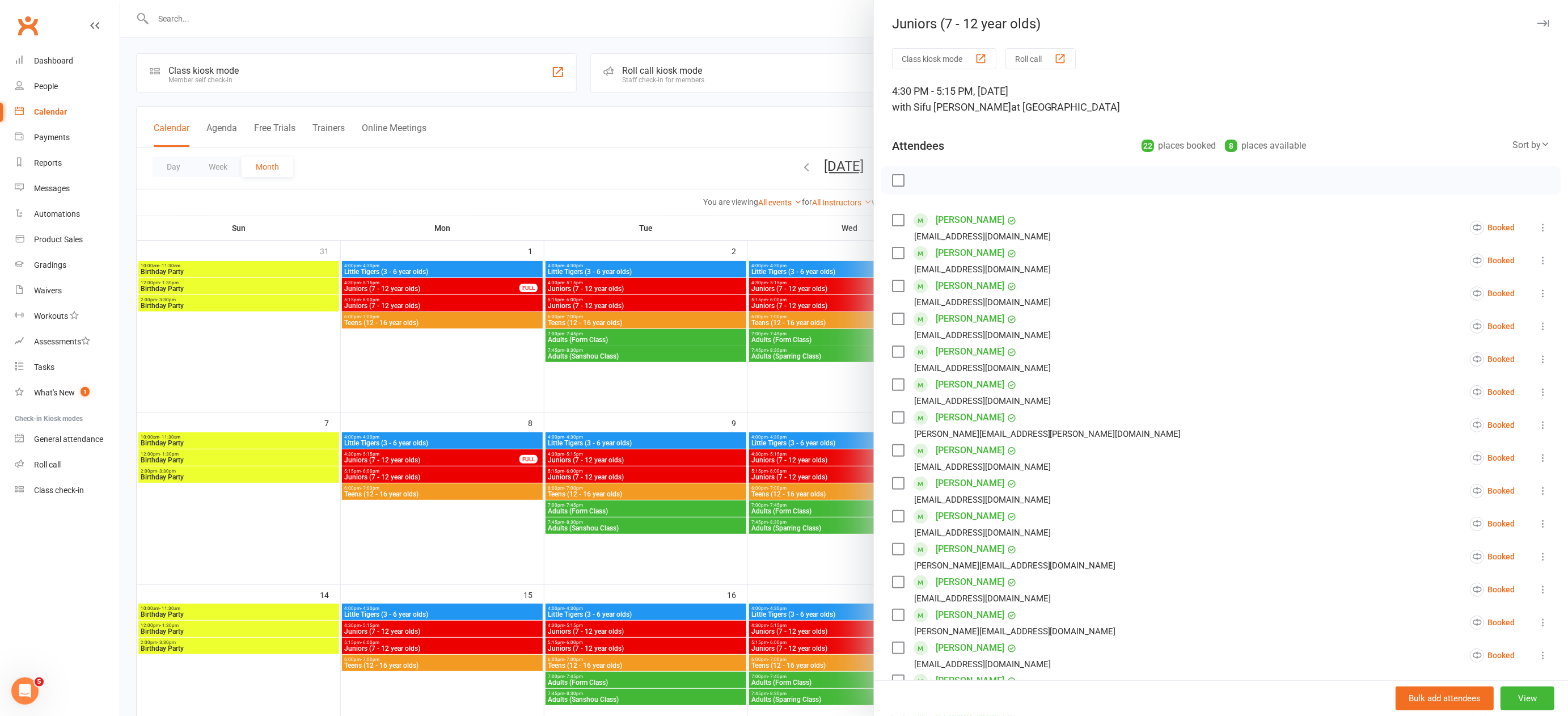
click at [207, 14] on div at bounding box center [844, 358] width 1448 height 716
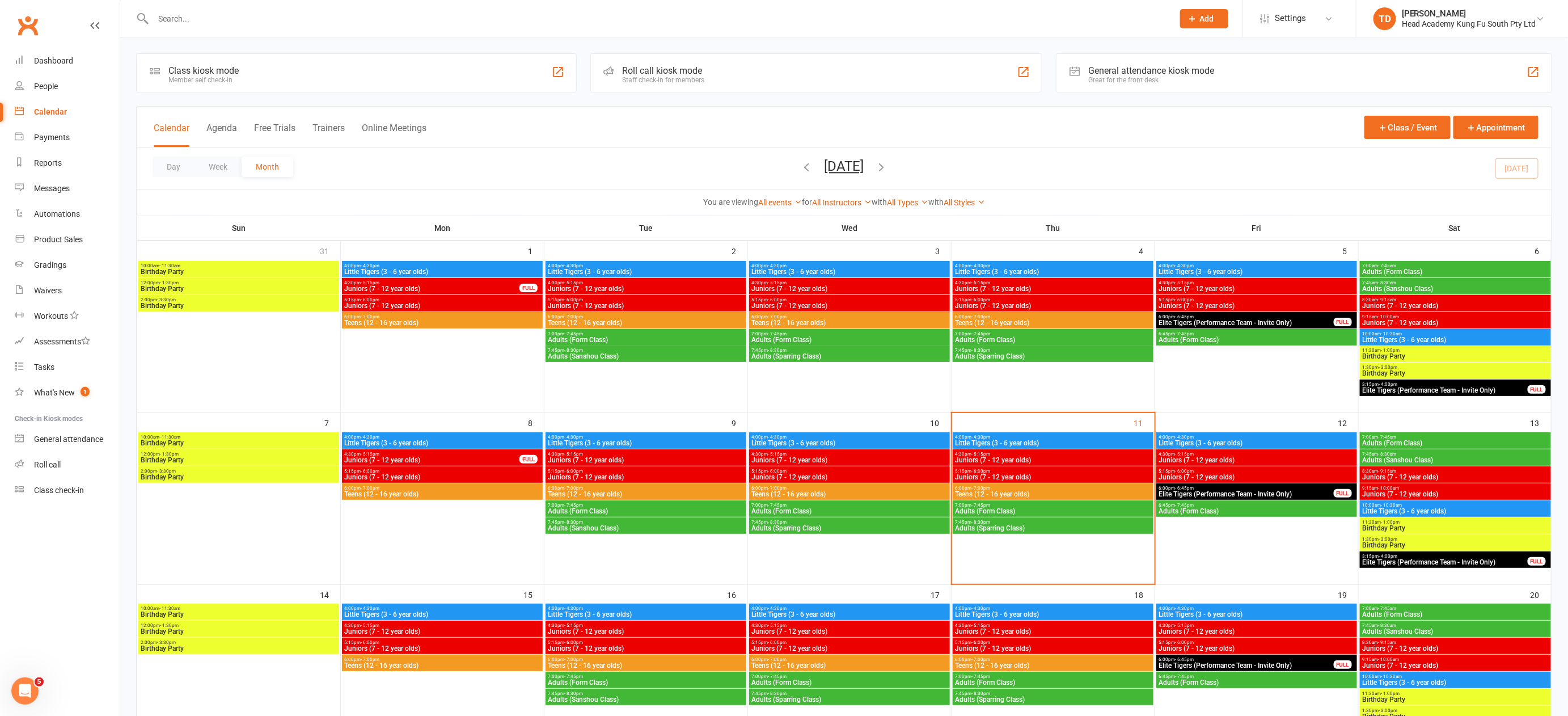
click at [206, 14] on input "text" at bounding box center [657, 19] width 1015 height 16
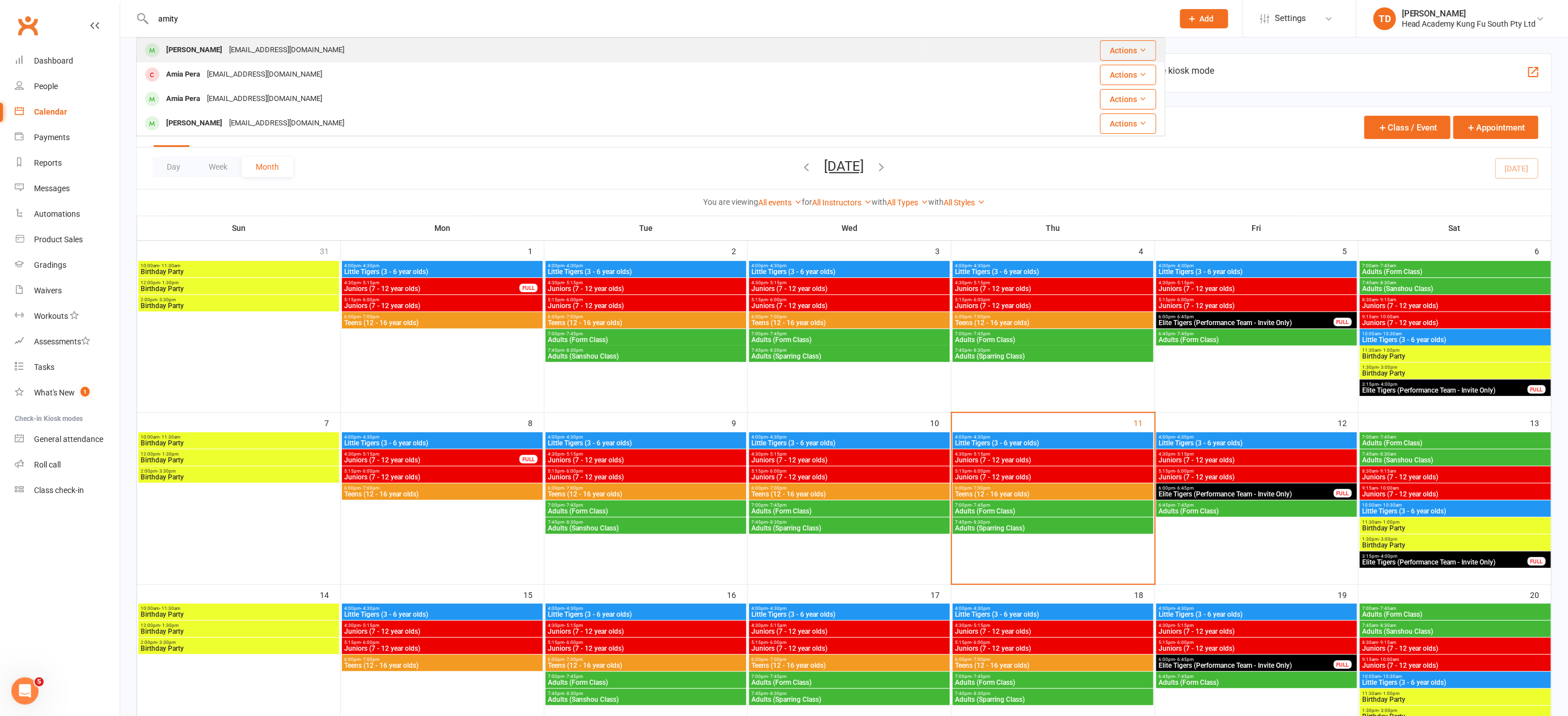
type input "amity"
click at [226, 48] on div "[EMAIL_ADDRESS][DOMAIN_NAME]" at bounding box center [286, 50] width 122 height 17
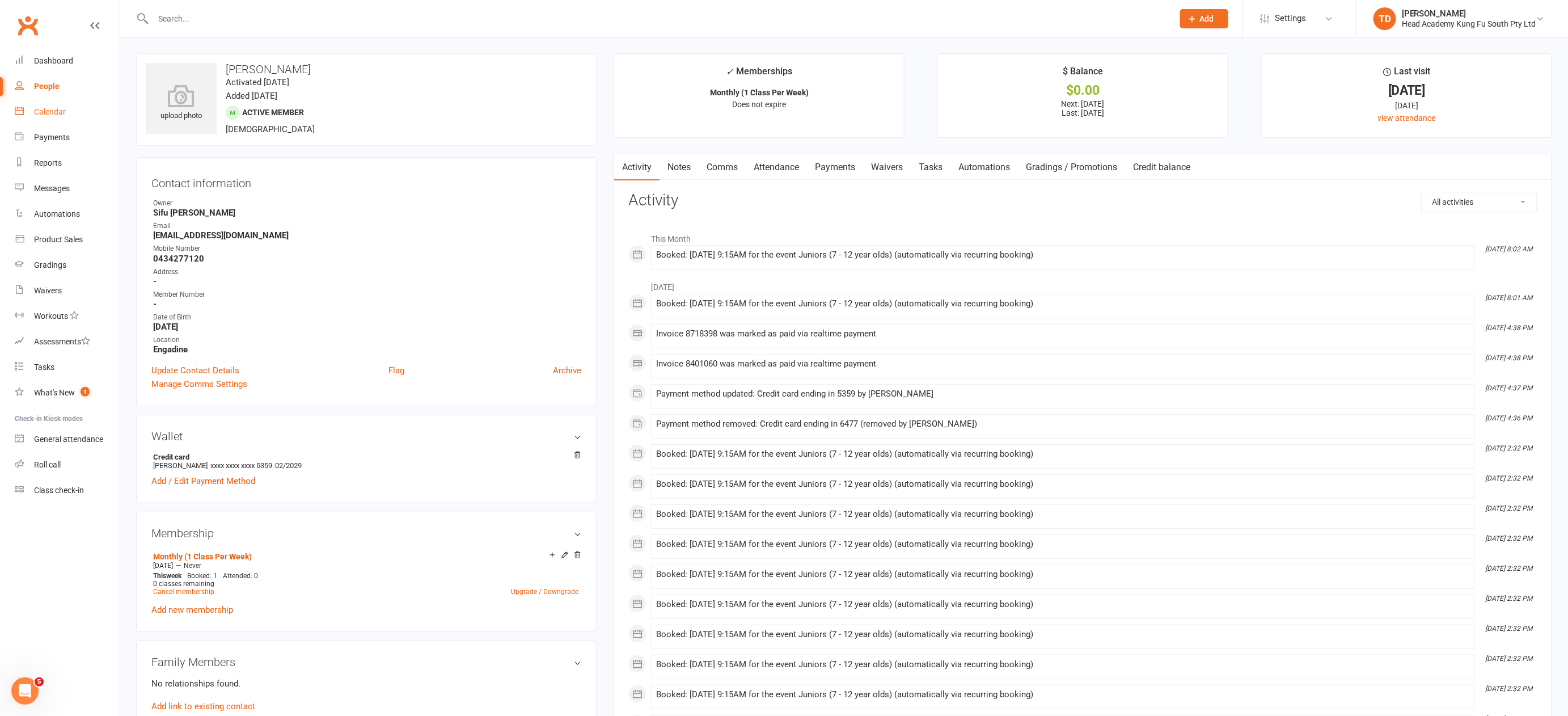
click at [54, 108] on div "Calendar" at bounding box center [50, 111] width 32 height 9
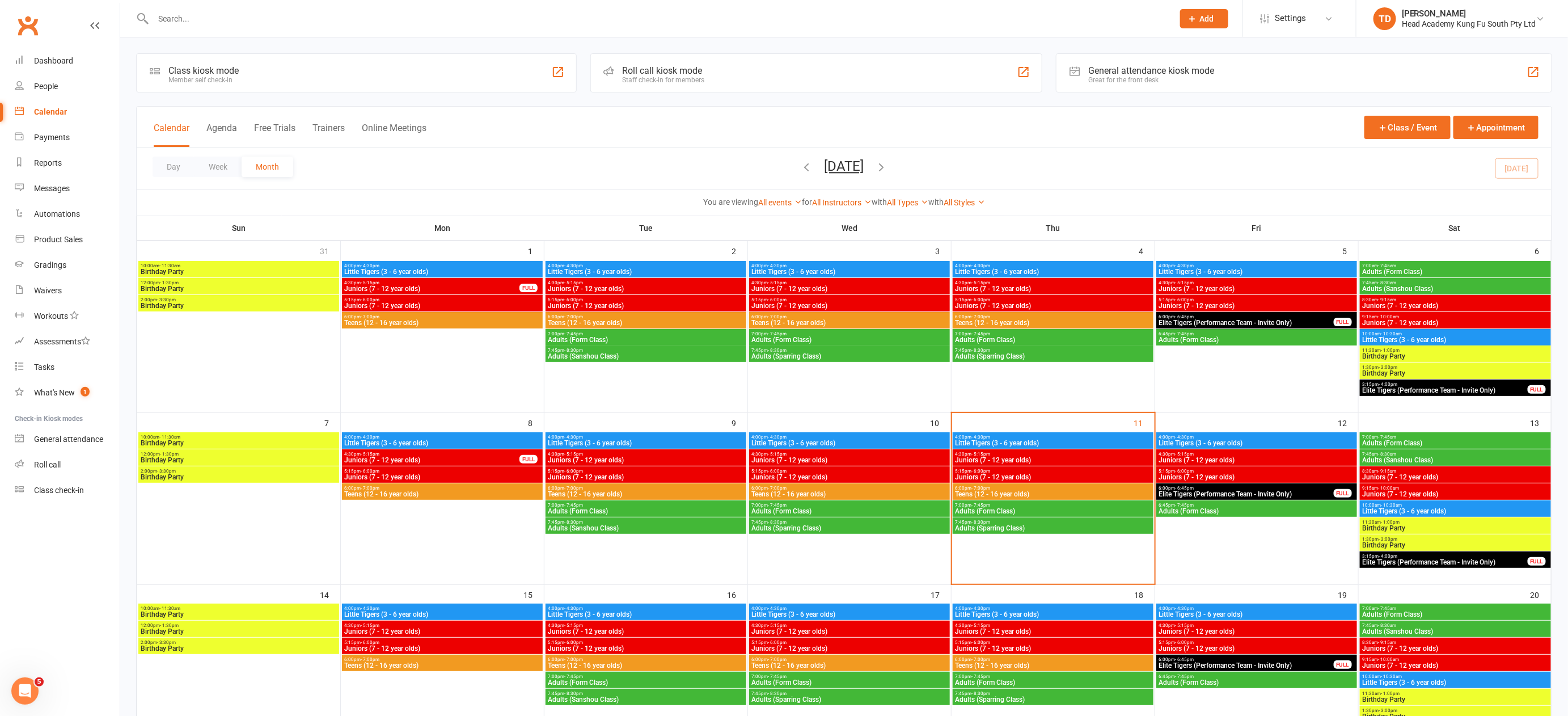
click at [1220, 459] on span "Juniors (7 - 12 year olds)" at bounding box center [1256, 460] width 197 height 7
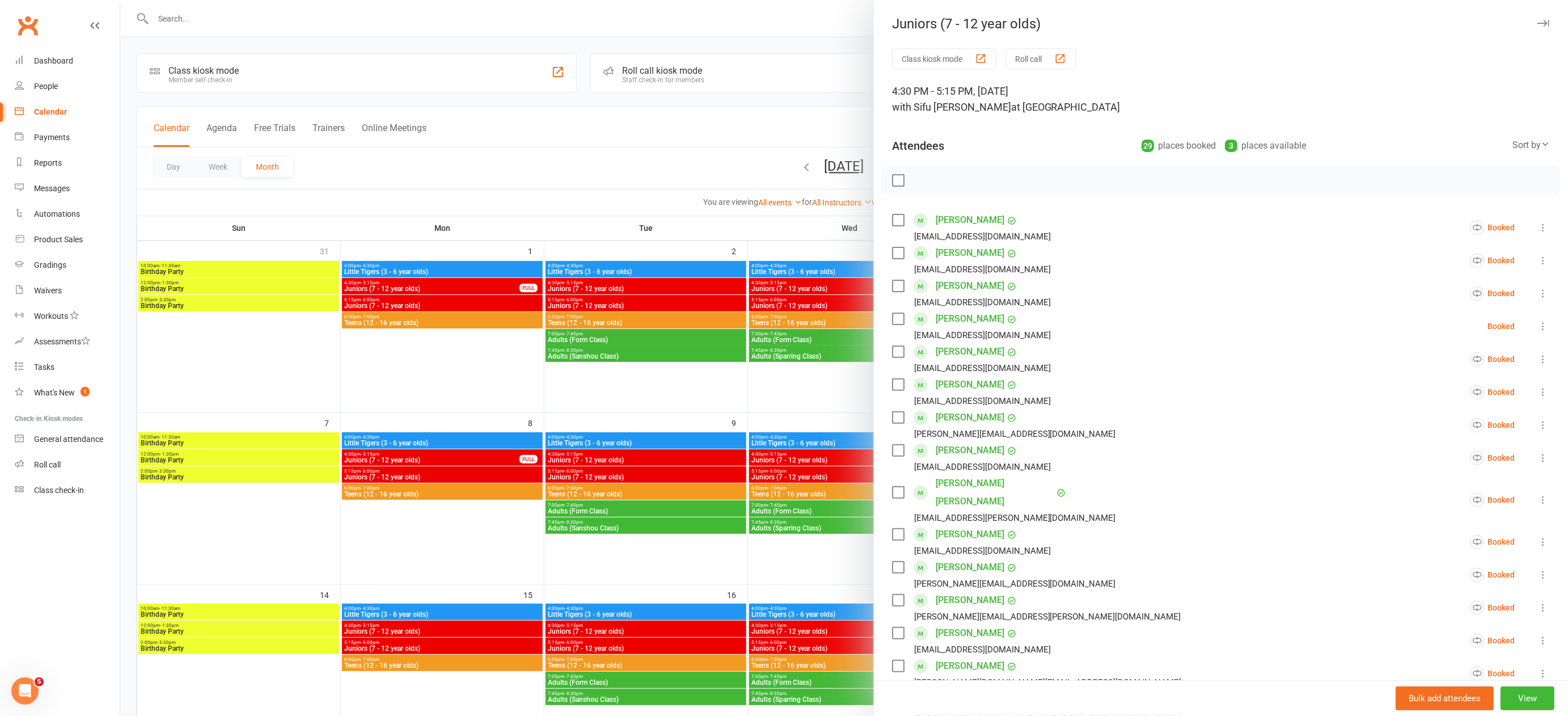
click at [789, 417] on div at bounding box center [844, 358] width 1448 height 716
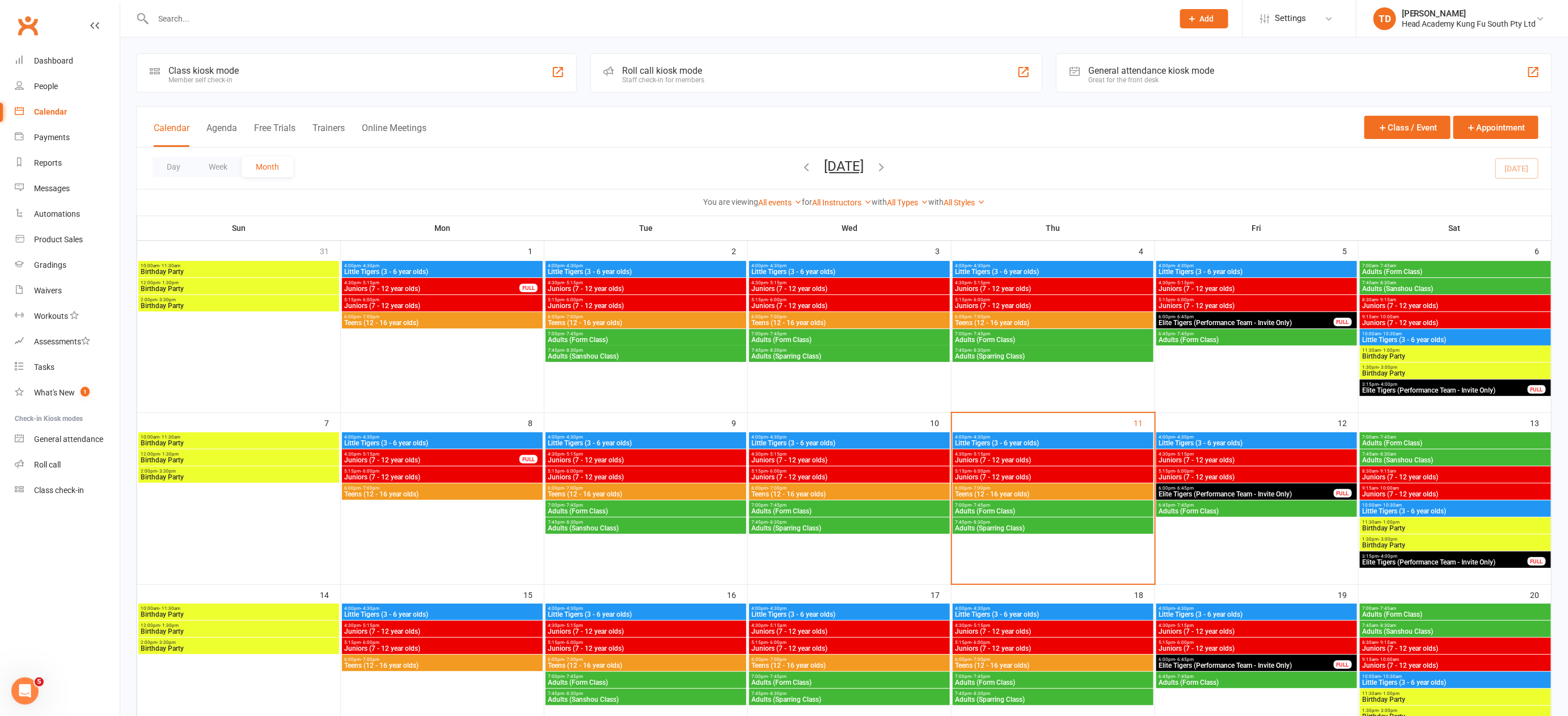
click at [1082, 471] on span "5:15pm - 6:00pm" at bounding box center [1053, 471] width 197 height 5
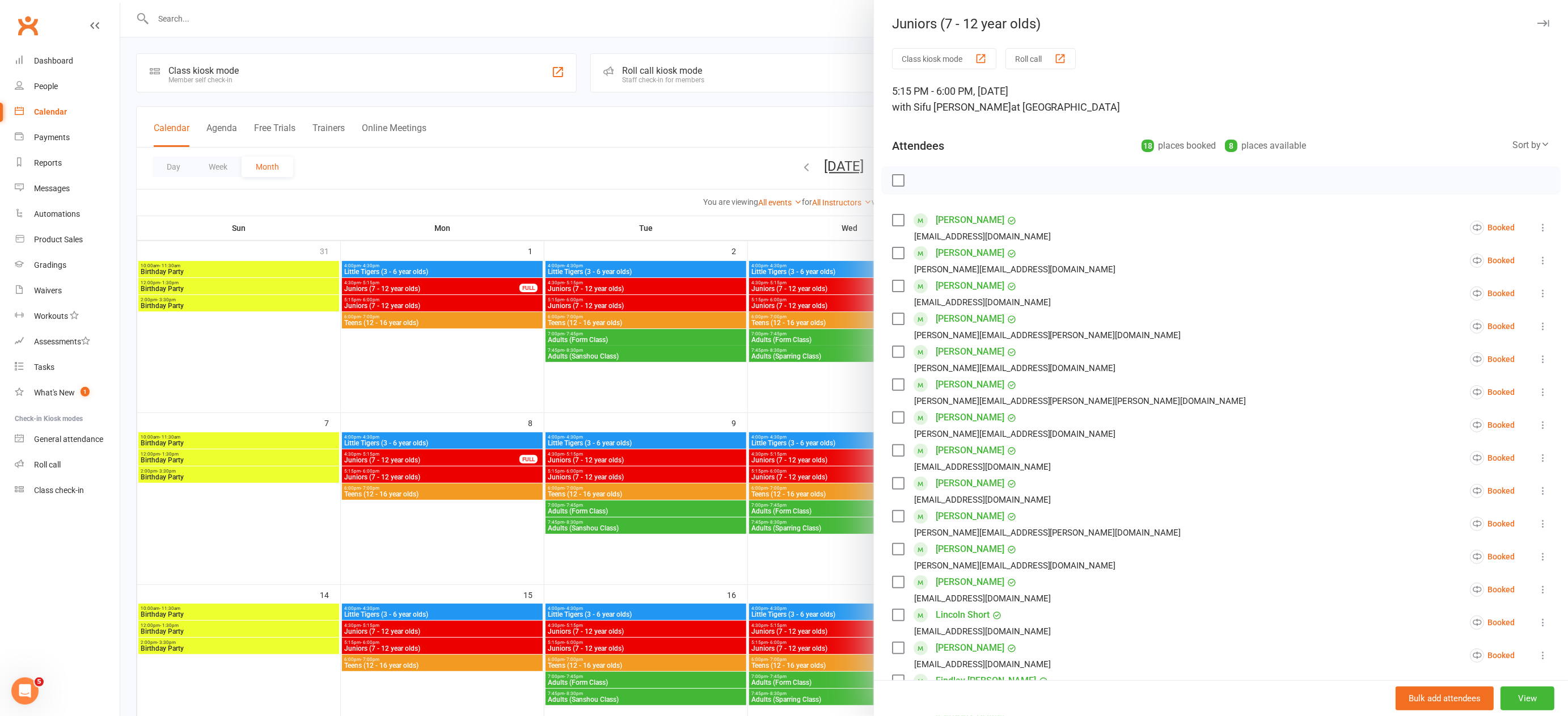
click at [784, 409] on div at bounding box center [844, 358] width 1448 height 716
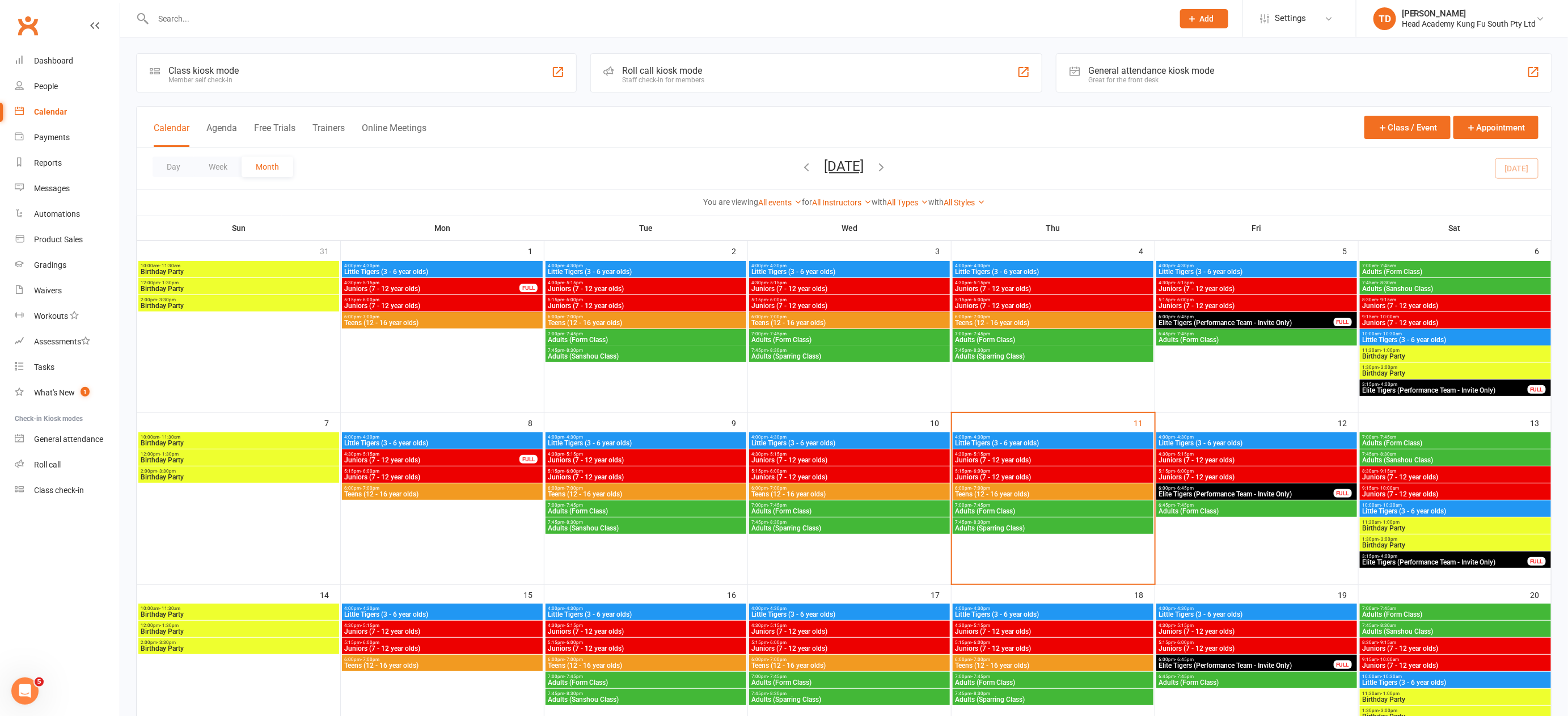
click at [1231, 457] on span "Juniors (7 - 12 year olds)" at bounding box center [1256, 460] width 197 height 7
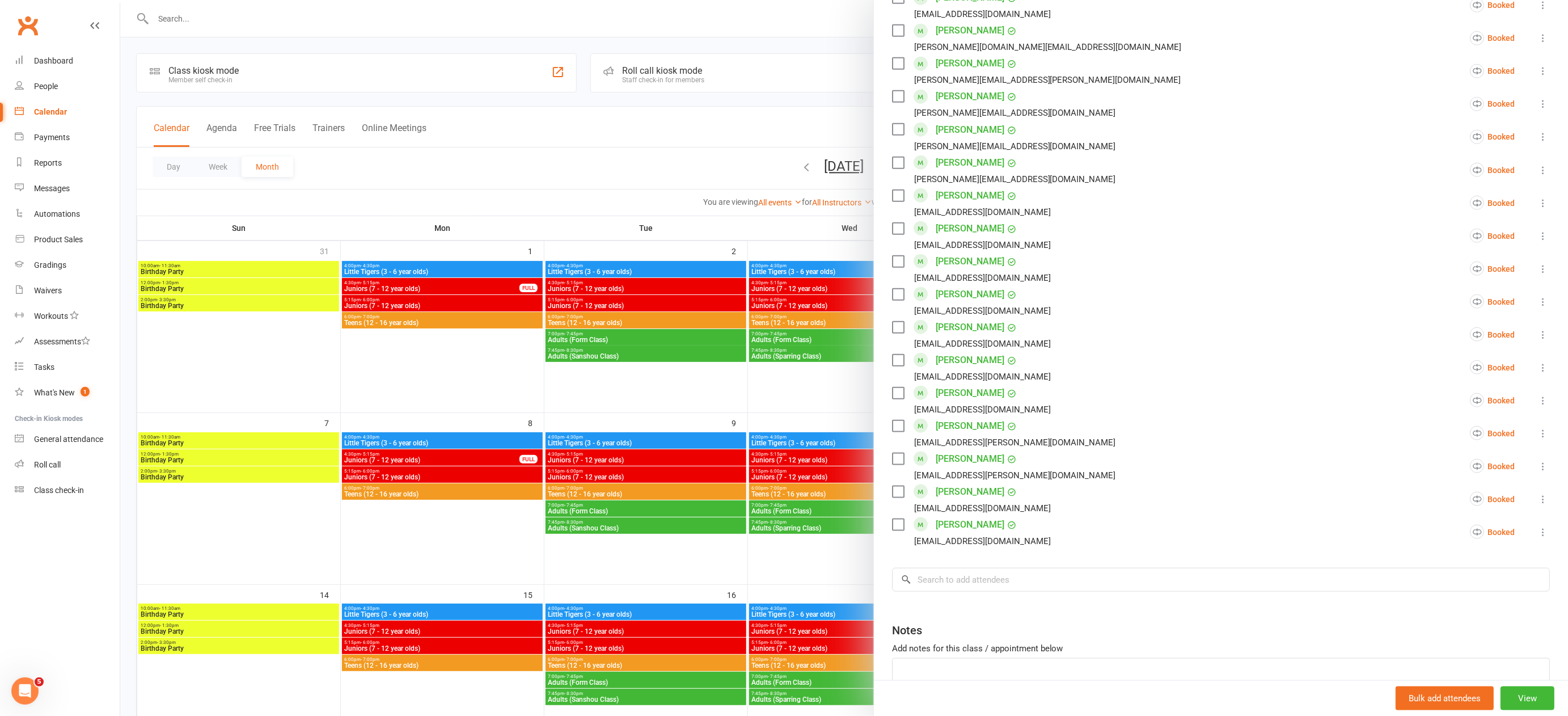
scroll to position [645, 0]
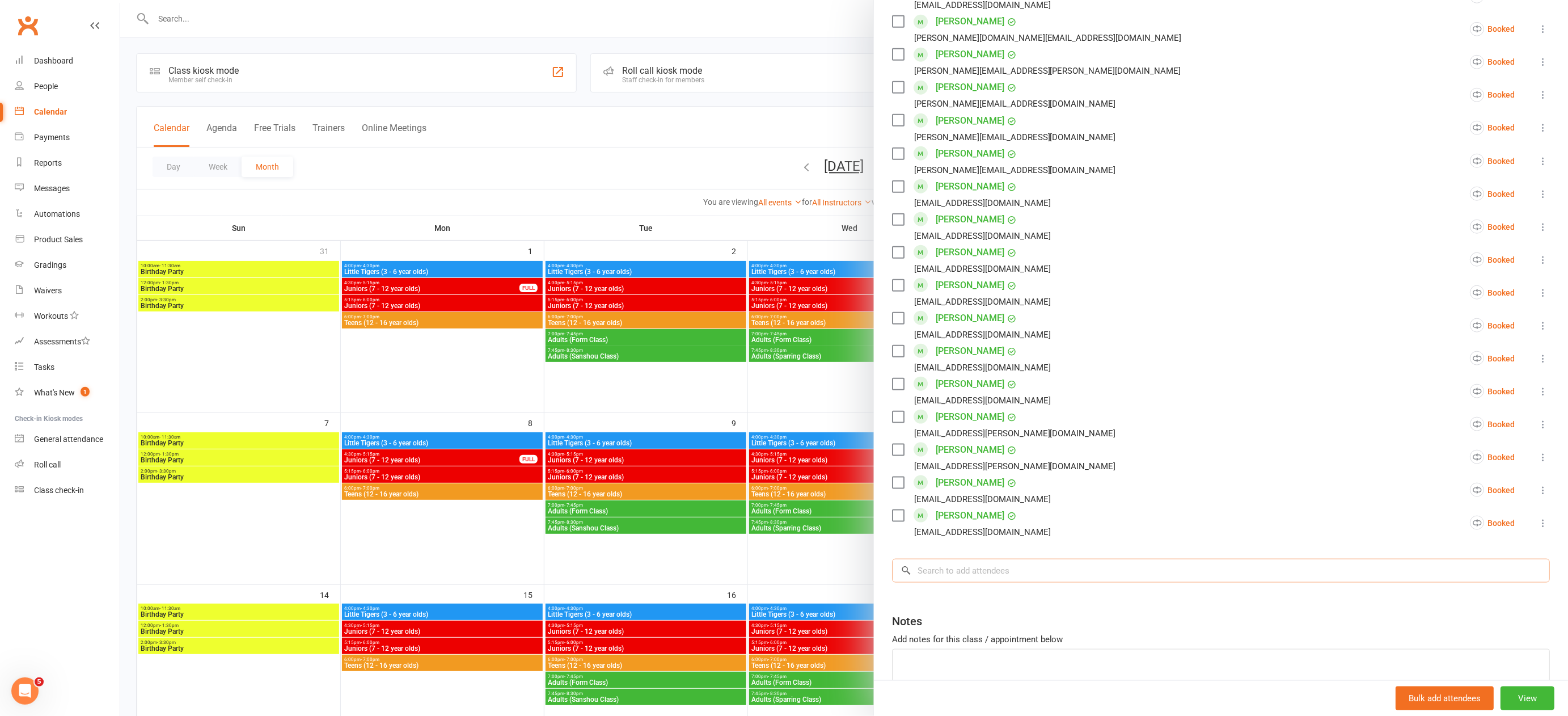
click at [1069, 559] on input "search" at bounding box center [1221, 570] width 658 height 24
type input "[PERSON_NAME]"
click at [1045, 589] on span "[EMAIL_ADDRESS][DOMAIN_NAME]" at bounding box center [1037, 594] width 115 height 9
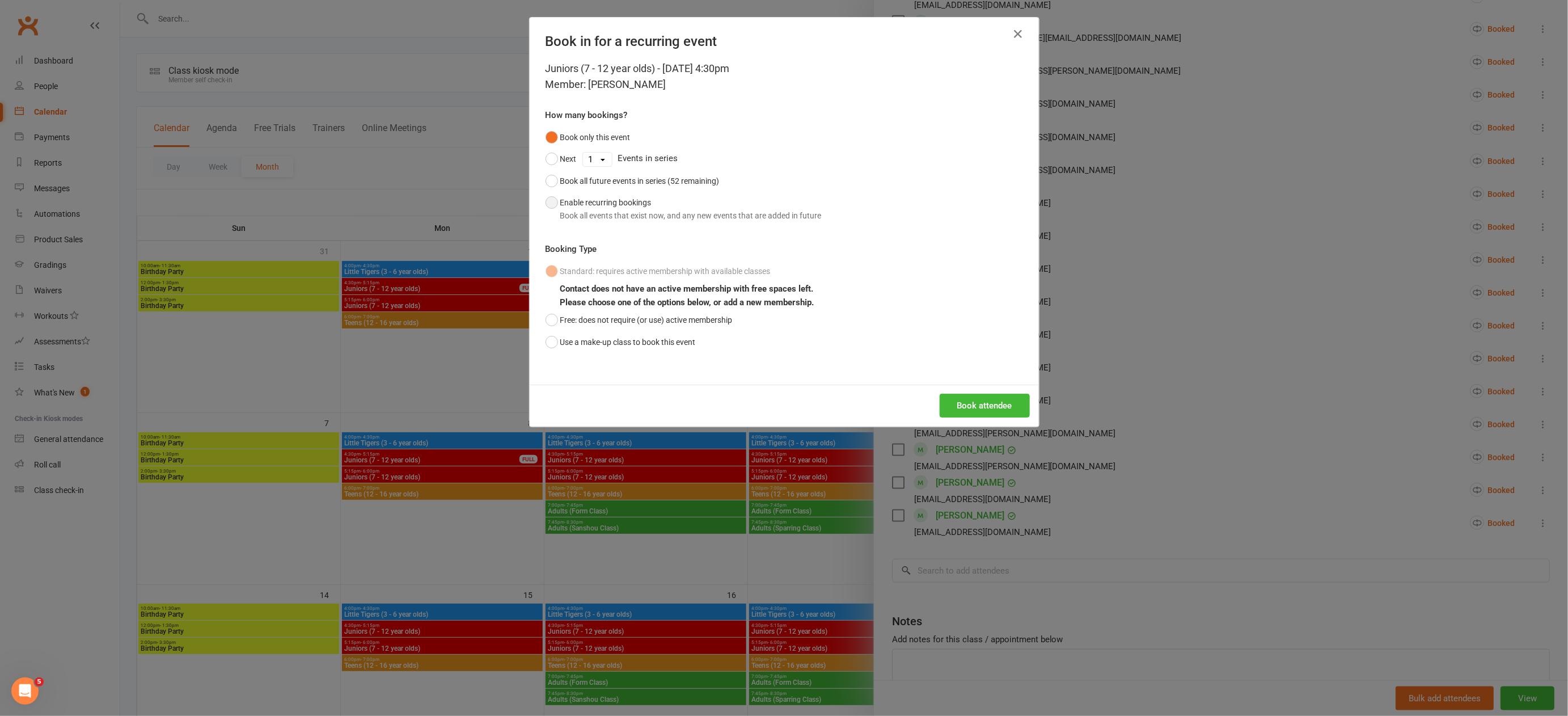
click at [545, 202] on button "Enable recurring bookings Book all events that exist now, and any new events th…" at bounding box center [683, 209] width 276 height 35
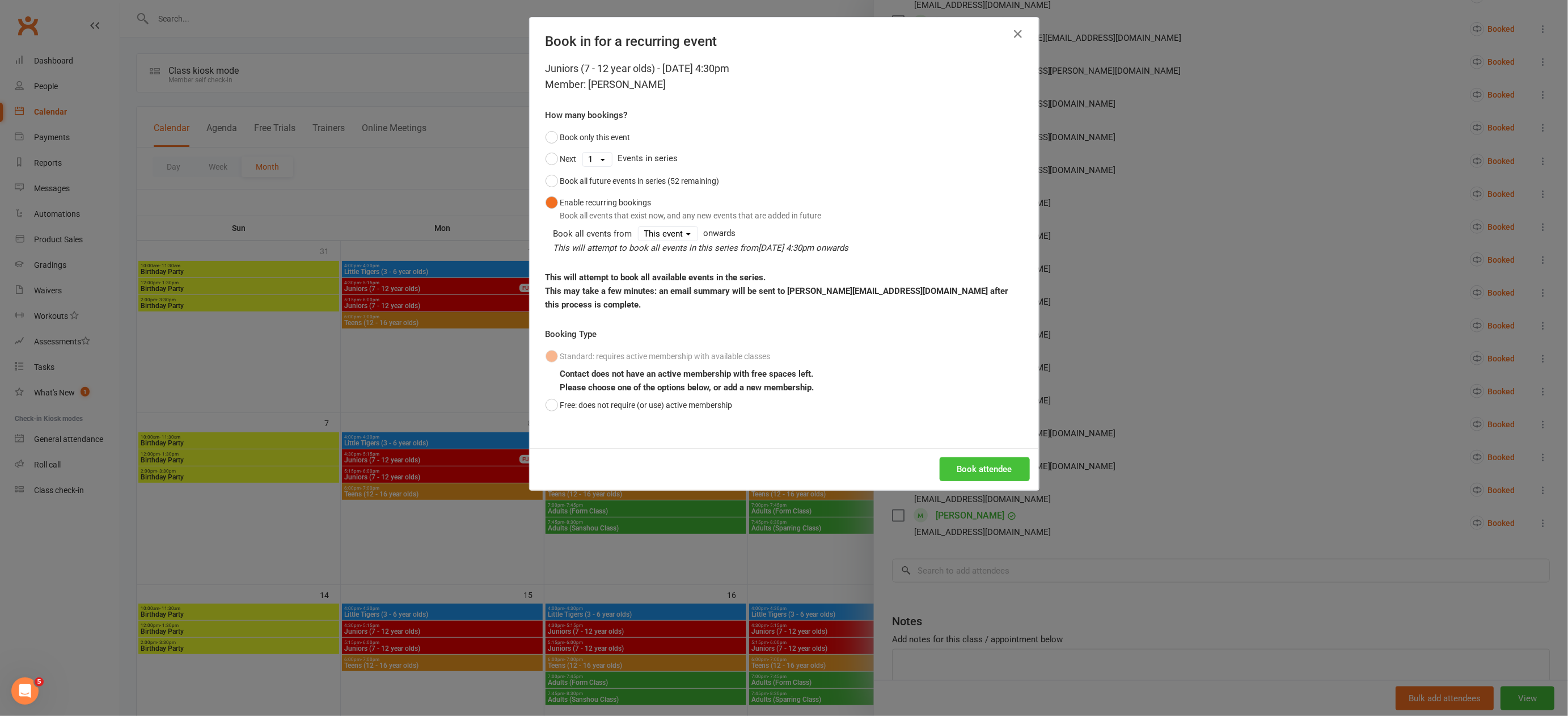
click at [972, 458] on button "Book attendee" at bounding box center [985, 469] width 90 height 24
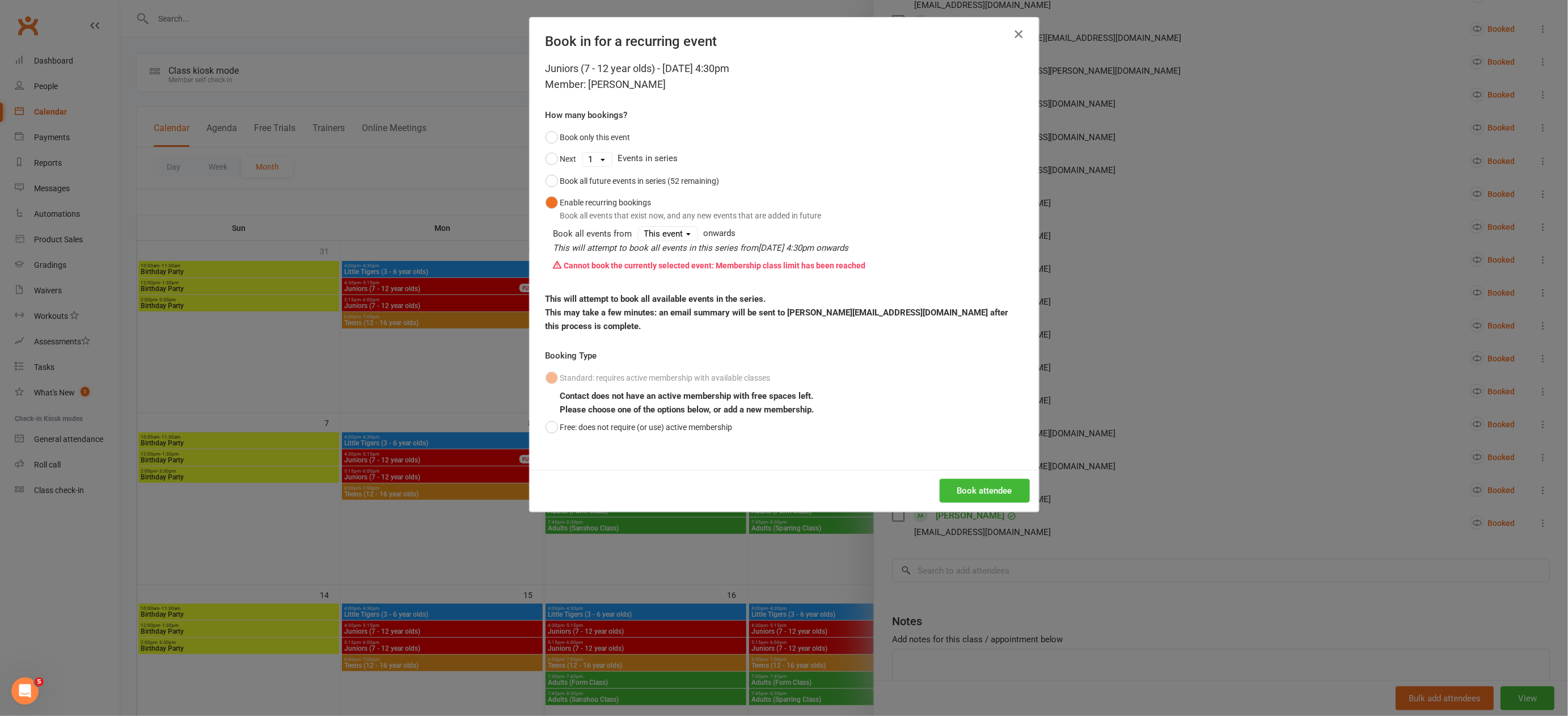
click at [1014, 32] on icon "button" at bounding box center [1018, 34] width 14 height 14
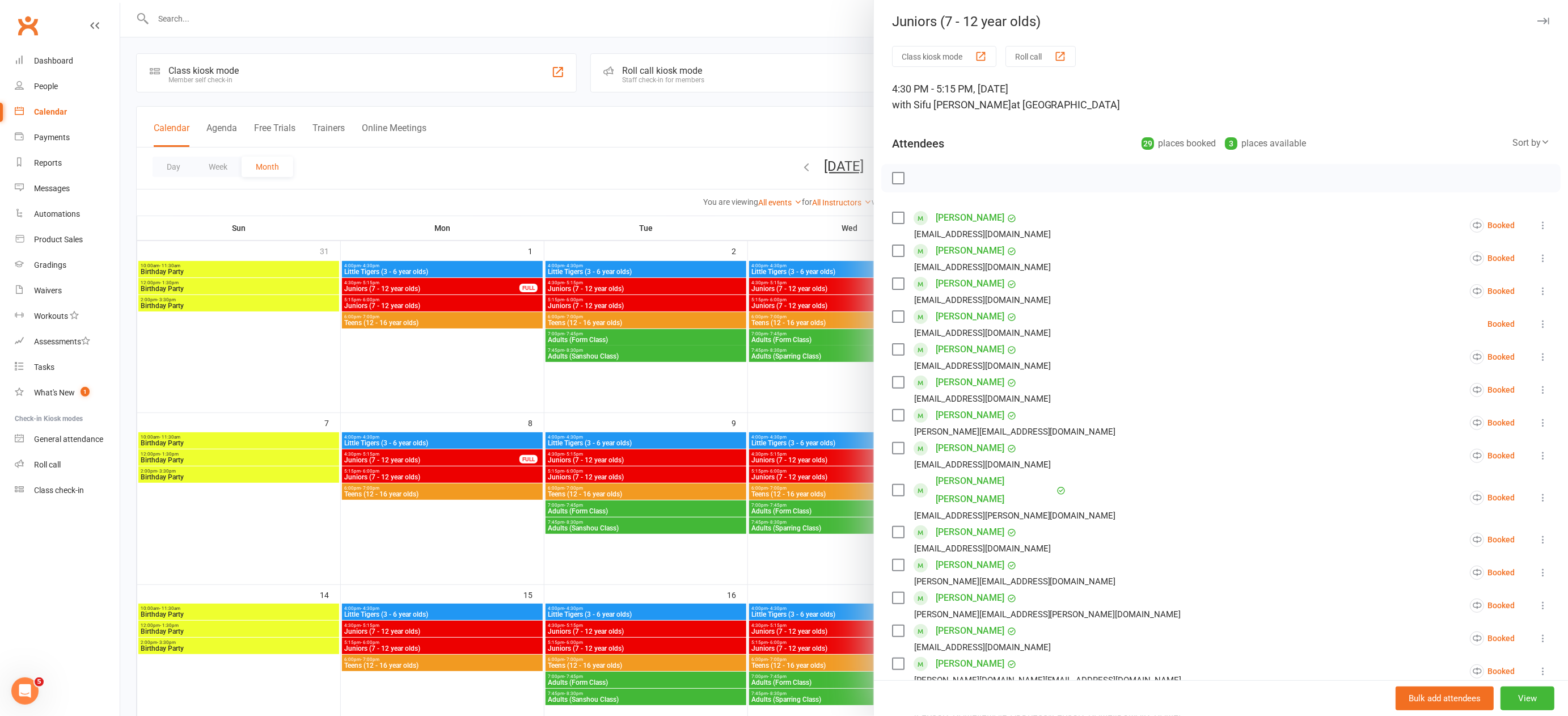
scroll to position [0, 0]
click at [794, 377] on div at bounding box center [844, 358] width 1448 height 716
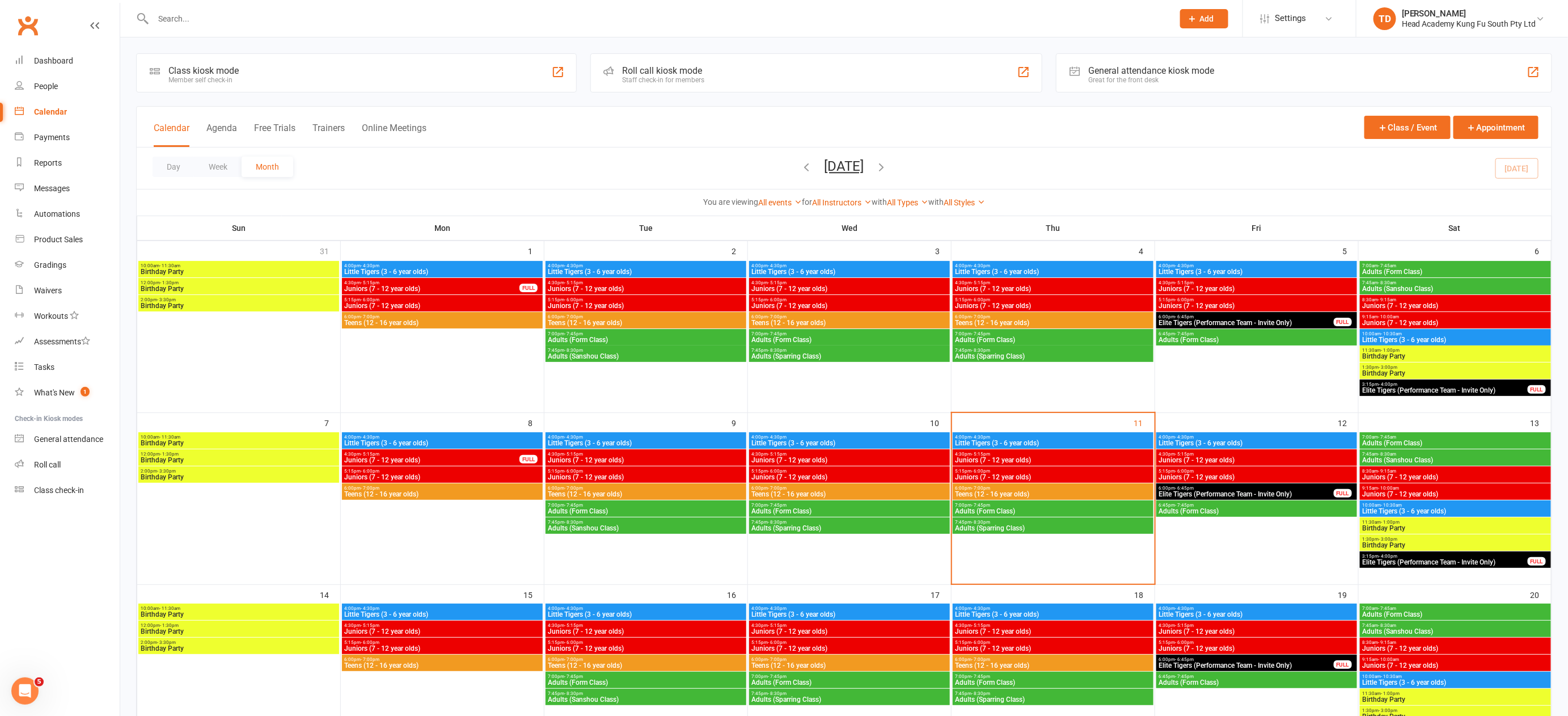
click at [1231, 629] on span "Juniors (7 - 12 year olds)" at bounding box center [1256, 631] width 197 height 7
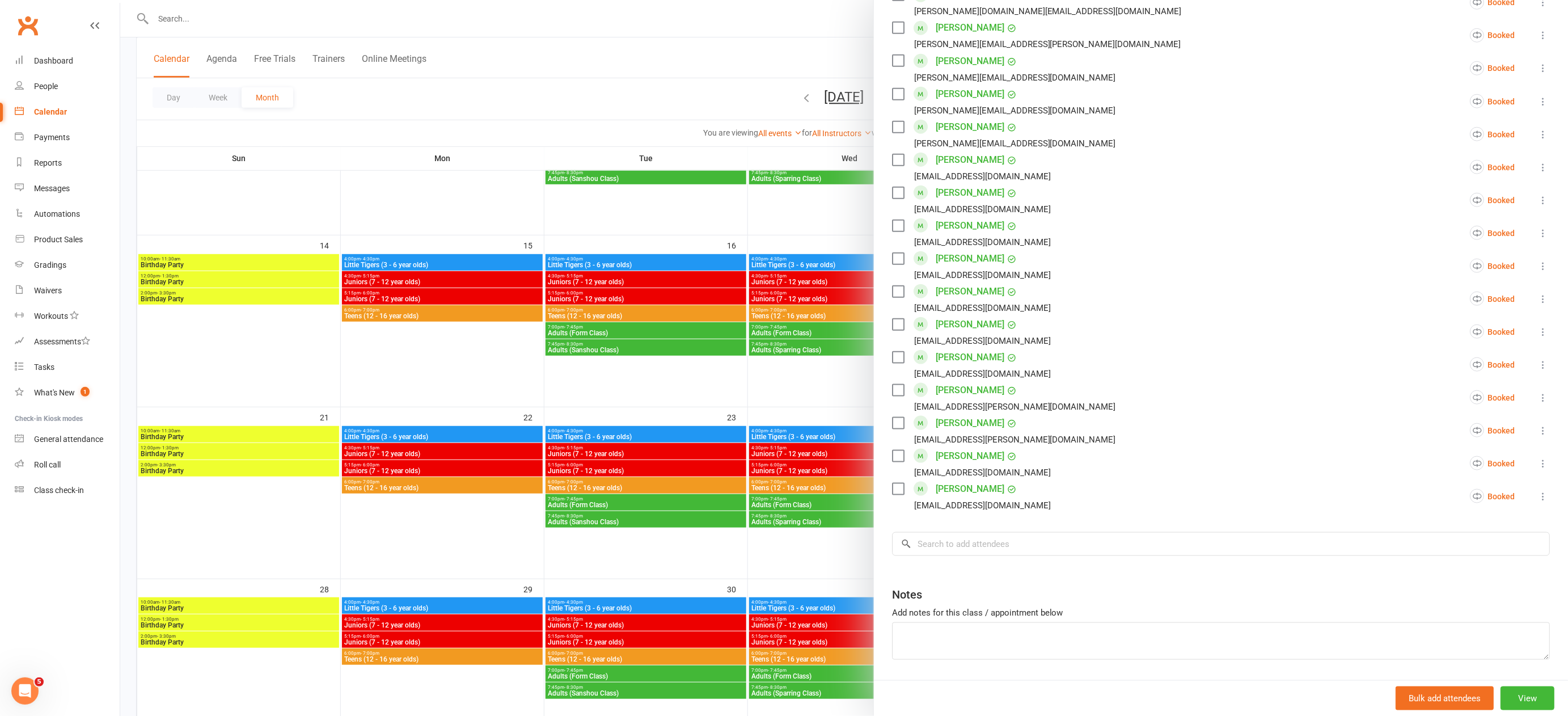
scroll to position [720, 0]
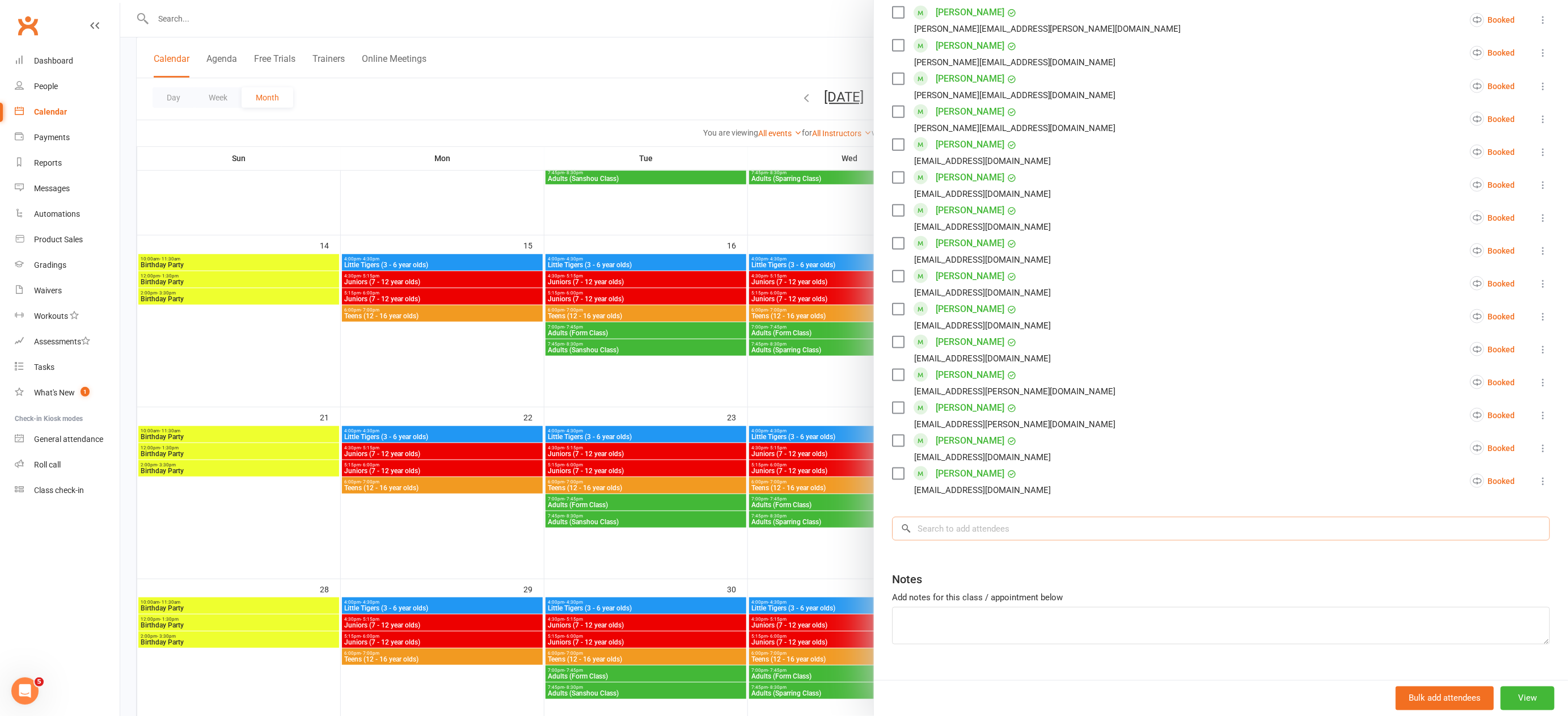
click at [957, 517] on input "search" at bounding box center [1221, 529] width 658 height 24
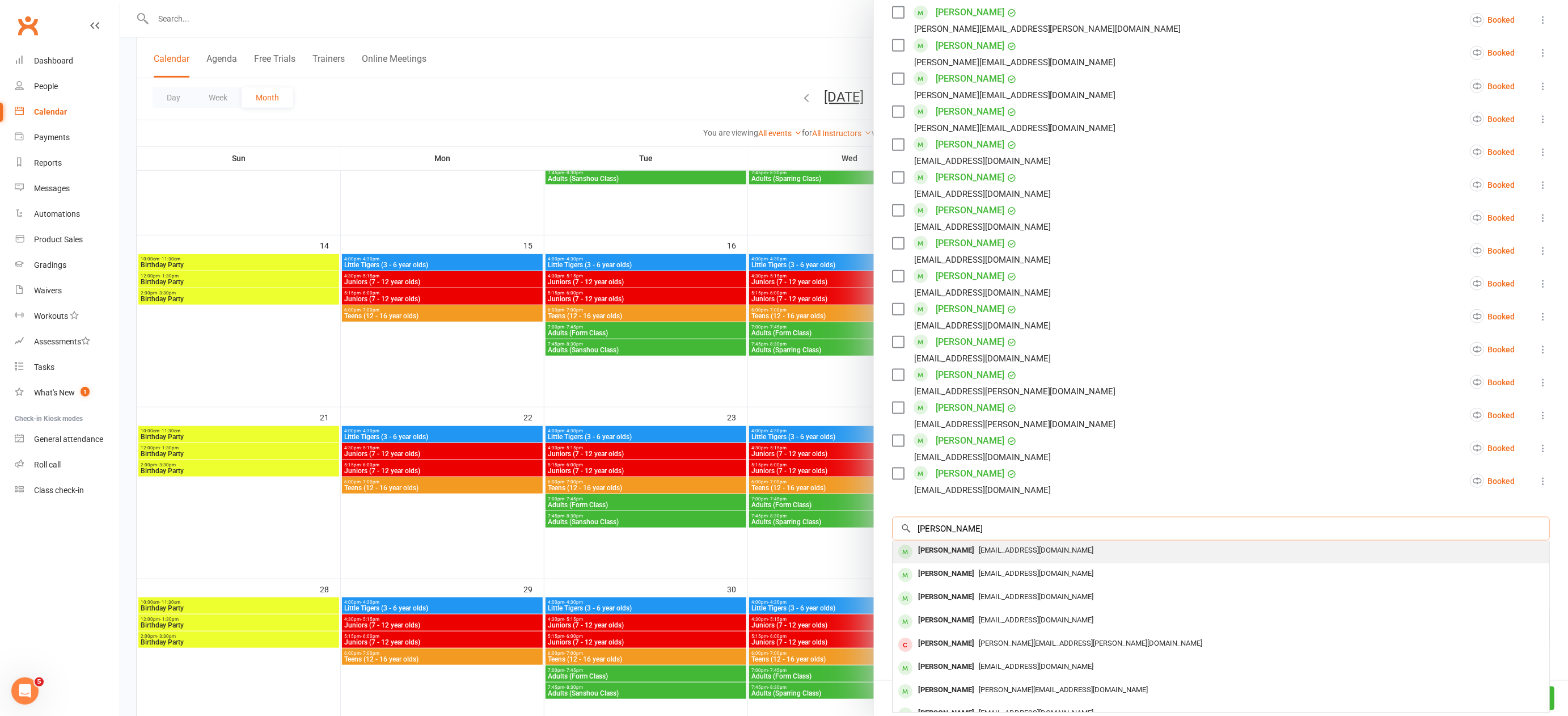
scroll to position [1, 0]
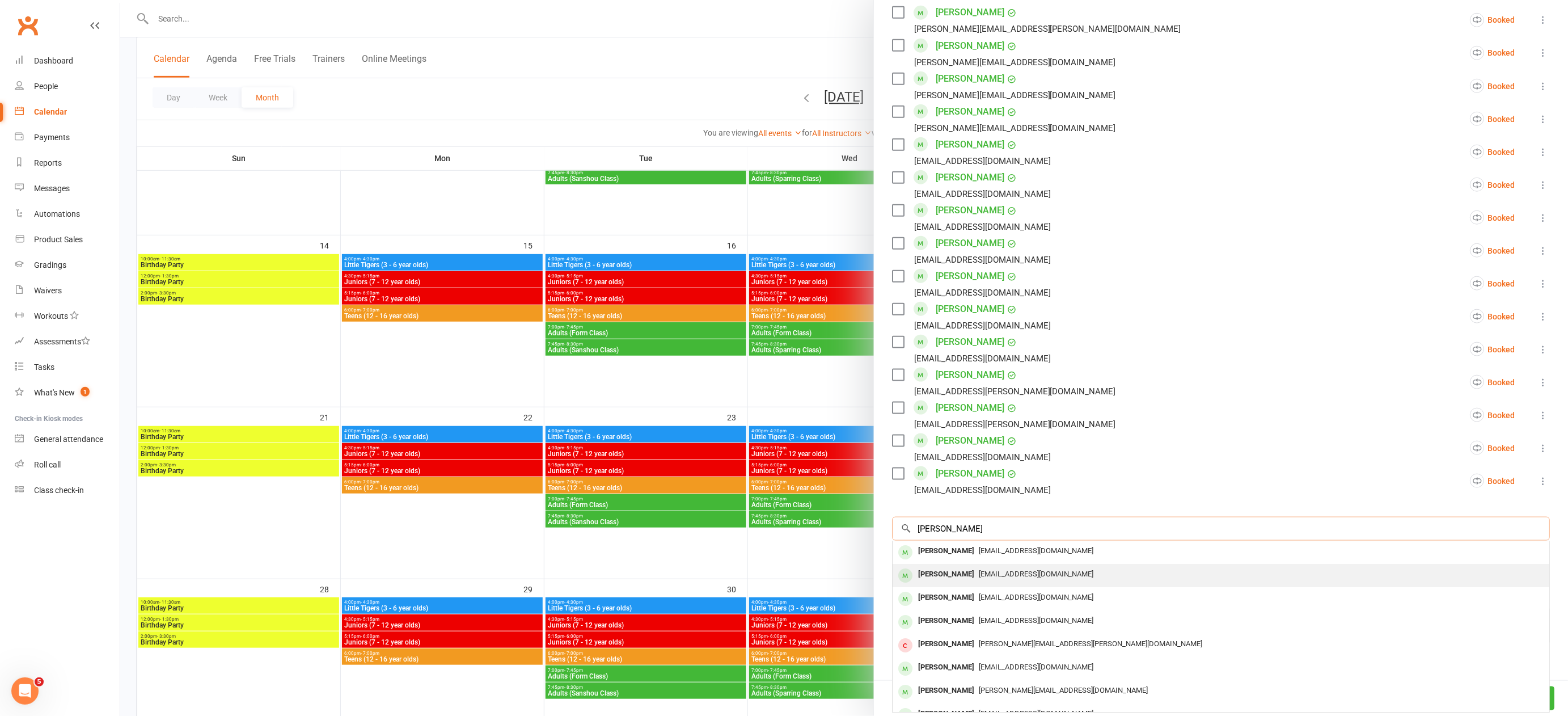
type input "[PERSON_NAME]"
click at [955, 565] on div "[PERSON_NAME]" at bounding box center [946, 573] width 66 height 17
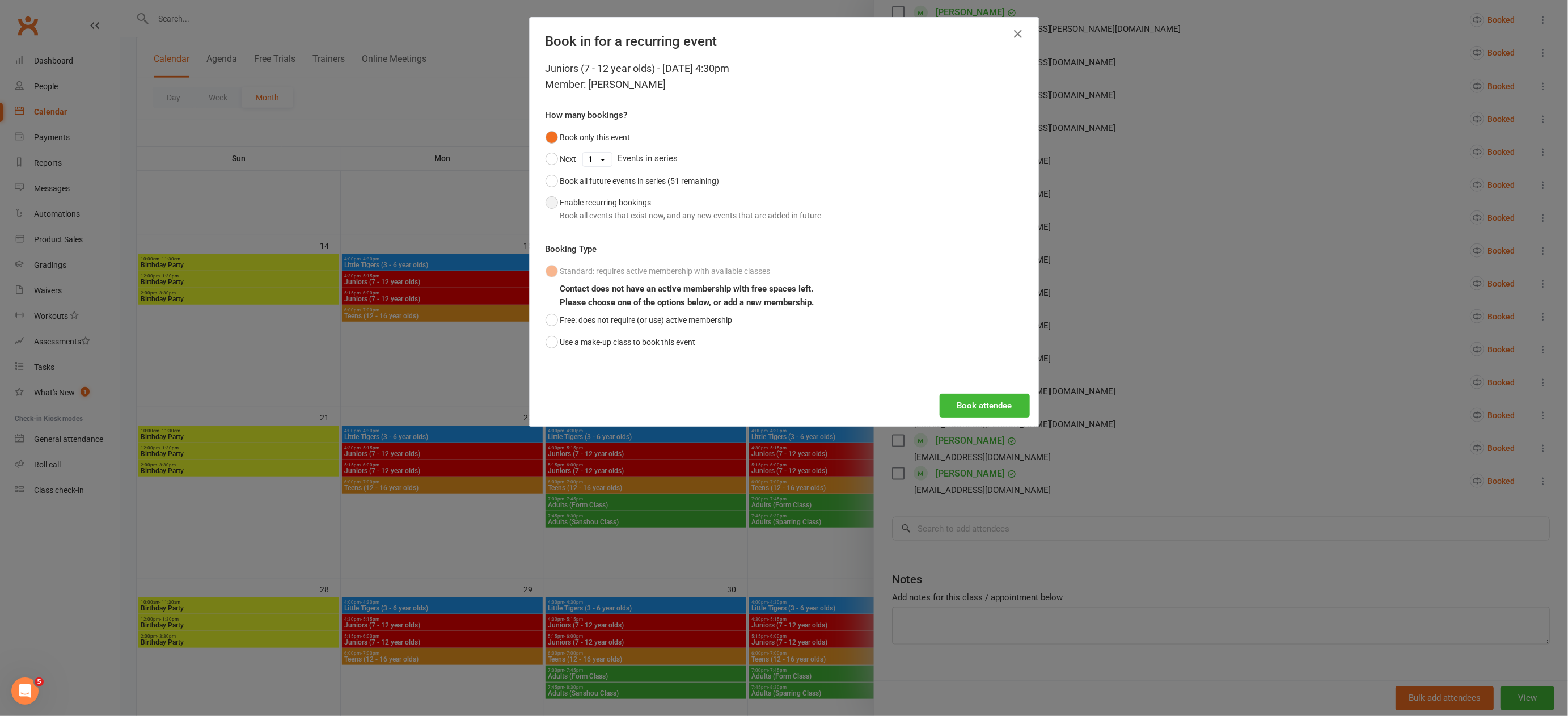
click at [548, 202] on button "Enable recurring bookings Book all events that exist now, and any new events th…" at bounding box center [683, 209] width 276 height 35
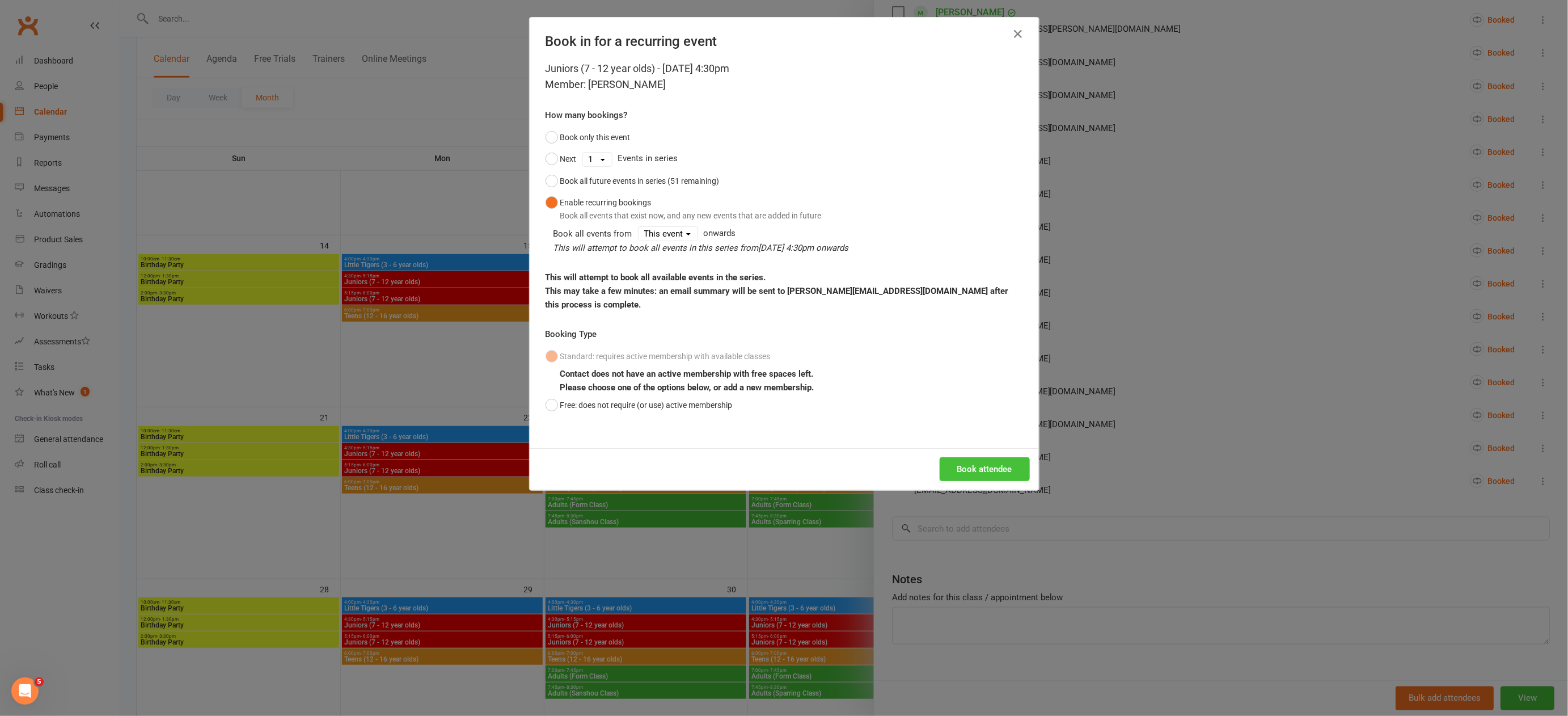
click at [979, 462] on button "Book attendee" at bounding box center [985, 469] width 90 height 24
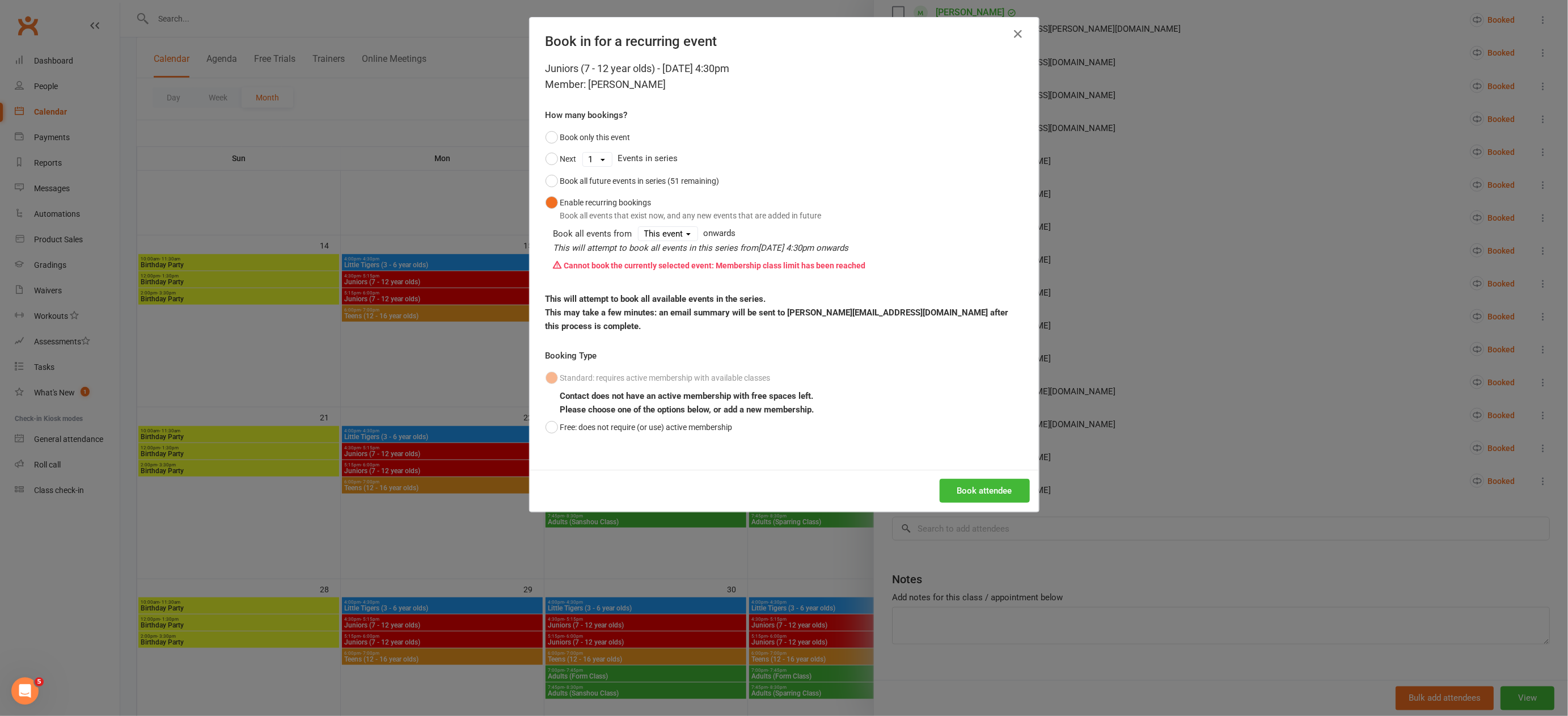
click at [1087, 446] on div "Book in for a recurring event Juniors (7 - 12 year olds) - [DATE] 4:30pm Member…" at bounding box center [784, 358] width 1568 height 716
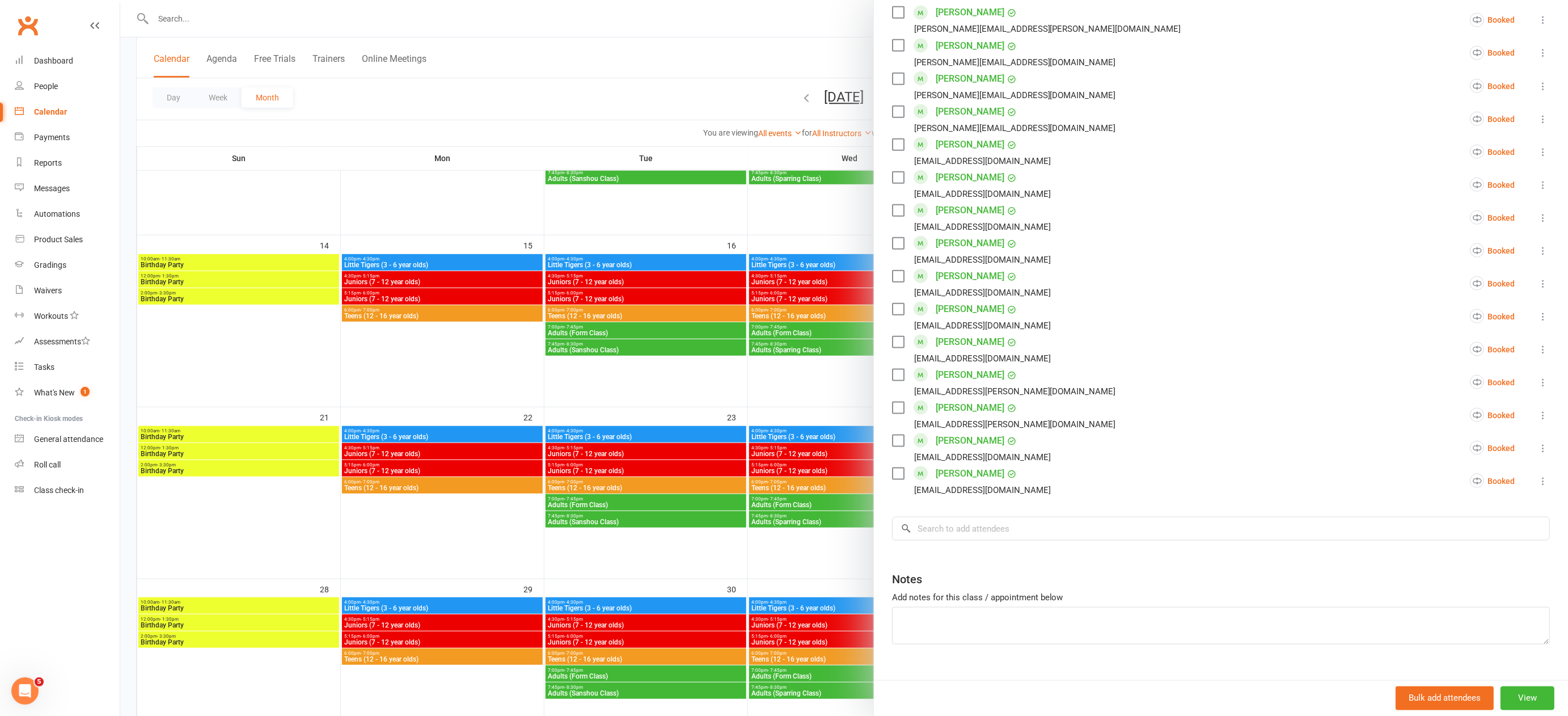
click at [545, 543] on div at bounding box center [844, 358] width 1448 height 716
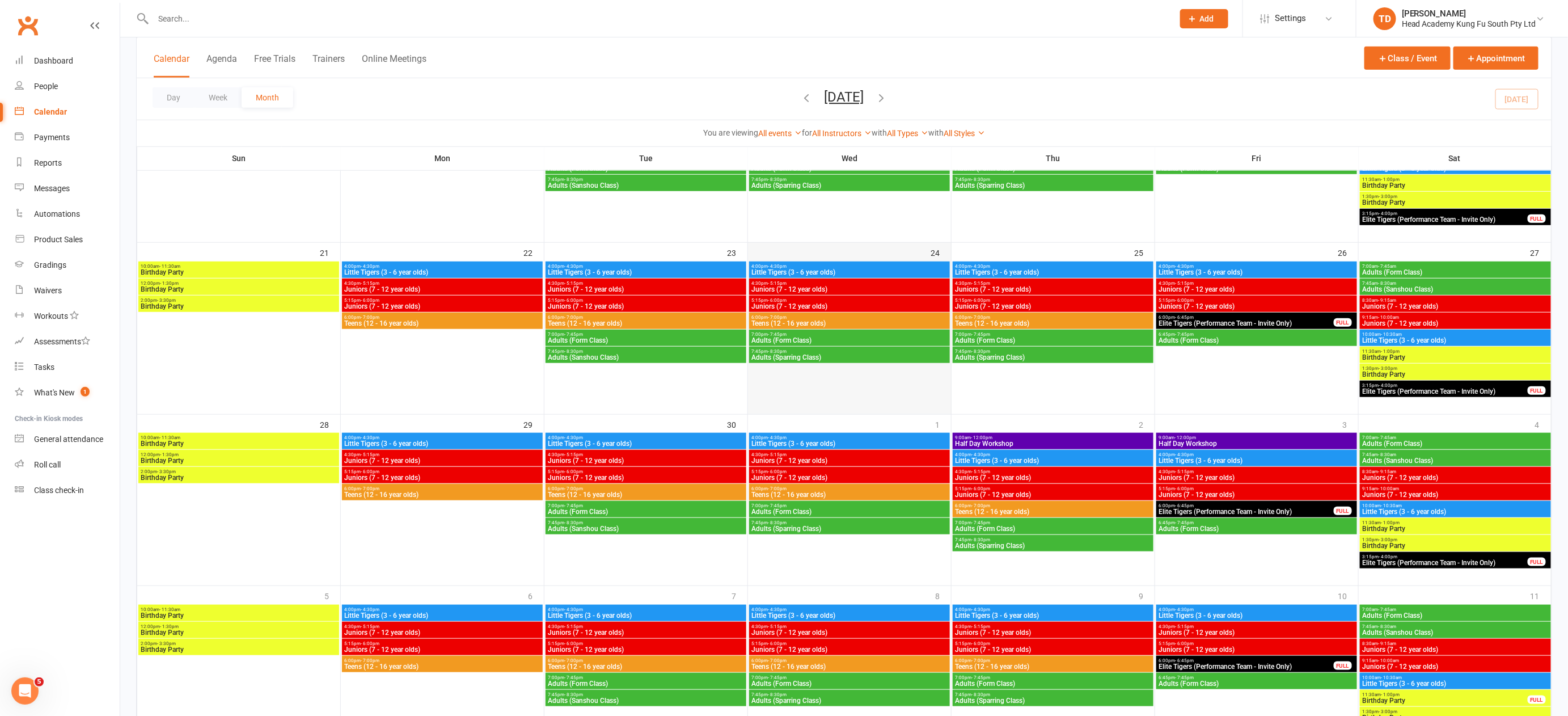
scroll to position [586, 0]
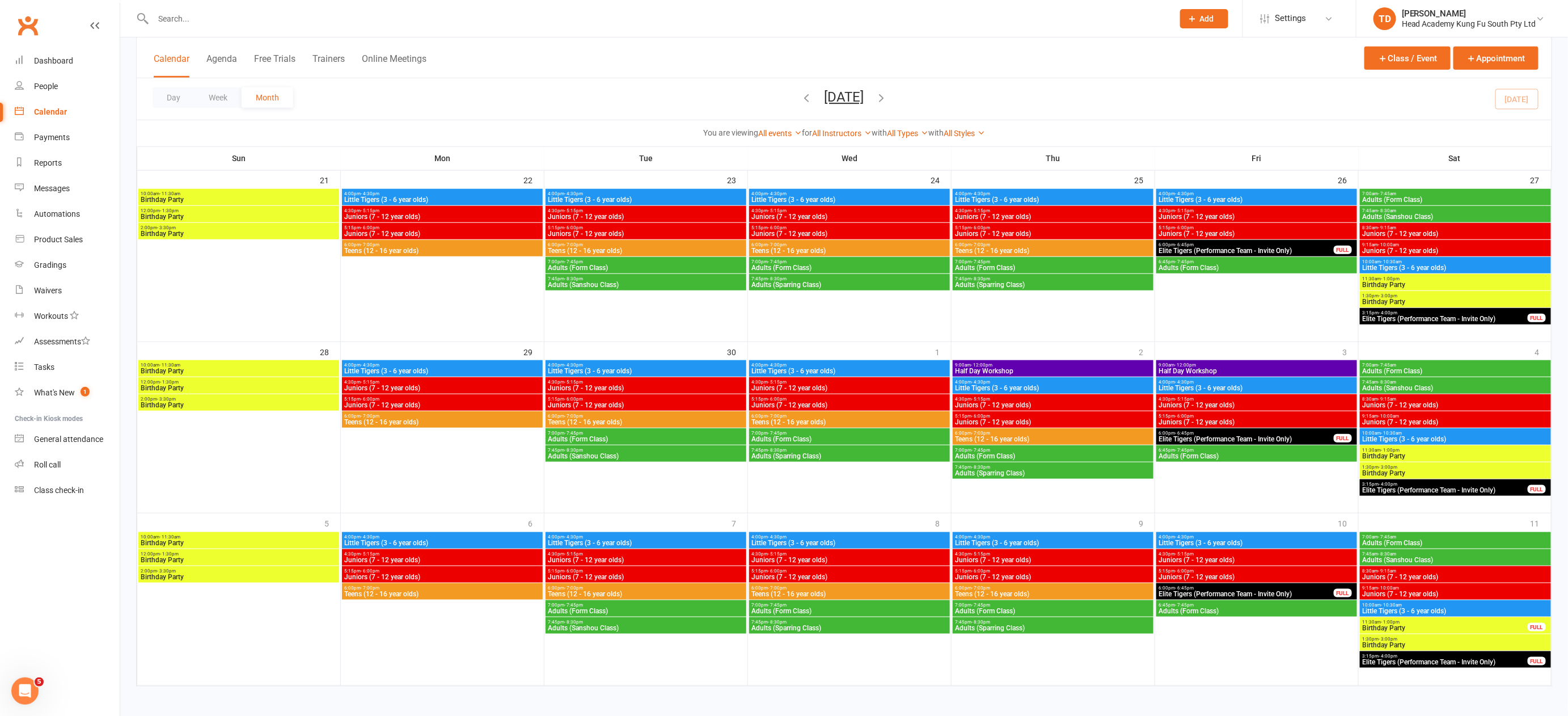
click at [888, 94] on icon "button" at bounding box center [882, 97] width 12 height 12
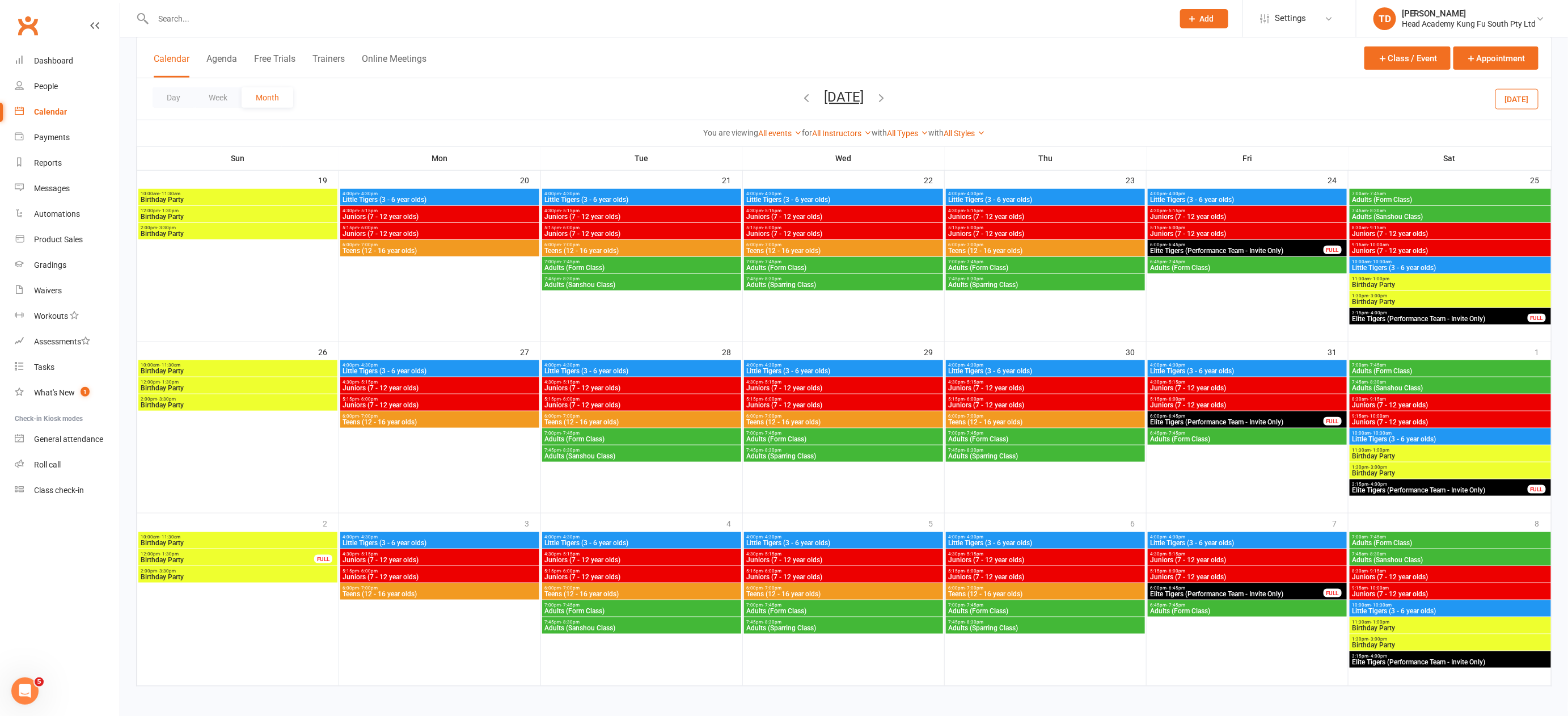
click at [911, 94] on div "Day Week Month [DATE] [DATE] Sun Mon Tue Wed Thu Fri Sat 31 01 02 03 04 05 06 0…" at bounding box center [844, 99] width 1415 height 42
click at [888, 95] on icon "button" at bounding box center [882, 97] width 12 height 12
click at [876, 94] on span "[DATE] [DATE] Sun Mon Tue Wed Thu Fri Sat 31 01 02 03 04 05 06 07 08 09 10 11 1…" at bounding box center [844, 98] width 63 height 20
click at [888, 95] on icon "button" at bounding box center [882, 97] width 12 height 12
click at [1224, 399] on span "5:15pm - 6:00pm" at bounding box center [1247, 399] width 194 height 5
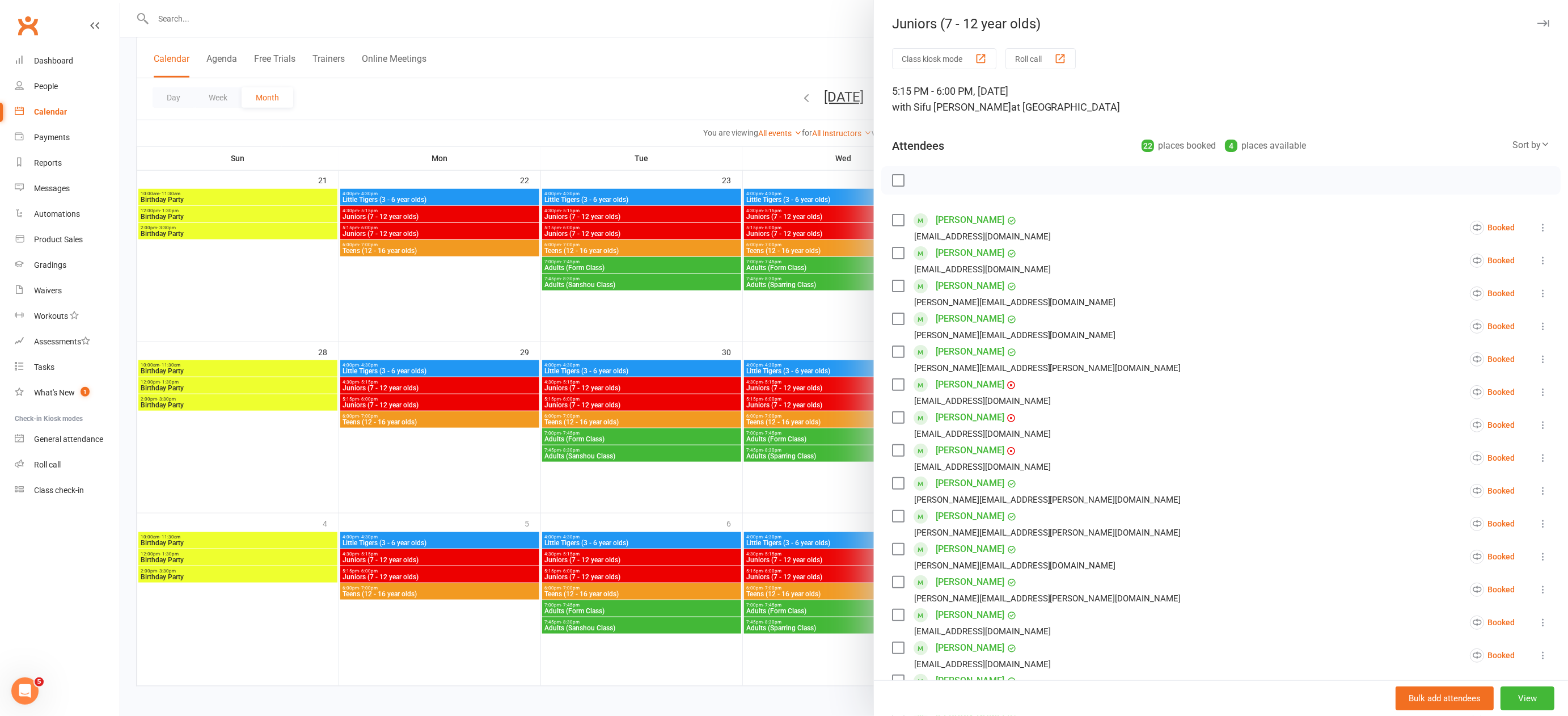
click at [833, 318] on div at bounding box center [844, 358] width 1448 height 716
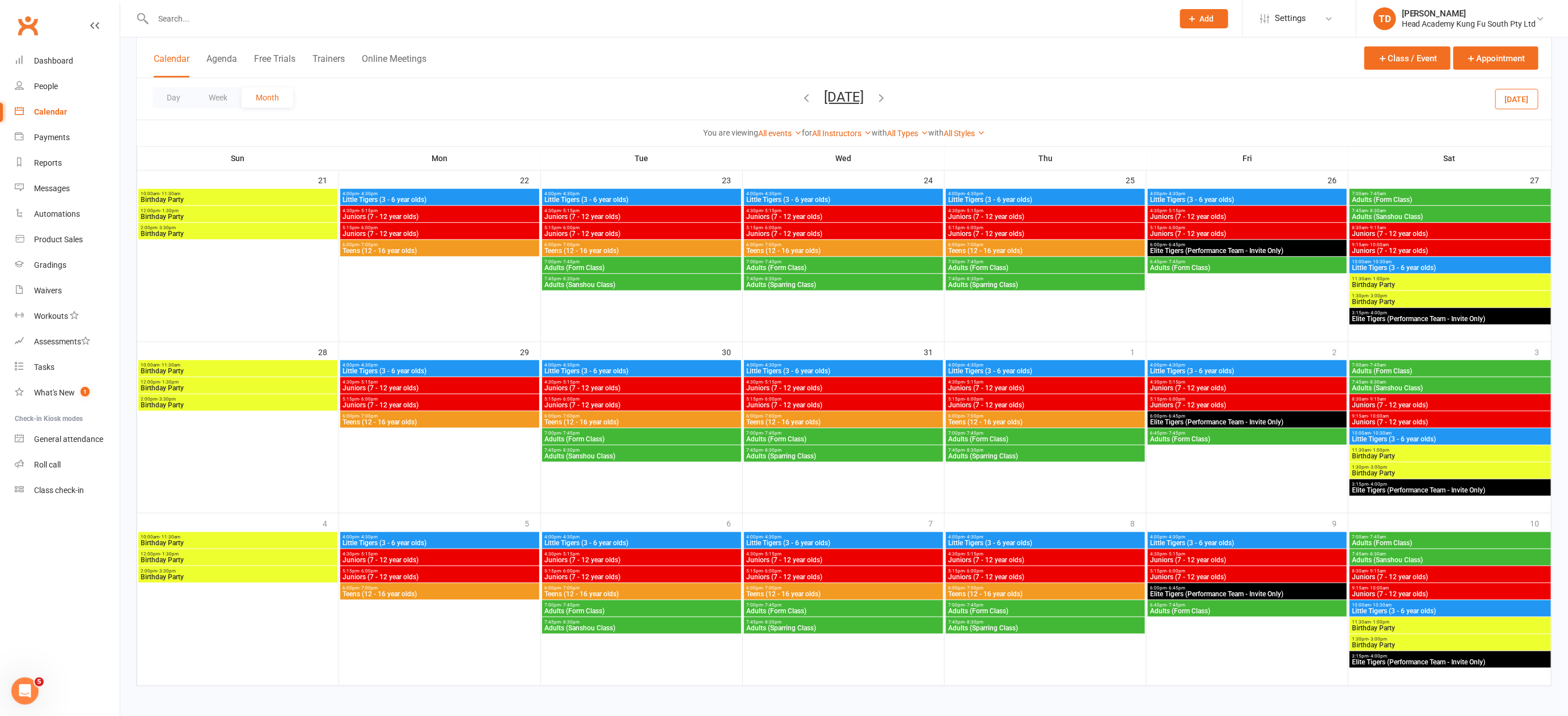
click at [1241, 386] on span "Juniors (7 - 12 year olds)" at bounding box center [1247, 387] width 194 height 7
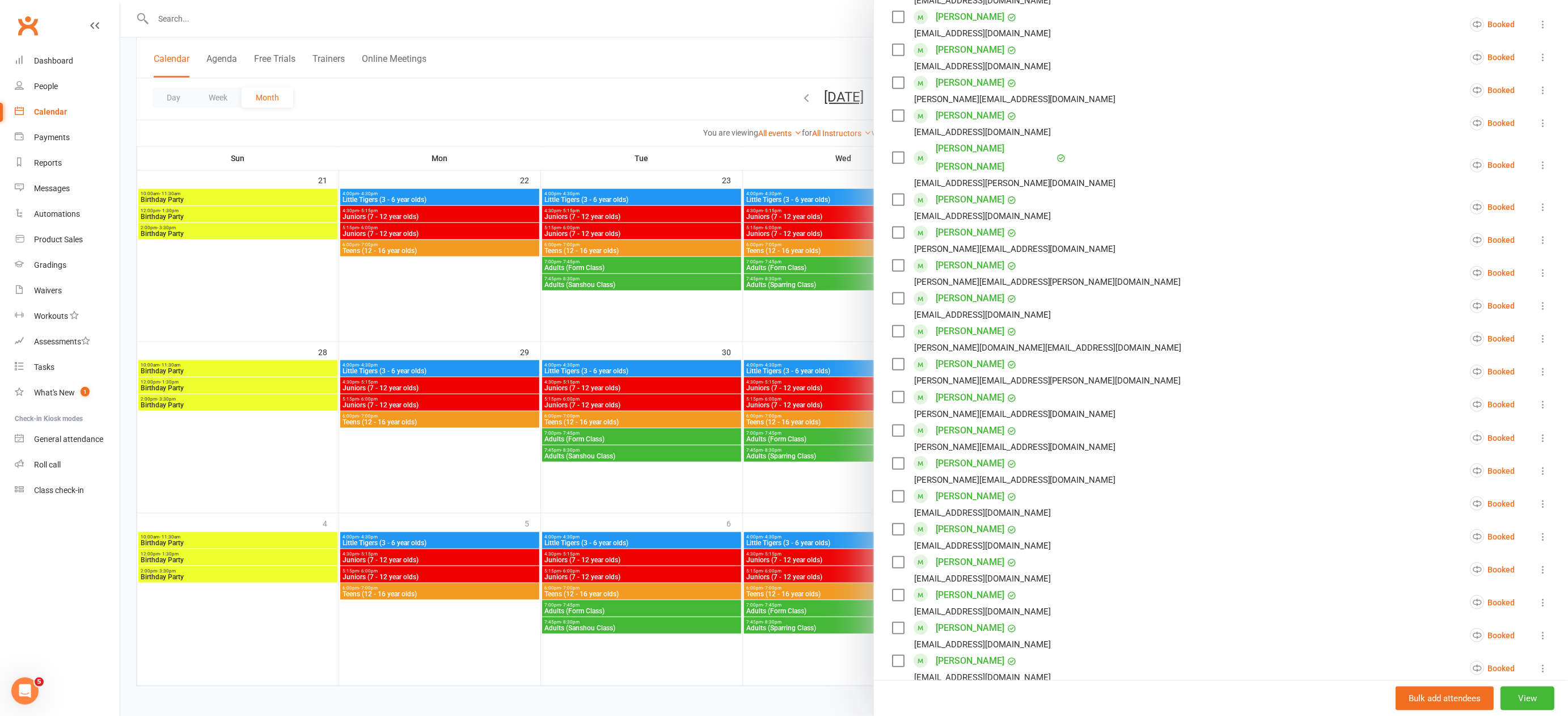
scroll to position [369, 0]
click at [429, 295] on div at bounding box center [844, 358] width 1448 height 716
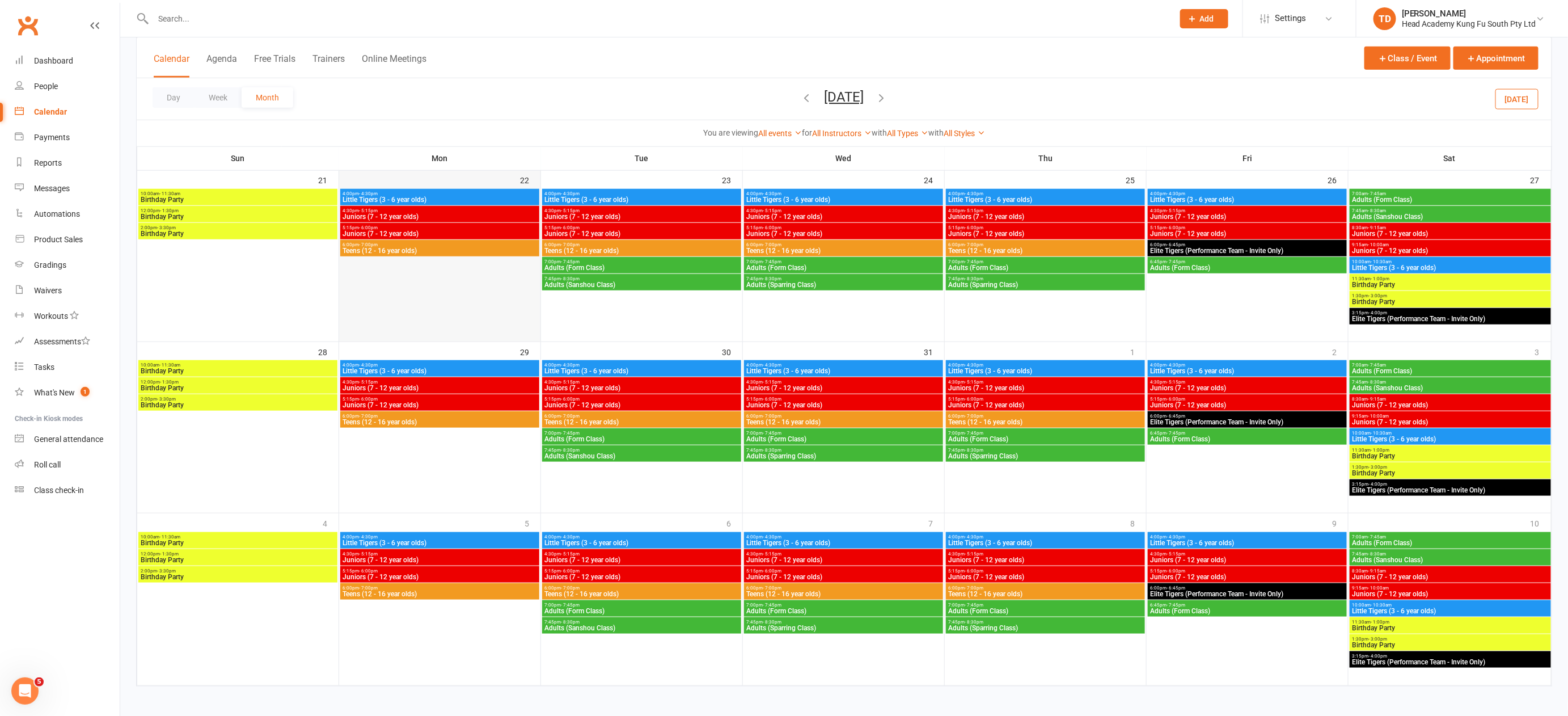
click at [387, 315] on div at bounding box center [439, 258] width 199 height 136
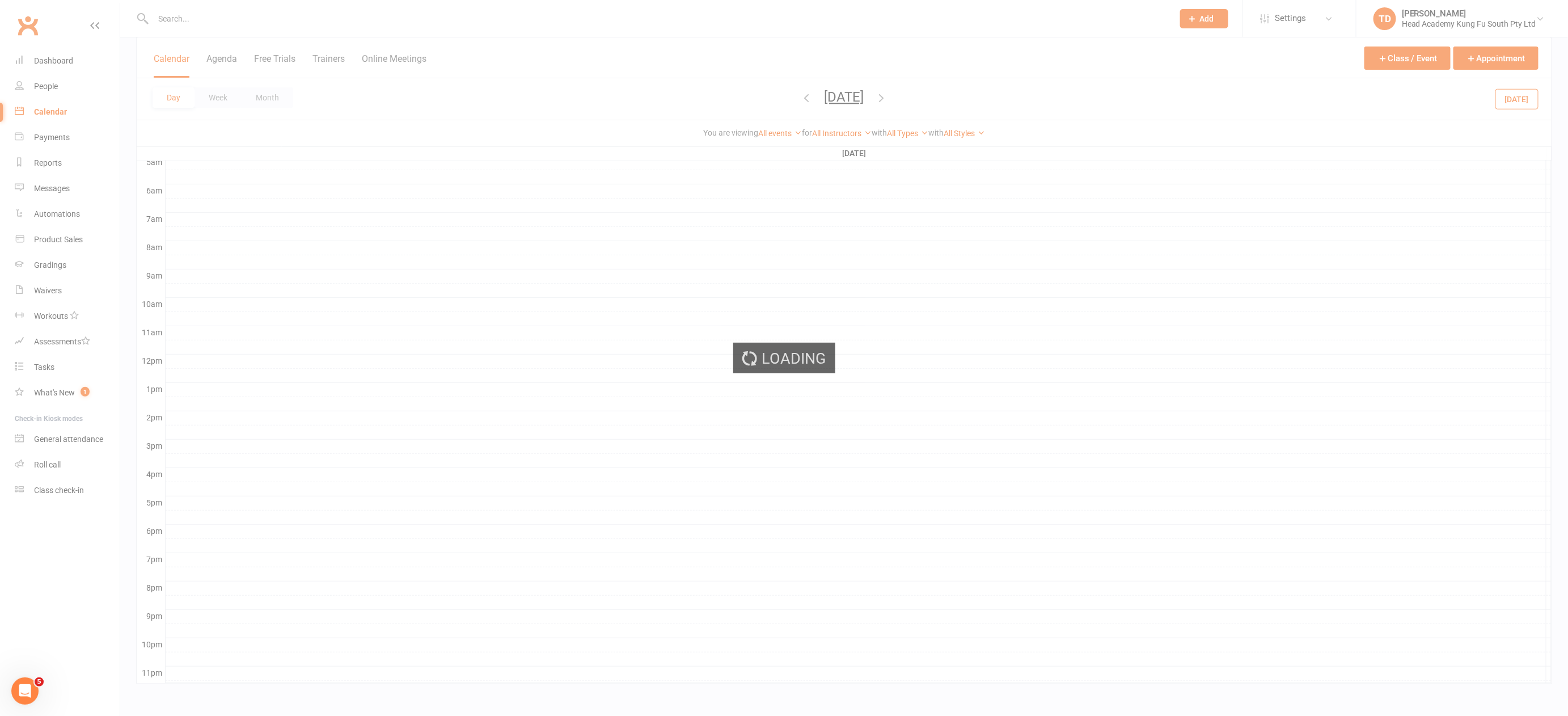
scroll to position [214, 0]
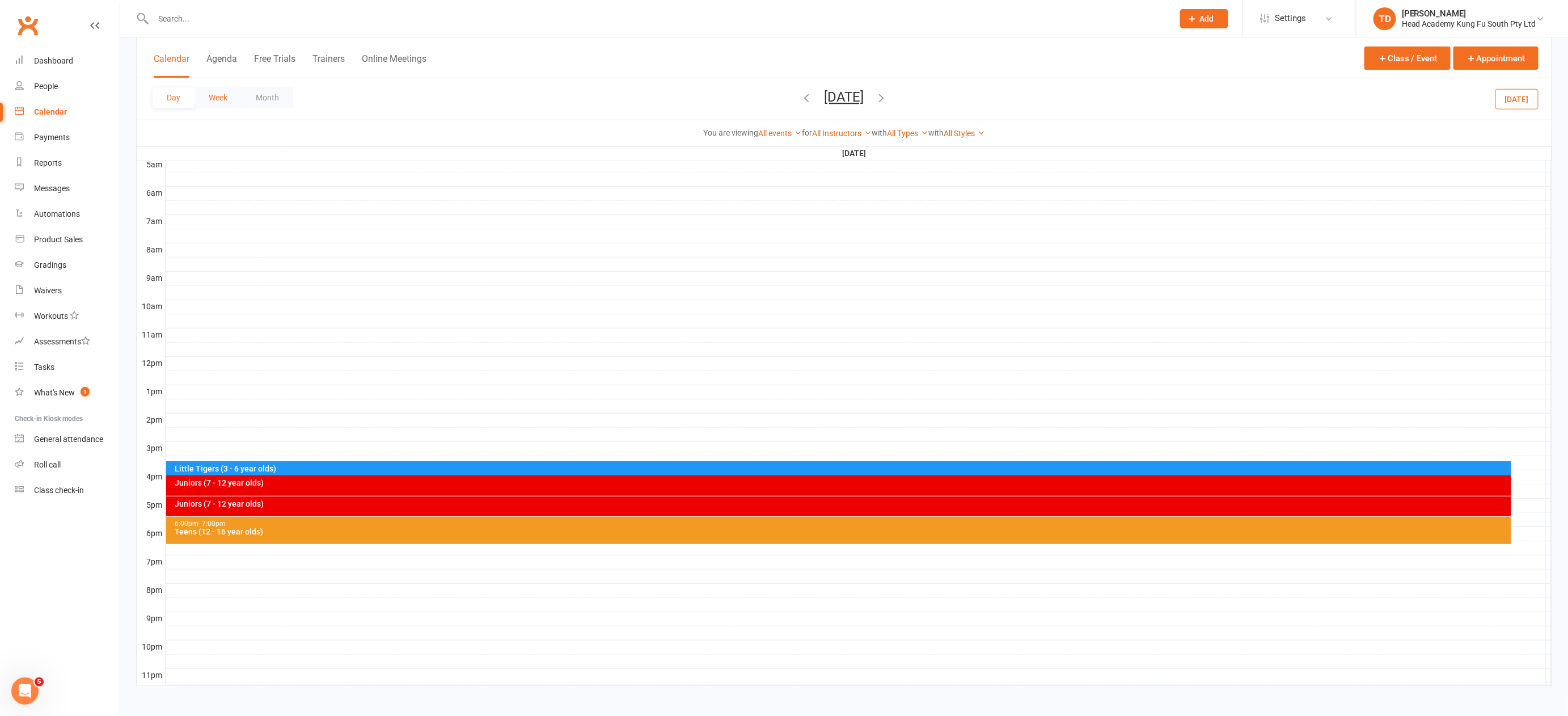
click at [214, 93] on button "Week" at bounding box center [218, 98] width 47 height 20
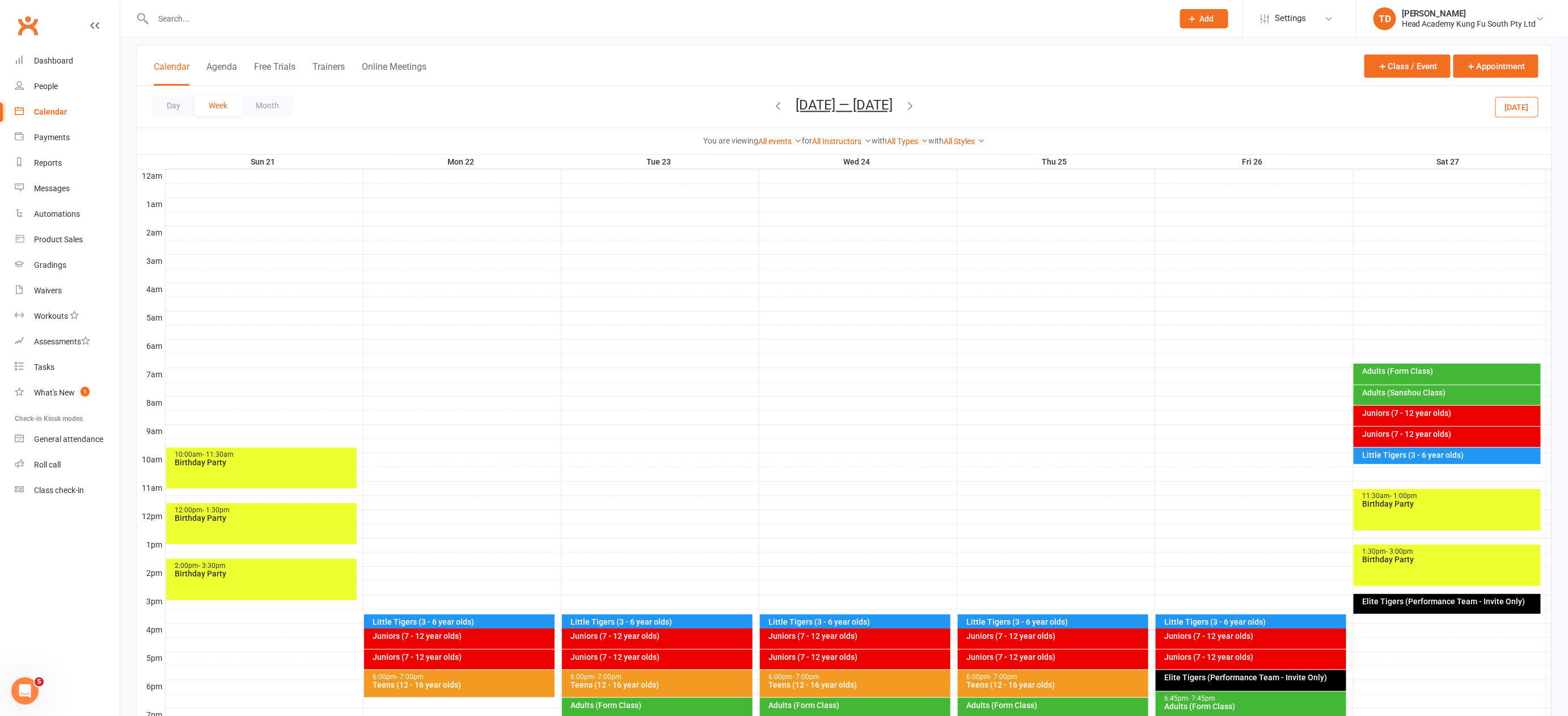
scroll to position [0, 0]
